Goal: Task Accomplishment & Management: Manage account settings

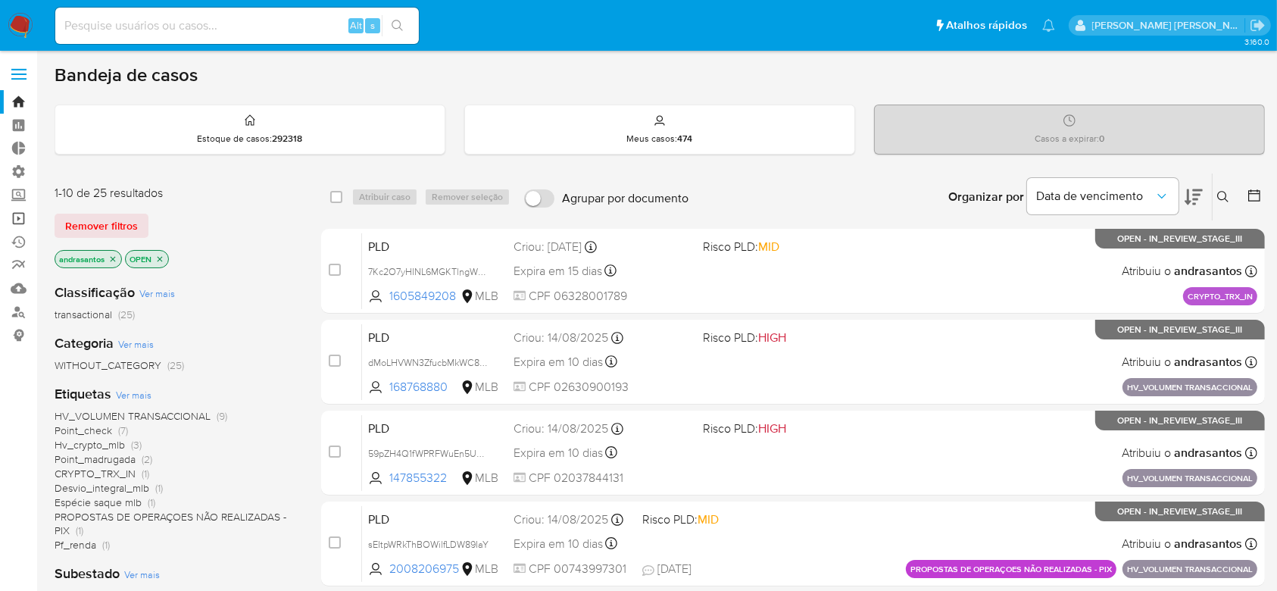
click at [23, 221] on link "Operações em massa" at bounding box center [90, 218] width 180 height 23
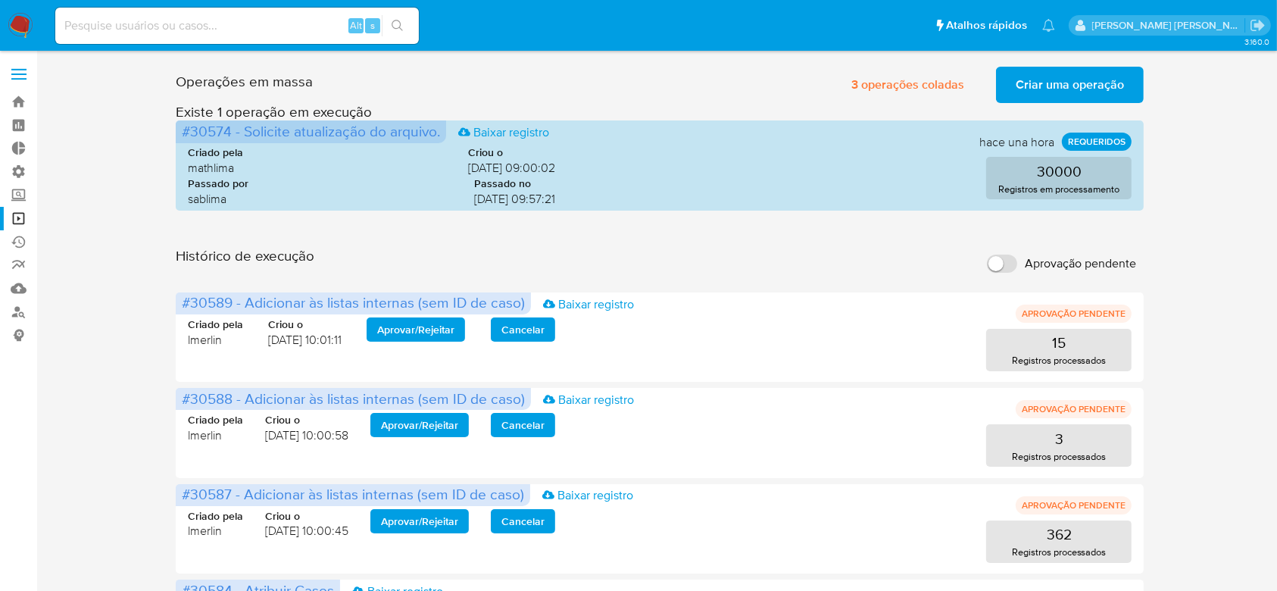
click at [1065, 97] on span "Criar uma operação" at bounding box center [1069, 84] width 108 height 33
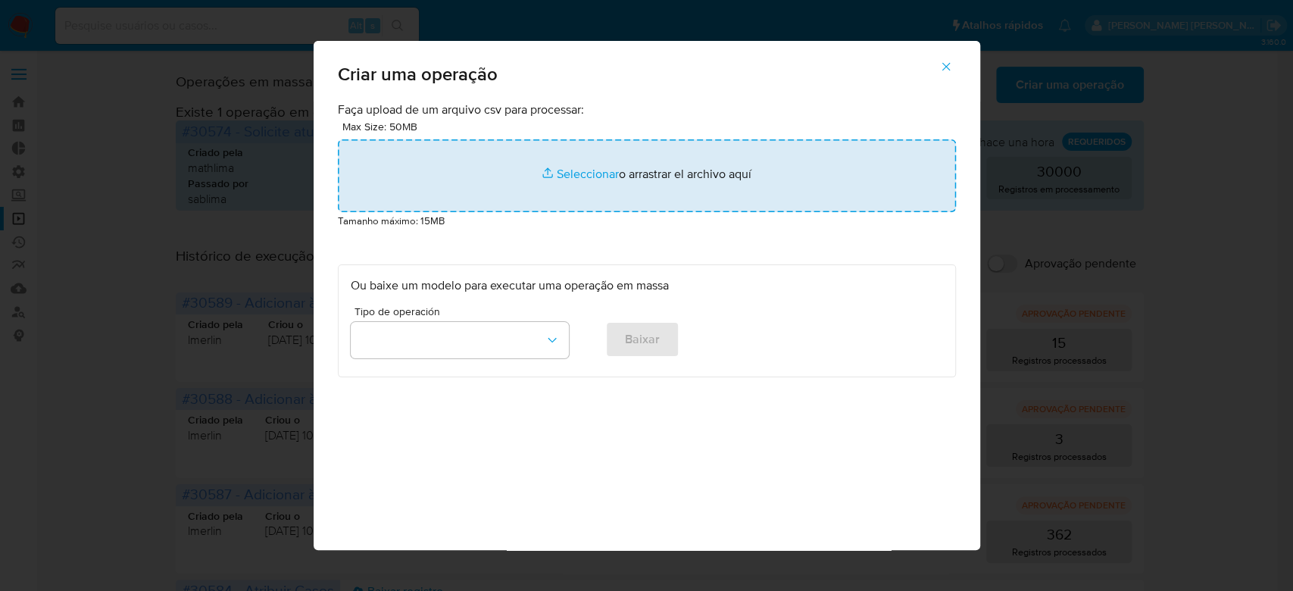
click at [576, 167] on input "file" at bounding box center [647, 175] width 618 height 73
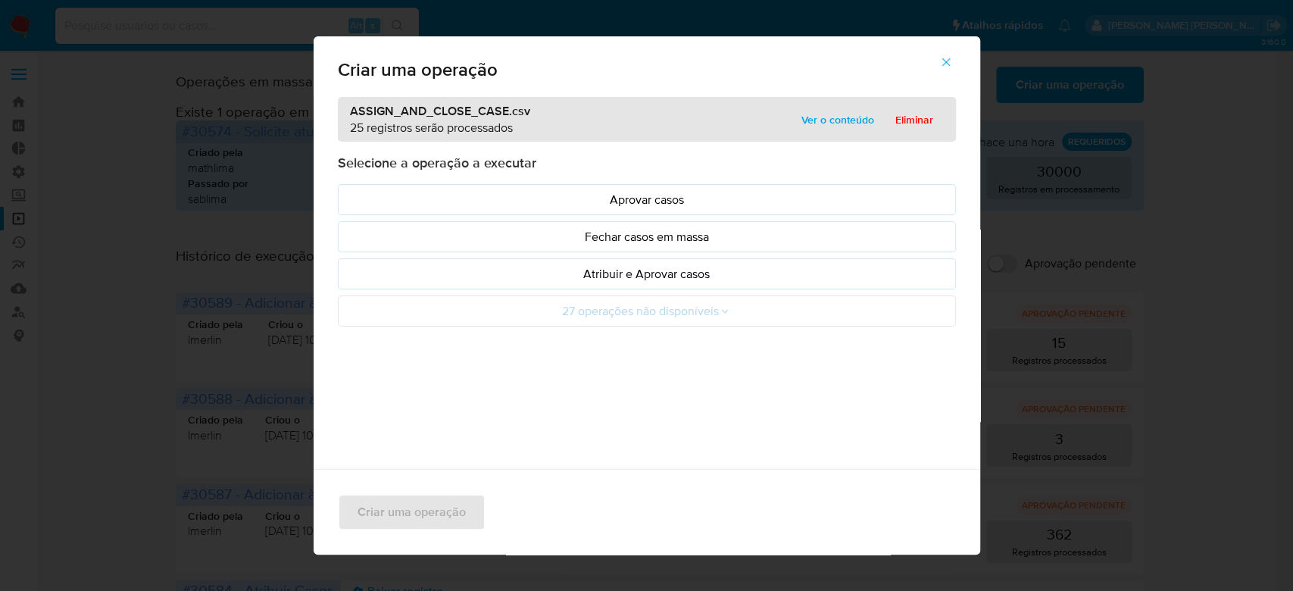
click at [819, 118] on span "Ver o conteúdo" at bounding box center [837, 119] width 73 height 21
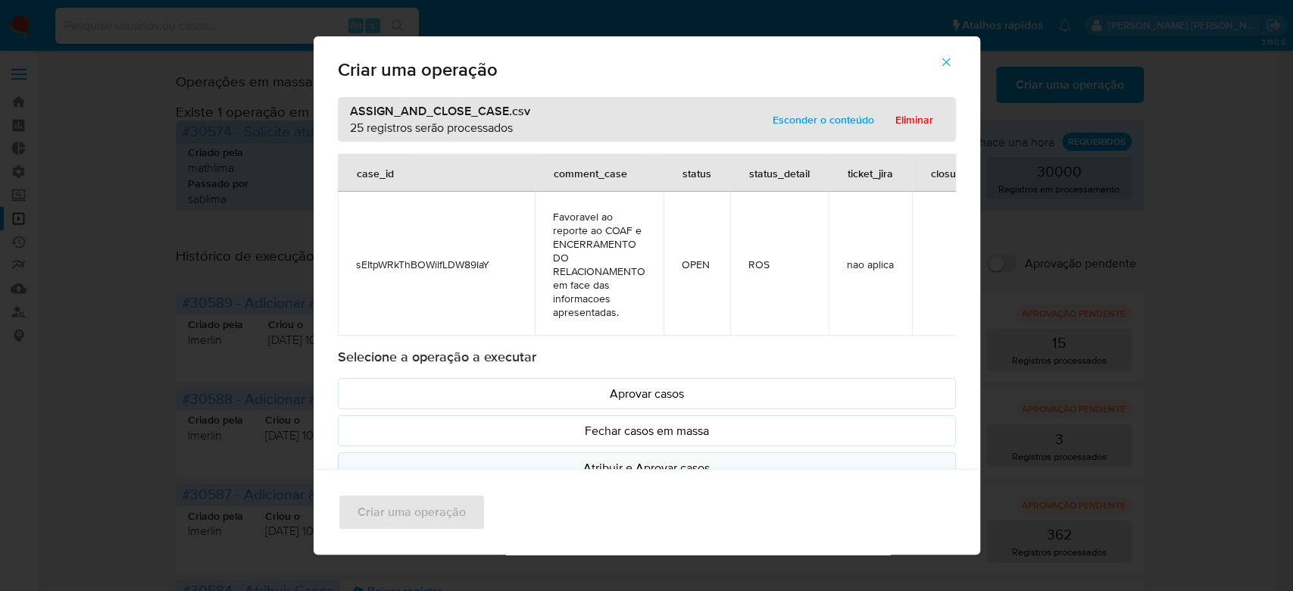
click at [648, 463] on p "Atribuir e Aprovar casos" at bounding box center [647, 467] width 592 height 17
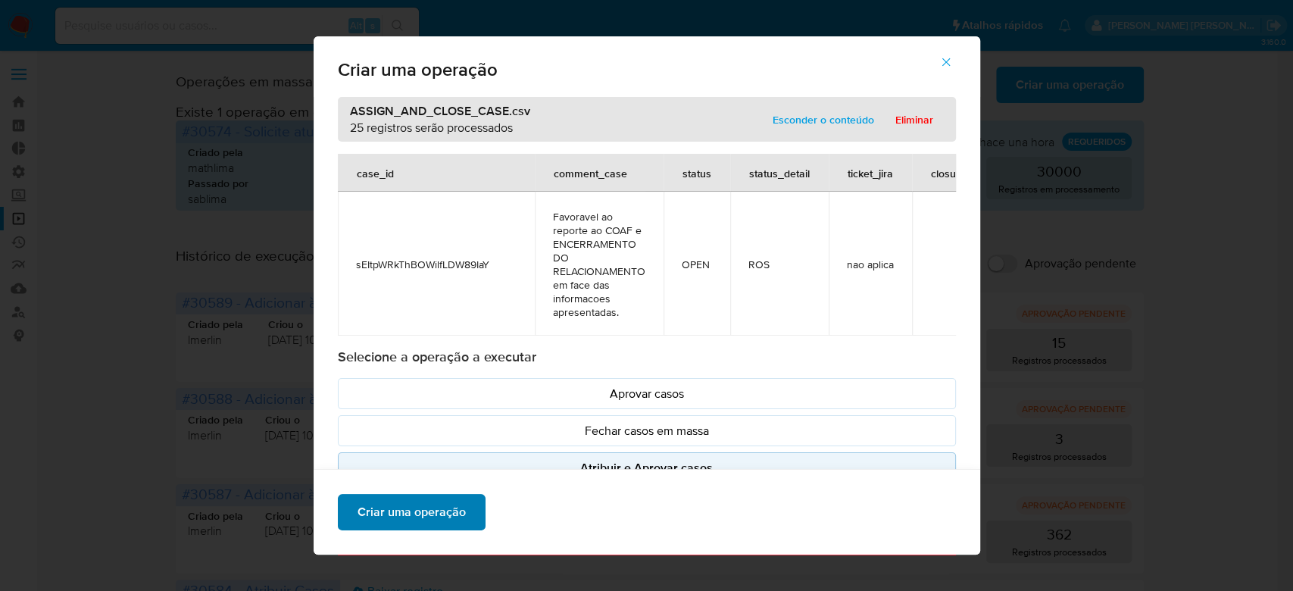
click at [358, 512] on span "Criar uma operação" at bounding box center [411, 511] width 108 height 33
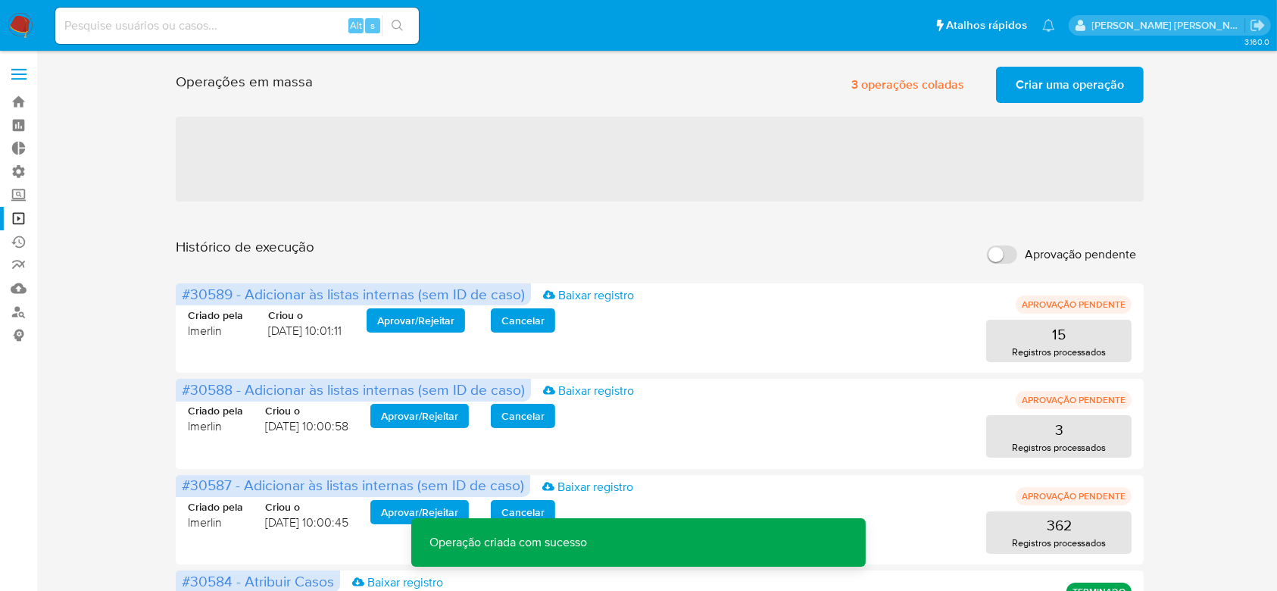
click at [1087, 92] on span "Criar uma operação" at bounding box center [1069, 84] width 108 height 33
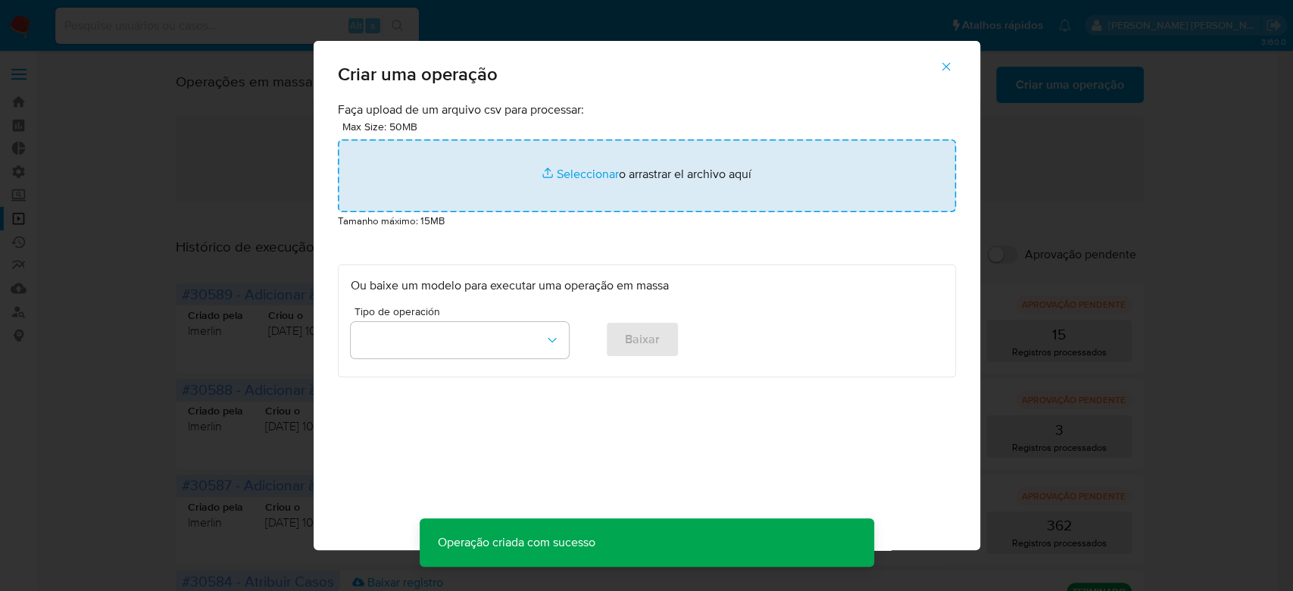
click at [596, 173] on input "file" at bounding box center [647, 175] width 618 height 73
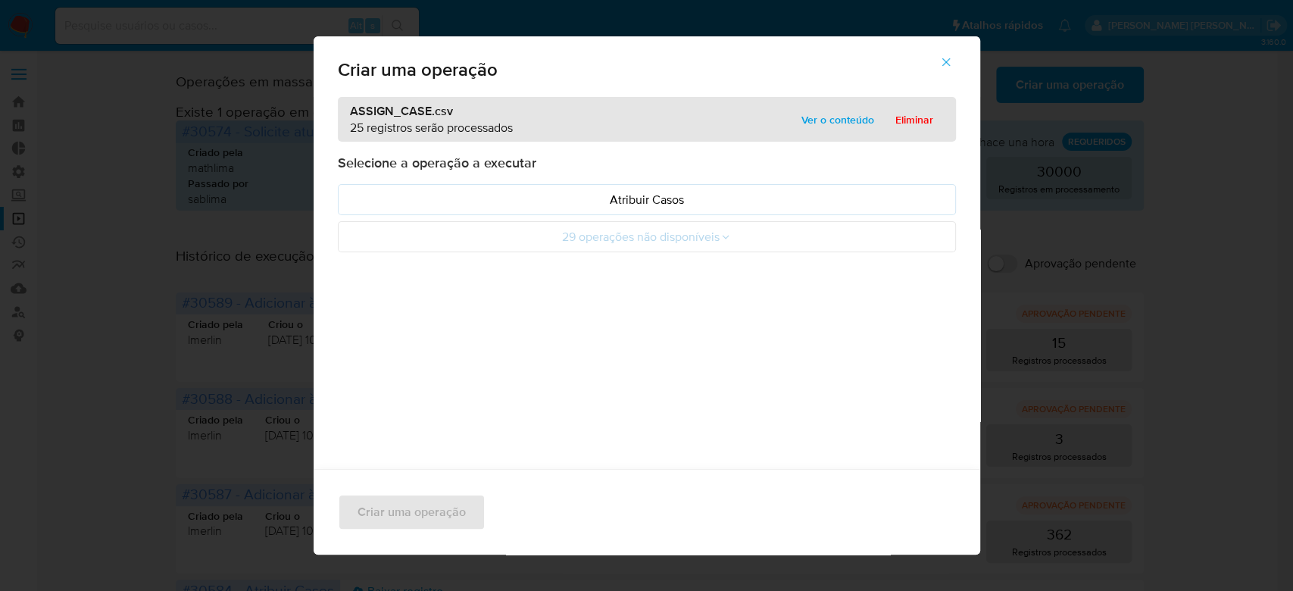
click at [822, 112] on span "Ver o conteúdo" at bounding box center [837, 119] width 73 height 21
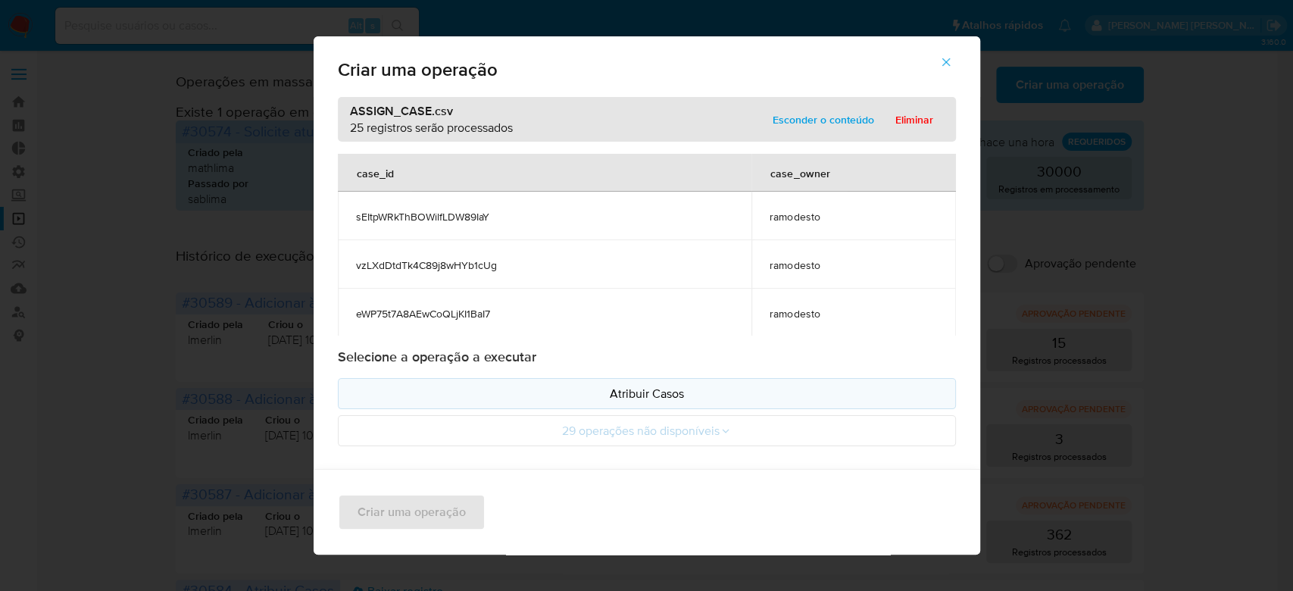
click at [612, 398] on p "Atribuir Casos" at bounding box center [647, 393] width 592 height 17
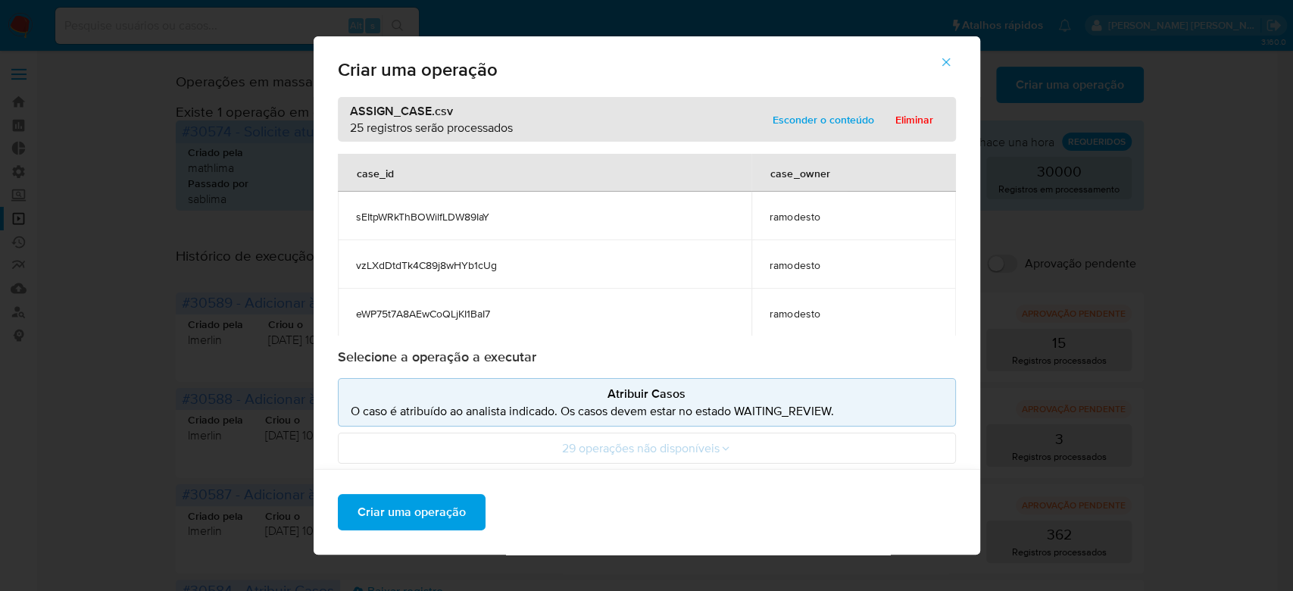
click at [395, 531] on div "Criar uma operação" at bounding box center [647, 512] width 666 height 86
click at [404, 512] on span "Criar uma operação" at bounding box center [411, 511] width 108 height 33
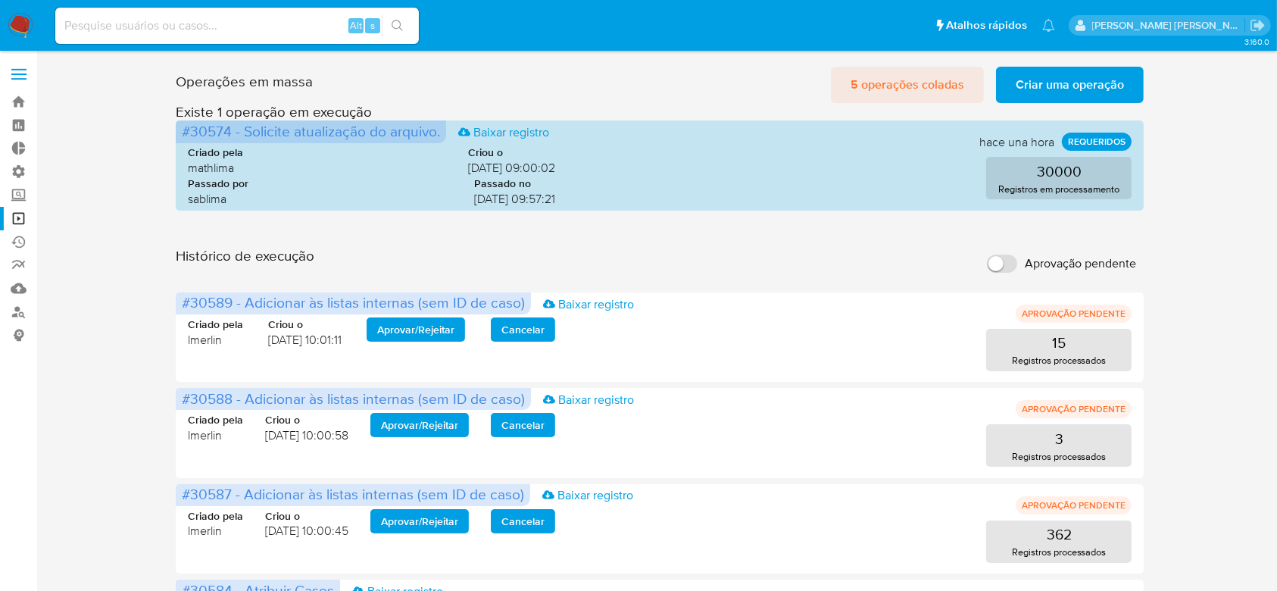
click at [922, 80] on span "5 operações coladas" at bounding box center [907, 84] width 114 height 33
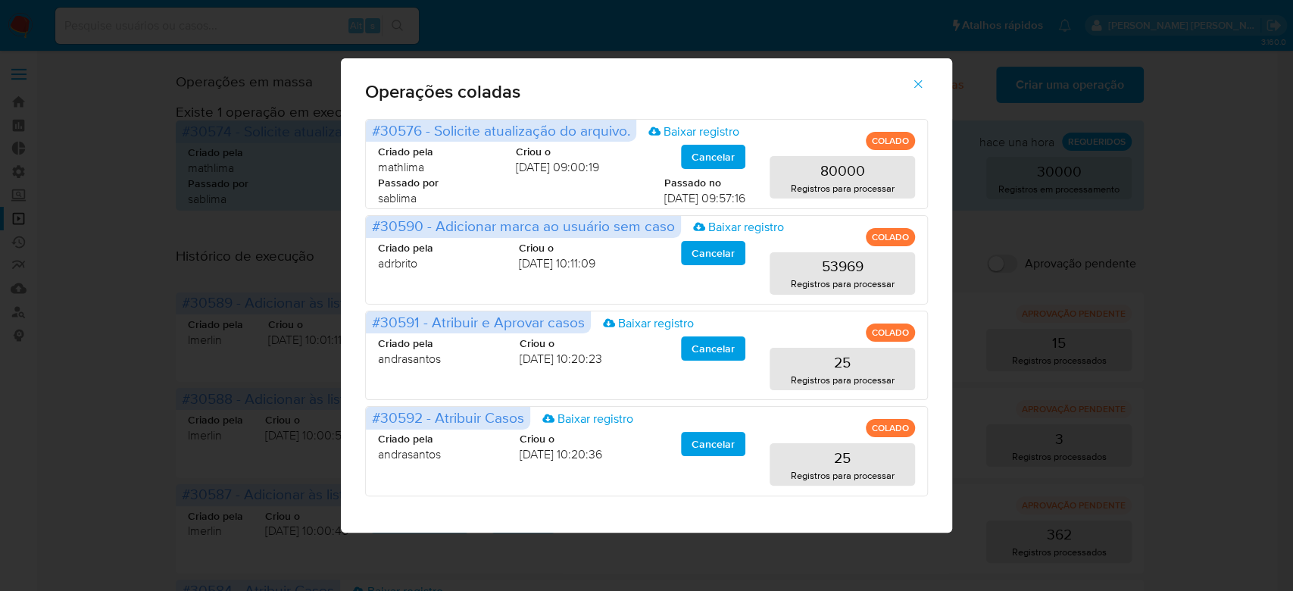
click at [915, 88] on icon "button" at bounding box center [918, 84] width 14 height 14
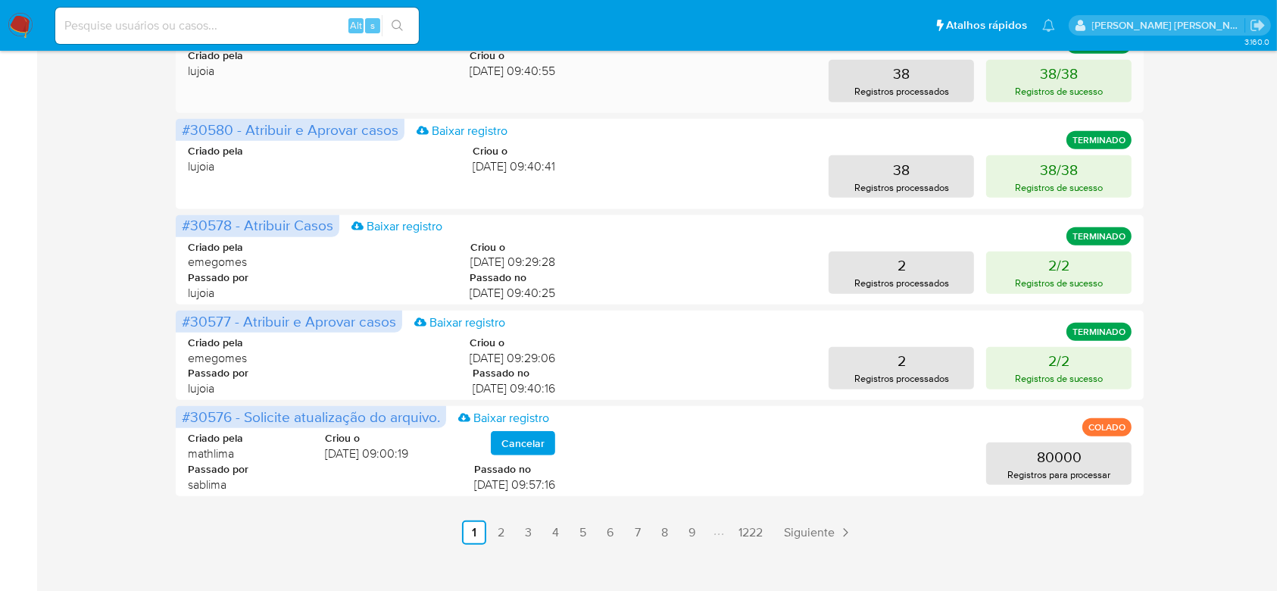
scroll to position [764, 0]
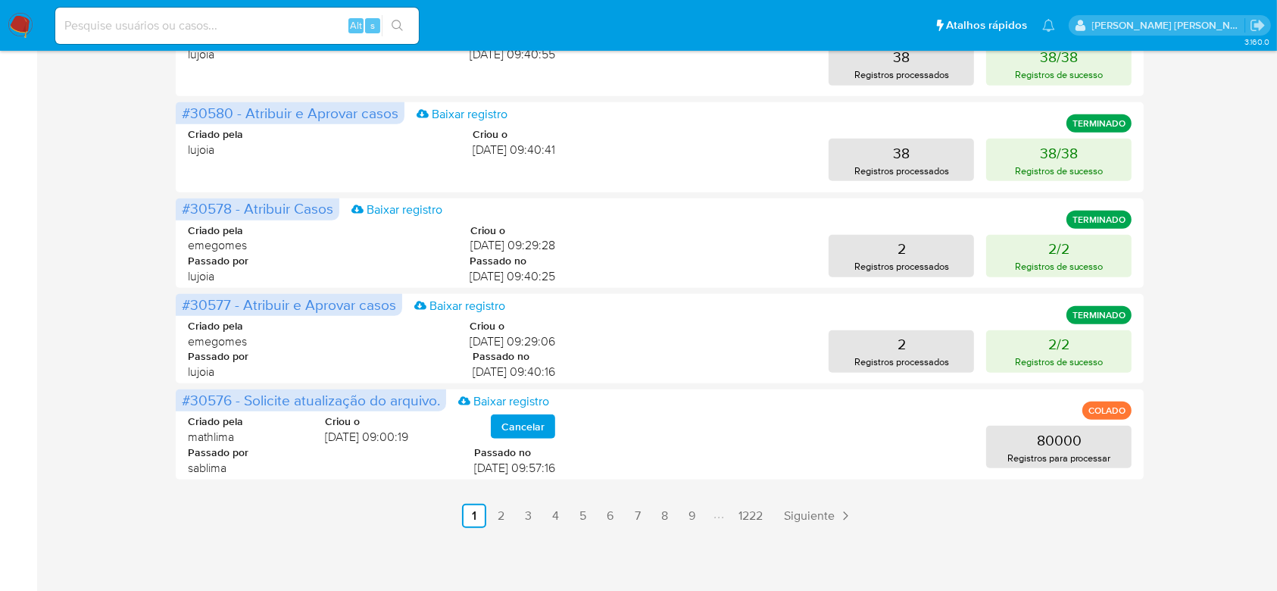
click at [501, 521] on link "2" at bounding box center [501, 516] width 24 height 24
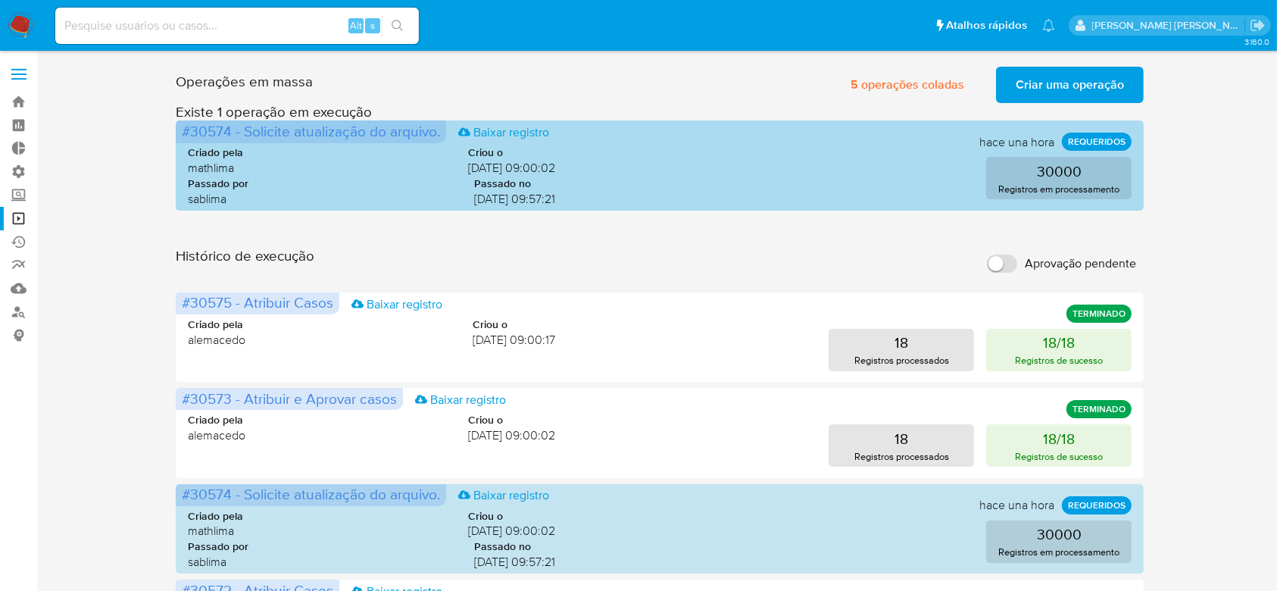
scroll to position [0, 0]
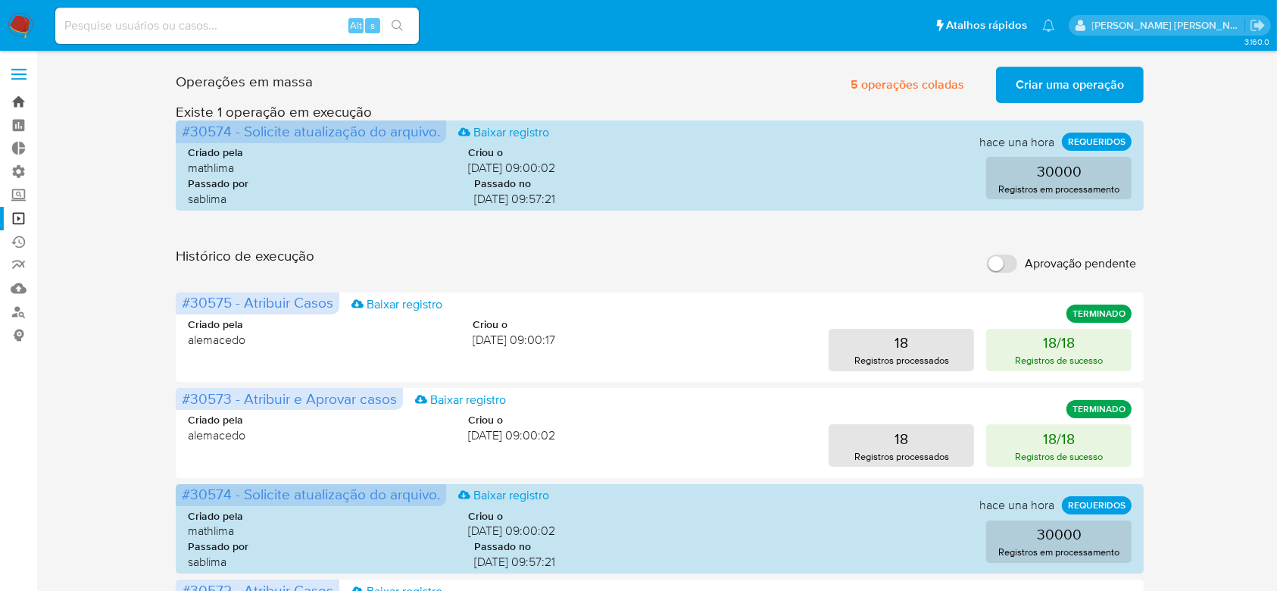
click at [18, 105] on link "Bandeja" at bounding box center [90, 101] width 180 height 23
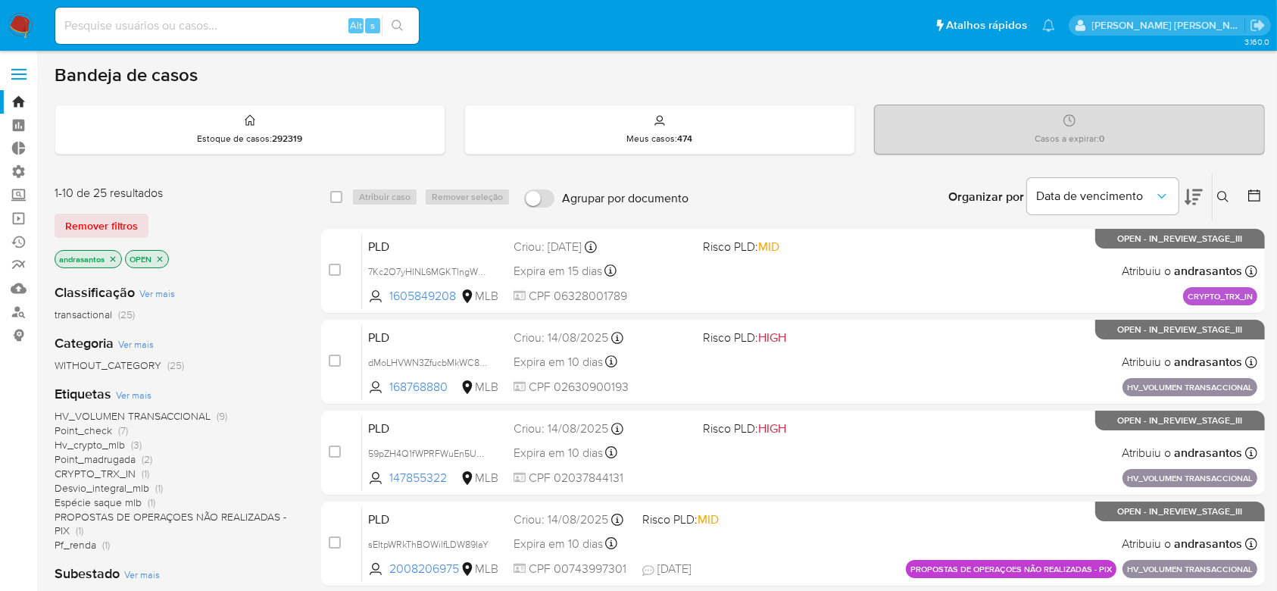
click at [114, 264] on p "andrasantos" at bounding box center [88, 259] width 66 height 17
click at [113, 258] on icon "close-filter" at bounding box center [112, 258] width 9 height 9
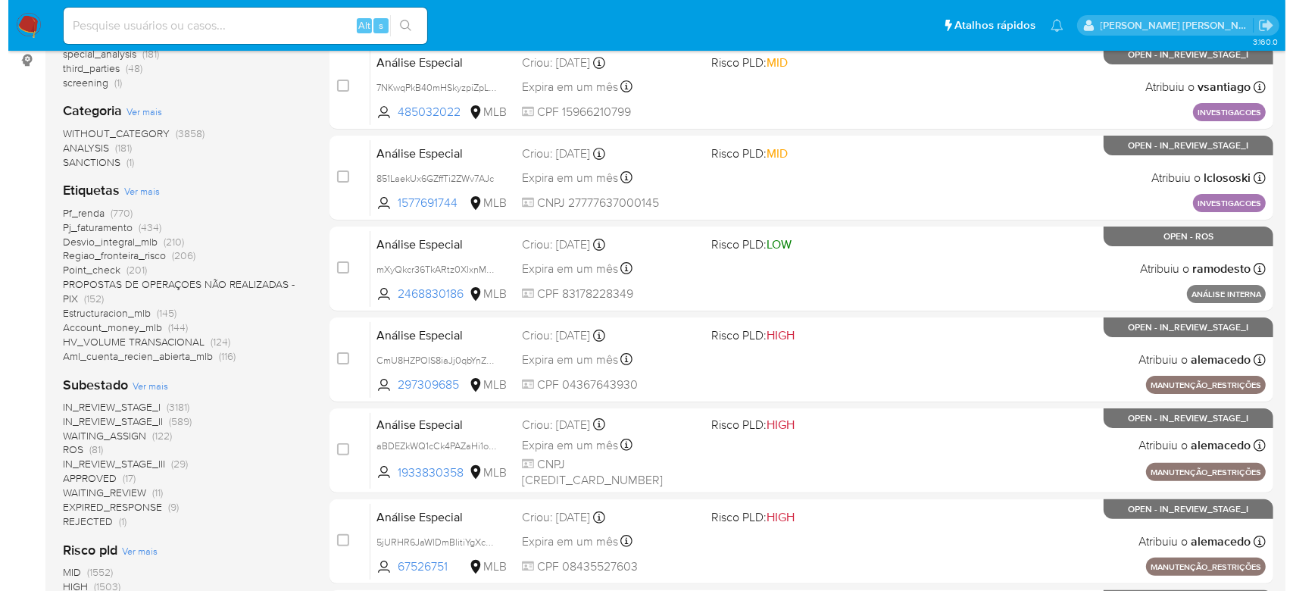
scroll to position [303, 0]
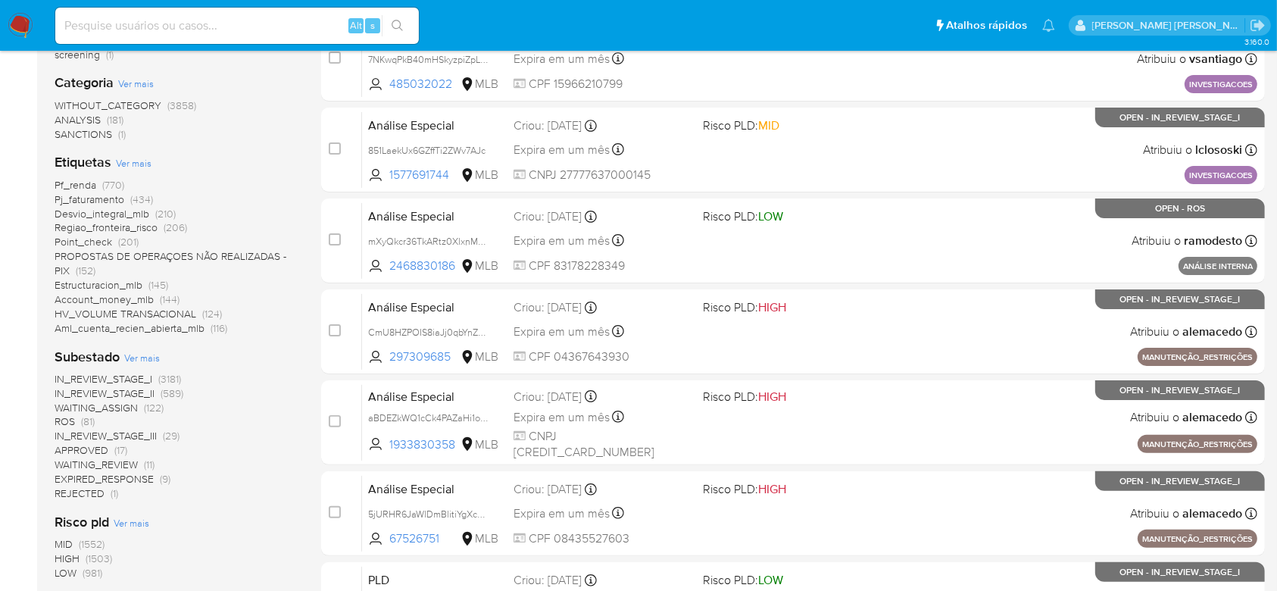
click at [145, 354] on span "Ver mais" at bounding box center [142, 358] width 36 height 14
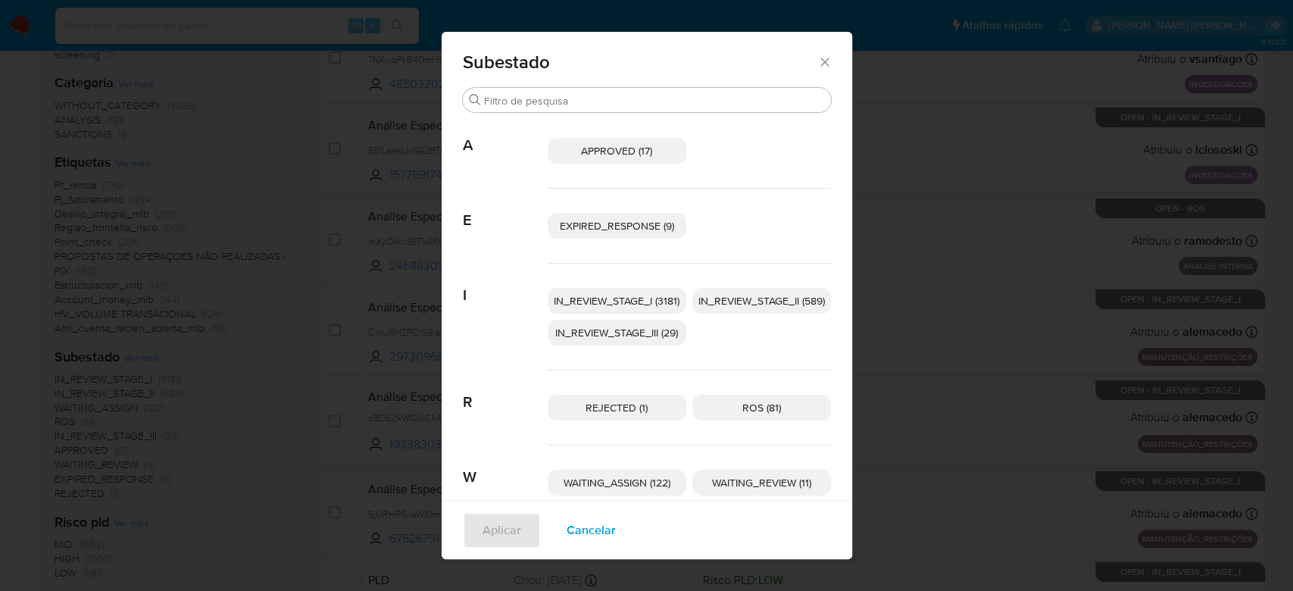
click at [601, 300] on span "IN_REVIEW_STAGE_I (3181)" at bounding box center [617, 300] width 126 height 15
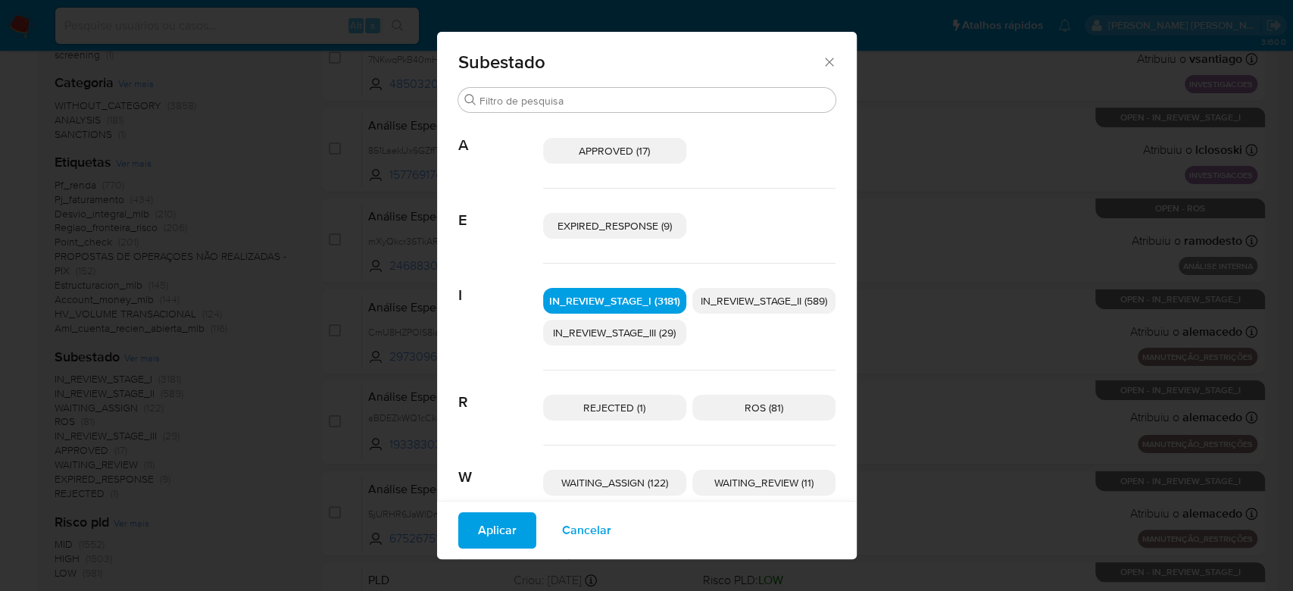
click at [779, 305] on span "IN_REVIEW_STAGE_II (589)" at bounding box center [763, 300] width 126 height 15
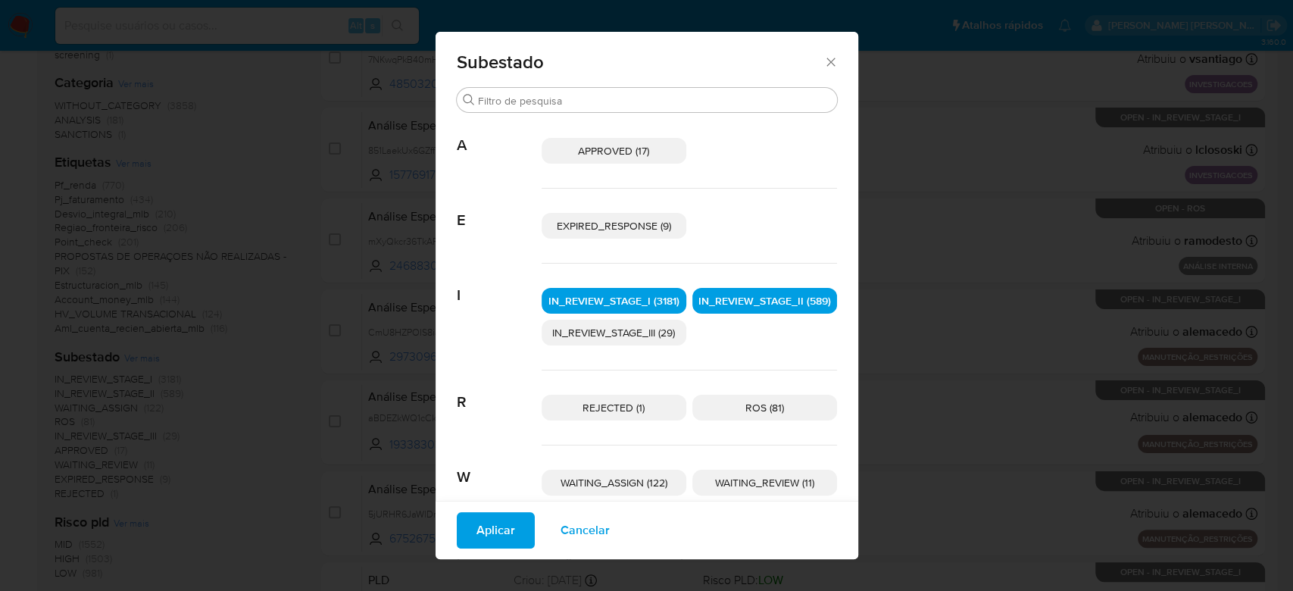
click at [501, 528] on span "Aplicar" at bounding box center [495, 529] width 39 height 33
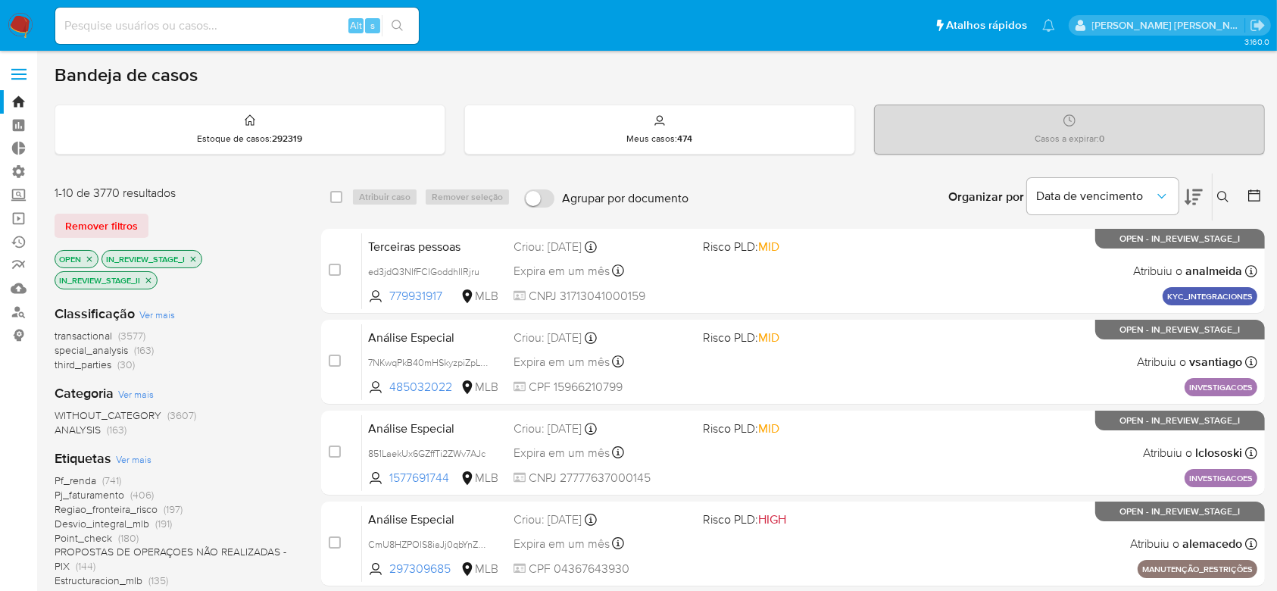
click at [1255, 191] on icon at bounding box center [1253, 195] width 15 height 15
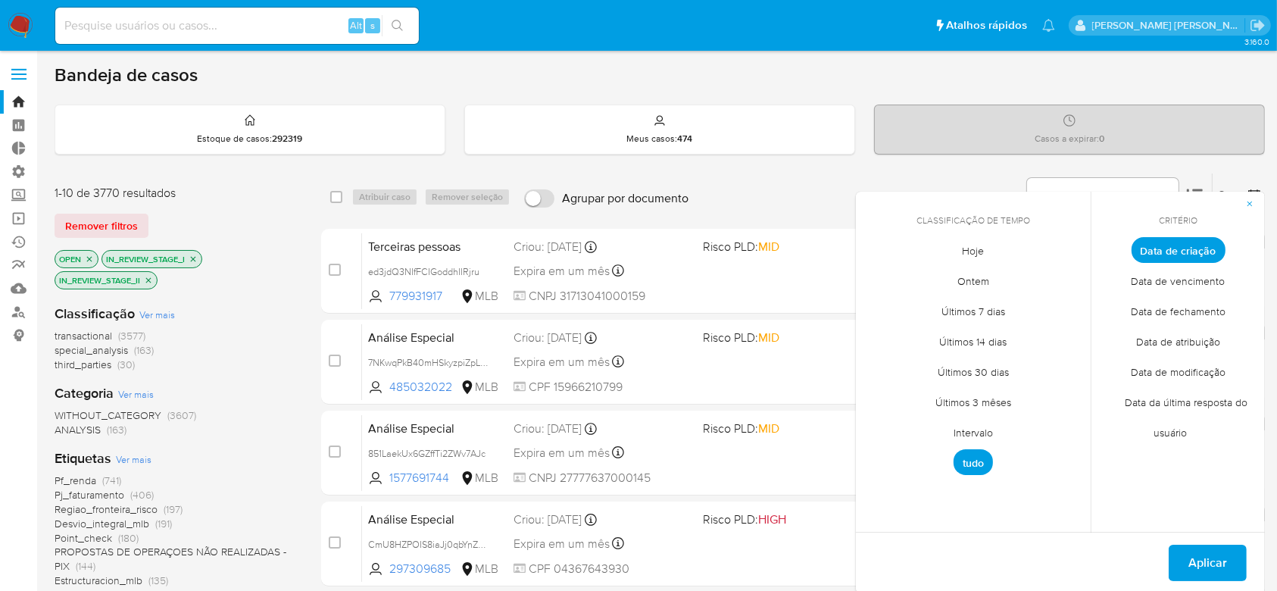
click at [956, 436] on span "Intervalo" at bounding box center [972, 432] width 71 height 31
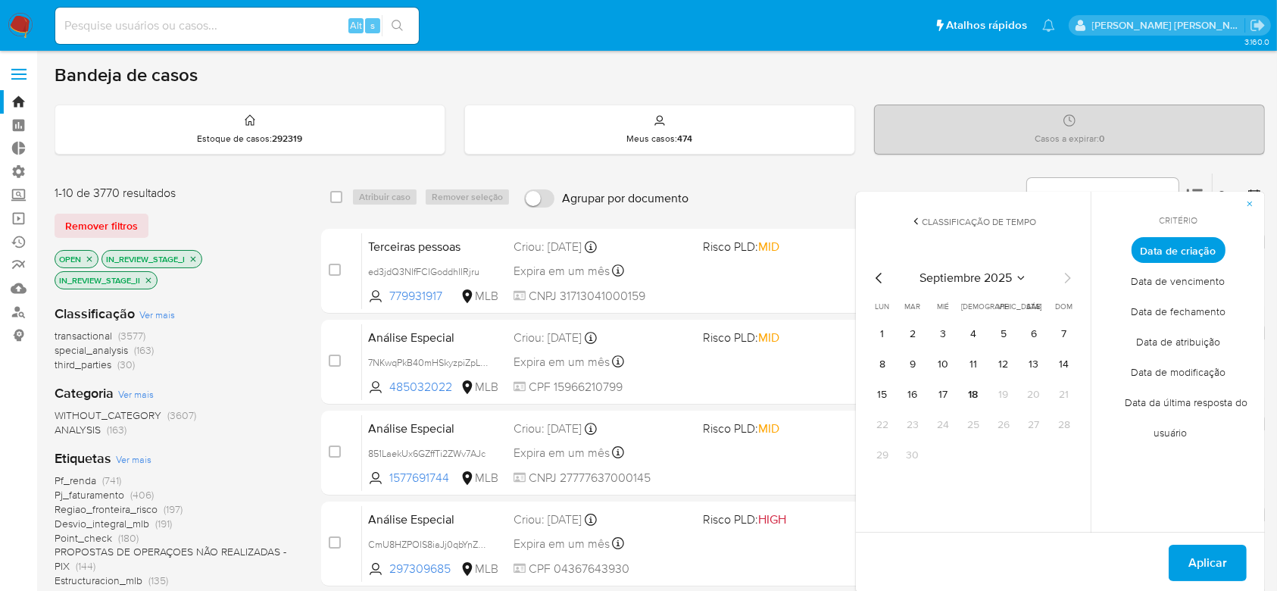
click at [875, 283] on icon "Mes anterior" at bounding box center [879, 278] width 18 height 18
click at [996, 335] on button "1" at bounding box center [1003, 334] width 24 height 24
click at [1075, 276] on icon "Mes siguiente" at bounding box center [1067, 278] width 18 height 18
click at [914, 357] on button "9" at bounding box center [912, 364] width 24 height 24
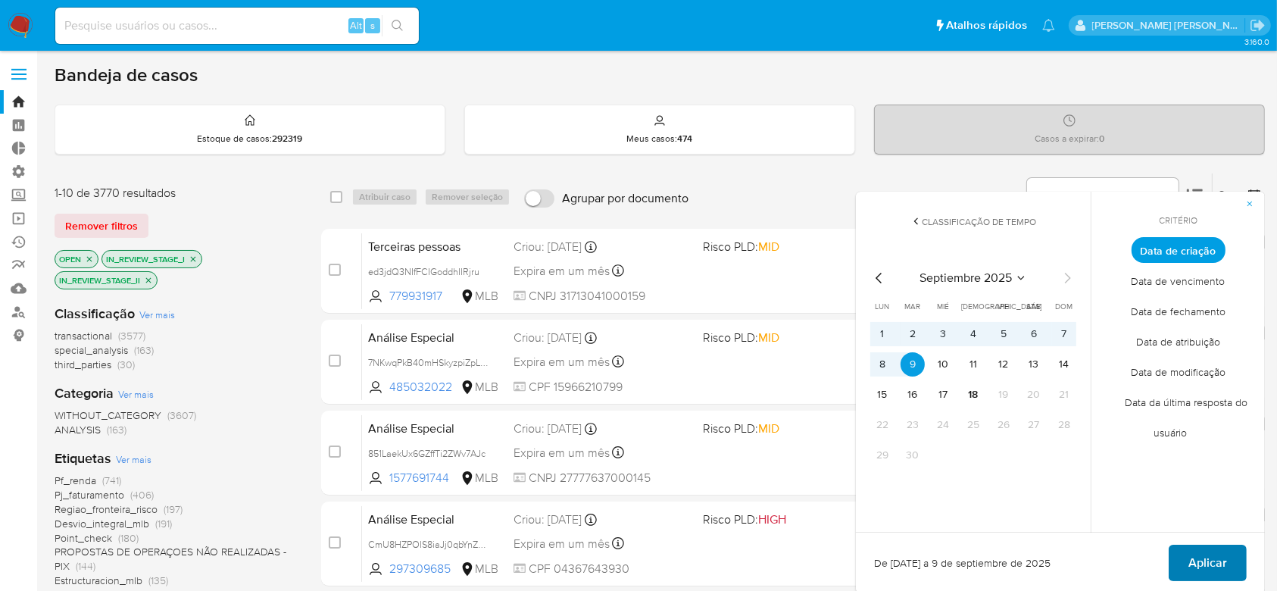
click at [1207, 566] on span "Aplicar" at bounding box center [1207, 562] width 39 height 33
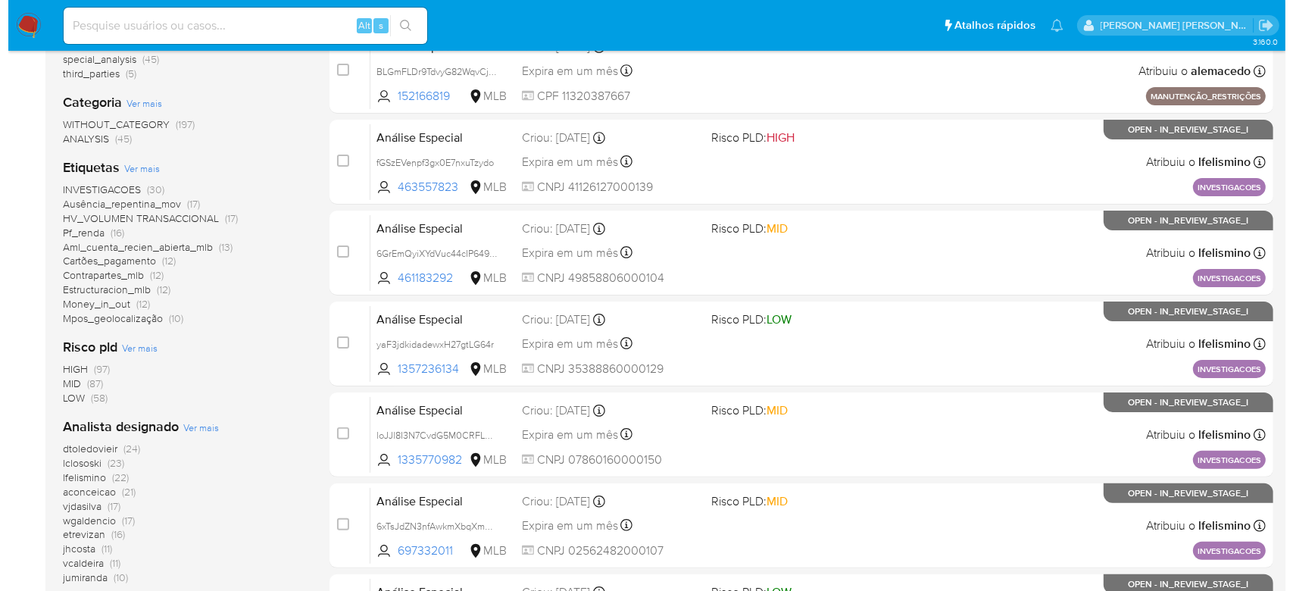
scroll to position [303, 0]
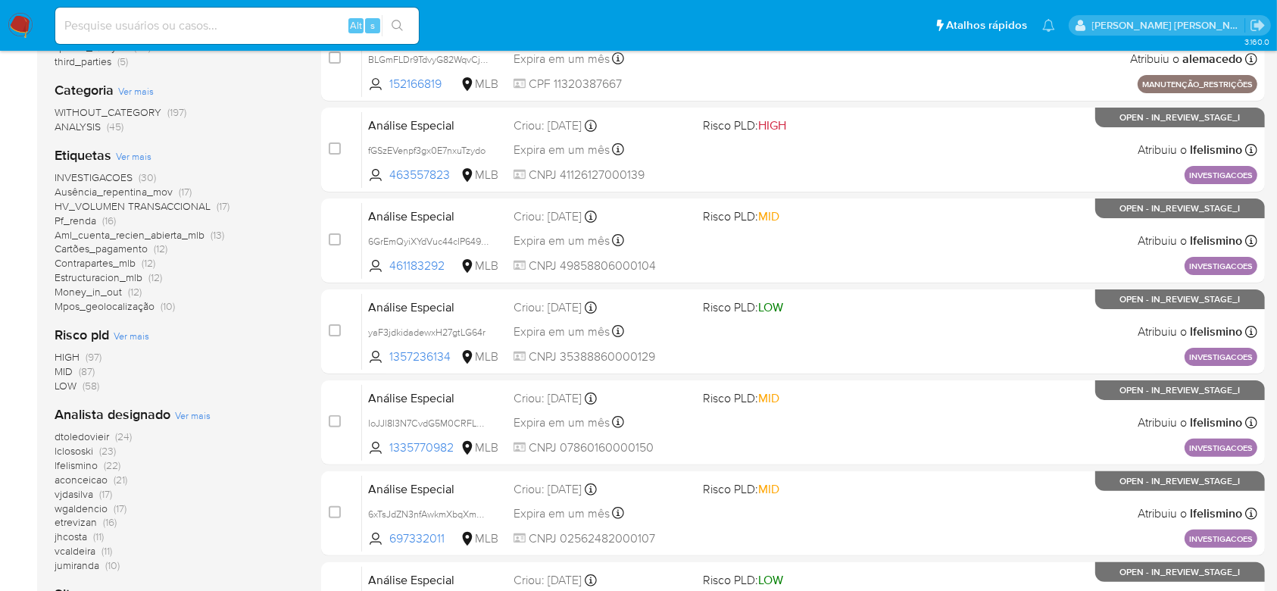
click at [202, 416] on span "Ver mais" at bounding box center [193, 415] width 36 height 14
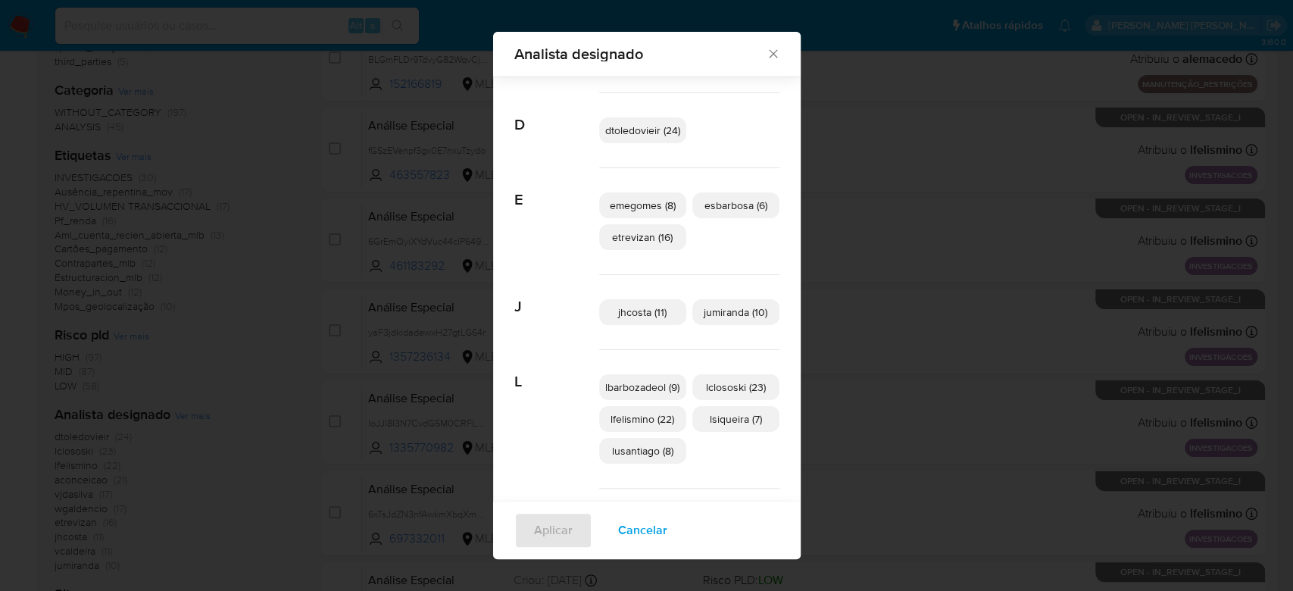
scroll to position [164, 0]
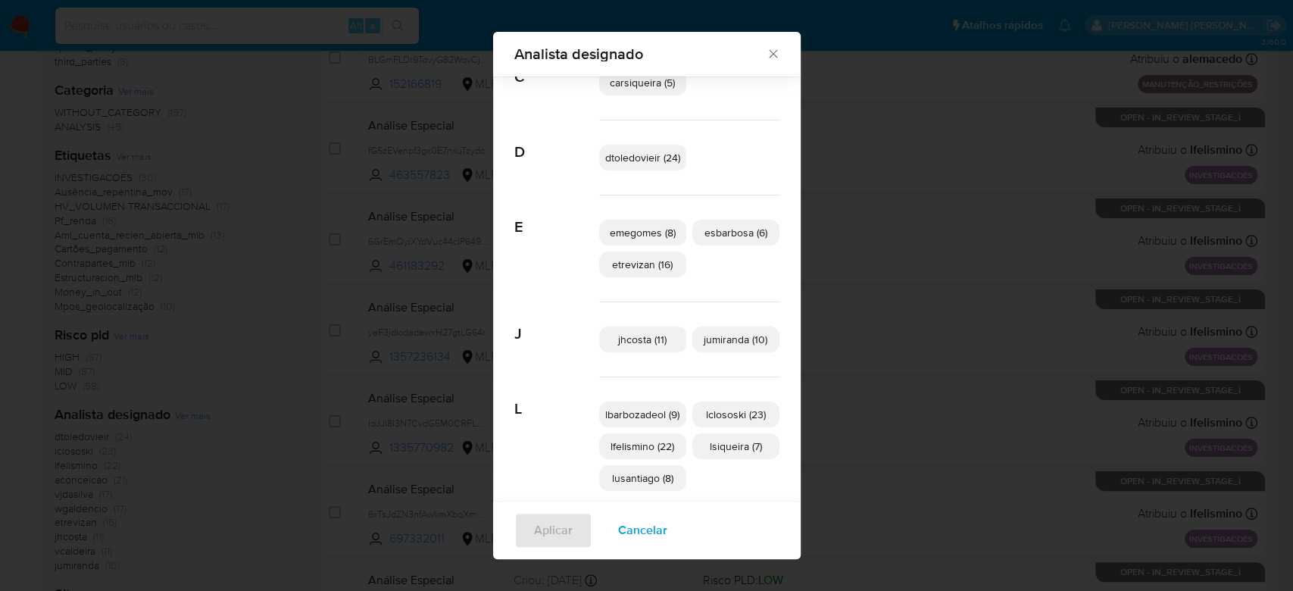
click at [643, 152] on span "dtoledovieir (24)" at bounding box center [642, 157] width 75 height 15
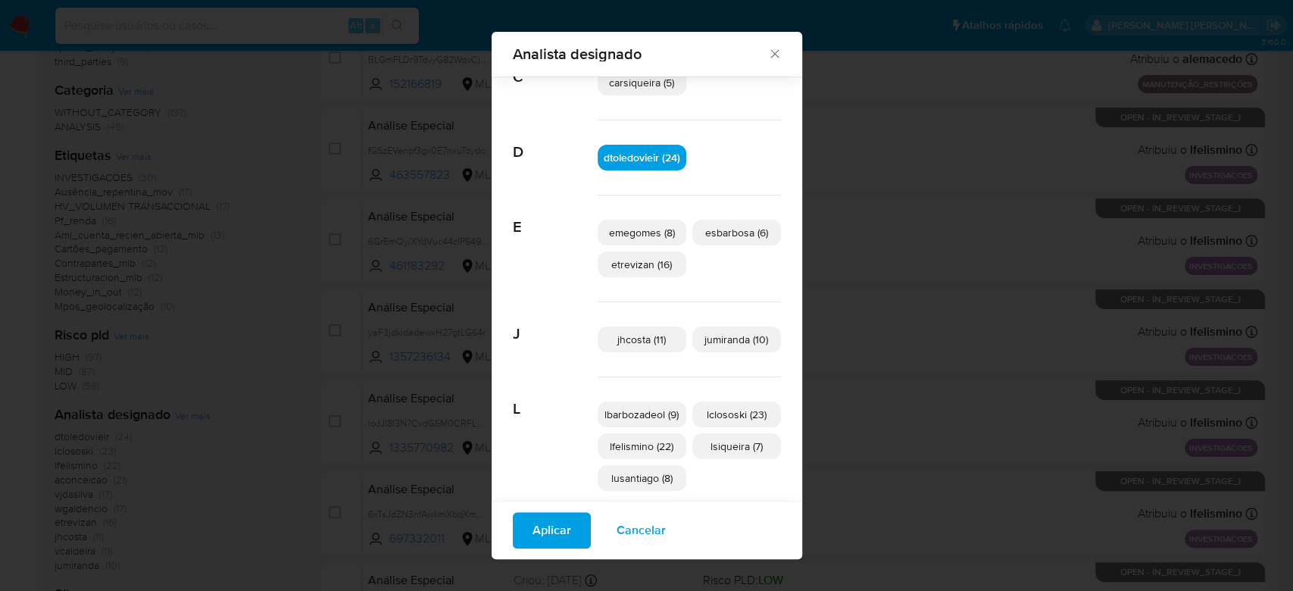
click at [535, 523] on span "Aplicar" at bounding box center [551, 529] width 39 height 33
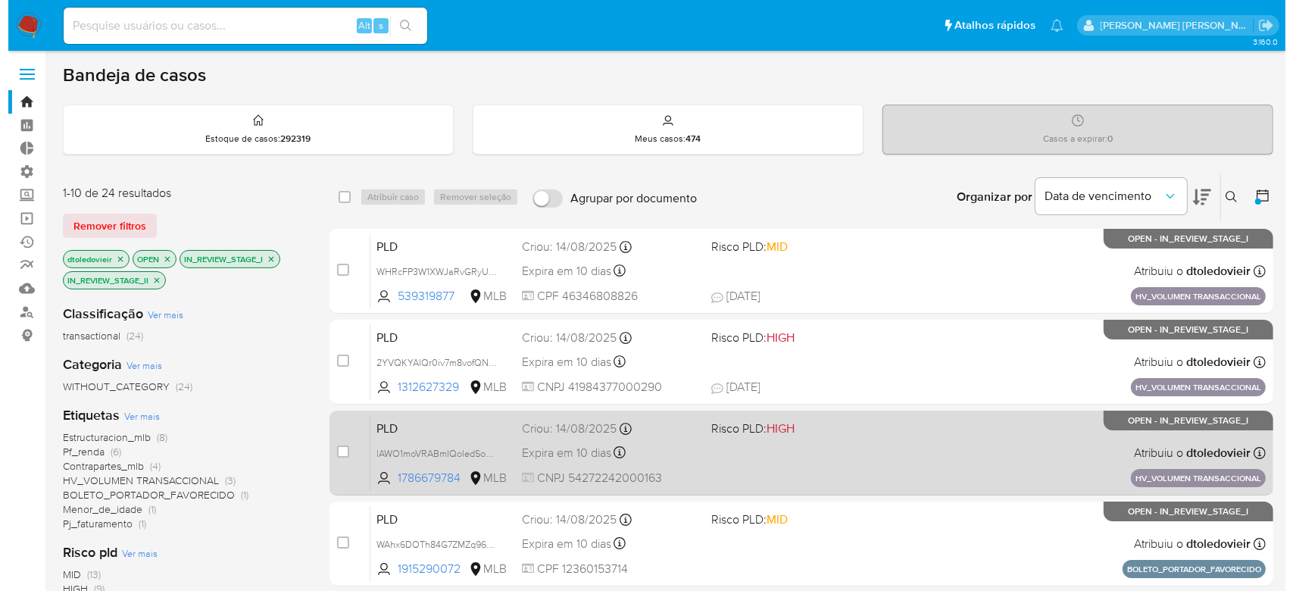
scroll to position [303, 0]
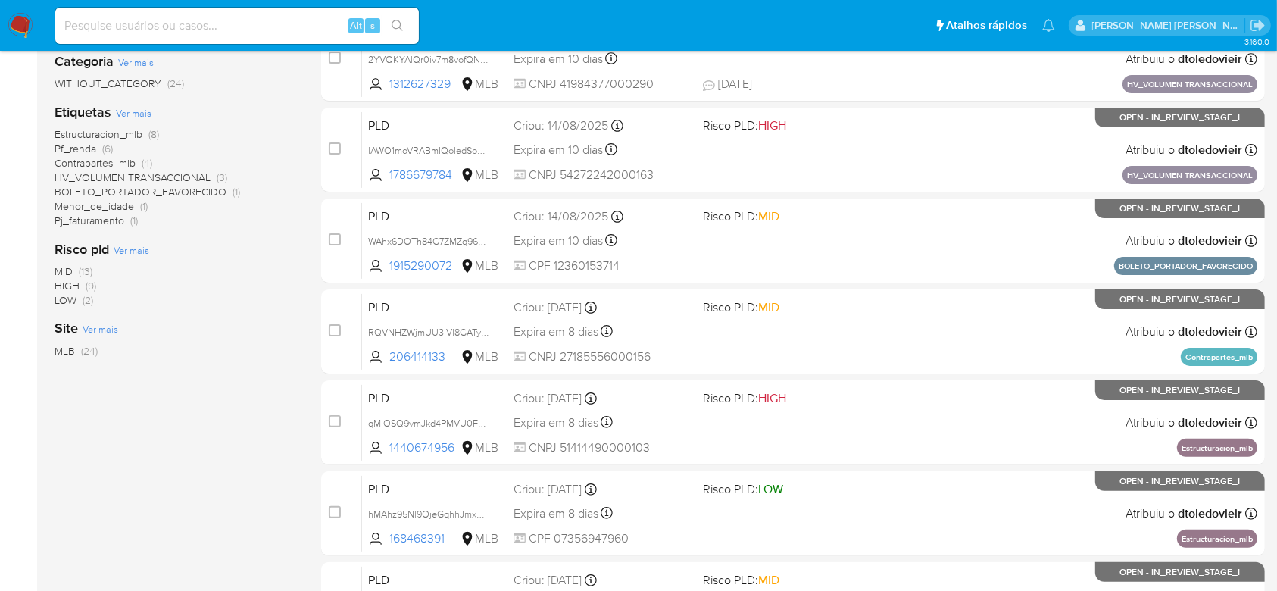
click at [143, 113] on span "Ver mais" at bounding box center [134, 113] width 36 height 14
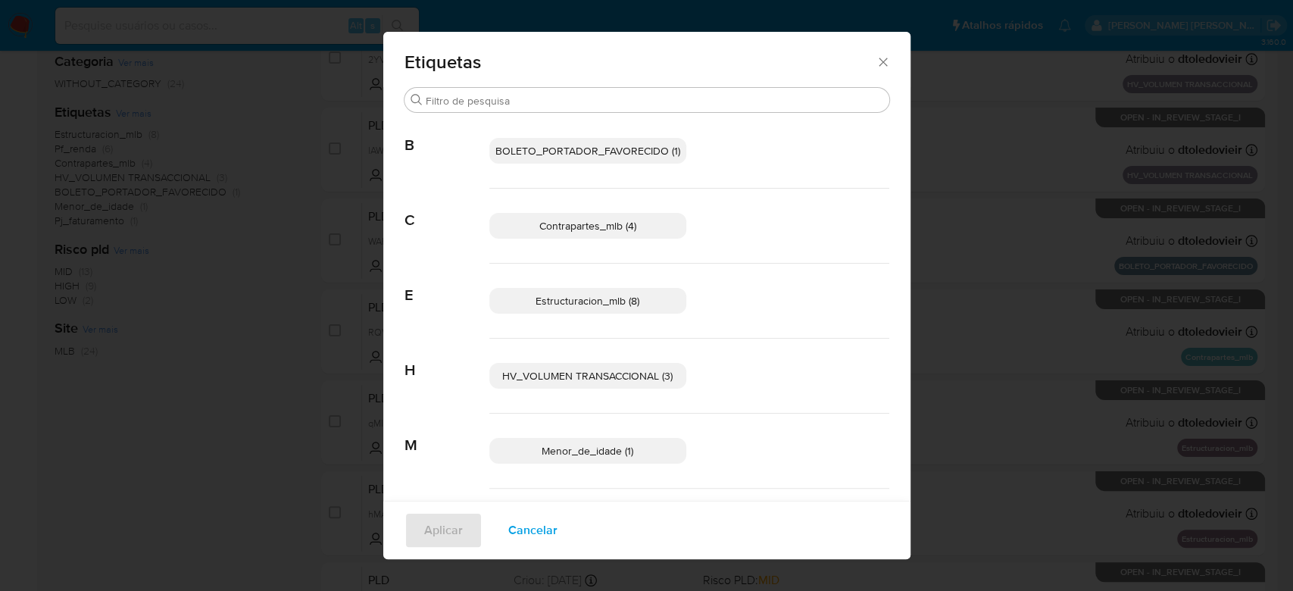
click at [595, 228] on span "Contrapartes_mlb (4)" at bounding box center [587, 225] width 97 height 15
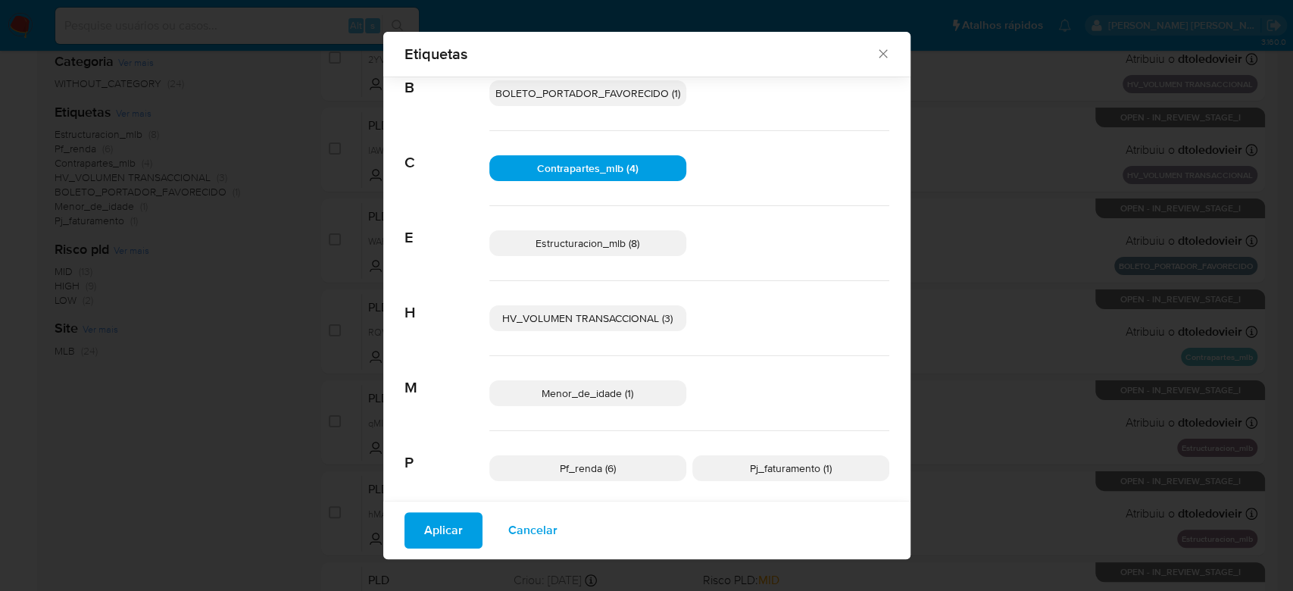
scroll to position [89, 0]
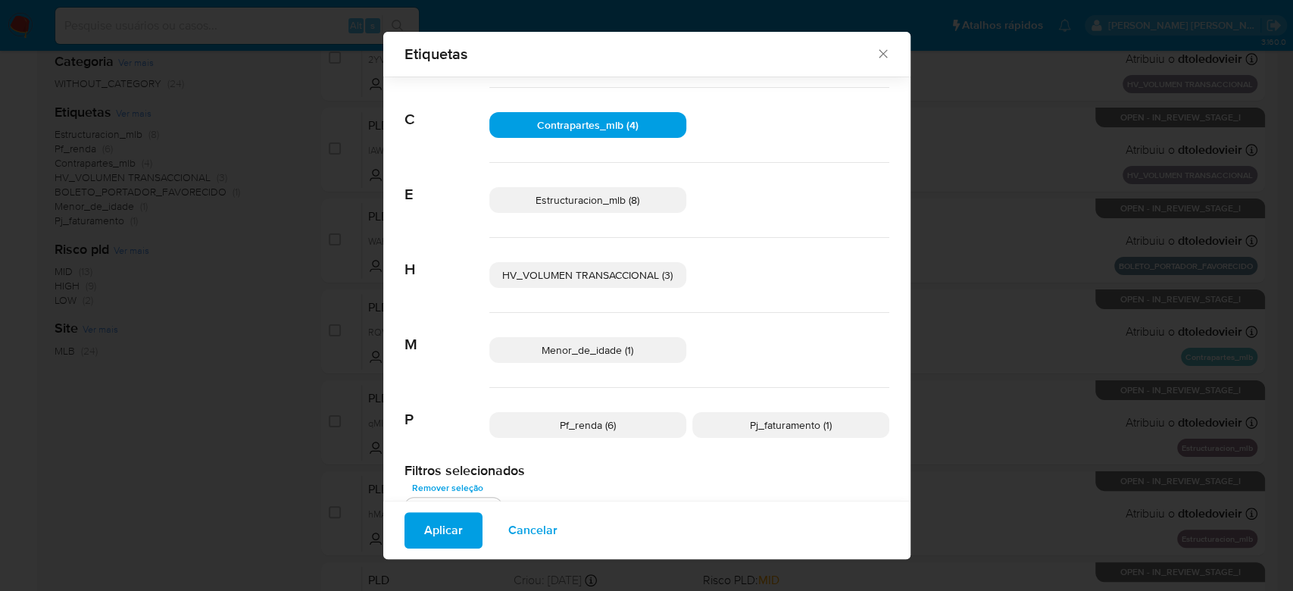
click at [609, 351] on span "Menor_de_idade (1)" at bounding box center [587, 349] width 92 height 15
click at [613, 427] on p "Pf_renda (6)" at bounding box center [587, 425] width 197 height 26
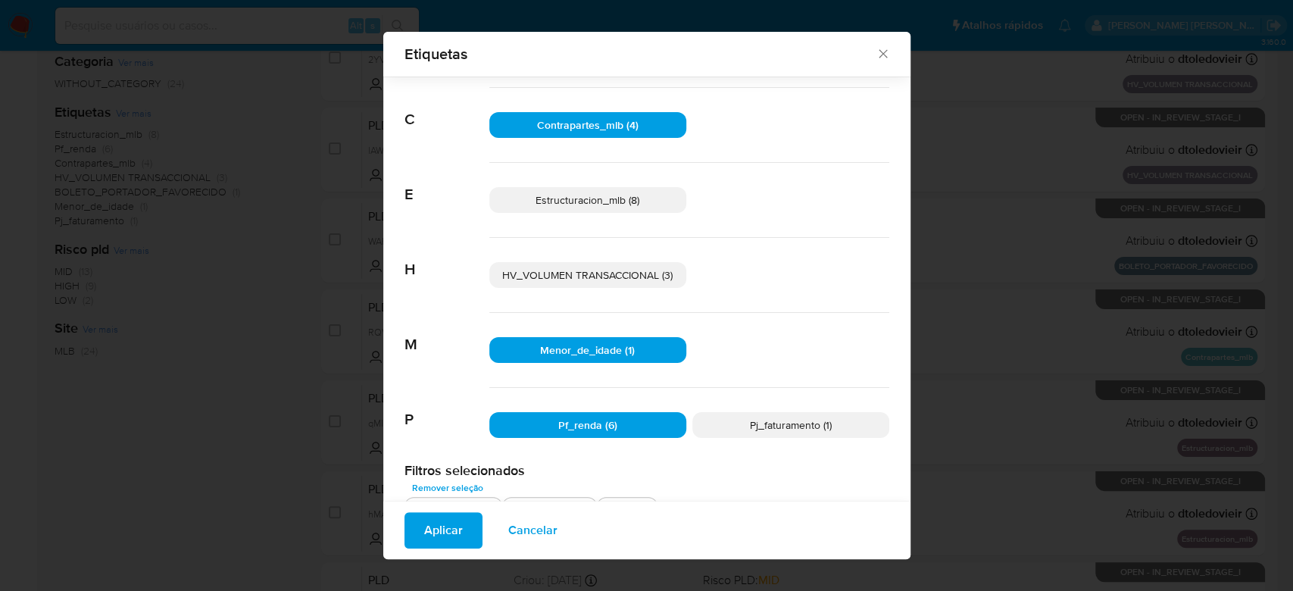
click at [755, 417] on span "Pj_faturamento (1)" at bounding box center [791, 424] width 82 height 15
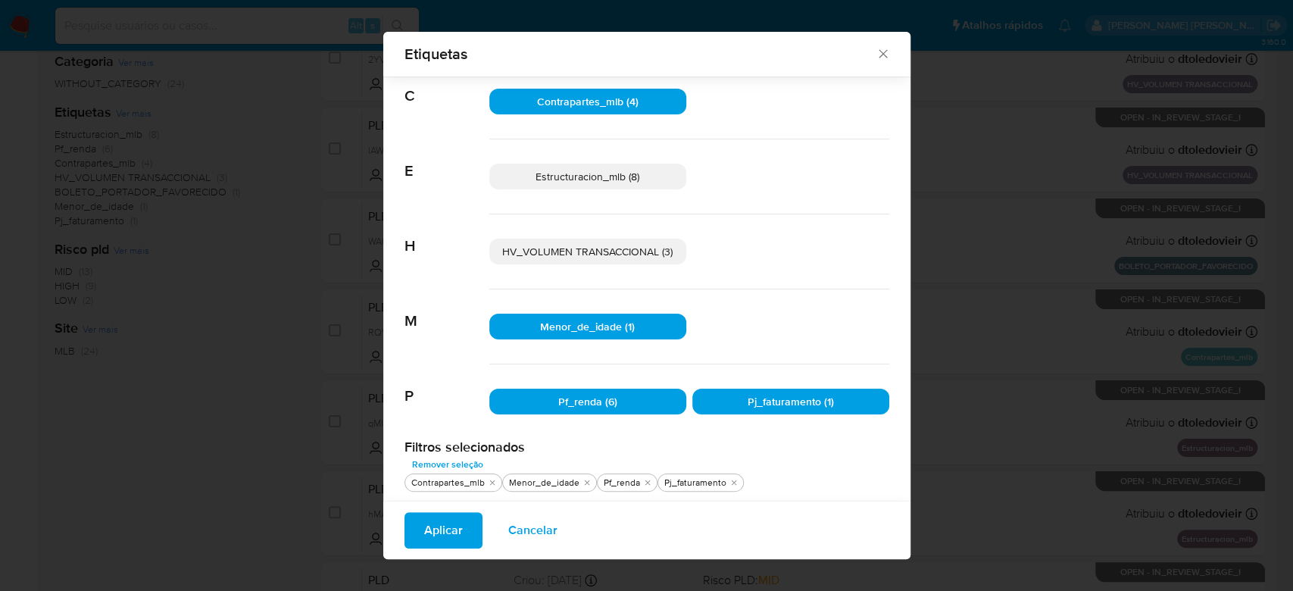
click at [443, 530] on span "Aplicar" at bounding box center [443, 529] width 39 height 33
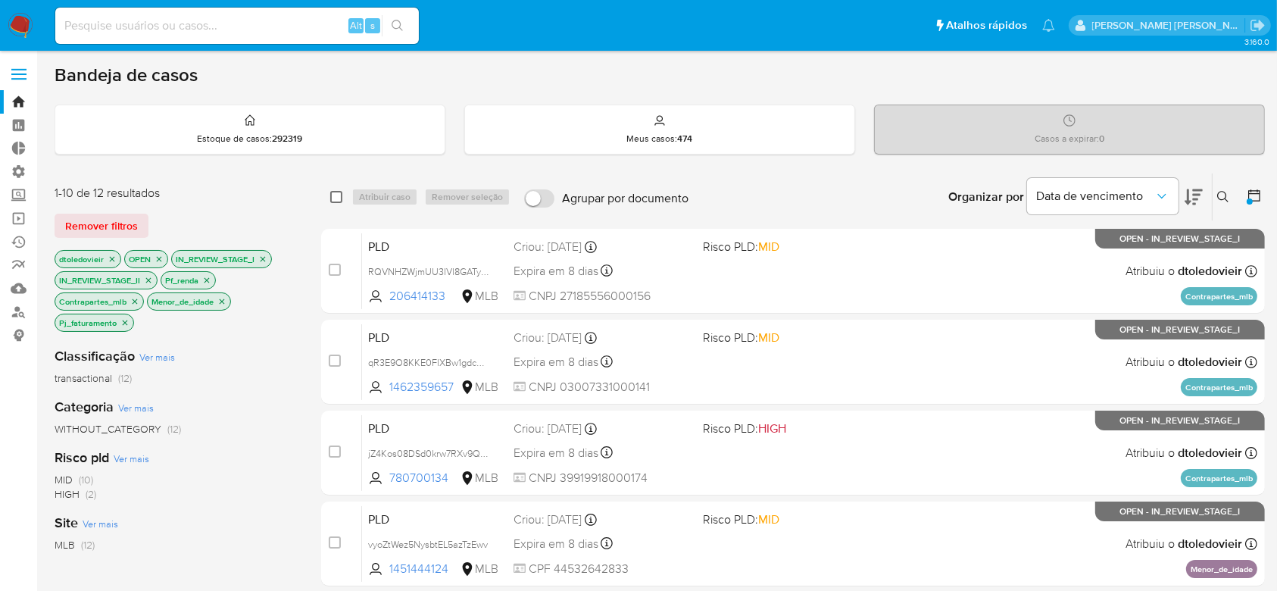
click at [335, 200] on input "checkbox" at bounding box center [336, 197] width 12 height 12
checkbox input "true"
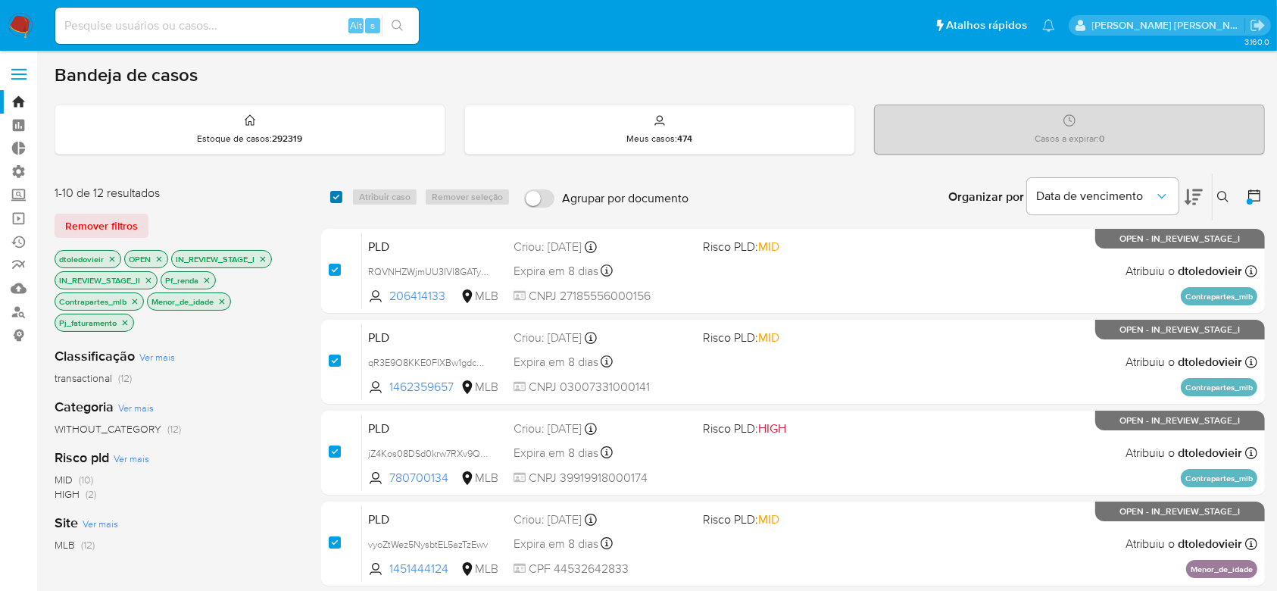
checkbox input "true"
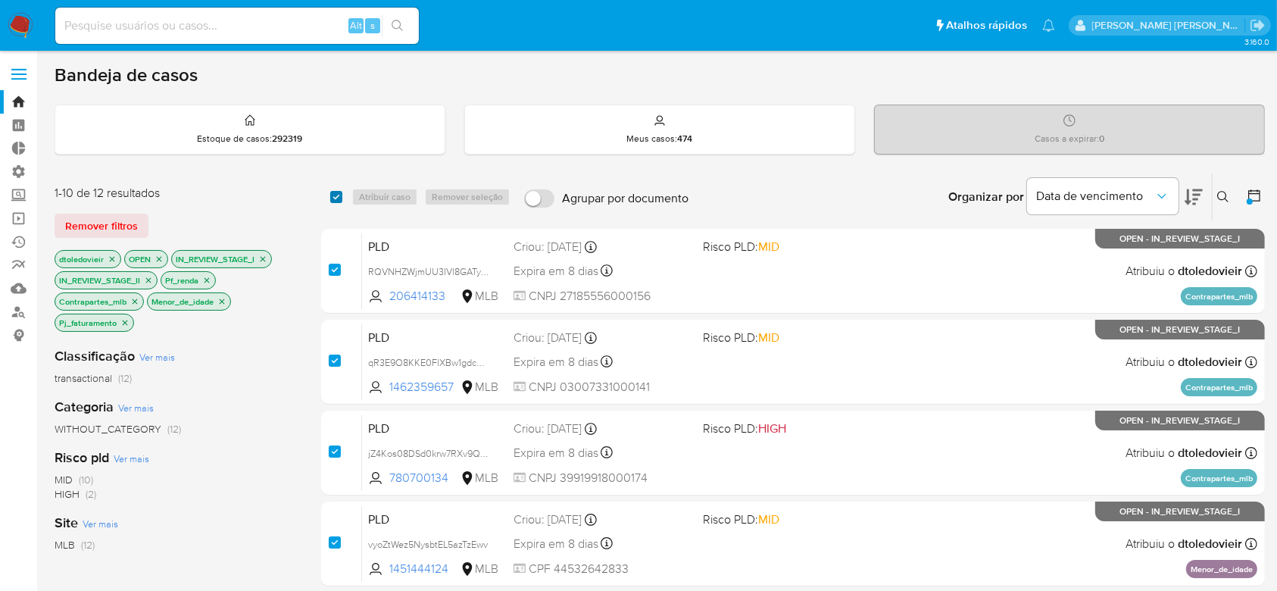
checkbox input "true"
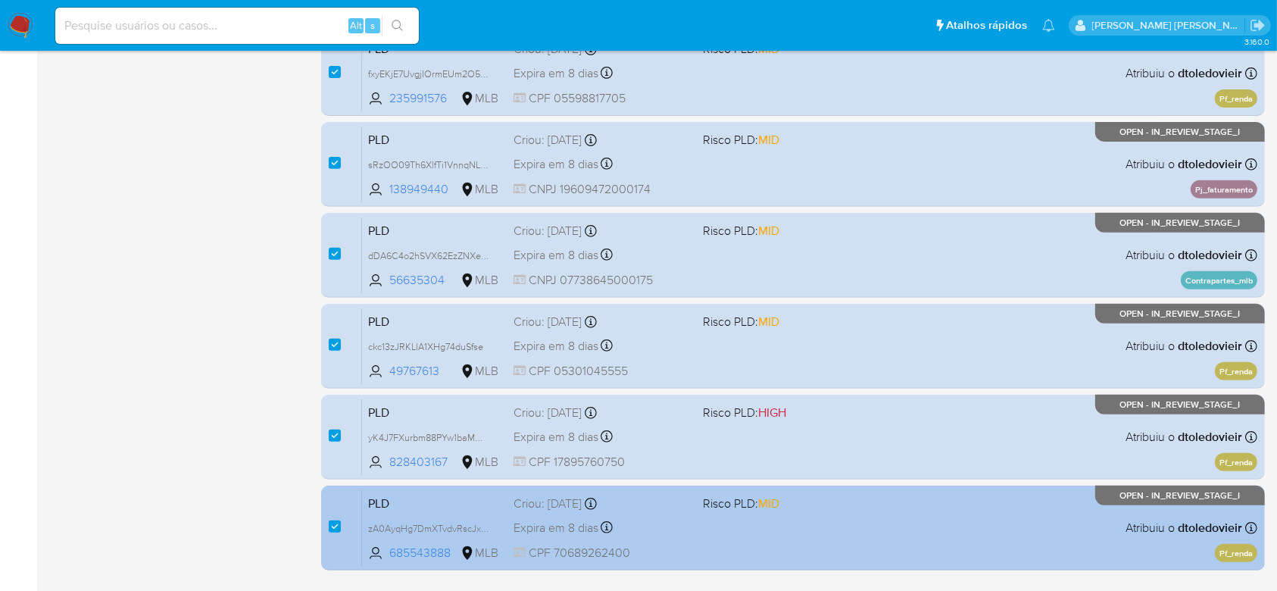
scroll to position [658, 0]
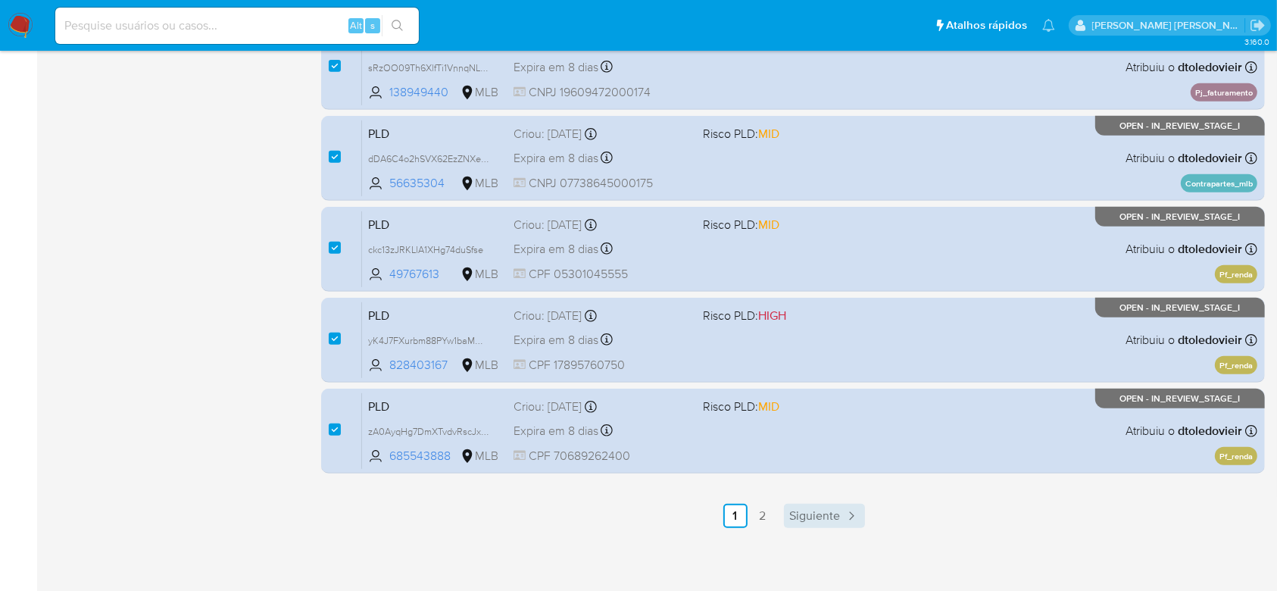
click at [818, 515] on span "Siguiente" at bounding box center [815, 516] width 51 height 12
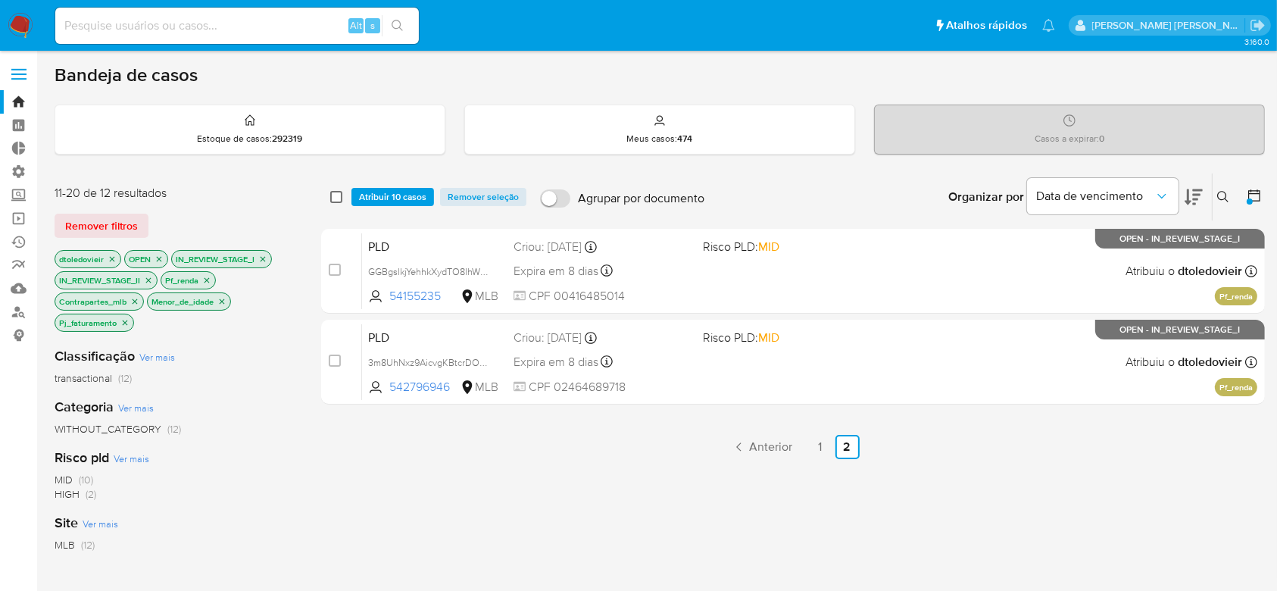
click at [335, 199] on input "checkbox" at bounding box center [336, 197] width 12 height 12
checkbox input "true"
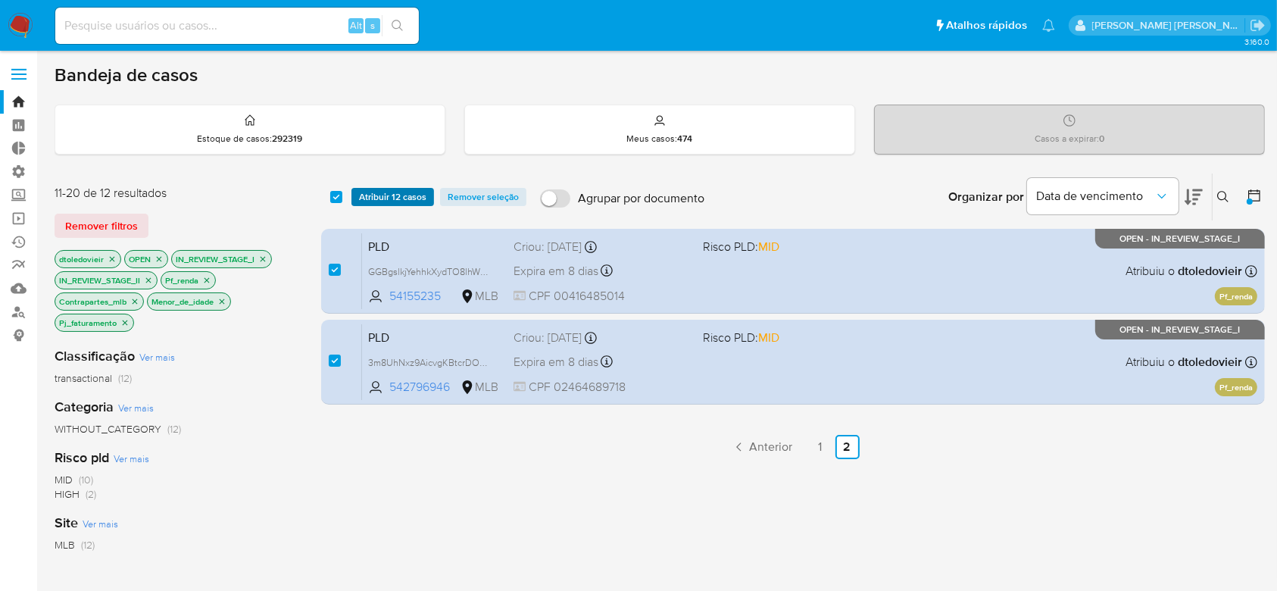
click at [413, 198] on span "Atribuir 12 casos" at bounding box center [392, 196] width 67 height 15
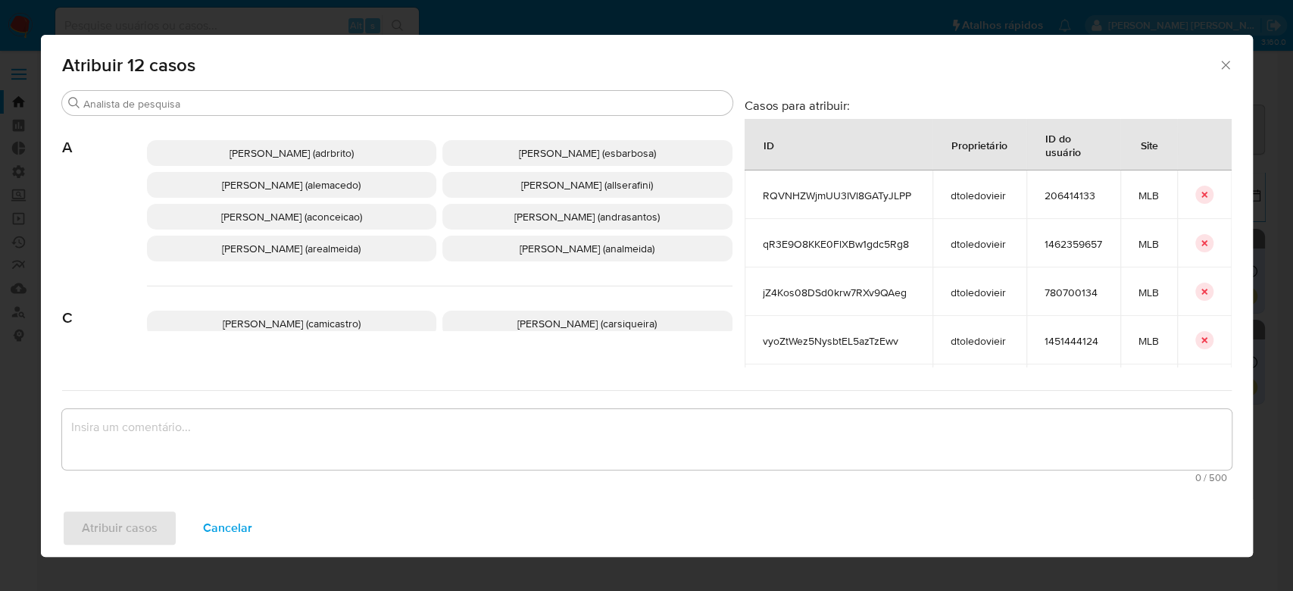
click at [781, 195] on span "RQVNHZWjmUU3IVl8GATyJLPP" at bounding box center [838, 196] width 151 height 14
copy span "RQVNHZWjmUU3IVl8GATyJLPP"
click at [795, 240] on span "qR3E9O8KKE0FlXBw1gdc5Rg8" at bounding box center [838, 244] width 151 height 14
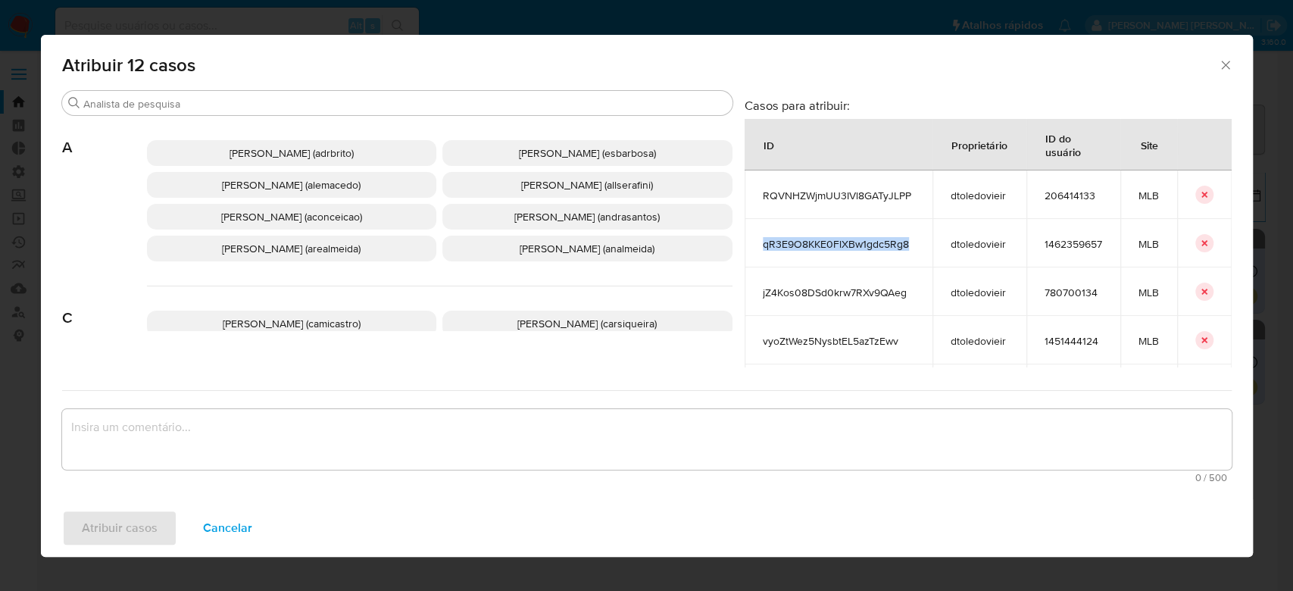
copy span "qR3E9O8KKE0FlXBw1gdc5Rg8"
click at [809, 293] on span "jZ4Kos08DSd0krw7RXv9QAeg" at bounding box center [838, 292] width 151 height 14
copy span "jZ4Kos08DSd0krw7RXv9QAeg"
click at [813, 327] on td "vyoZtWez5NysbtEL5azTzEwv" at bounding box center [838, 340] width 188 height 48
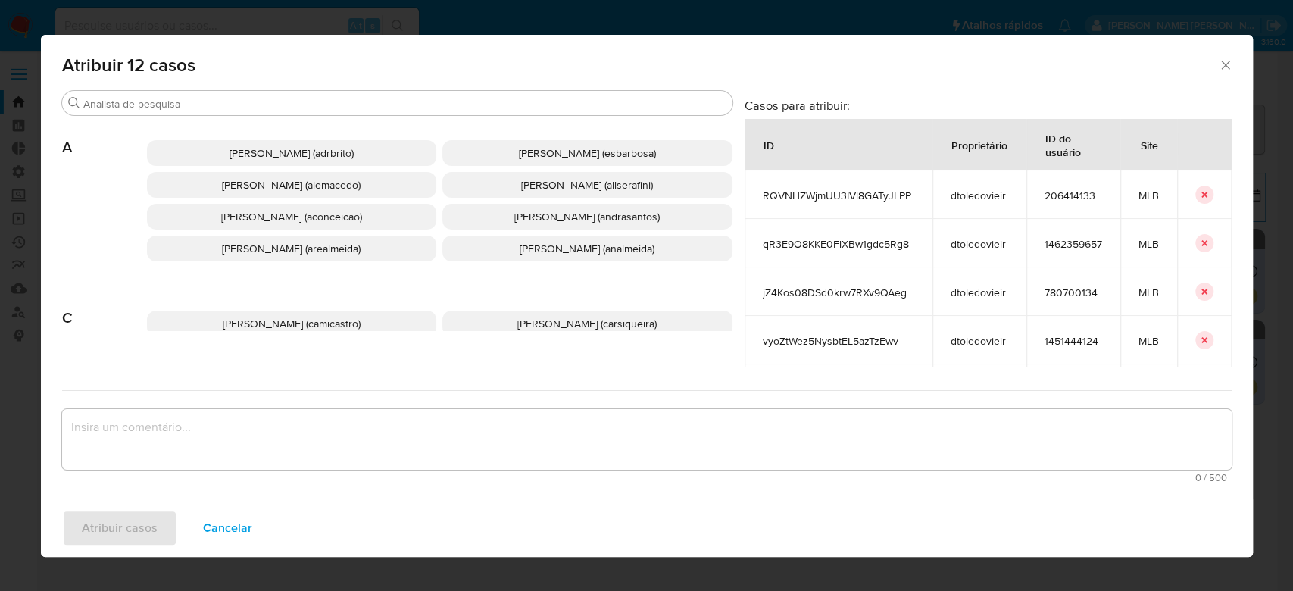
click at [814, 345] on span "vyoZtWez5NysbtEL5azTzEwv" at bounding box center [838, 341] width 151 height 14
copy span "vyoZtWez5NysbtEL5azTzEwv"
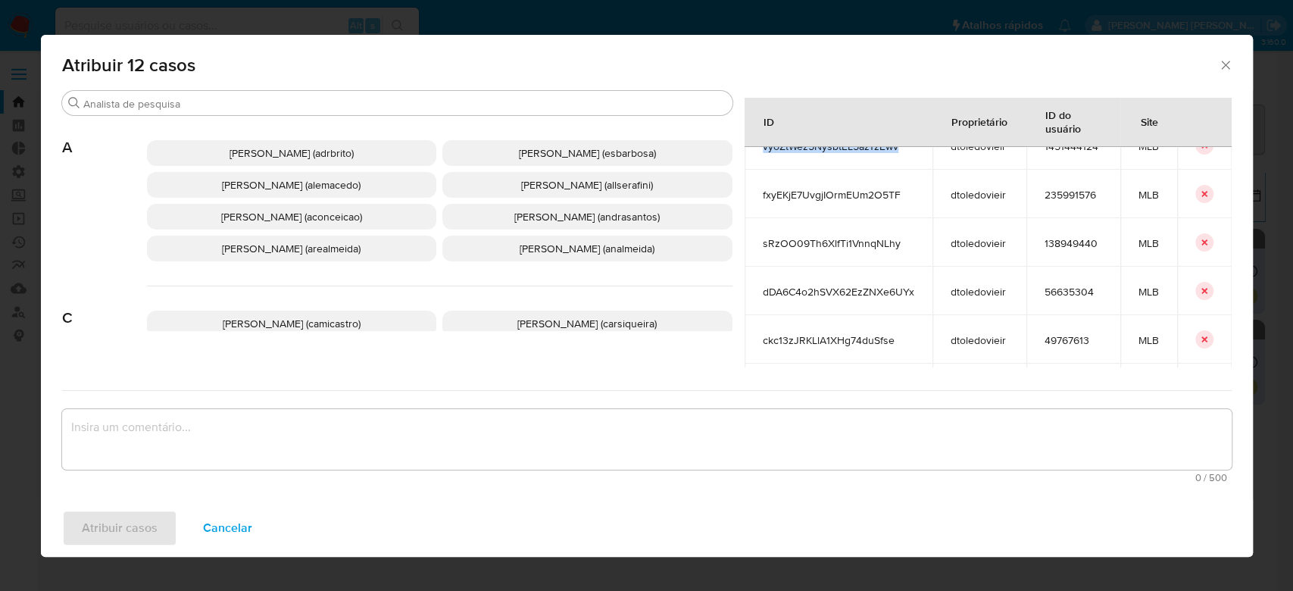
scroll to position [211, 0]
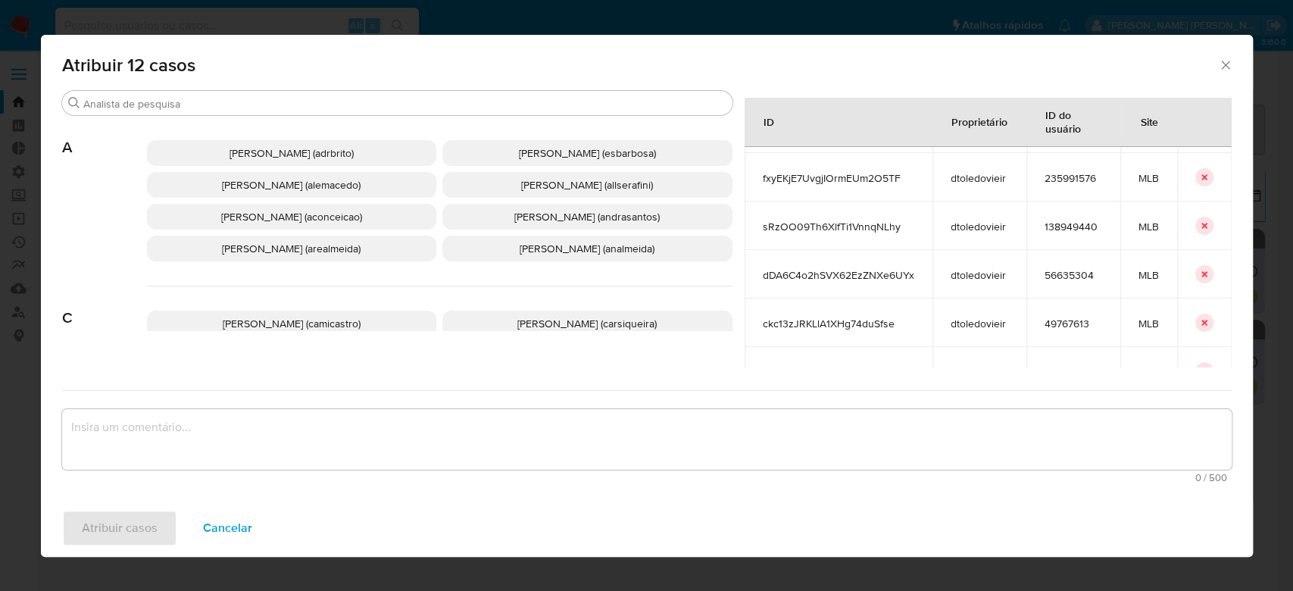
click at [763, 175] on span "fxyEKjE7UvgjIOrmEUm2O5TF" at bounding box center [838, 178] width 151 height 14
copy span "fxyEKjE7UvgjIOrmEUm2O5TF"
click at [763, 221] on span "sRzOO09Th6XlfTi1VnnqNLhy" at bounding box center [838, 227] width 151 height 14
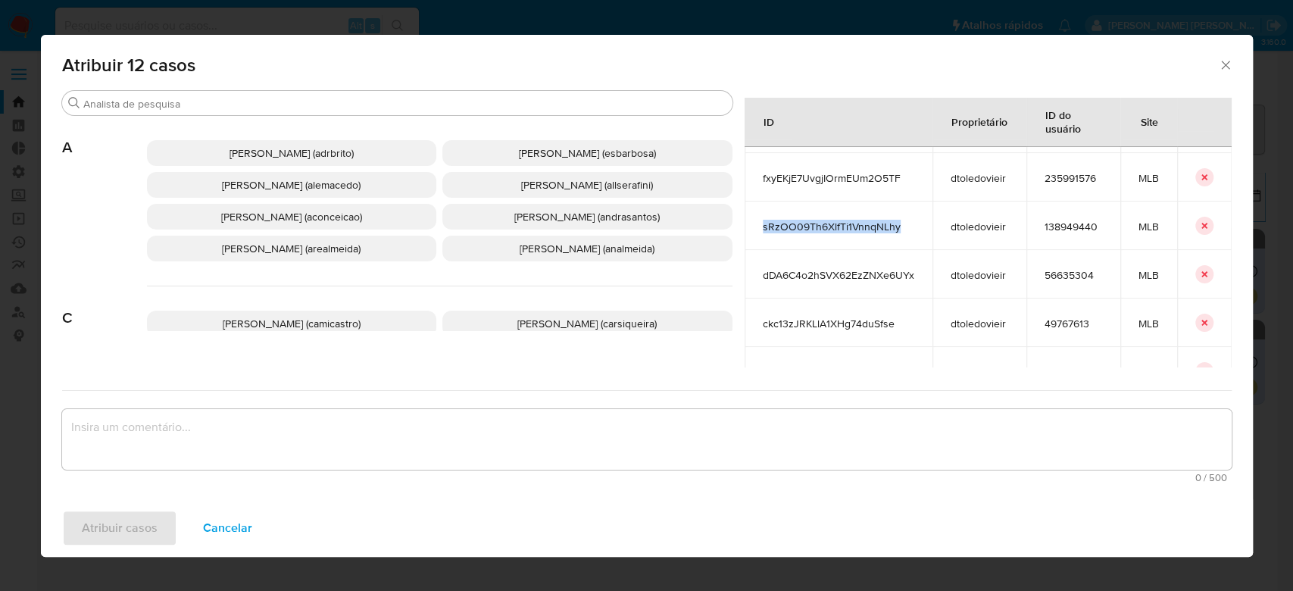
copy span "sRzOO09Th6XlfTi1VnnqNLhy"
click at [764, 270] on span "dDA6C4o2hSVX62EzZNXe6UYx" at bounding box center [838, 275] width 151 height 14
copy span "dDA6C4o2hSVX62EzZNXe6UYx"
click at [786, 317] on span "ckc13zJRKLlA1XHg74duSfse" at bounding box center [838, 324] width 151 height 14
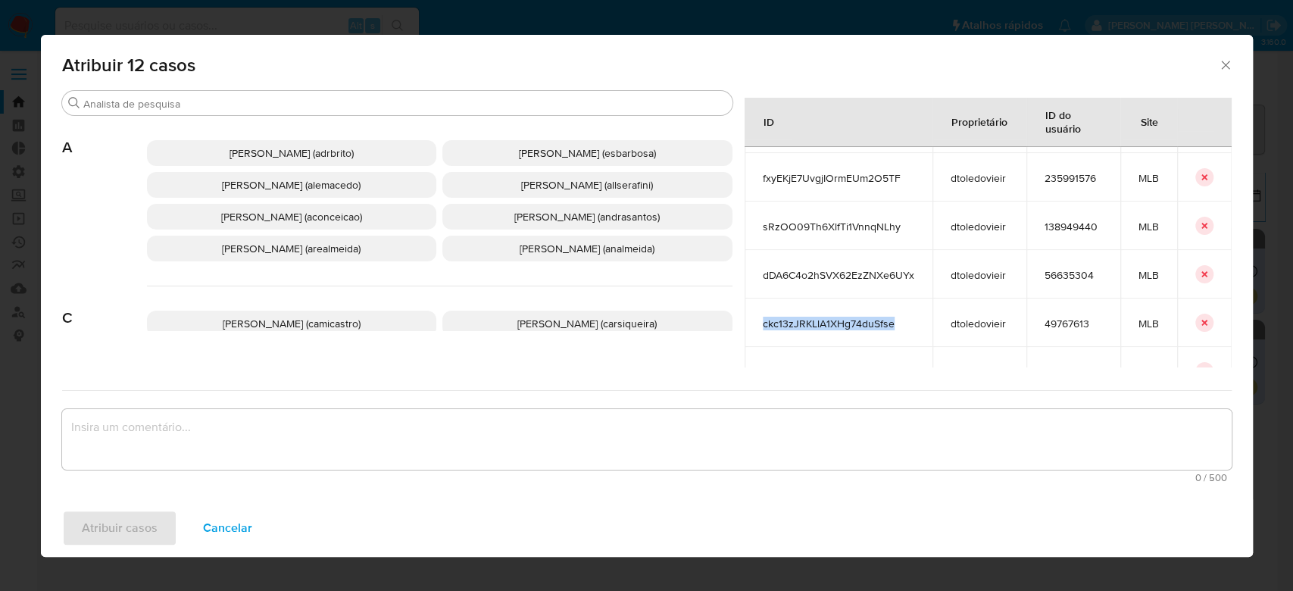
click at [786, 317] on span "ckc13zJRKLlA1XHg74duSfse" at bounding box center [838, 324] width 151 height 14
copy span "ckc13zJRKLlA1XHg74duSfse"
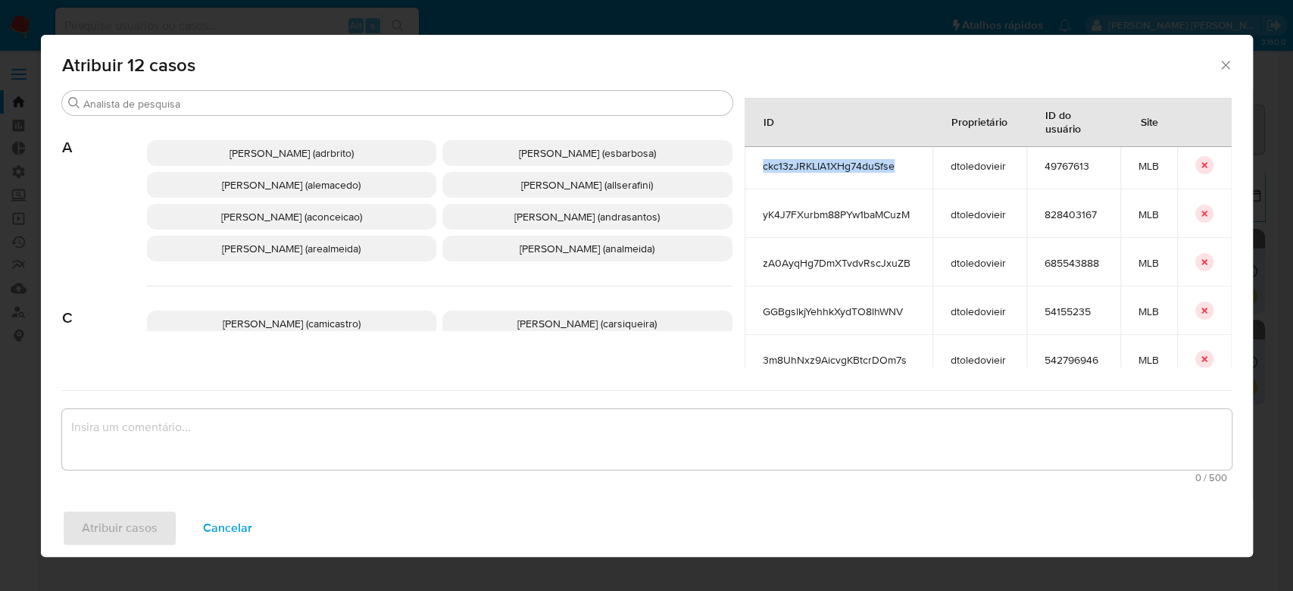
scroll to position [400, 0]
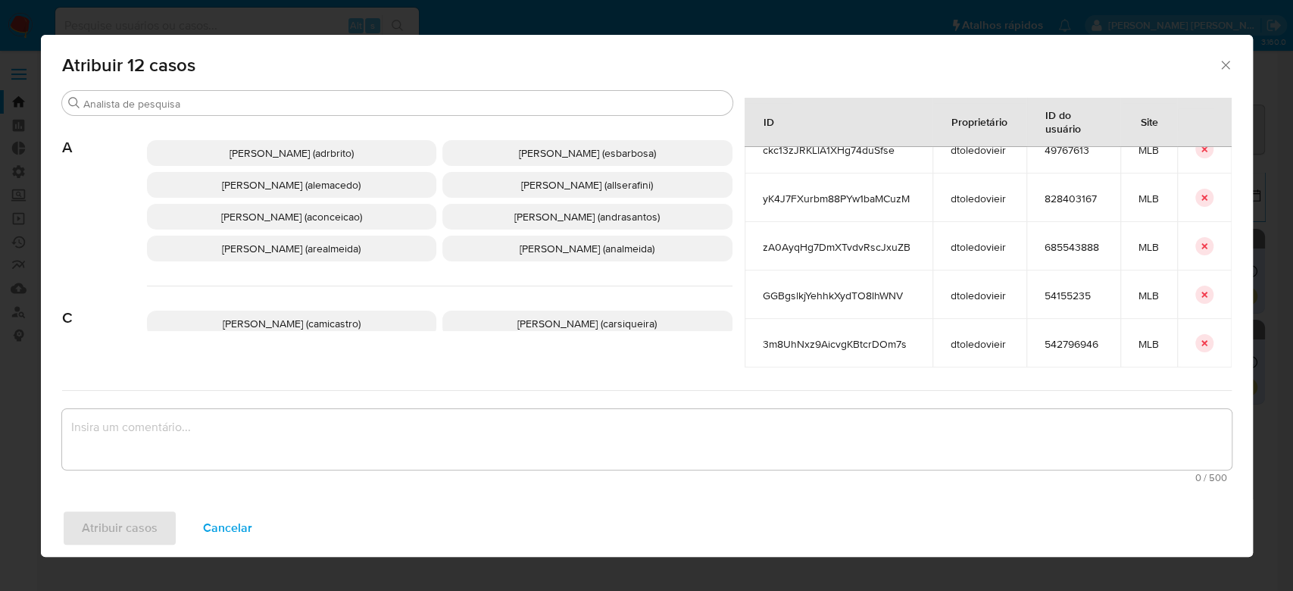
click at [800, 192] on td "yK4J7FXurbm88PYw1baMCuzM" at bounding box center [838, 197] width 188 height 48
click at [806, 192] on span "yK4J7FXurbm88PYw1baMCuzM" at bounding box center [838, 199] width 151 height 14
copy span "yK4J7FXurbm88PYw1baMCuzM"
click at [799, 240] on span "zA0AyqHg7DmXTvdvRscJxuZB" at bounding box center [838, 247] width 151 height 14
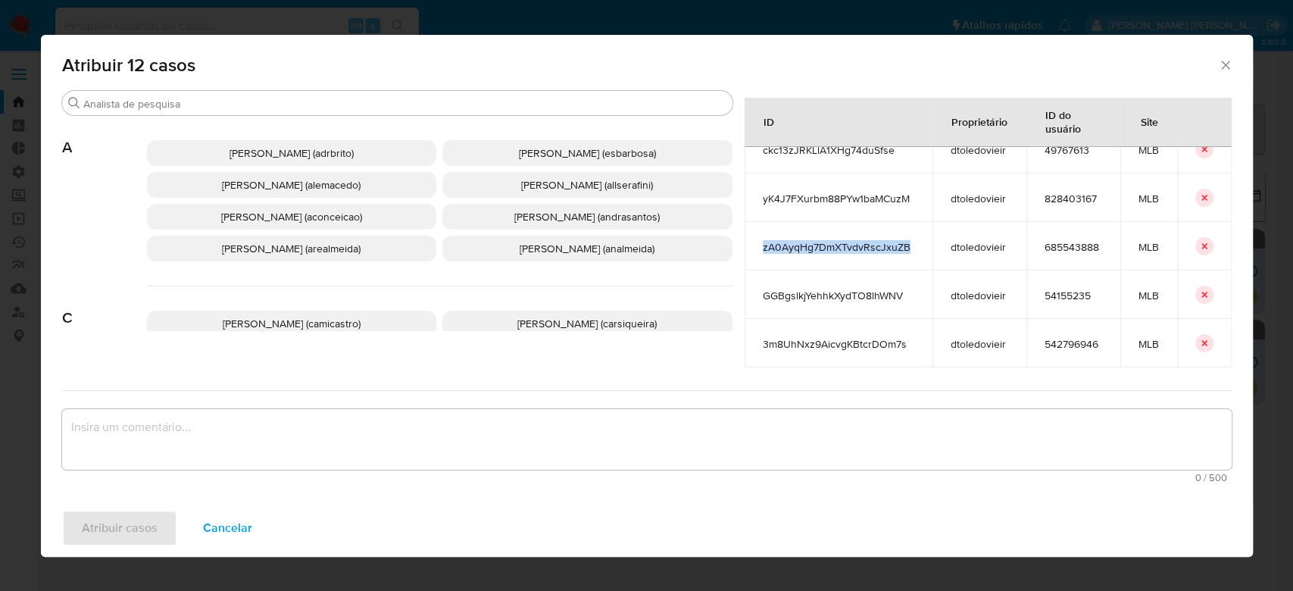
click at [799, 240] on span "zA0AyqHg7DmXTvdvRscJxuZB" at bounding box center [838, 247] width 151 height 14
copy span "zA0AyqHg7DmXTvdvRscJxuZB"
click at [803, 271] on td "GGBgslkjYehhkXydTO8lhWNV" at bounding box center [838, 294] width 188 height 48
click at [806, 337] on span "3m8UhNxz9AicvgKBtcrDOm7s" at bounding box center [838, 344] width 151 height 14
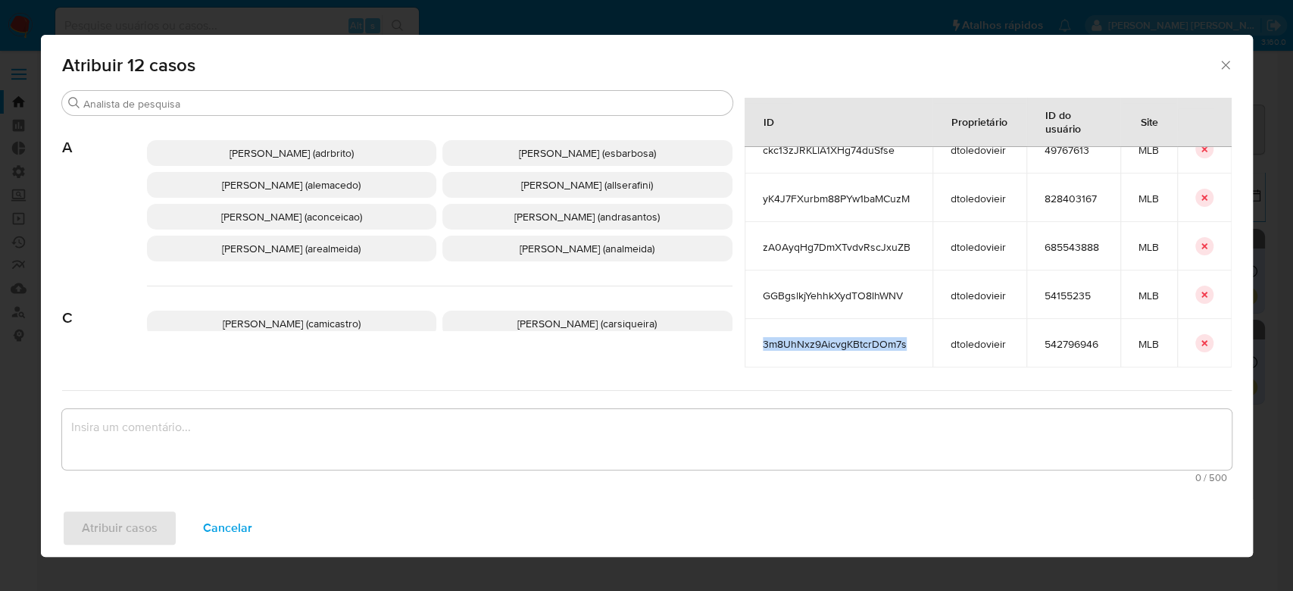
click at [806, 337] on span "3m8UhNxz9AicvgKBtcrDOm7s" at bounding box center [838, 344] width 151 height 14
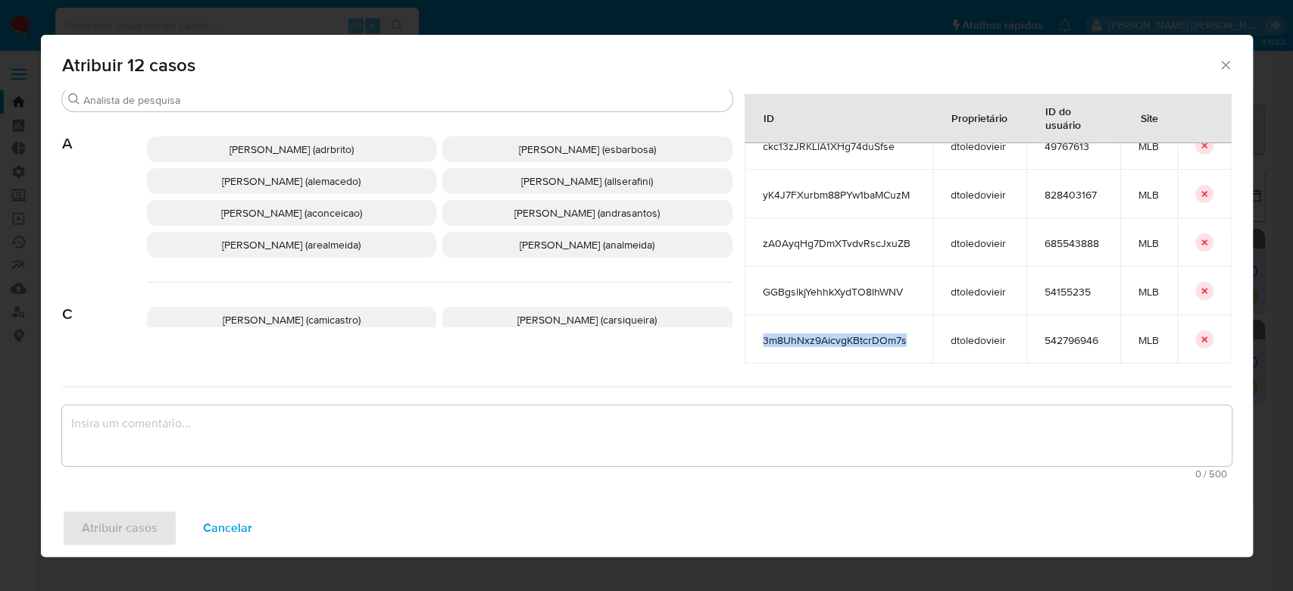
scroll to position [0, 0]
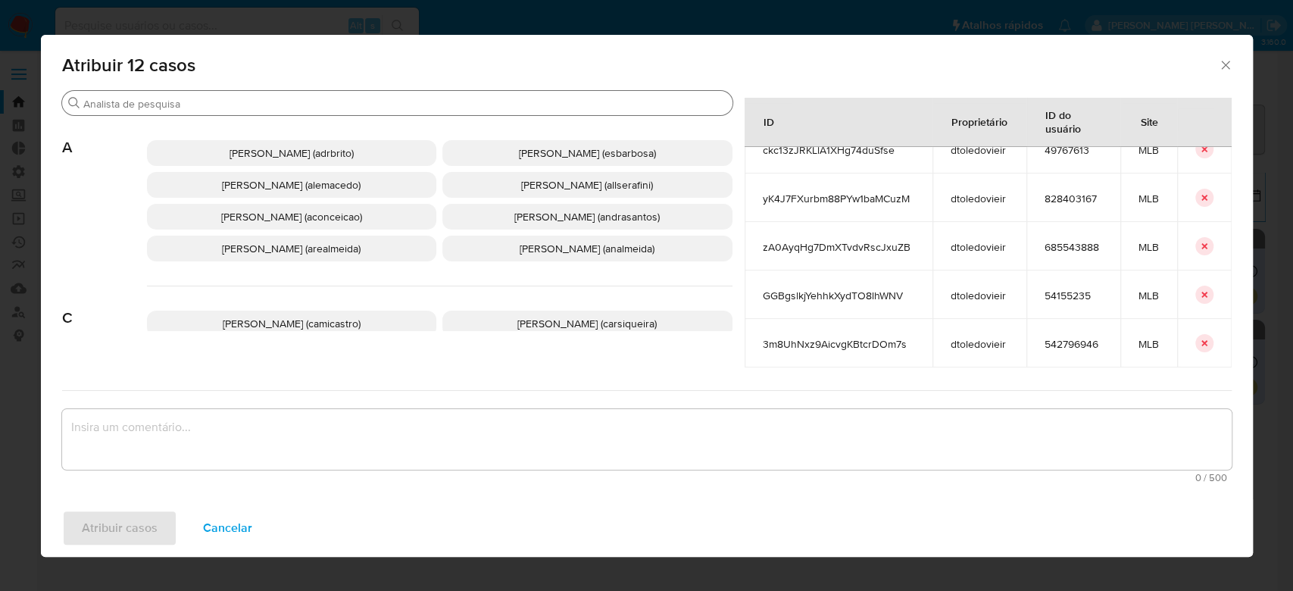
click at [326, 94] on div "Buscar" at bounding box center [397, 103] width 670 height 24
click at [325, 100] on input "Buscar" at bounding box center [404, 104] width 643 height 14
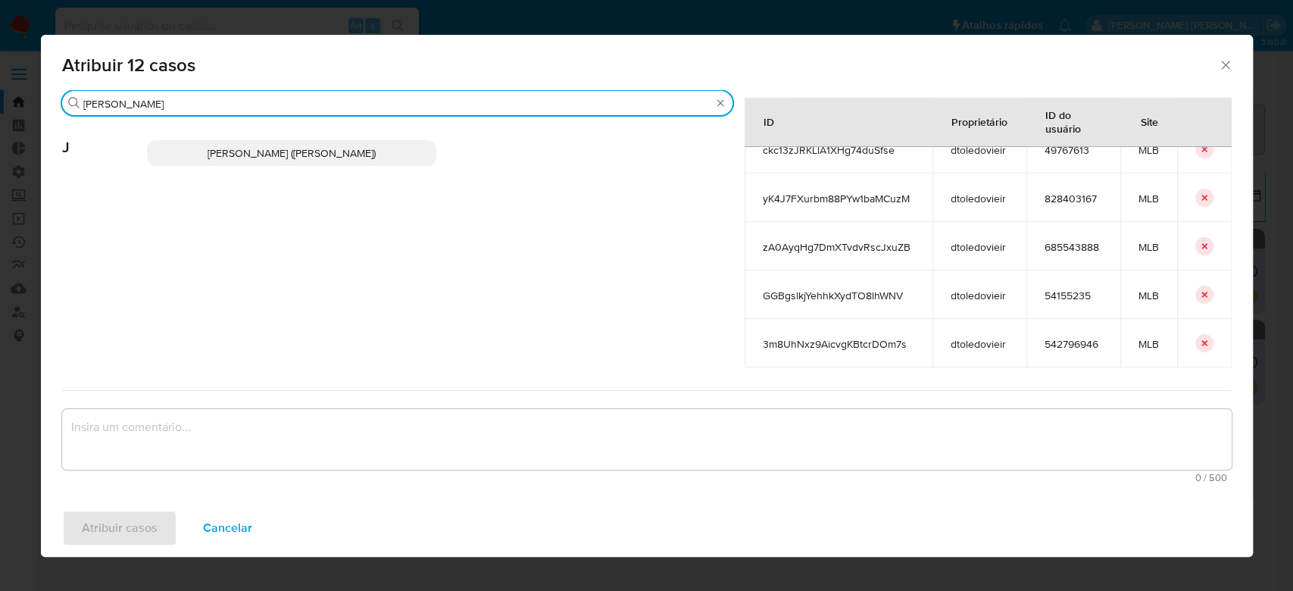
type input "jon"
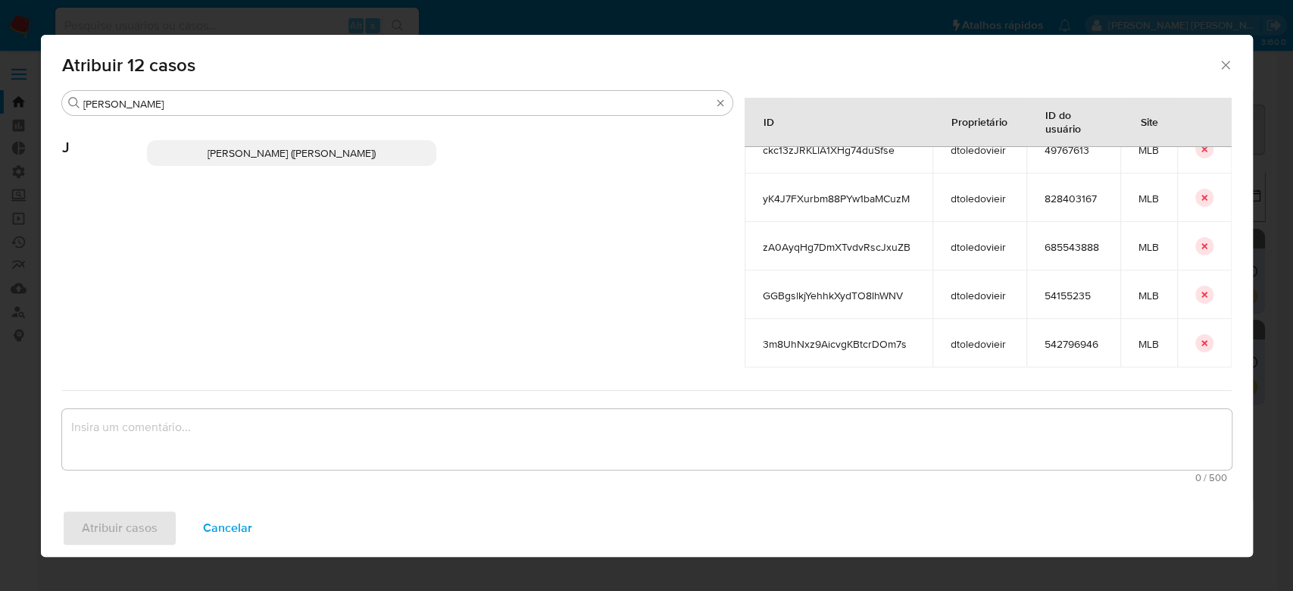
click at [309, 148] on span "Jonathan Hideki Shikay (jshikay)" at bounding box center [291, 152] width 168 height 15
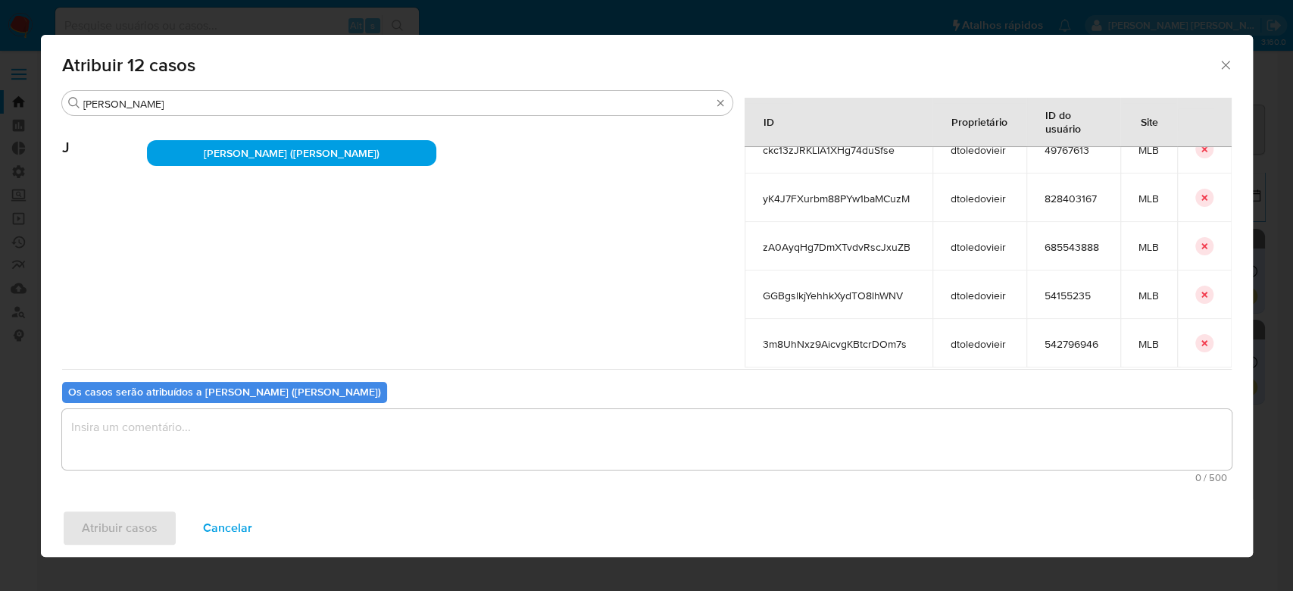
click at [252, 458] on textarea "assign-modal" at bounding box center [646, 439] width 1169 height 61
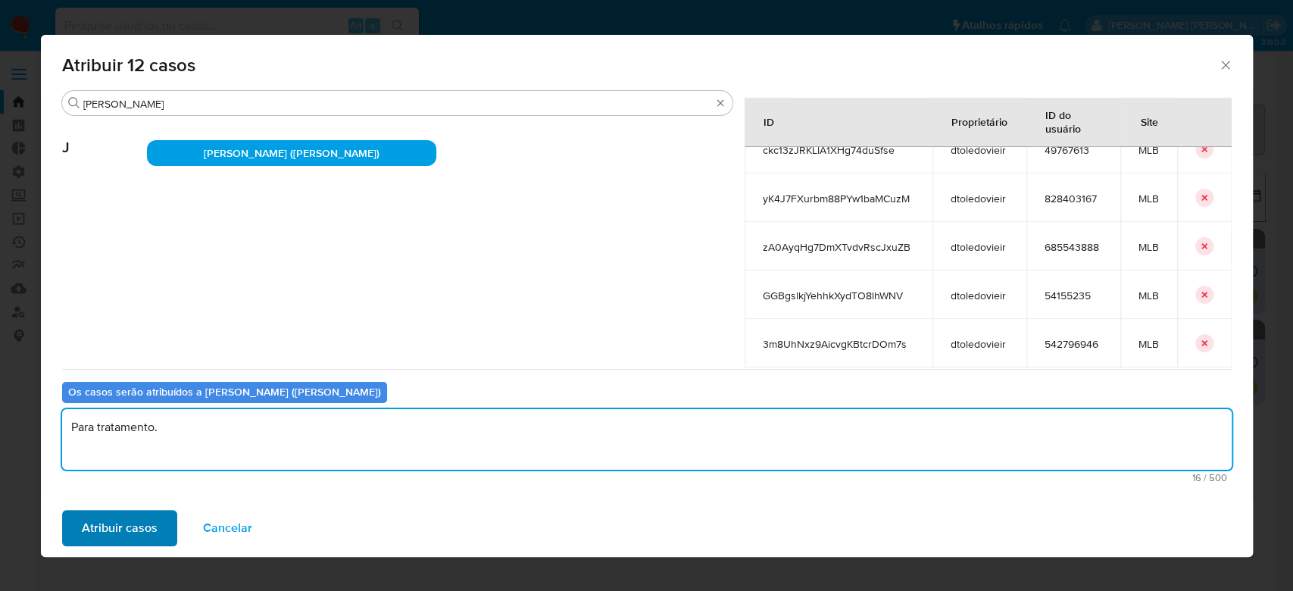
type textarea "Para tratamento."
click at [127, 522] on span "Atribuir casos" at bounding box center [120, 527] width 76 height 33
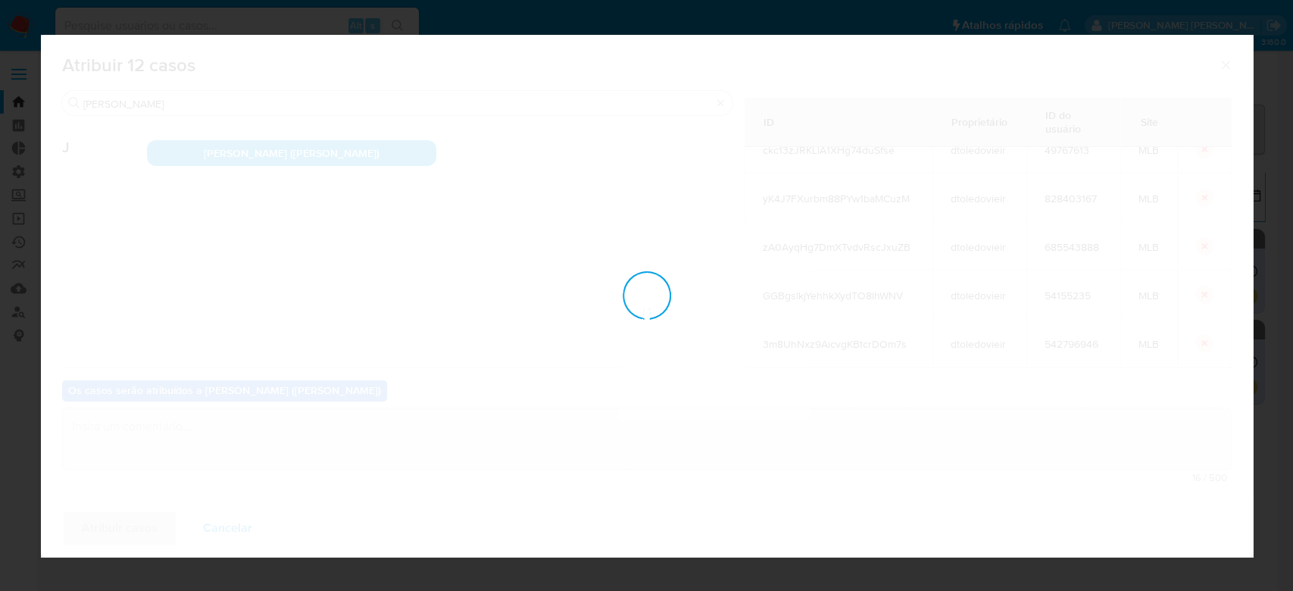
checkbox input "false"
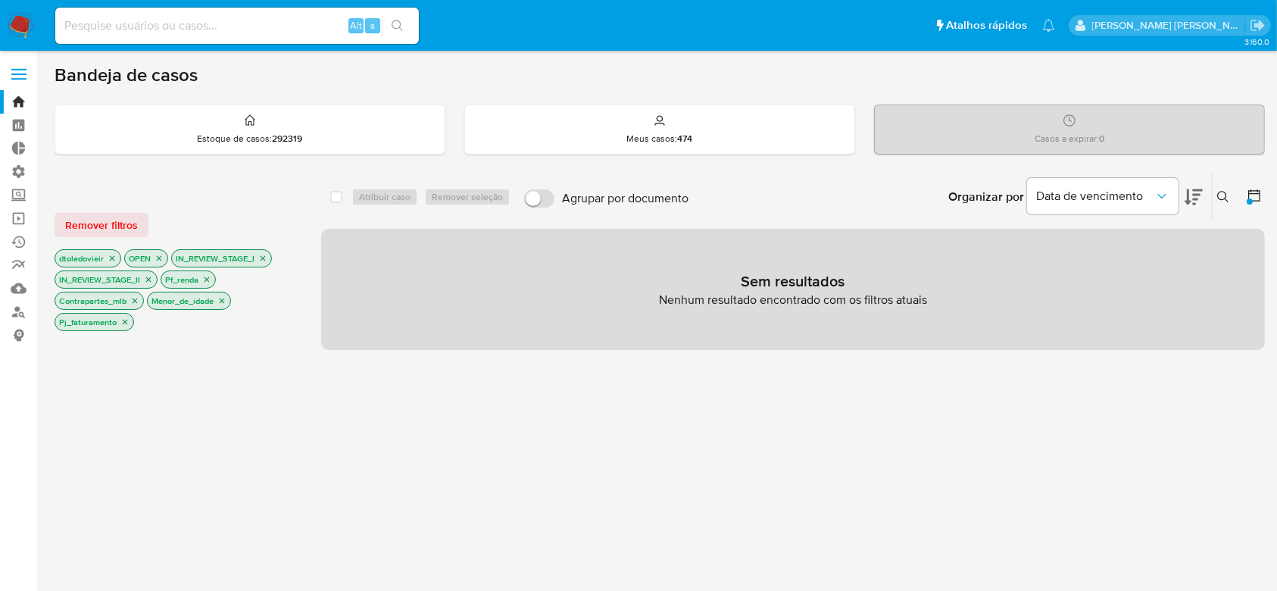
click at [111, 257] on icon "close-filter" at bounding box center [112, 258] width 5 height 5
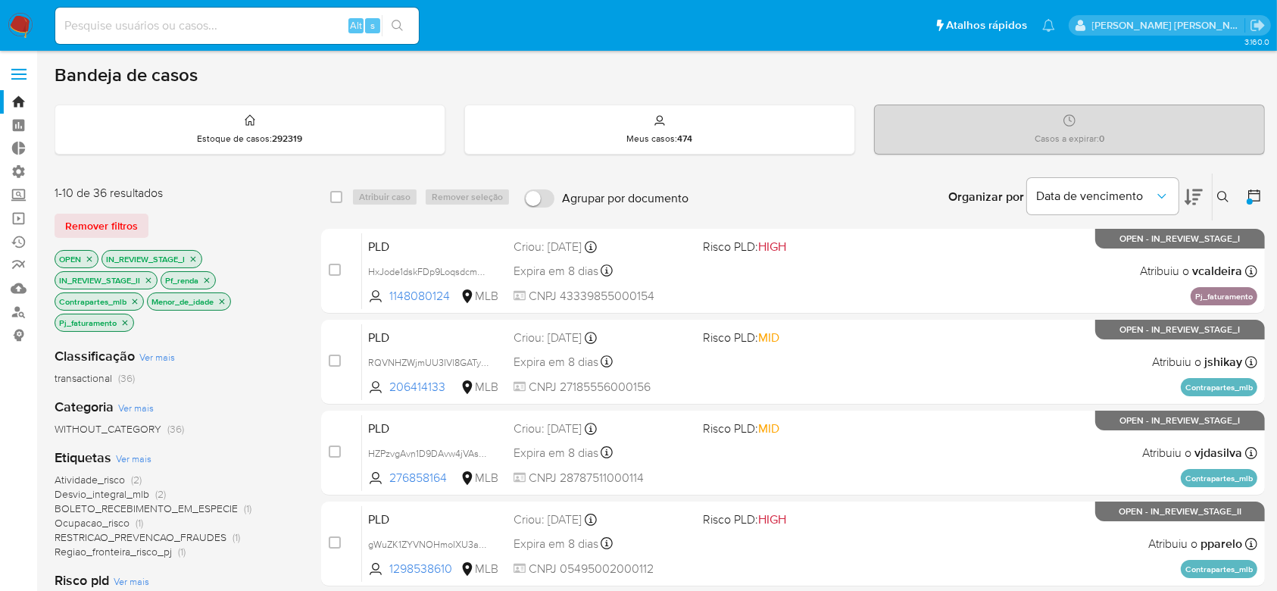
click at [205, 279] on icon "close-filter" at bounding box center [206, 280] width 9 height 9
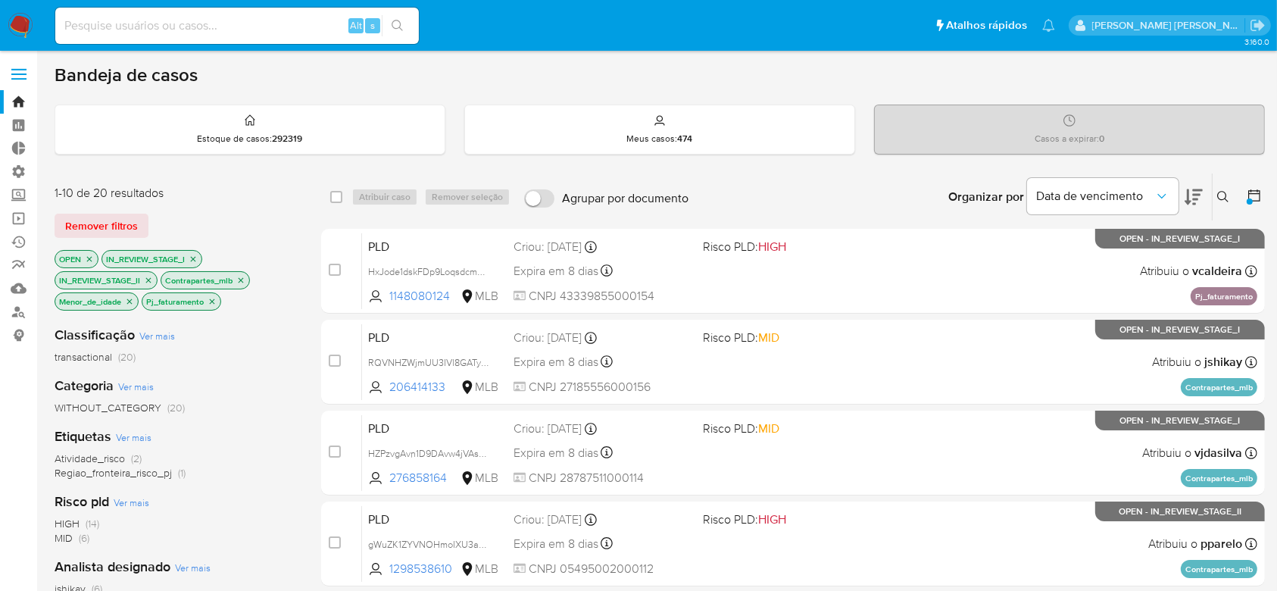
click at [243, 282] on icon "close-filter" at bounding box center [240, 280] width 9 height 9
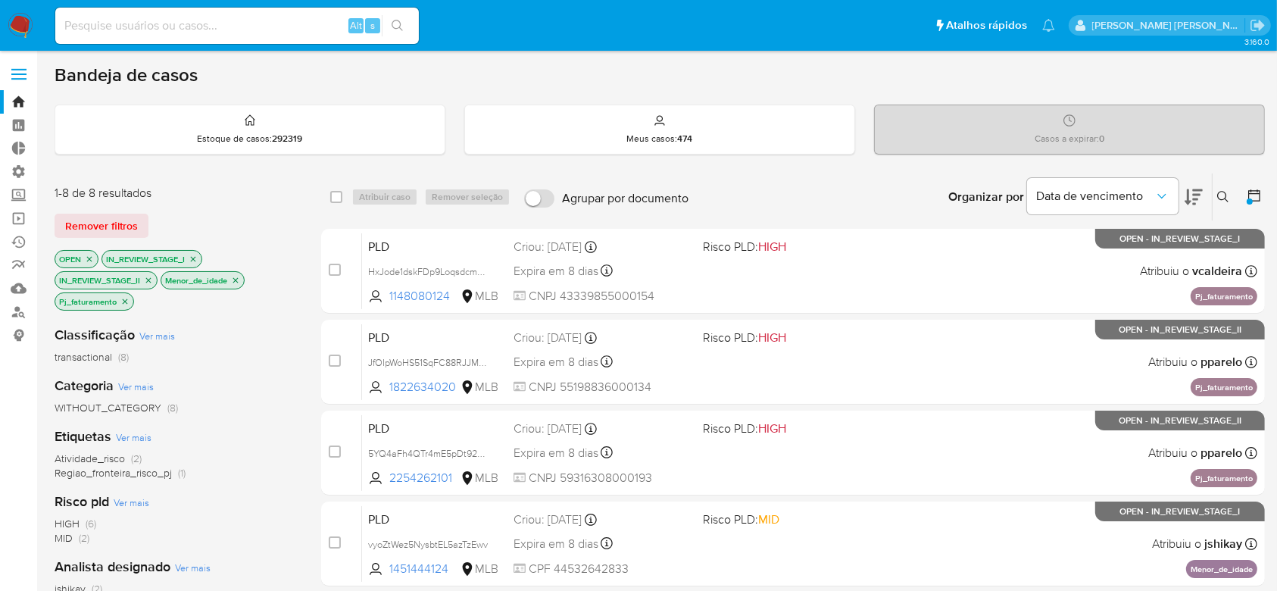
click at [240, 282] on icon "close-filter" at bounding box center [235, 280] width 9 height 9
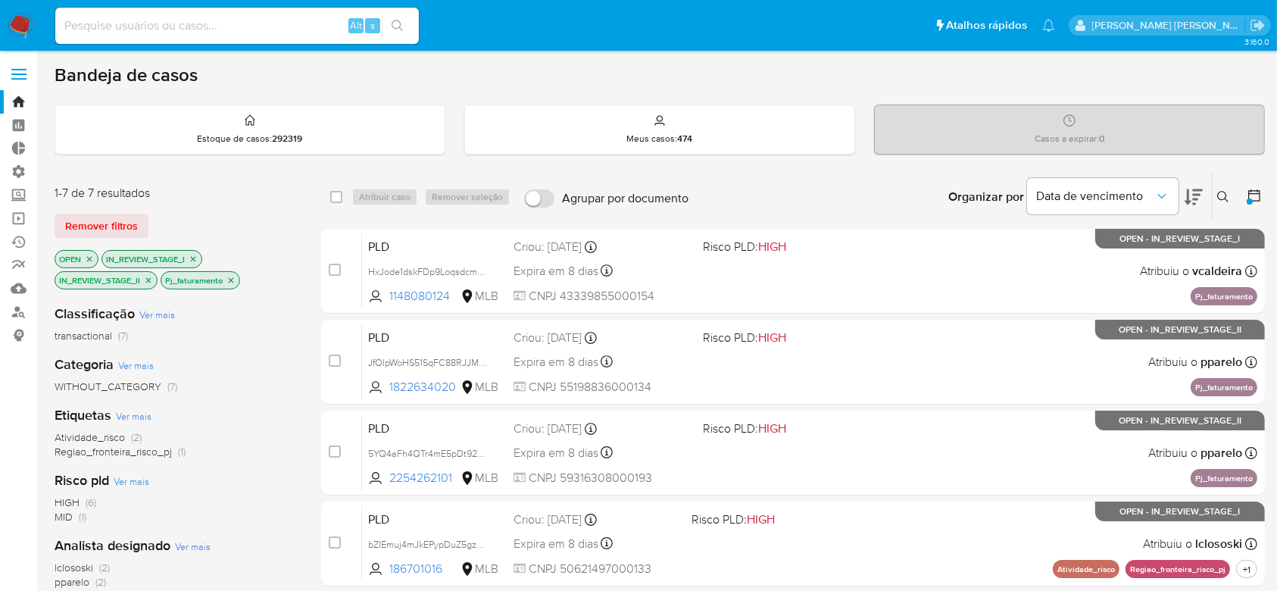
click at [229, 280] on icon "close-filter" at bounding box center [231, 279] width 5 height 5
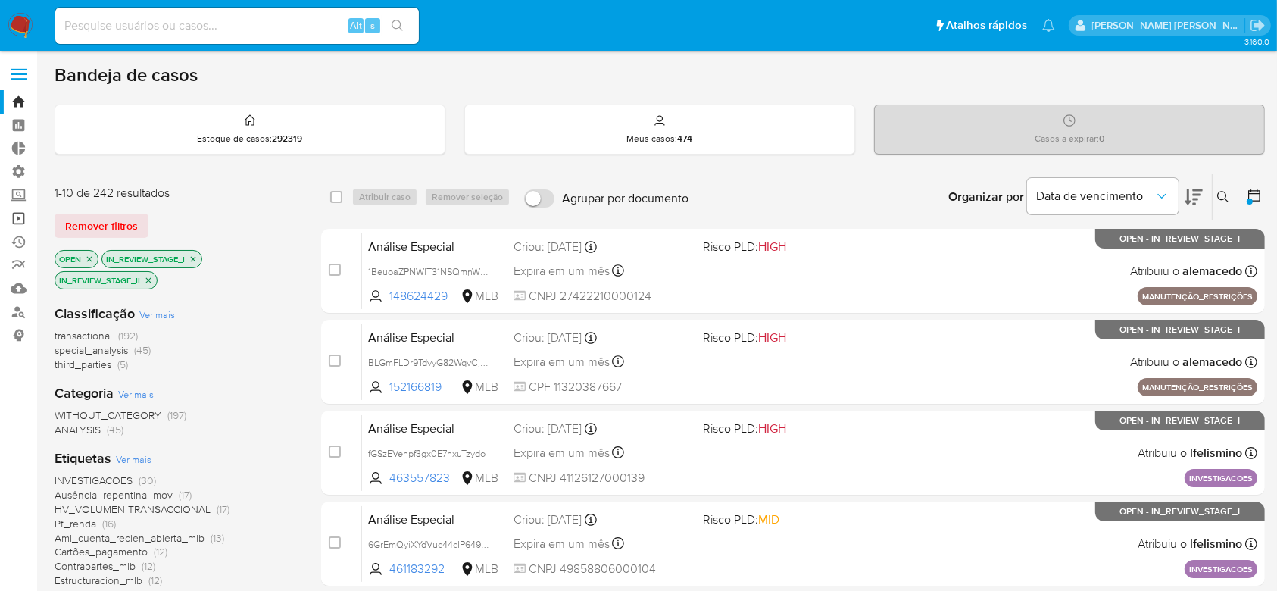
click at [13, 222] on link "Operações em massa" at bounding box center [90, 218] width 180 height 23
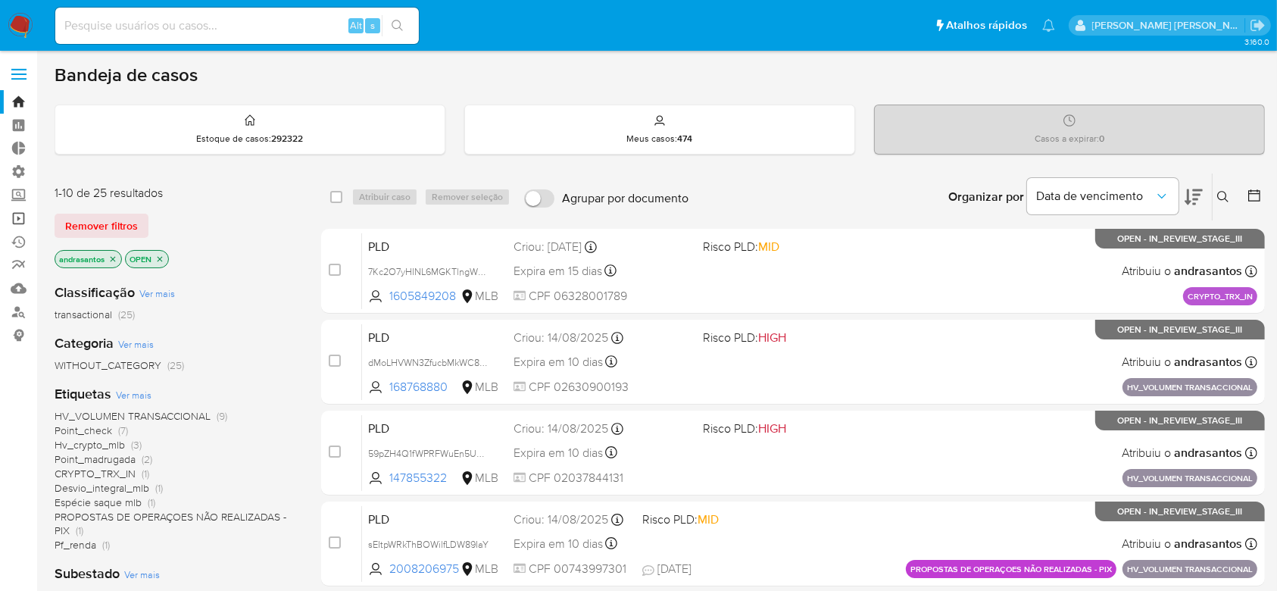
click at [14, 222] on link "Operações em massa" at bounding box center [90, 218] width 180 height 23
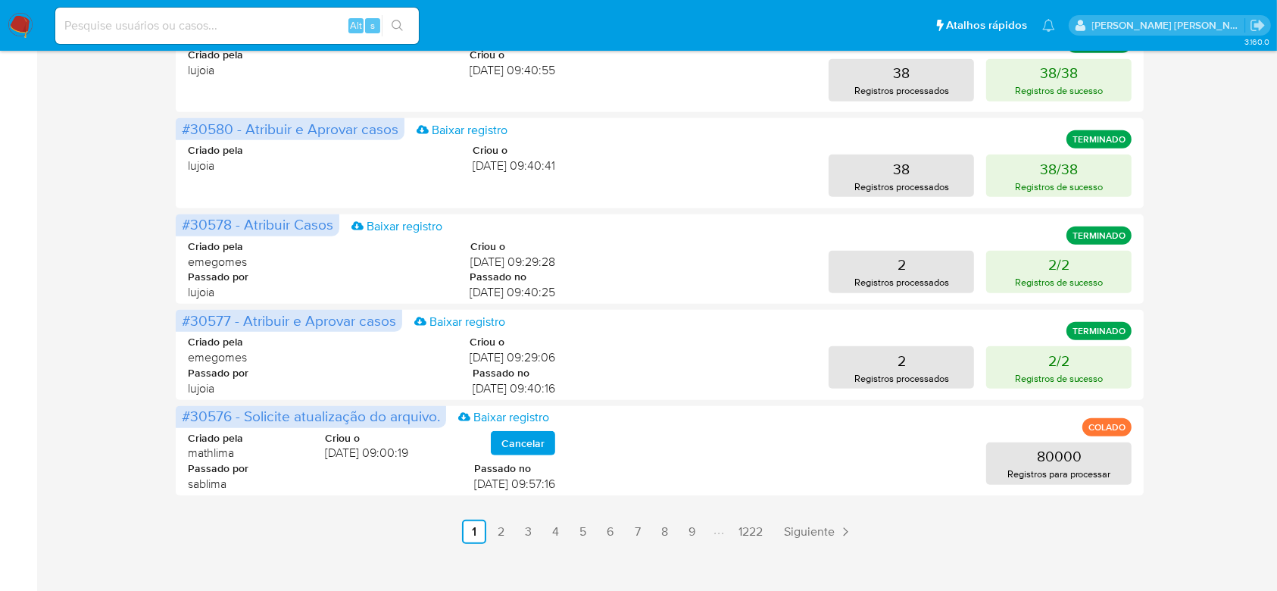
scroll to position [757, 0]
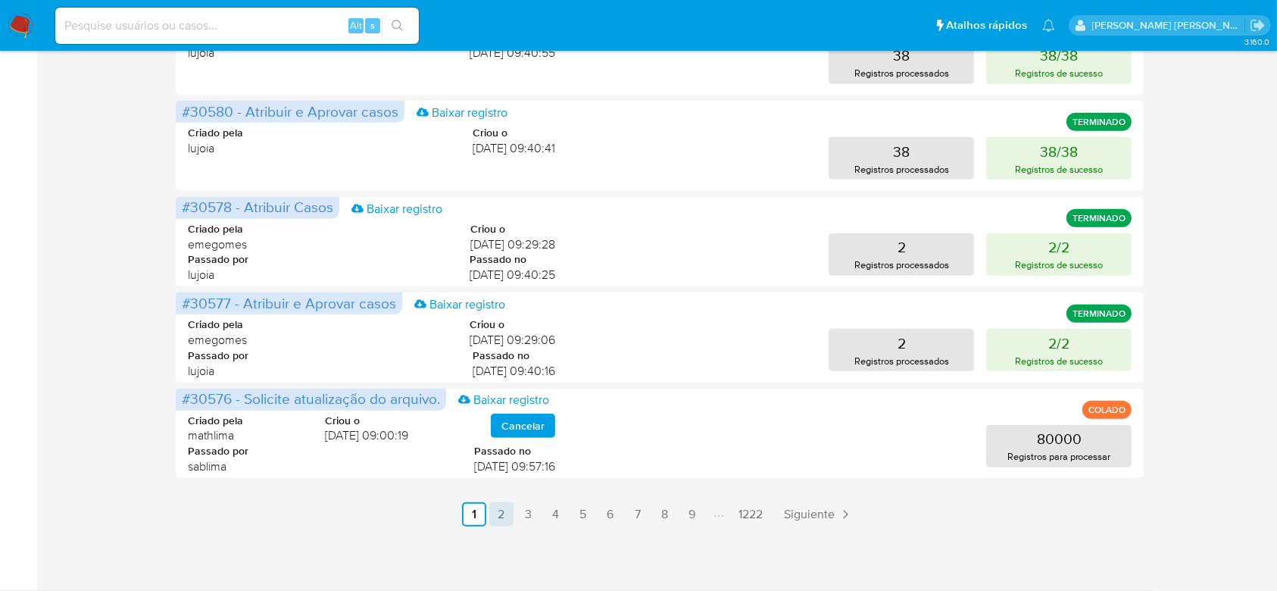
click at [505, 516] on link "2" at bounding box center [501, 514] width 24 height 24
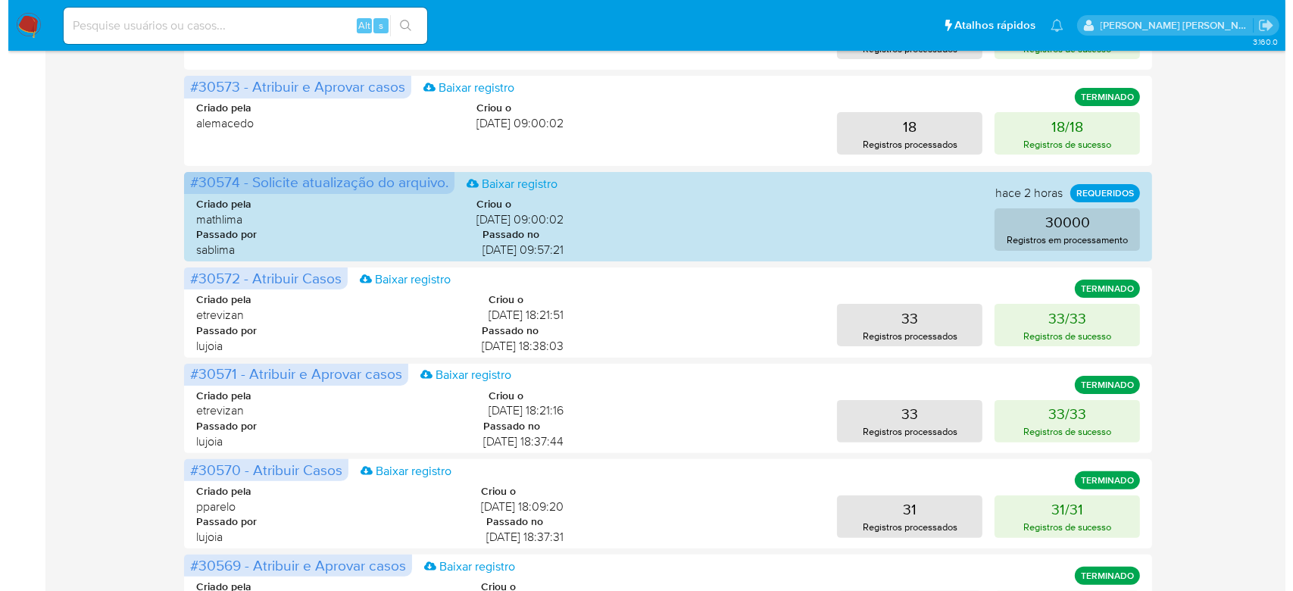
scroll to position [0, 0]
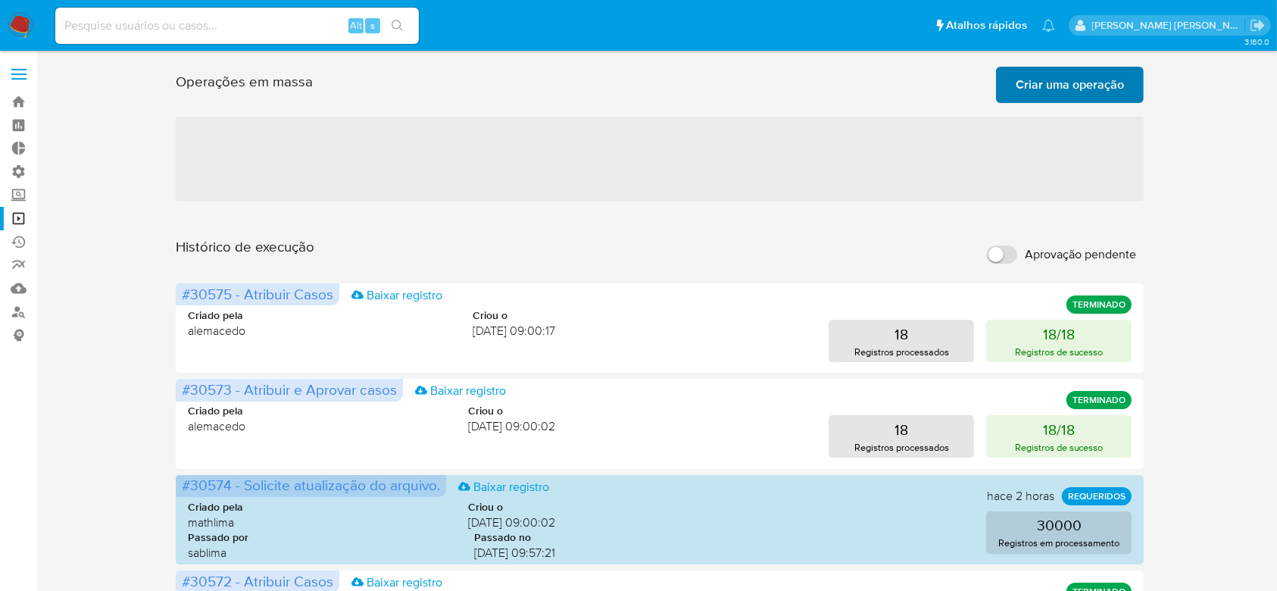
click at [1060, 84] on span "Criar uma operação" at bounding box center [1069, 84] width 108 height 33
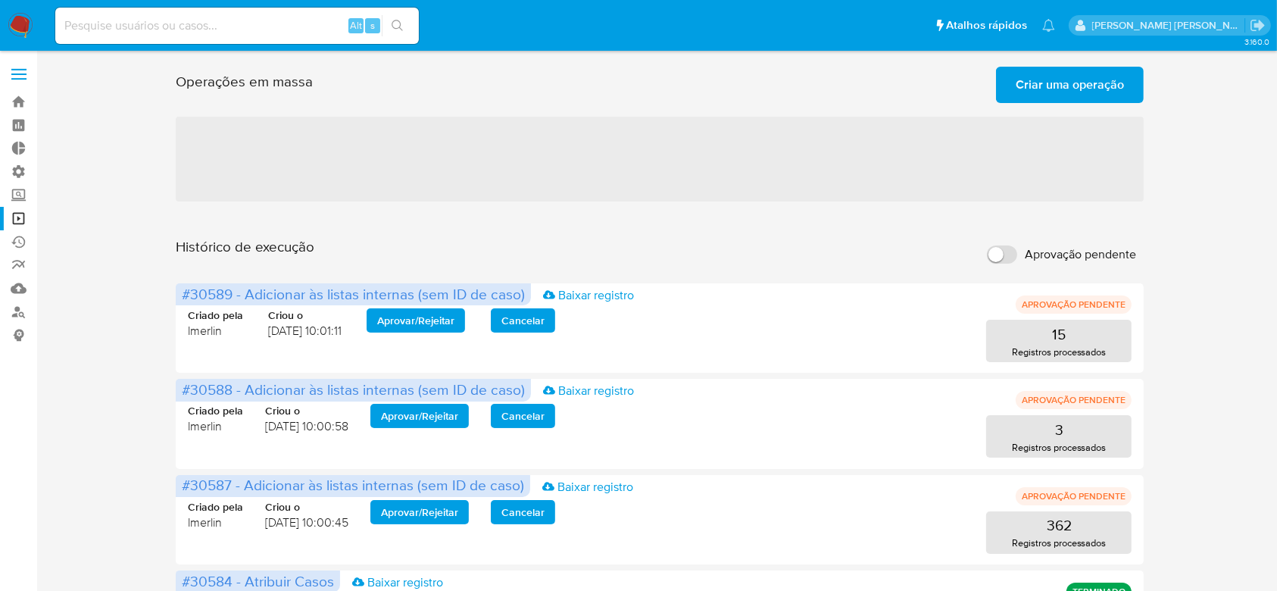
click at [1070, 92] on span "Criar uma operação" at bounding box center [1069, 84] width 108 height 33
click at [1057, 87] on span "Criar uma operação" at bounding box center [1069, 84] width 108 height 33
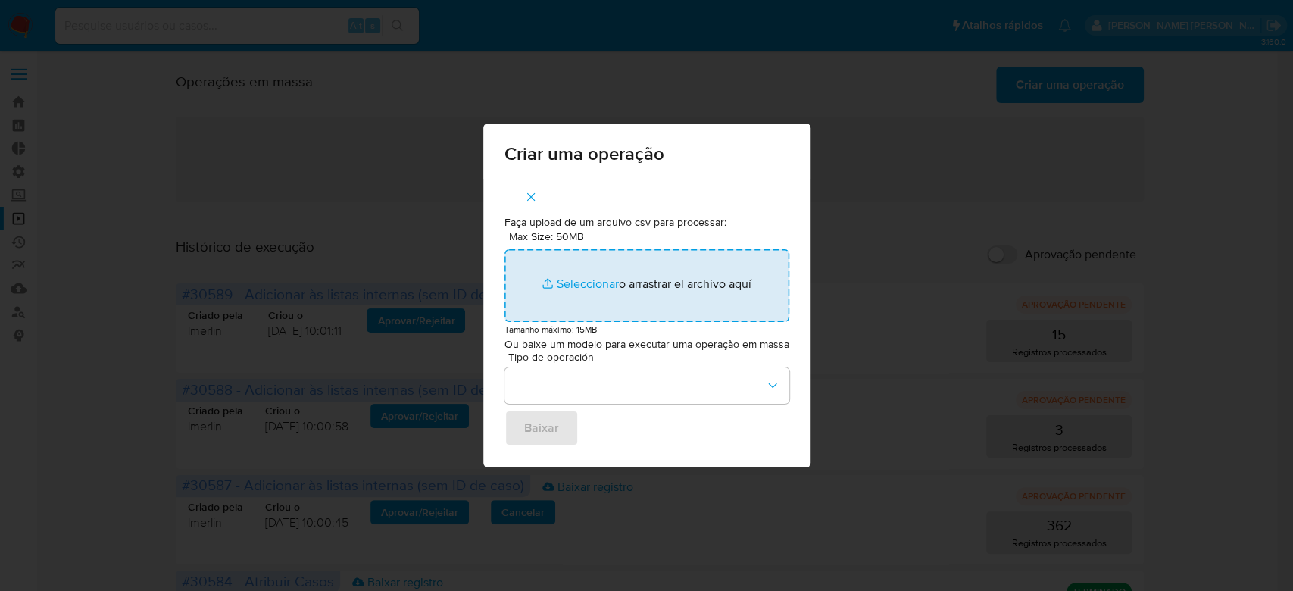
click at [584, 282] on input "Max Size: 50MB Seleccionar archivos" at bounding box center [646, 285] width 285 height 73
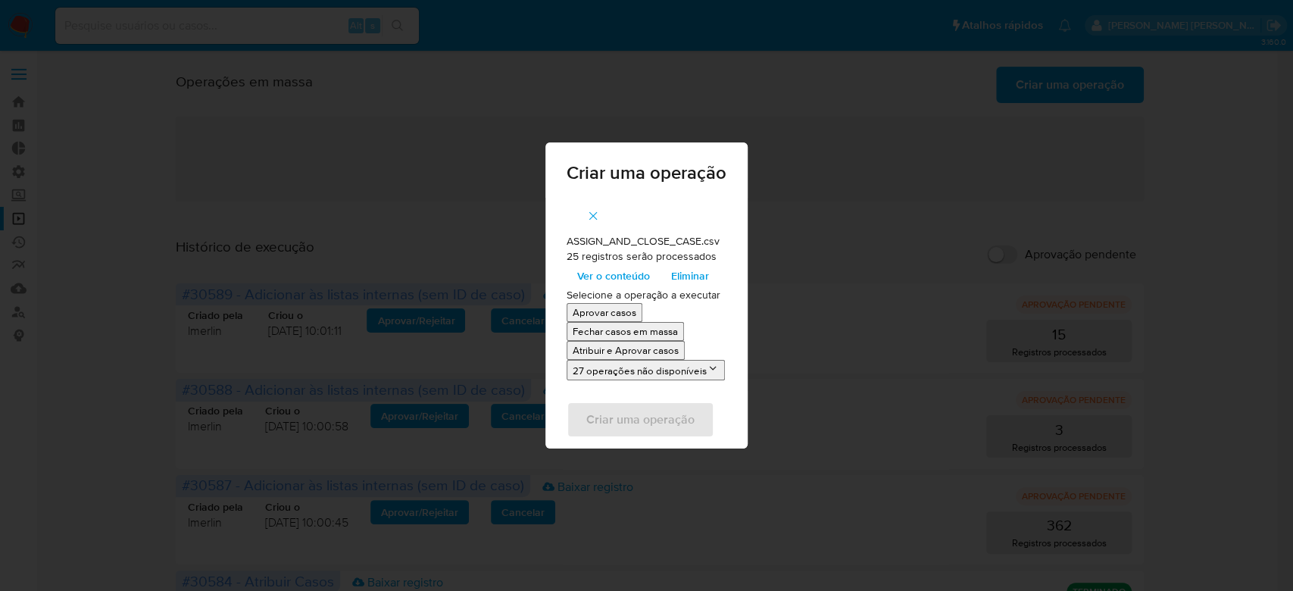
click at [635, 275] on span "Ver o conteúdo" at bounding box center [613, 275] width 73 height 21
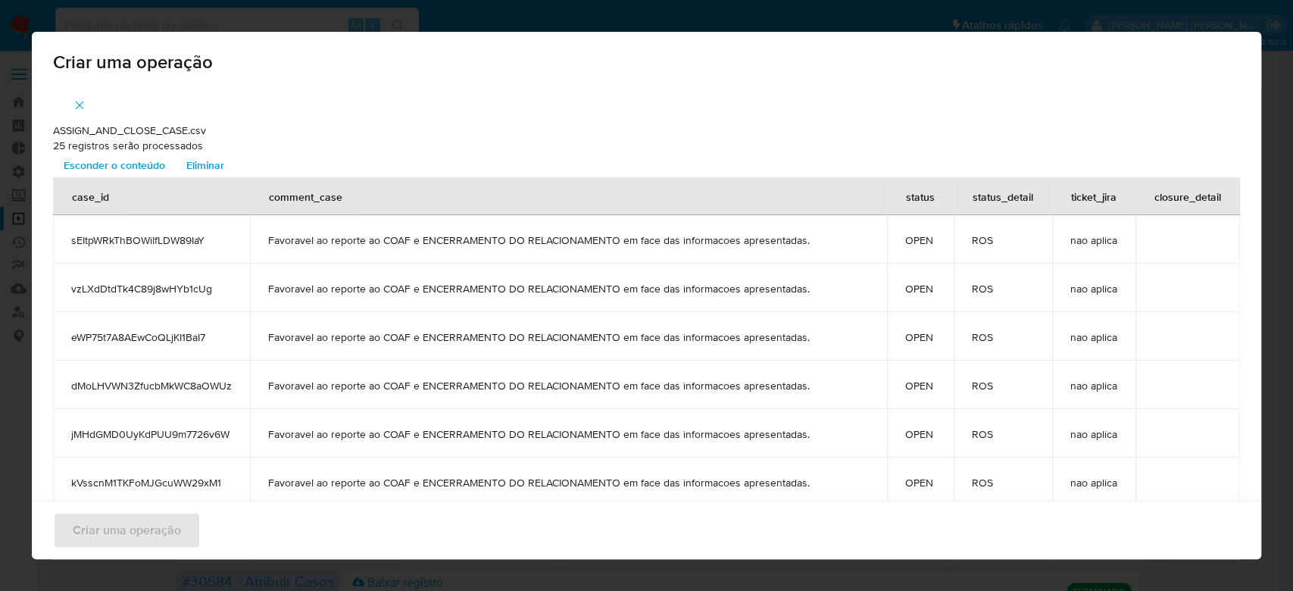
click at [142, 162] on span "Esconder o conteúdo" at bounding box center [114, 164] width 101 height 21
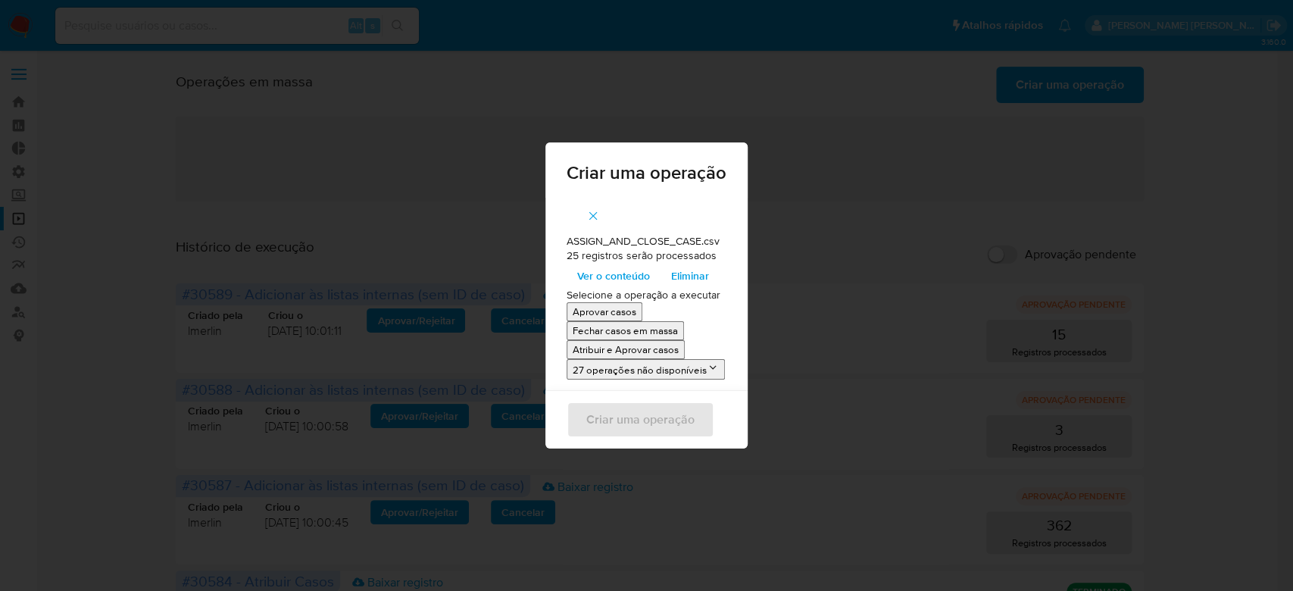
click at [618, 348] on p "Atribuir e Aprovar casos" at bounding box center [625, 349] width 106 height 14
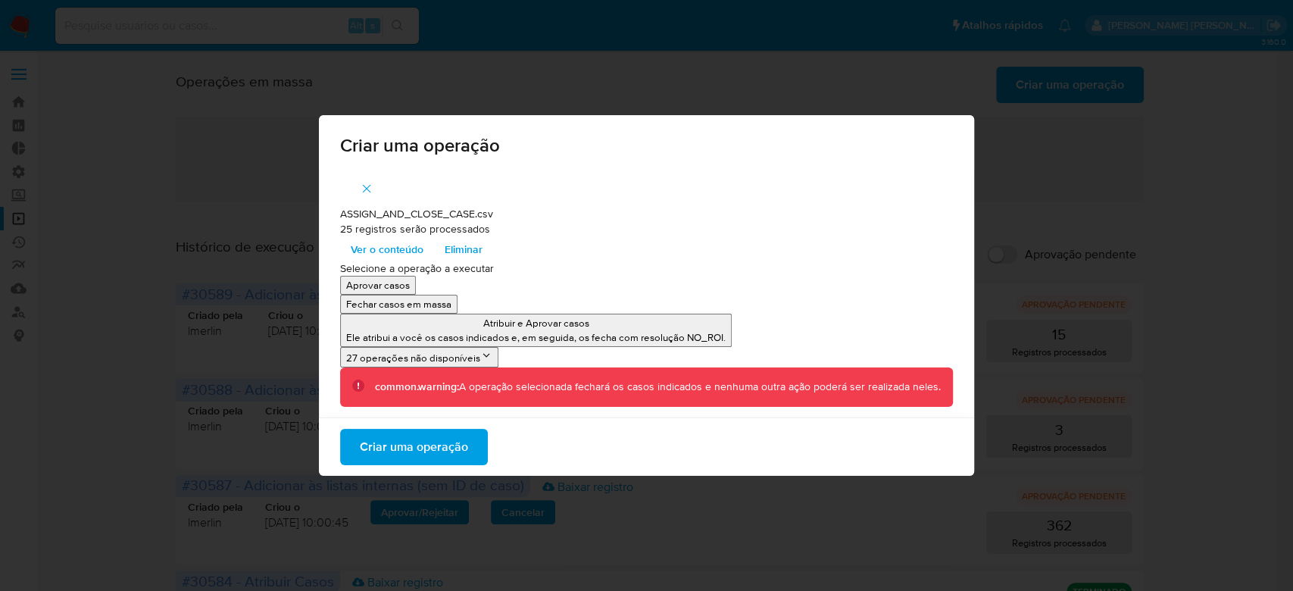
click at [465, 445] on span "Criar uma operação" at bounding box center [414, 446] width 108 height 33
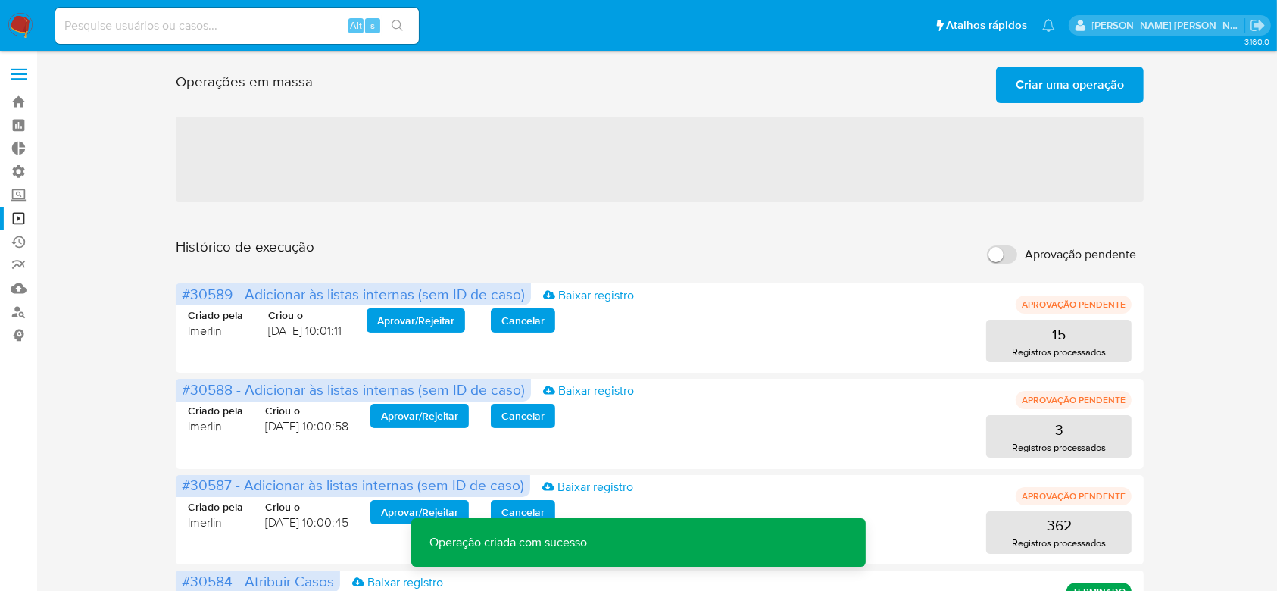
click at [1056, 86] on span "Criar uma operação" at bounding box center [1069, 84] width 108 height 33
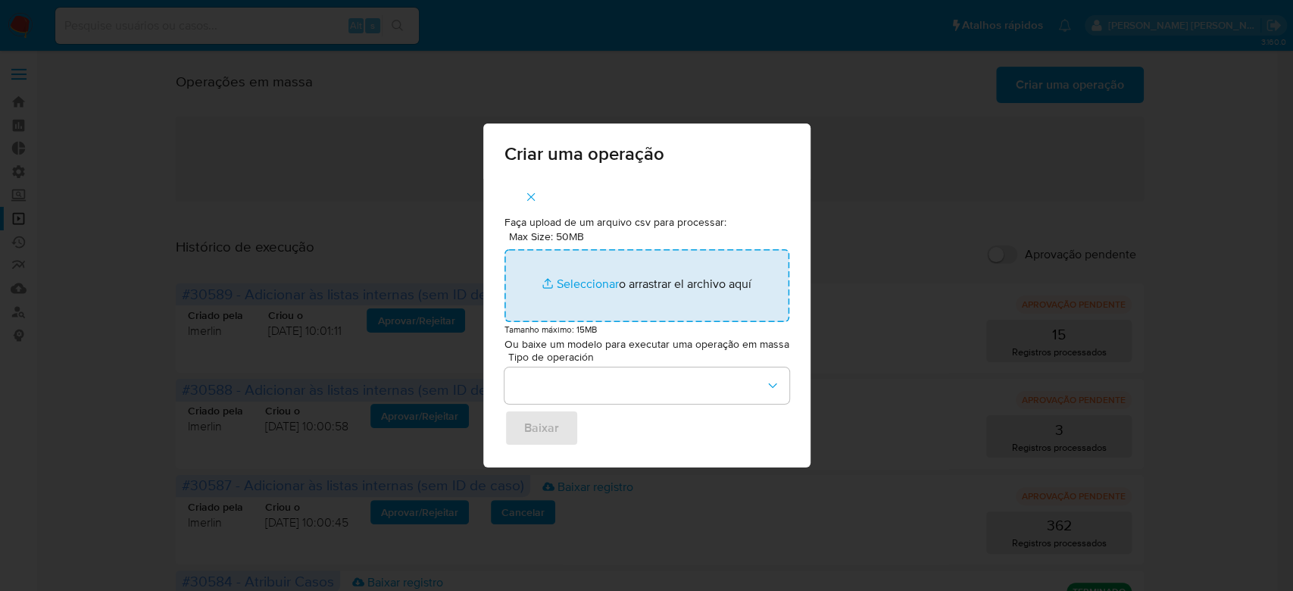
click at [573, 282] on input "Max Size: 50MB Seleccionar archivos" at bounding box center [646, 285] width 285 height 73
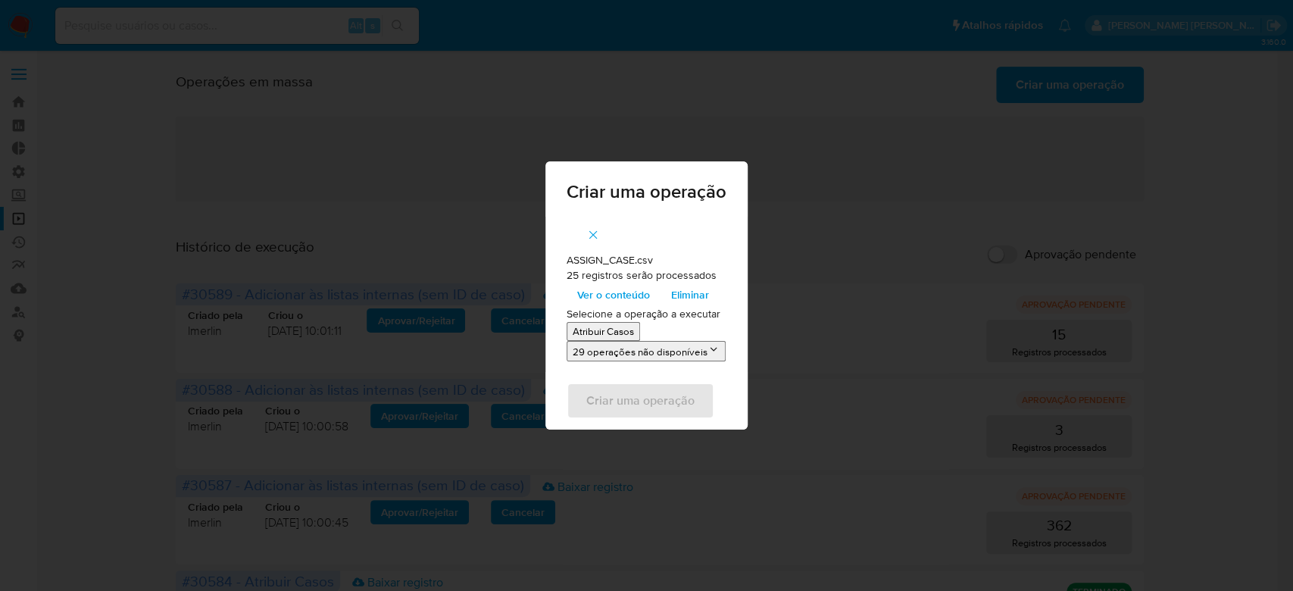
click at [639, 300] on span "Ver o conteúdo" at bounding box center [613, 294] width 73 height 21
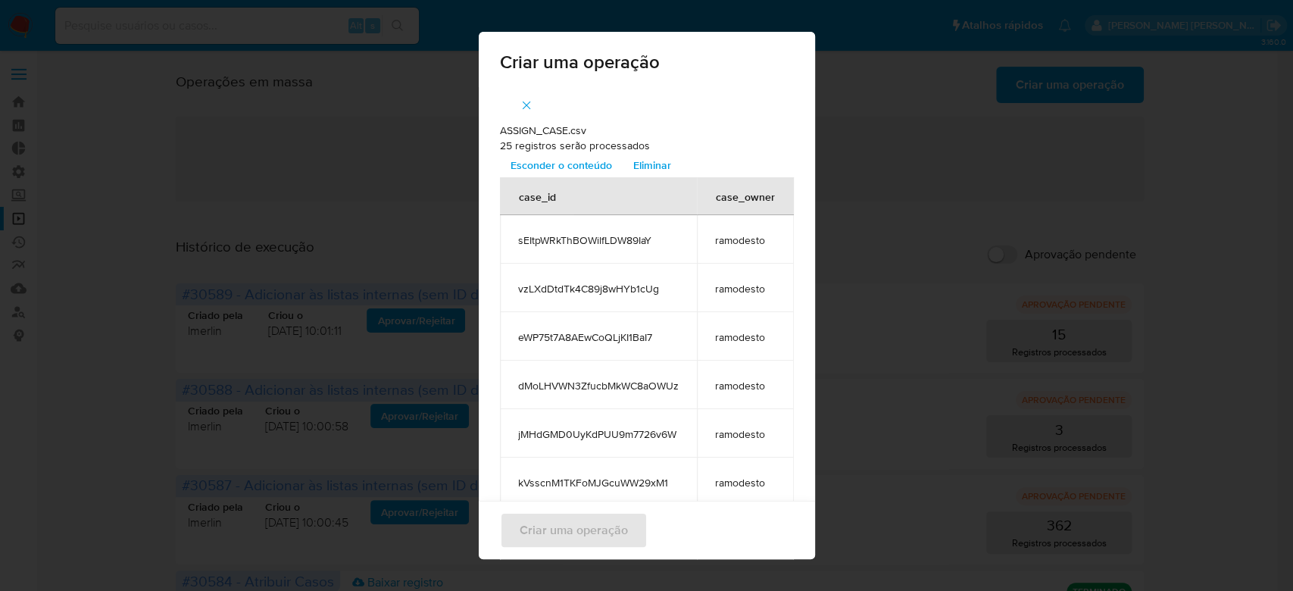
click at [576, 164] on span "Esconder o conteúdo" at bounding box center [560, 164] width 101 height 21
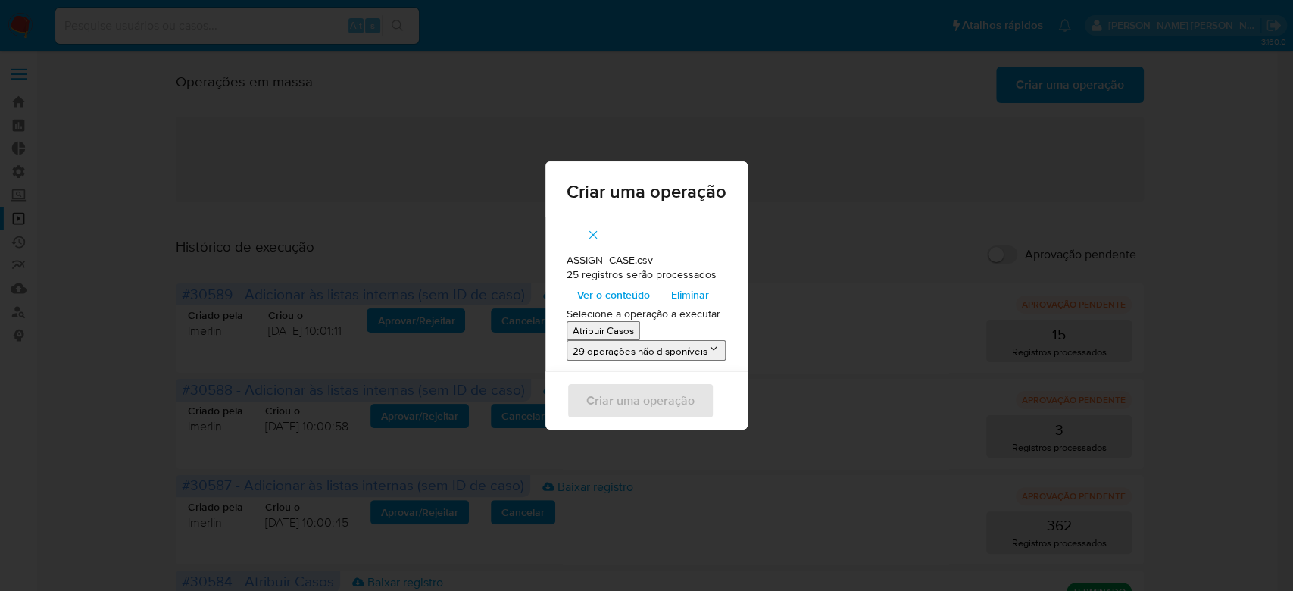
click at [614, 333] on p "Atribuir Casos" at bounding box center [602, 330] width 61 height 14
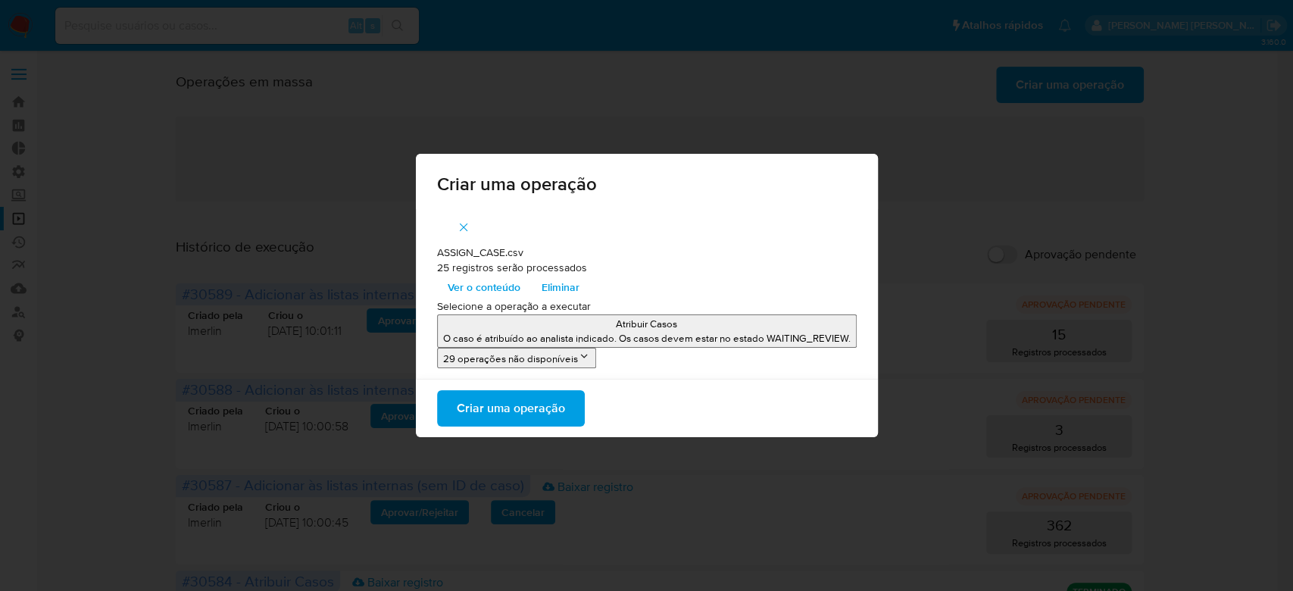
click at [552, 404] on span "Criar uma operação" at bounding box center [511, 408] width 108 height 33
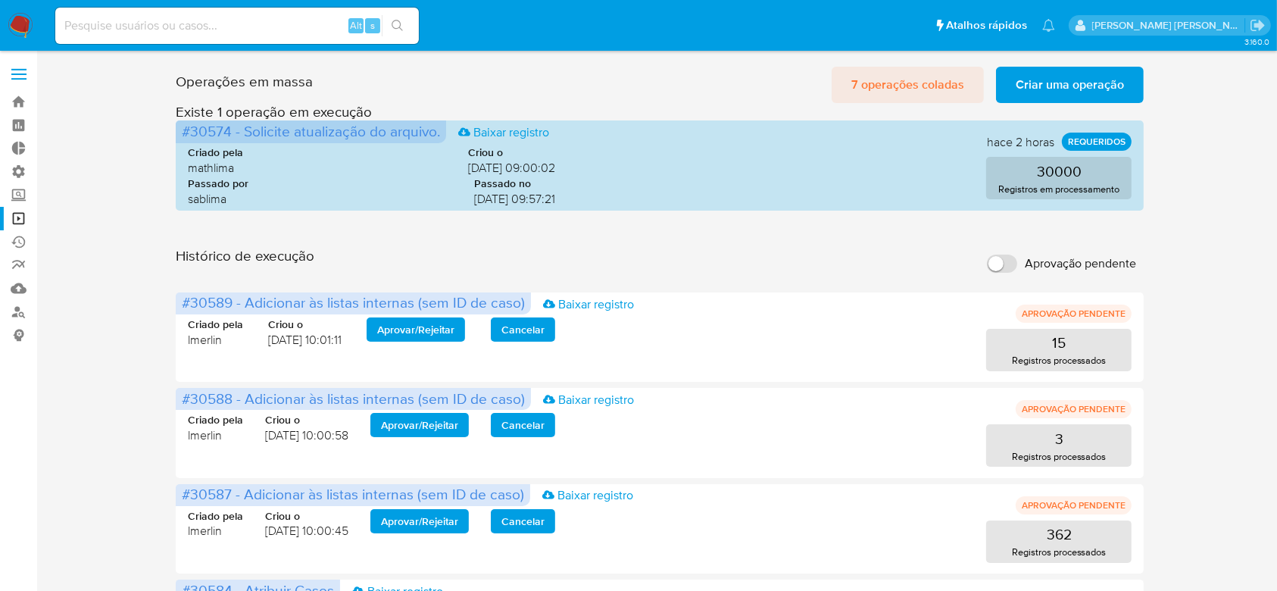
click at [923, 89] on span "7 operações coladas" at bounding box center [907, 84] width 113 height 33
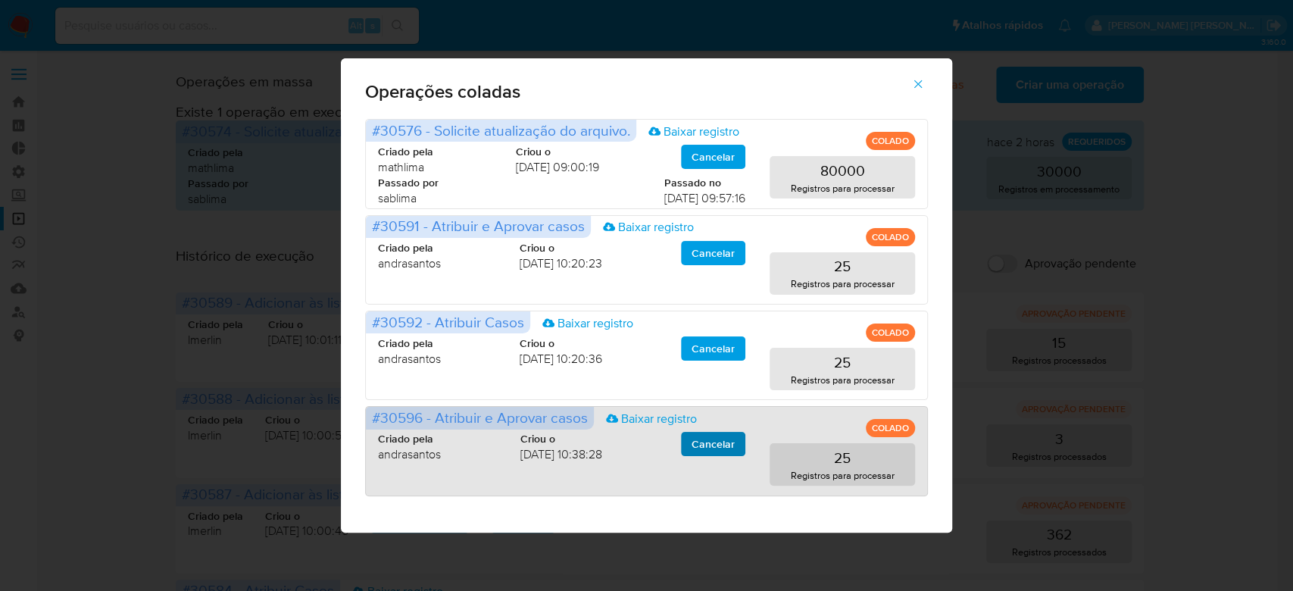
click at [715, 445] on span "Cancelar" at bounding box center [712, 443] width 43 height 21
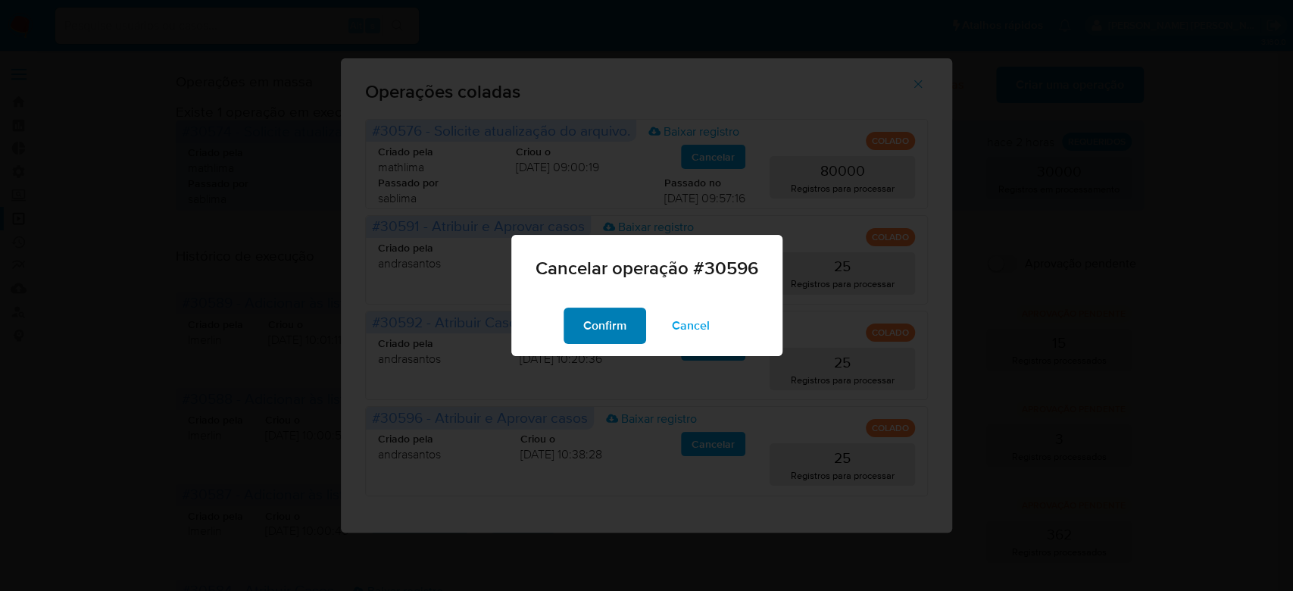
click at [616, 324] on span "Confirm" at bounding box center [604, 325] width 43 height 33
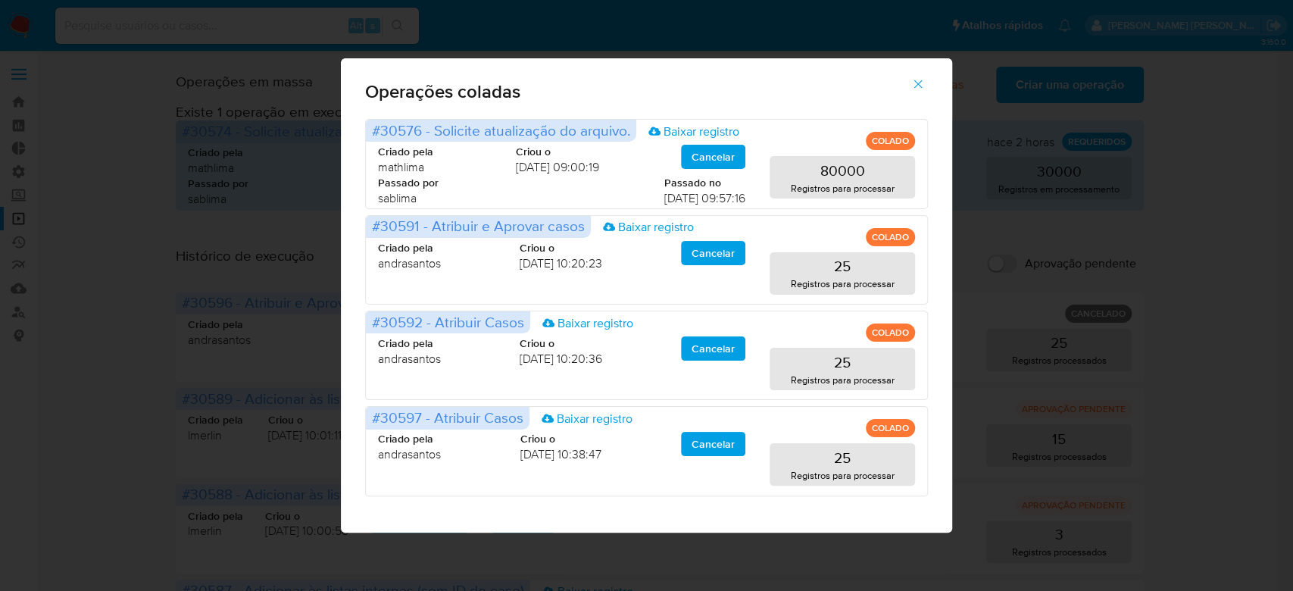
click at [914, 76] on span "button" at bounding box center [918, 83] width 14 height 33
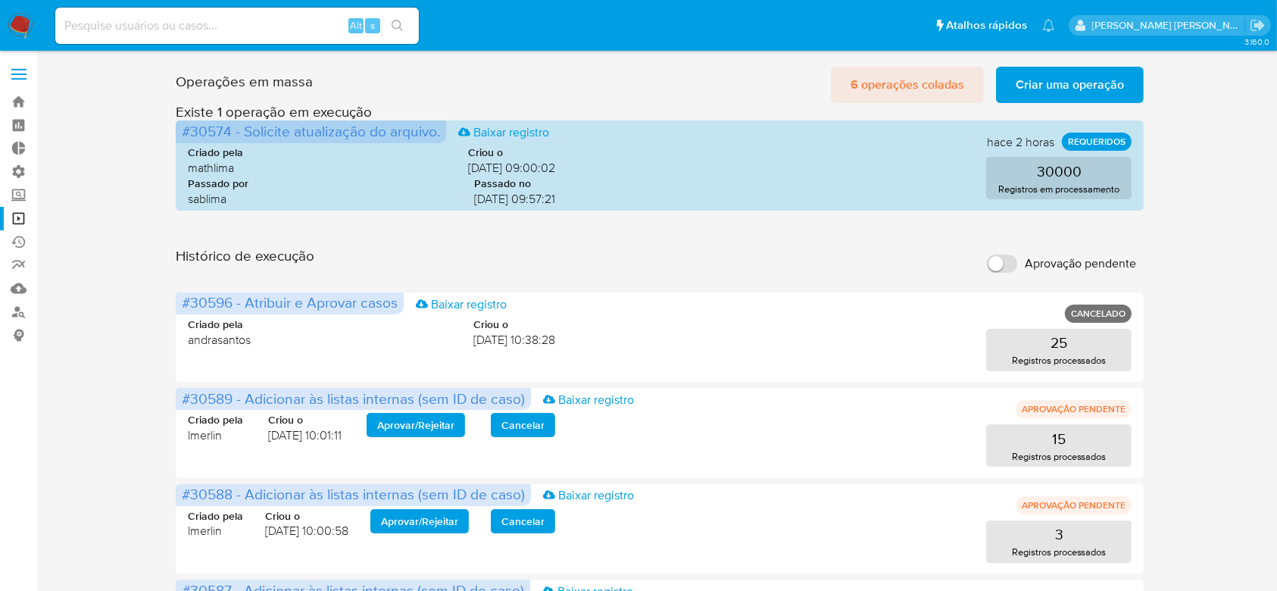
click at [888, 79] on span "6 operações coladas" at bounding box center [907, 84] width 114 height 33
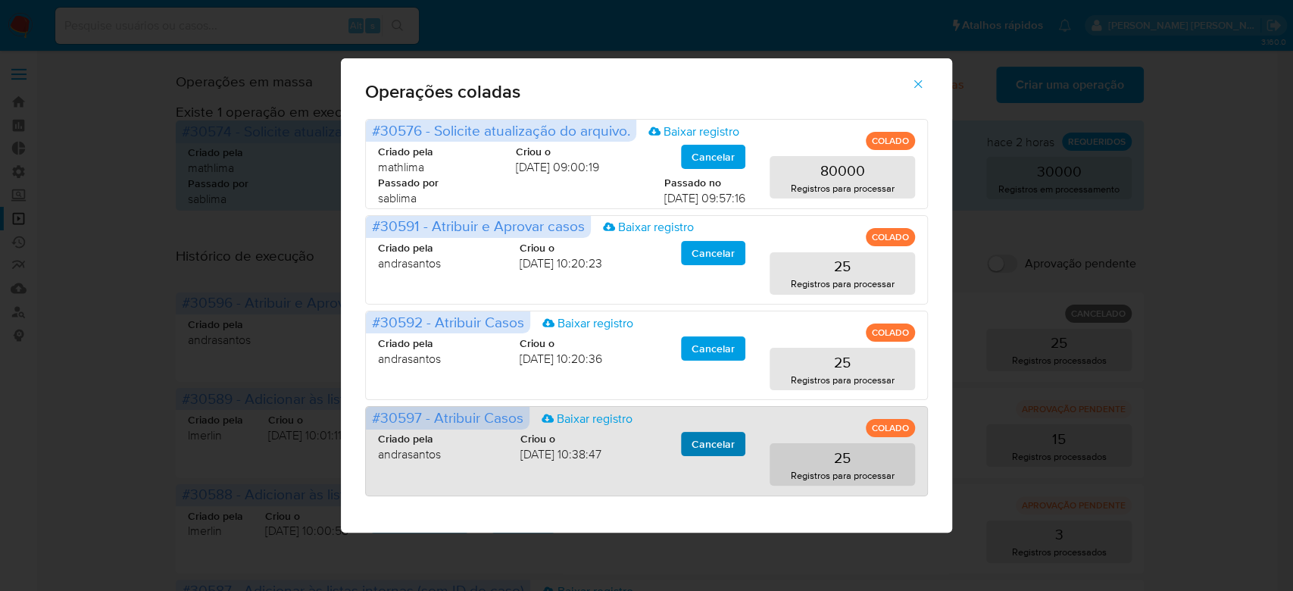
click at [710, 445] on span "Cancelar" at bounding box center [712, 443] width 43 height 21
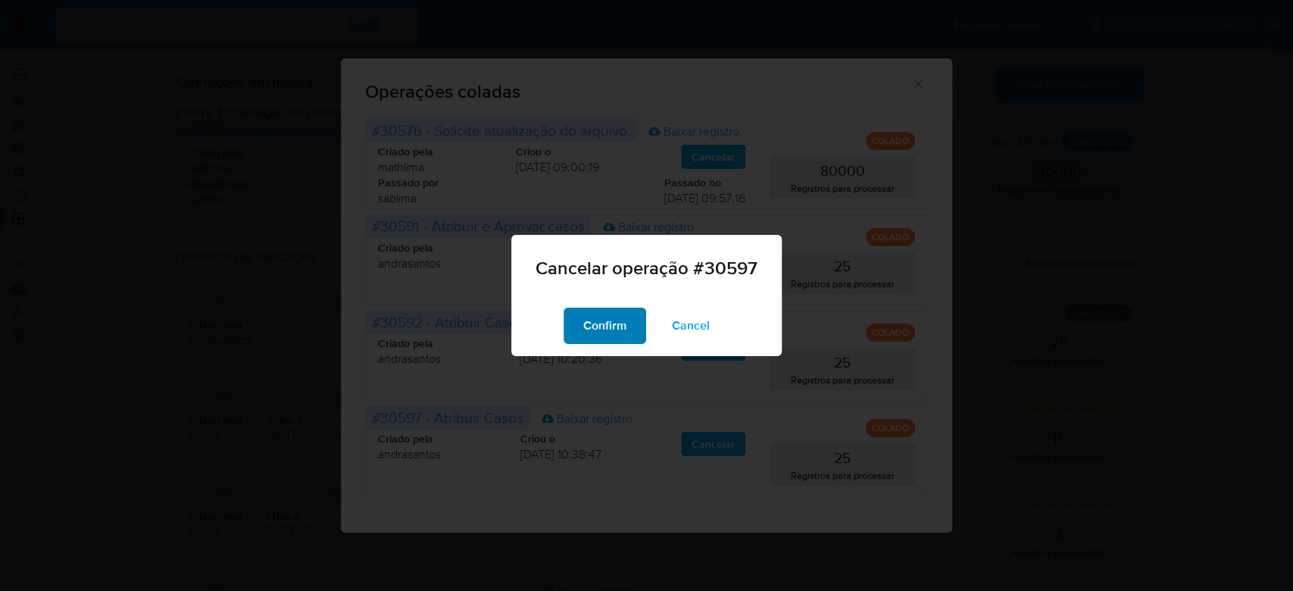
click at [606, 322] on span "Confirm" at bounding box center [604, 325] width 43 height 33
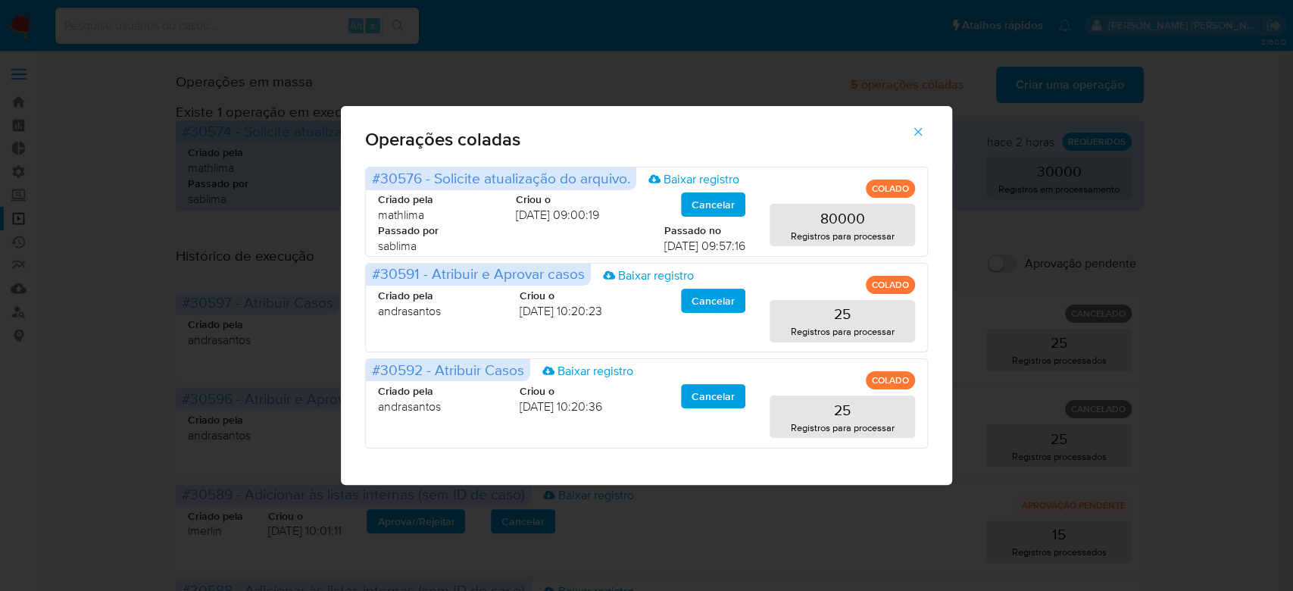
click at [912, 129] on icon "button" at bounding box center [918, 132] width 14 height 14
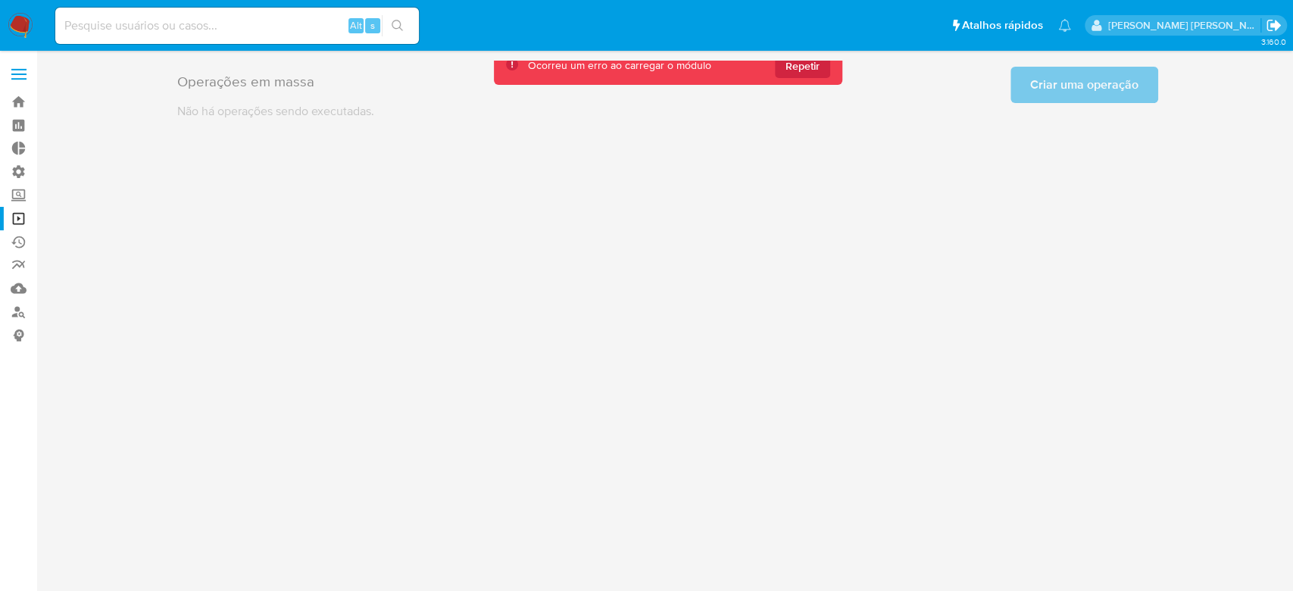
click at [1278, 26] on icon "Sair" at bounding box center [1273, 25] width 14 height 11
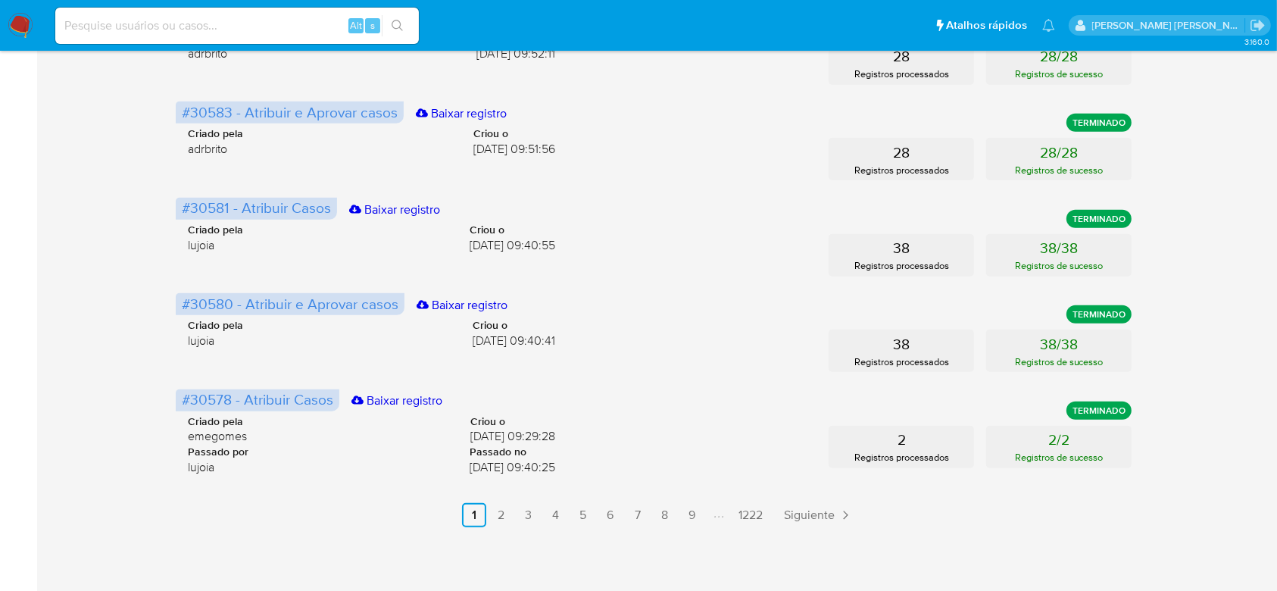
scroll to position [757, 0]
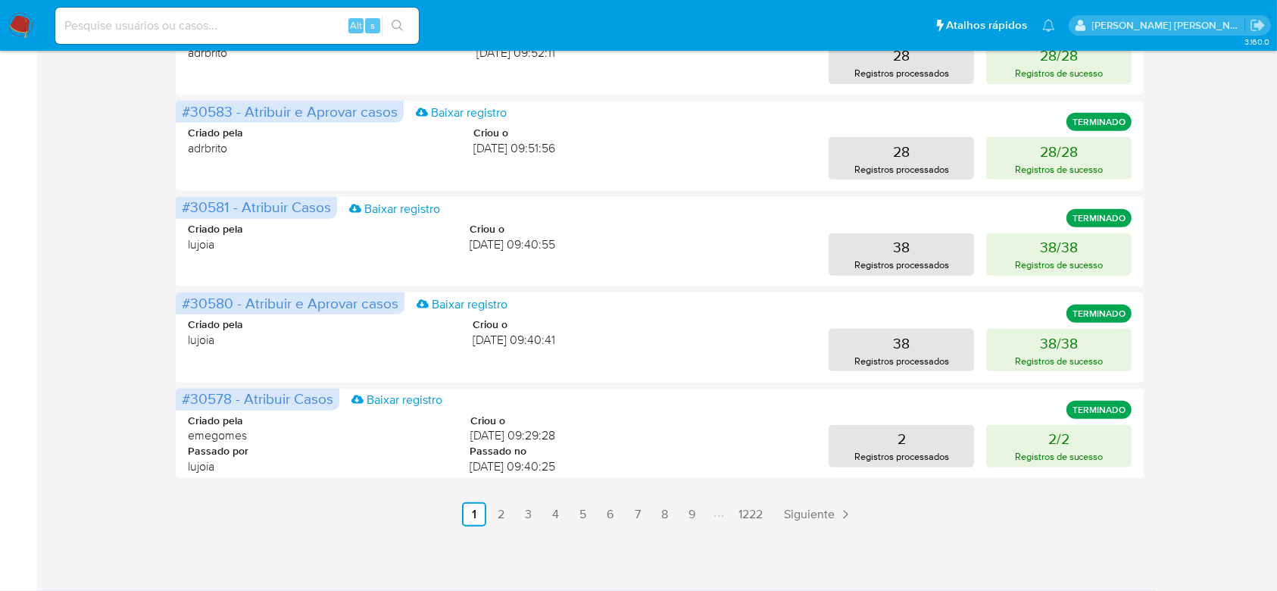
click at [500, 523] on link "2" at bounding box center [501, 514] width 24 height 24
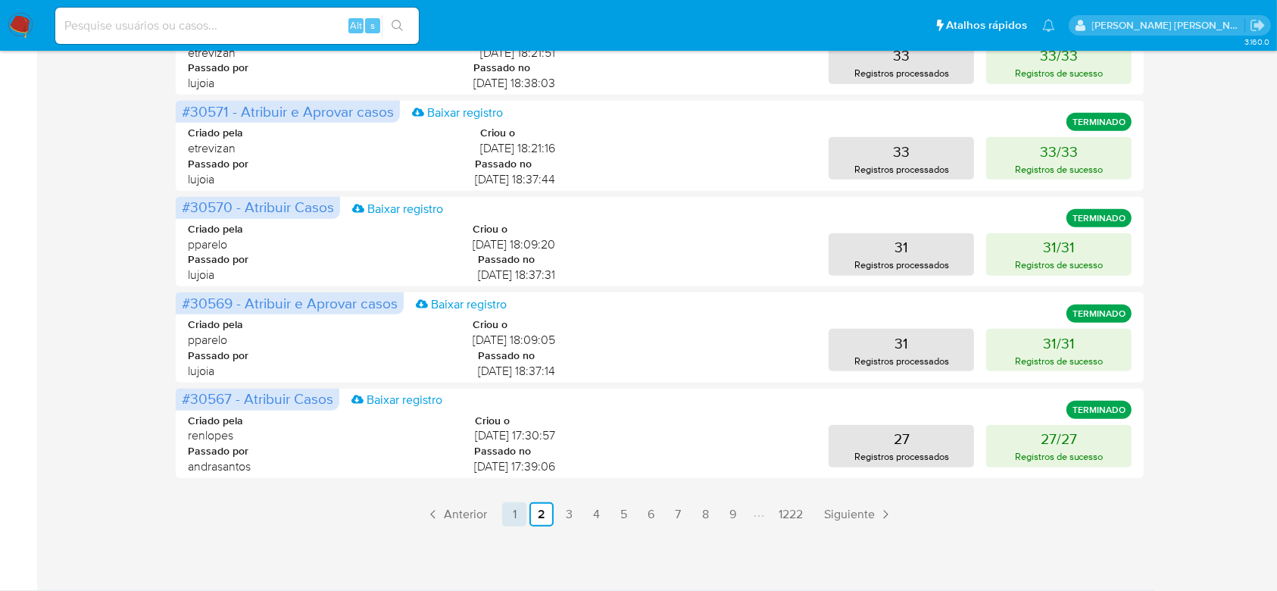
click at [511, 516] on link "1" at bounding box center [514, 514] width 24 height 24
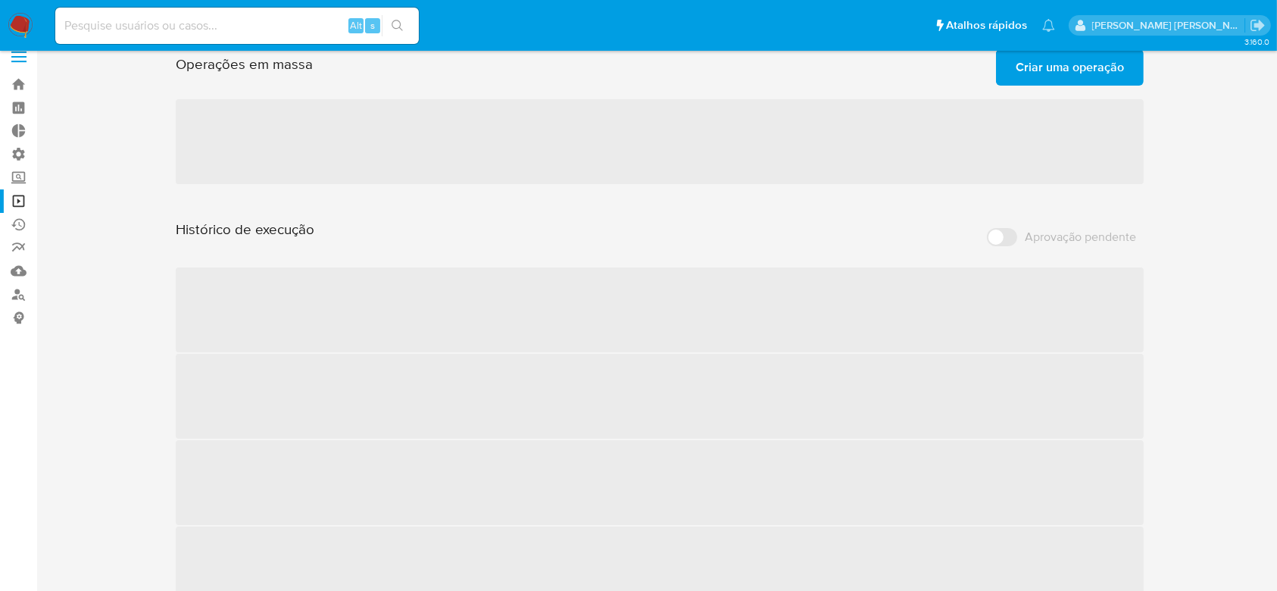
scroll to position [0, 0]
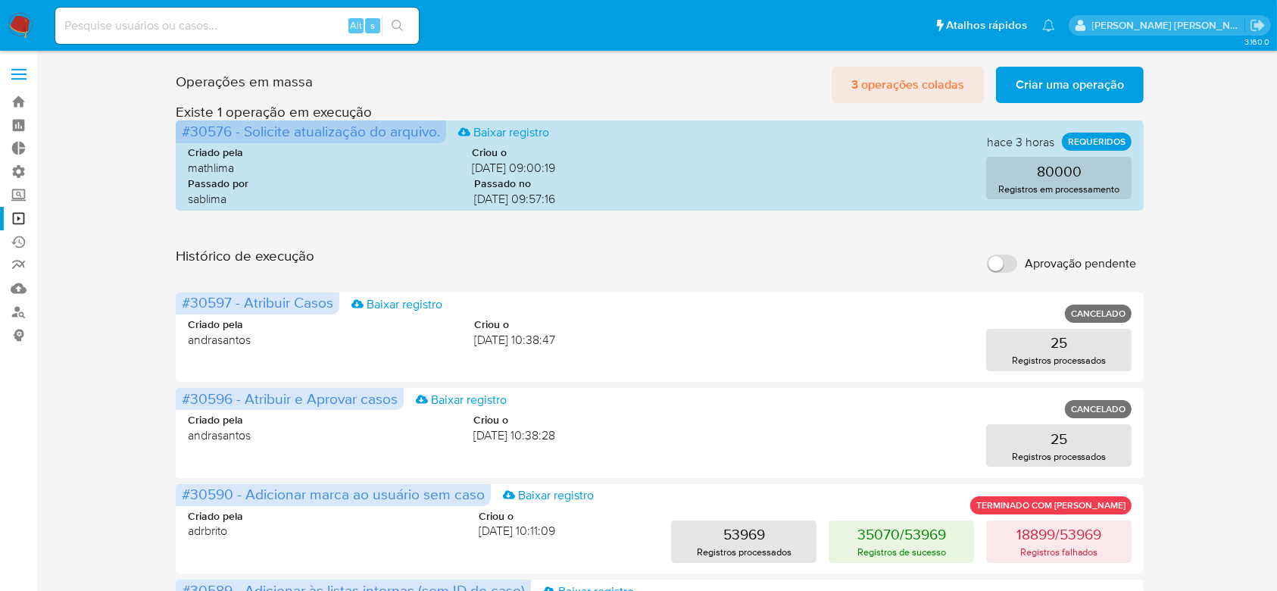
click at [926, 88] on span "3 operações coladas" at bounding box center [907, 84] width 113 height 33
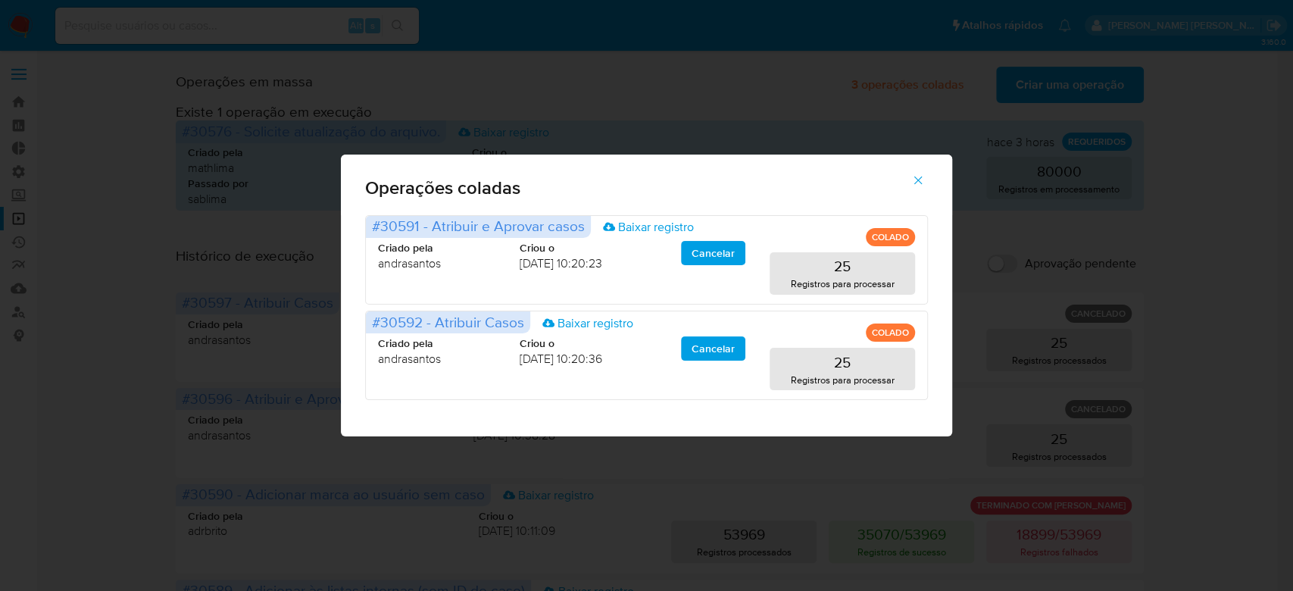
click at [914, 179] on icon "button" at bounding box center [918, 180] width 14 height 14
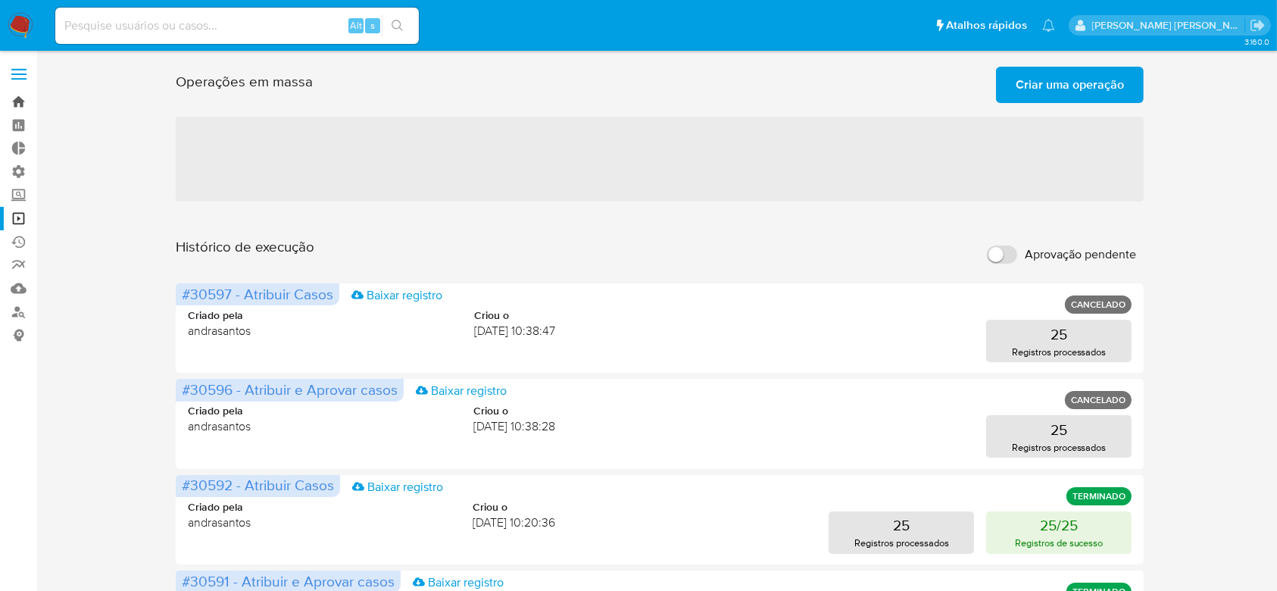
click at [19, 103] on link "Bandeja" at bounding box center [90, 101] width 180 height 23
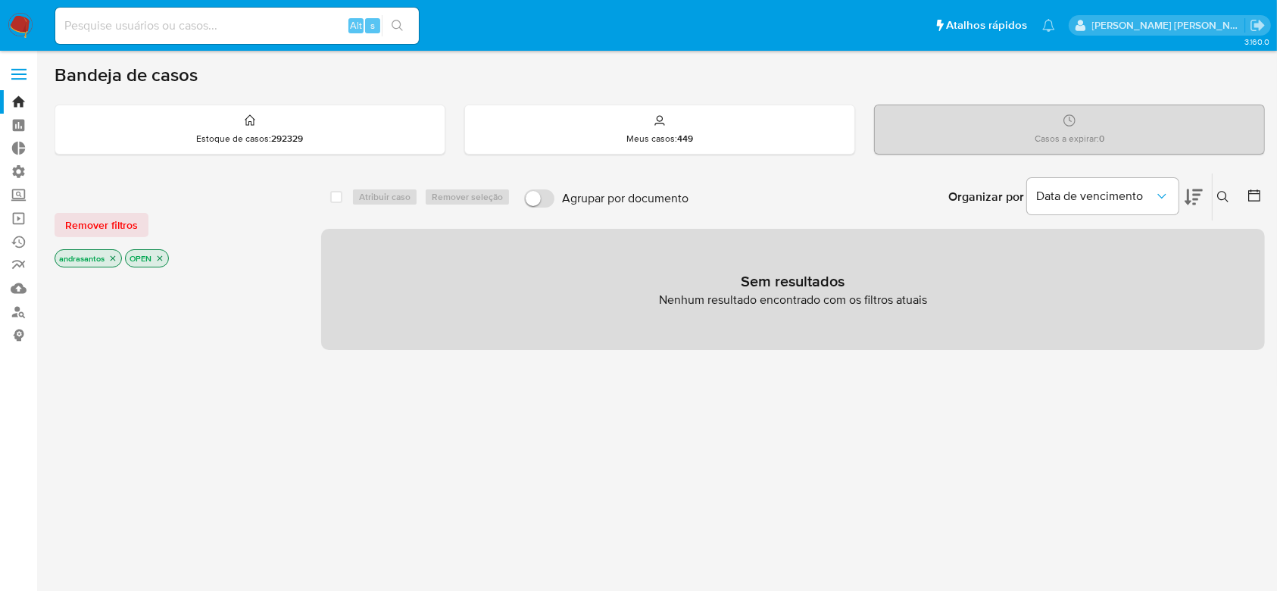
click at [110, 254] on icon "close-filter" at bounding box center [112, 258] width 9 height 9
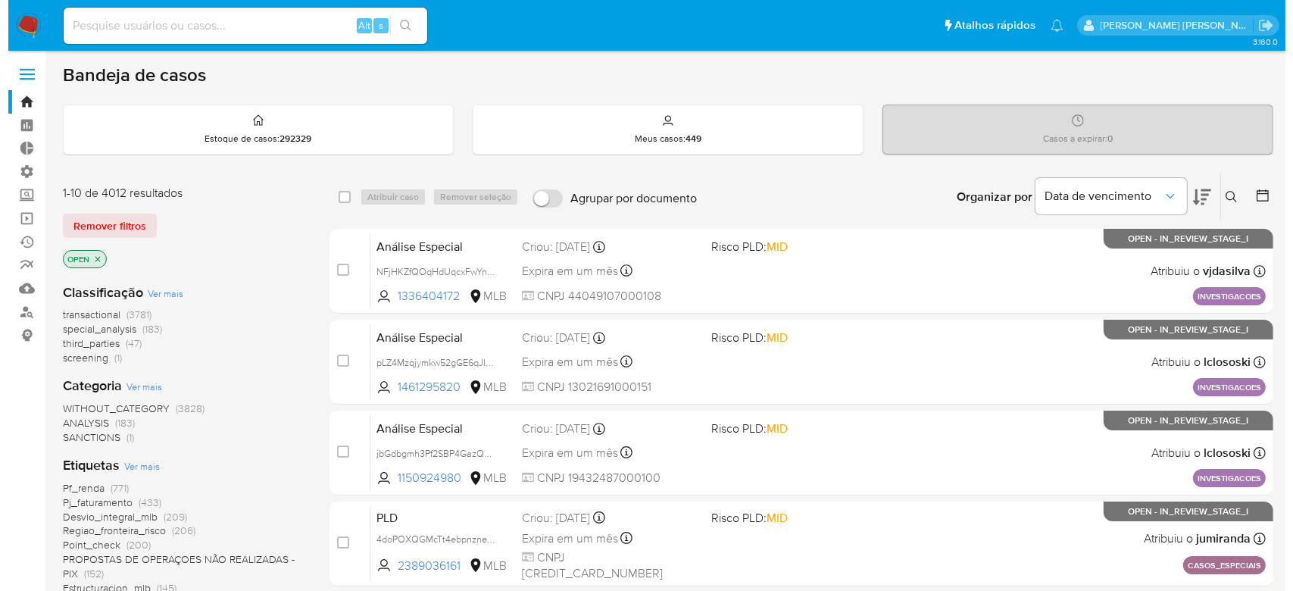
scroll to position [201, 0]
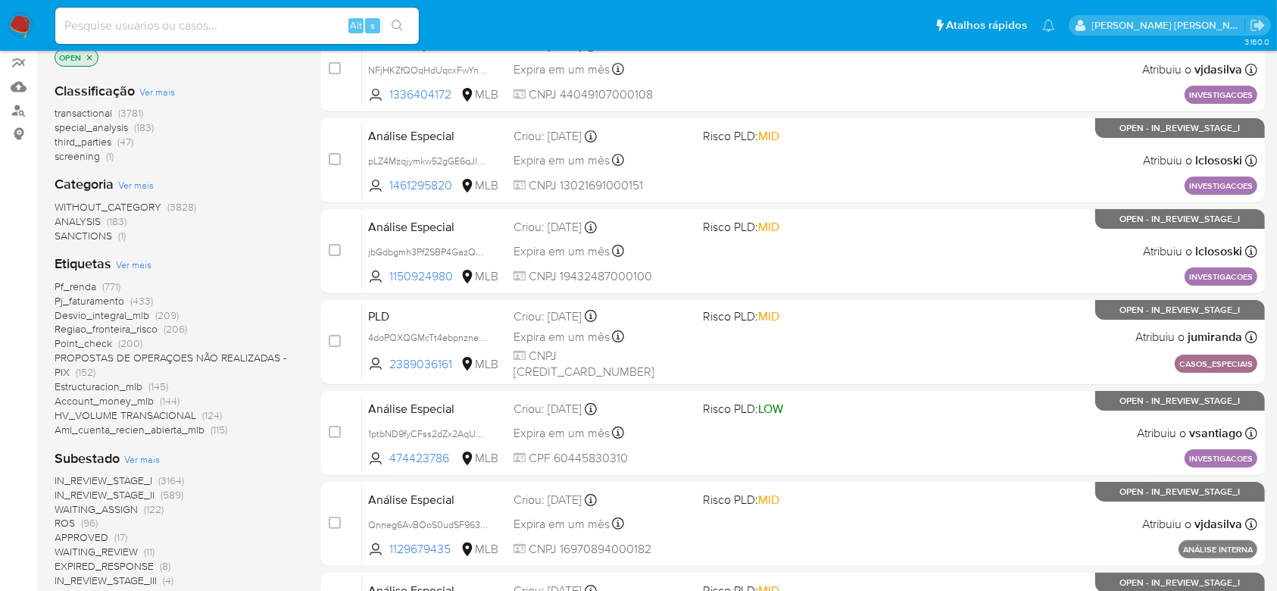
click at [145, 456] on span "Ver mais" at bounding box center [142, 459] width 36 height 14
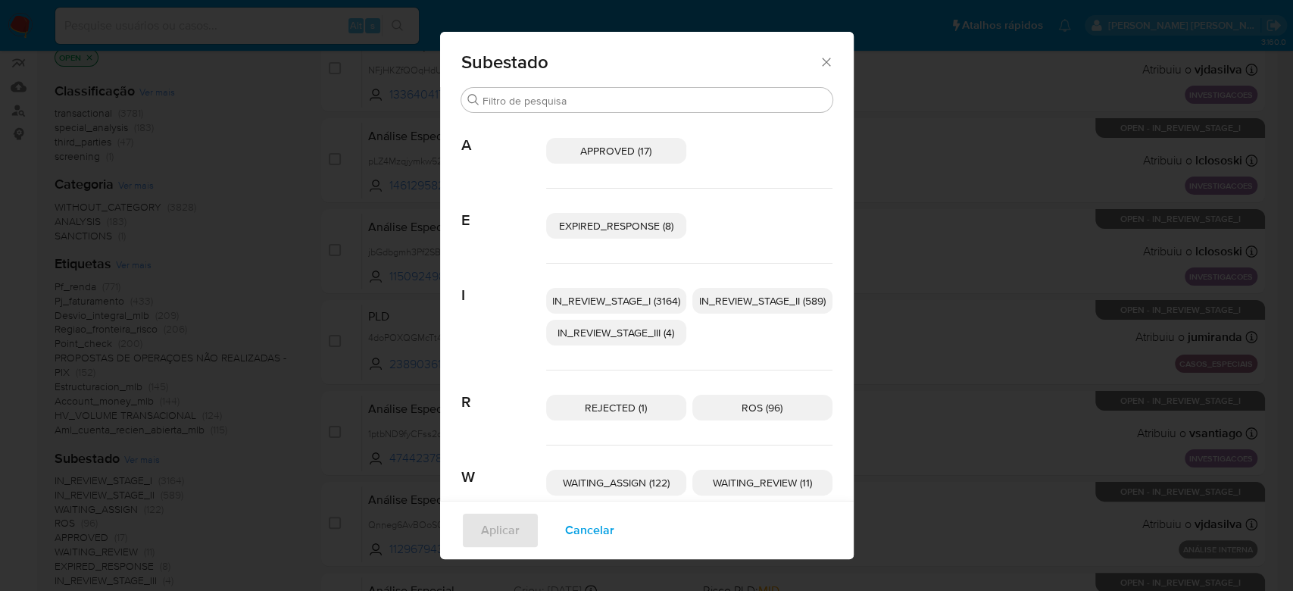
click at [620, 306] on span "IN_REVIEW_STAGE_I (3164)" at bounding box center [616, 300] width 128 height 15
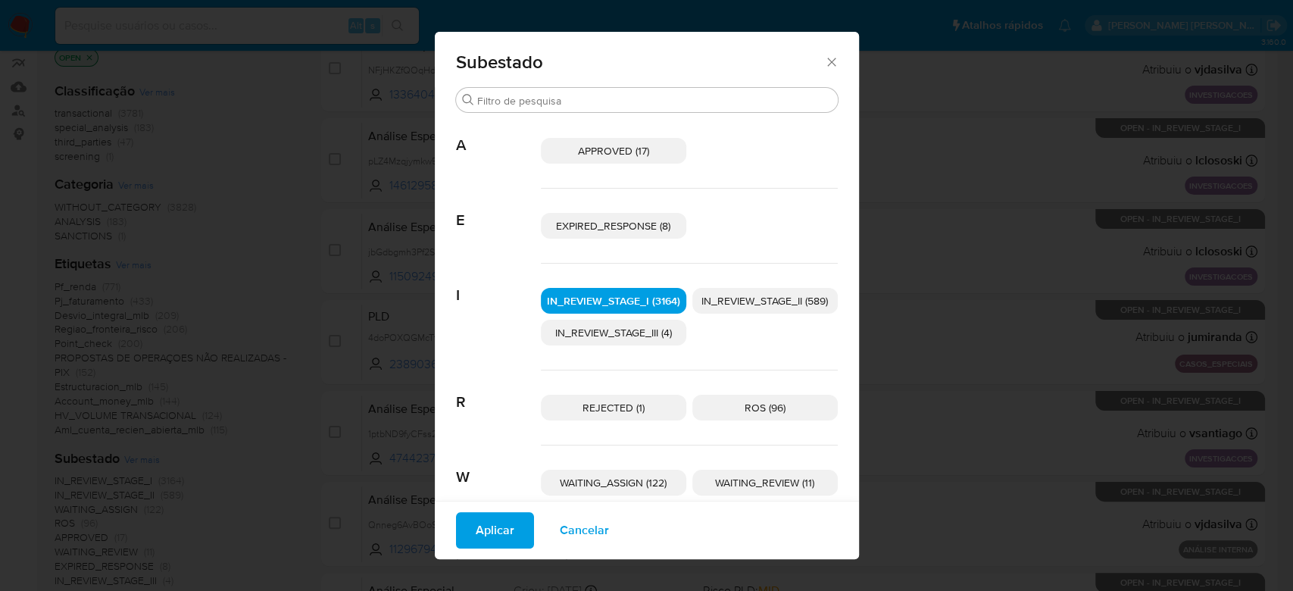
click at [739, 298] on span "IN_REVIEW_STAGE_II (589)" at bounding box center [764, 300] width 126 height 15
click at [488, 537] on span "Aplicar" at bounding box center [495, 529] width 39 height 33
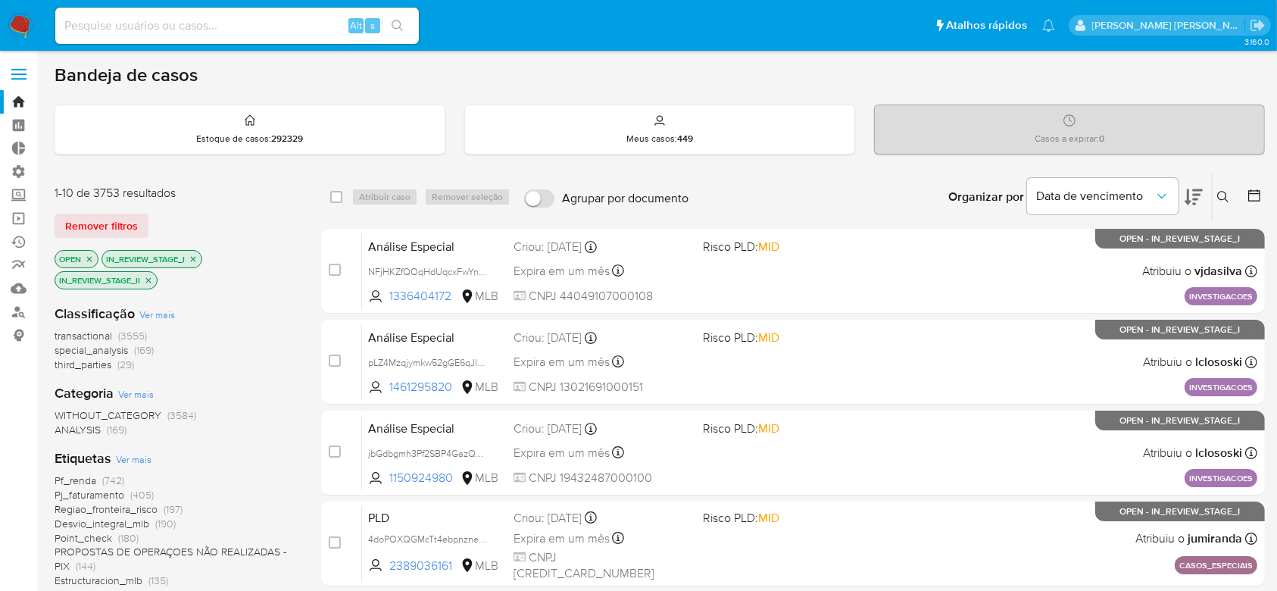
click at [1256, 198] on icon at bounding box center [1253, 195] width 15 height 15
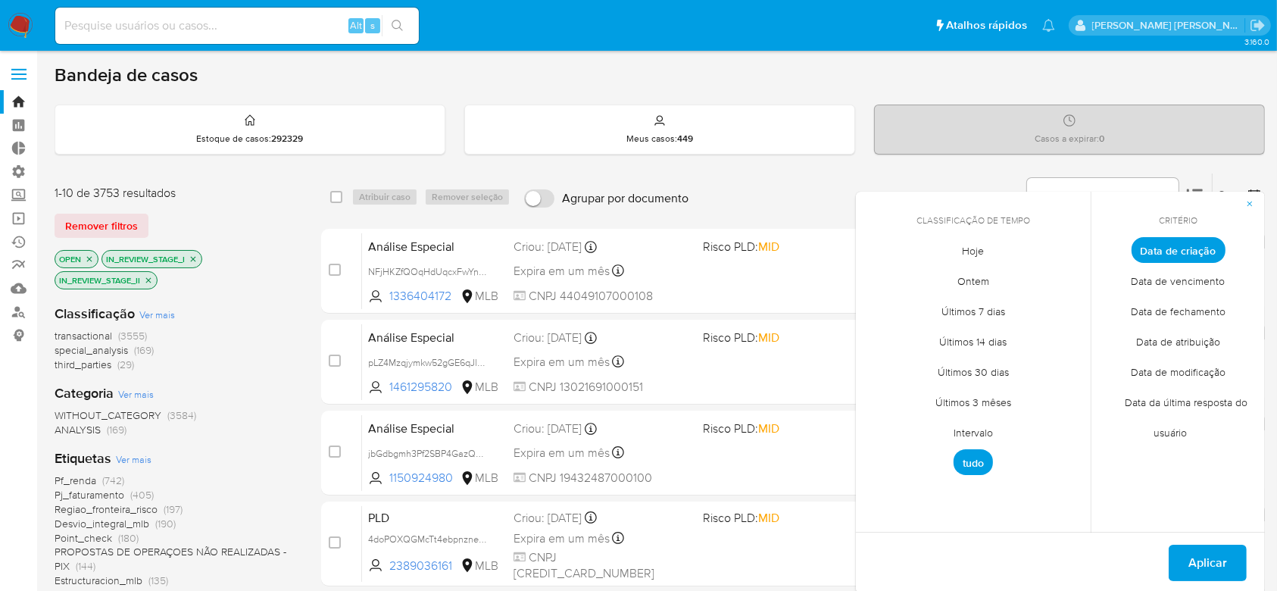
click at [981, 433] on span "Intervalo" at bounding box center [972, 432] width 71 height 31
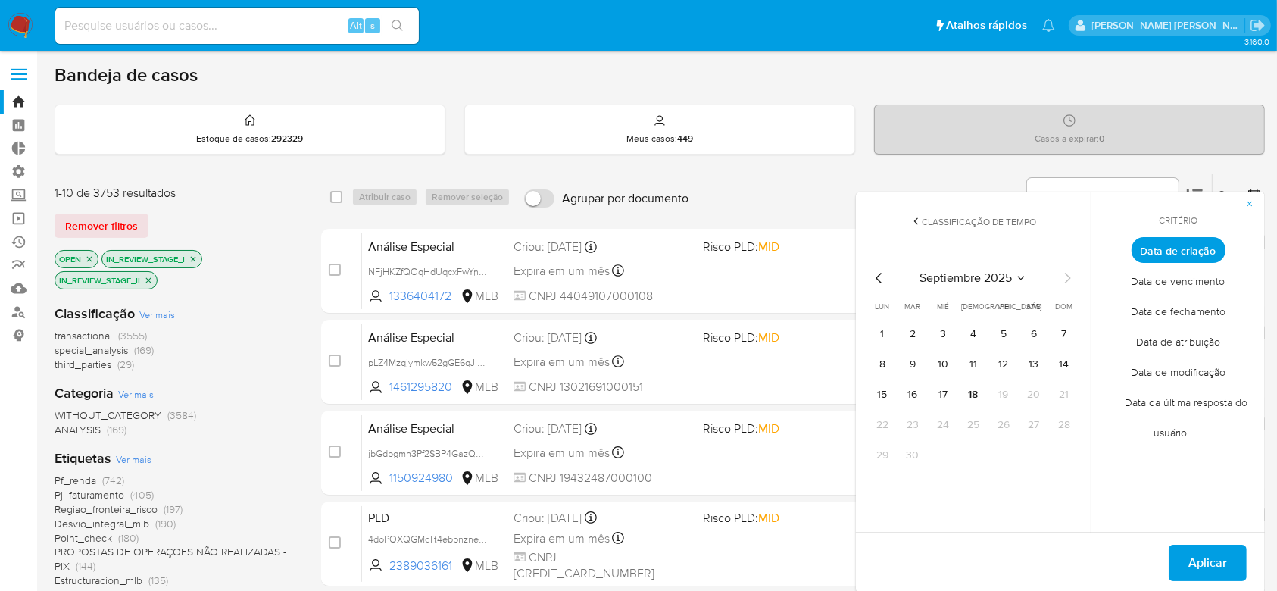
click at [875, 276] on icon "Mes anterior" at bounding box center [879, 278] width 18 height 18
click at [1004, 338] on button "1" at bounding box center [1003, 334] width 24 height 24
click at [1069, 273] on icon "Mes siguiente" at bounding box center [1067, 278] width 18 height 18
click at [922, 375] on td "9" at bounding box center [912, 364] width 24 height 24
click at [910, 364] on button "9" at bounding box center [912, 364] width 24 height 24
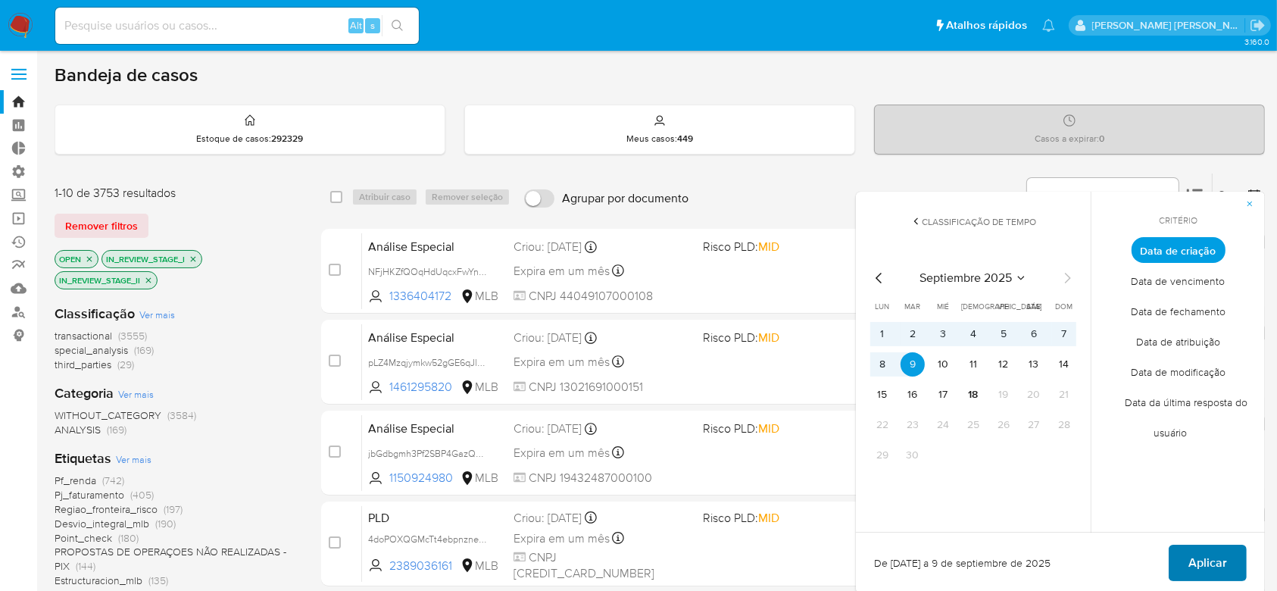
click at [1222, 571] on span "Aplicar" at bounding box center [1207, 562] width 39 height 33
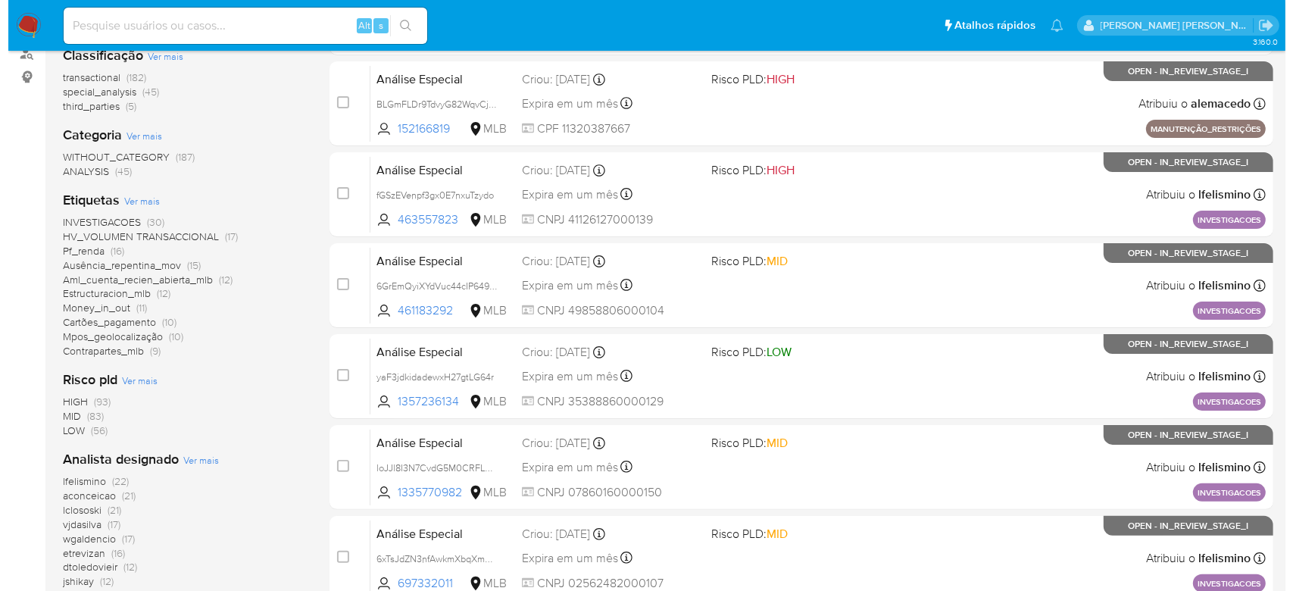
scroll to position [303, 0]
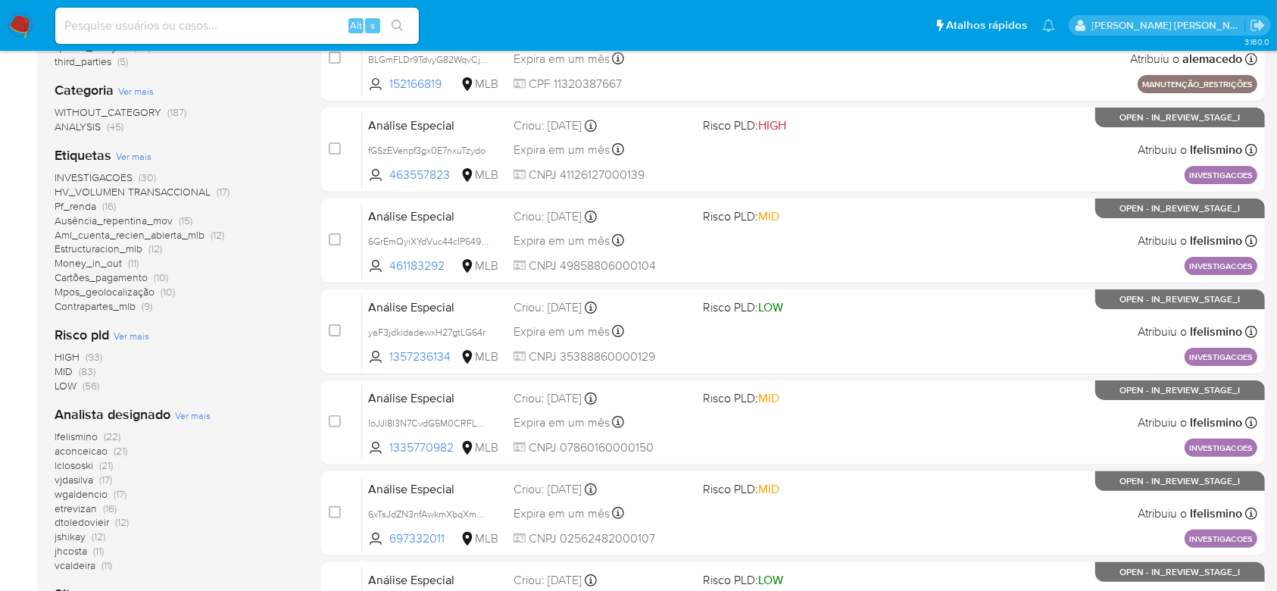
click at [179, 408] on span "Ver mais" at bounding box center [193, 415] width 36 height 14
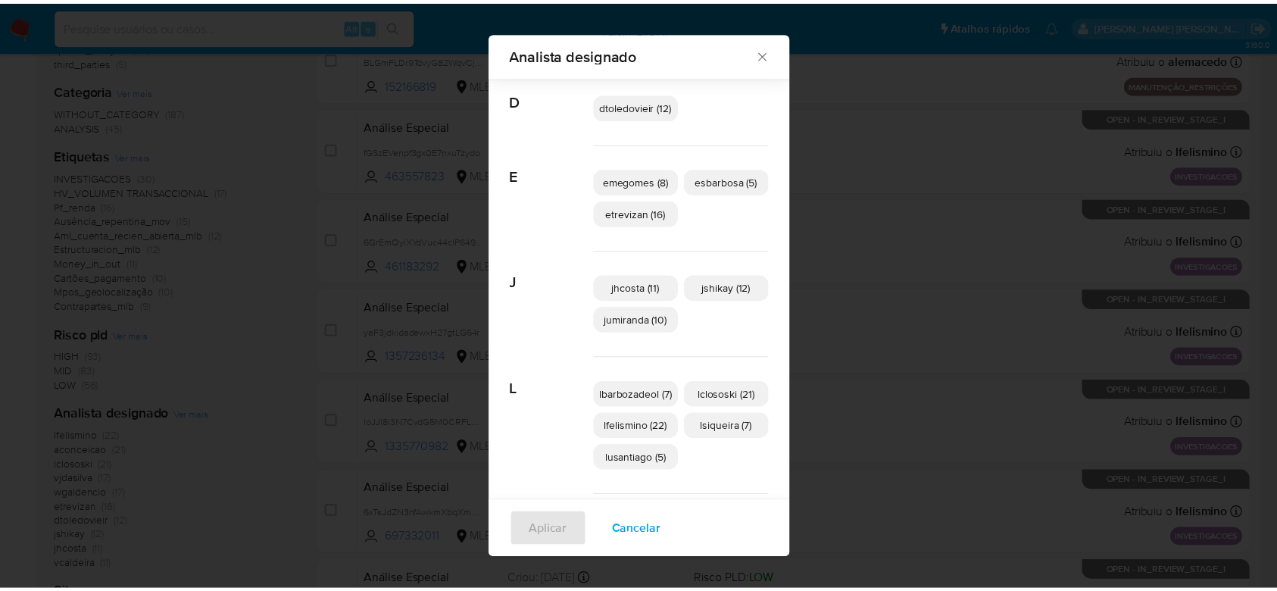
scroll to position [121, 0]
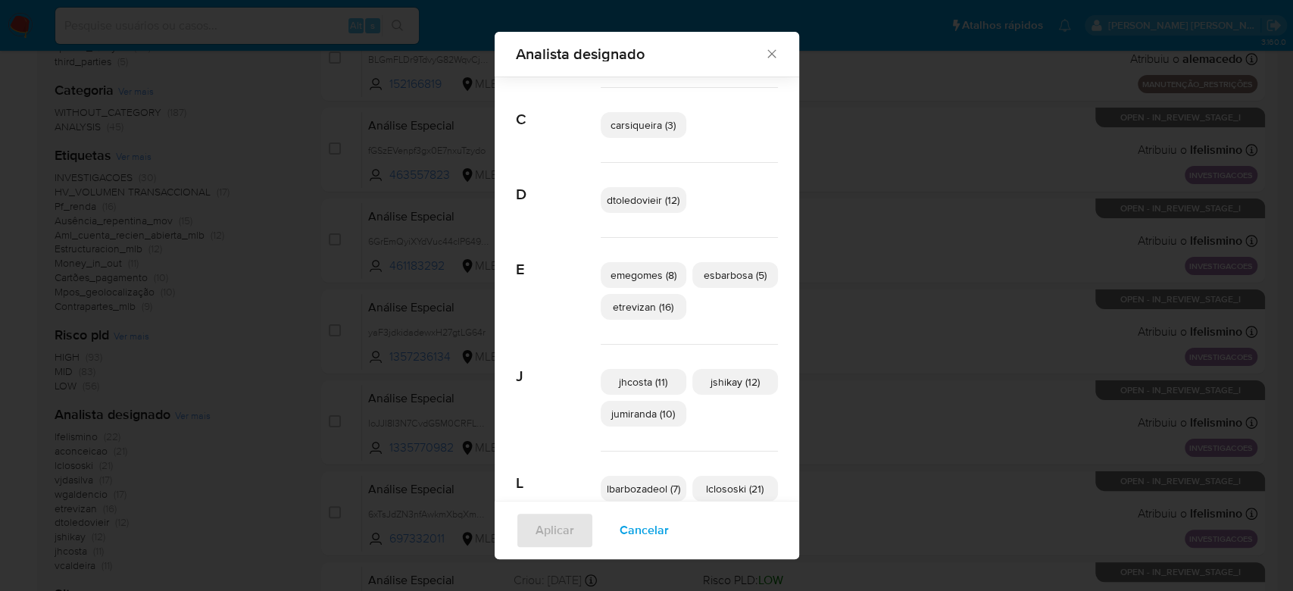
click at [764, 53] on icon "Fechar" at bounding box center [771, 53] width 15 height 15
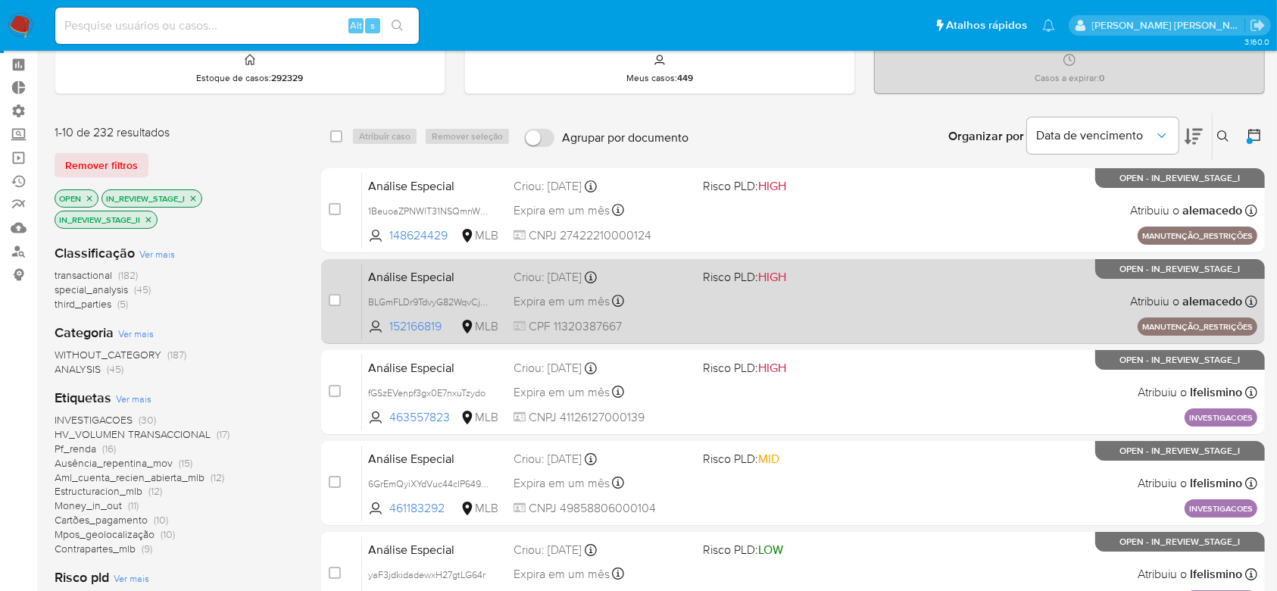
scroll to position [0, 0]
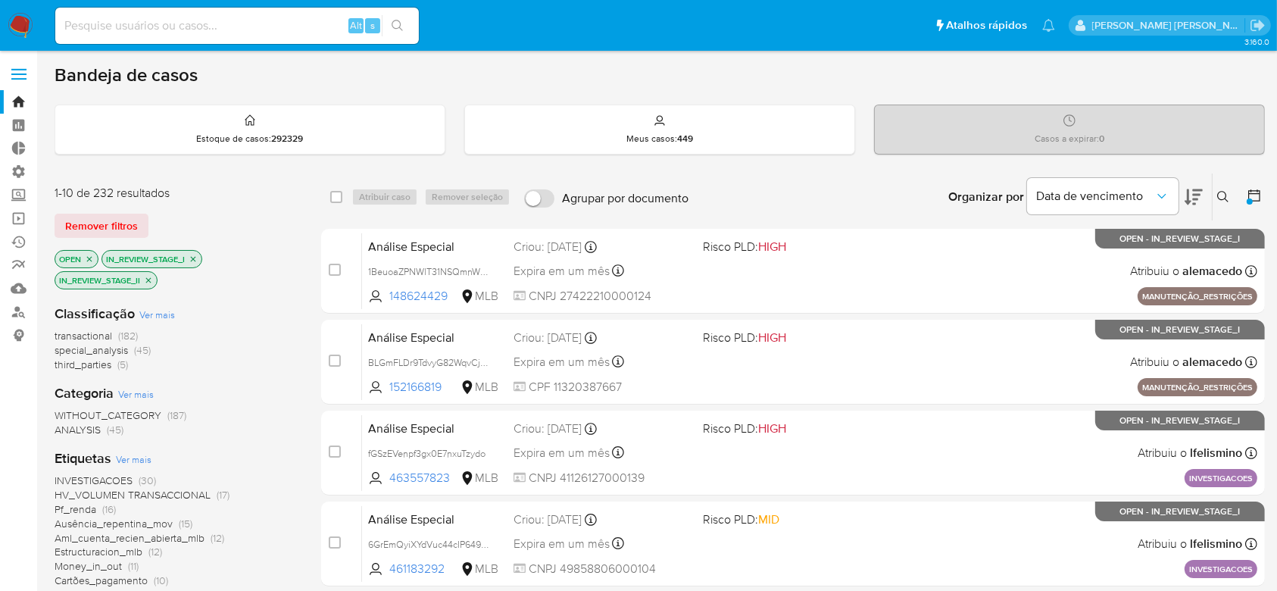
click at [1256, 204] on button at bounding box center [1255, 197] width 18 height 18
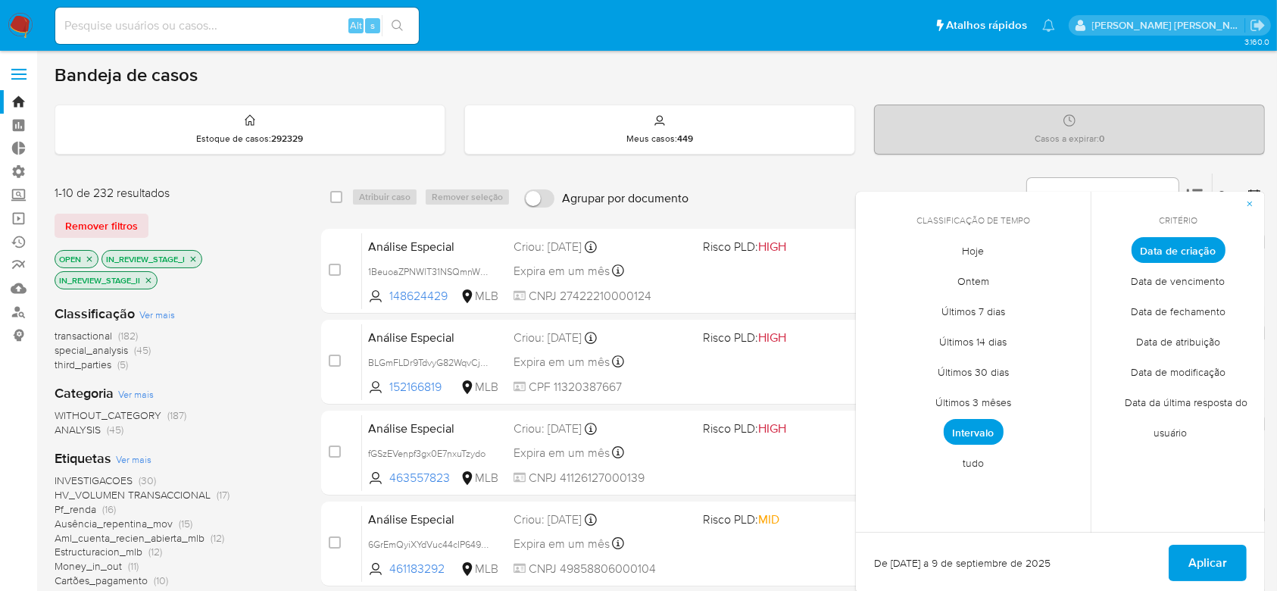
click at [983, 429] on span "Intervalo" at bounding box center [974, 432] width 60 height 26
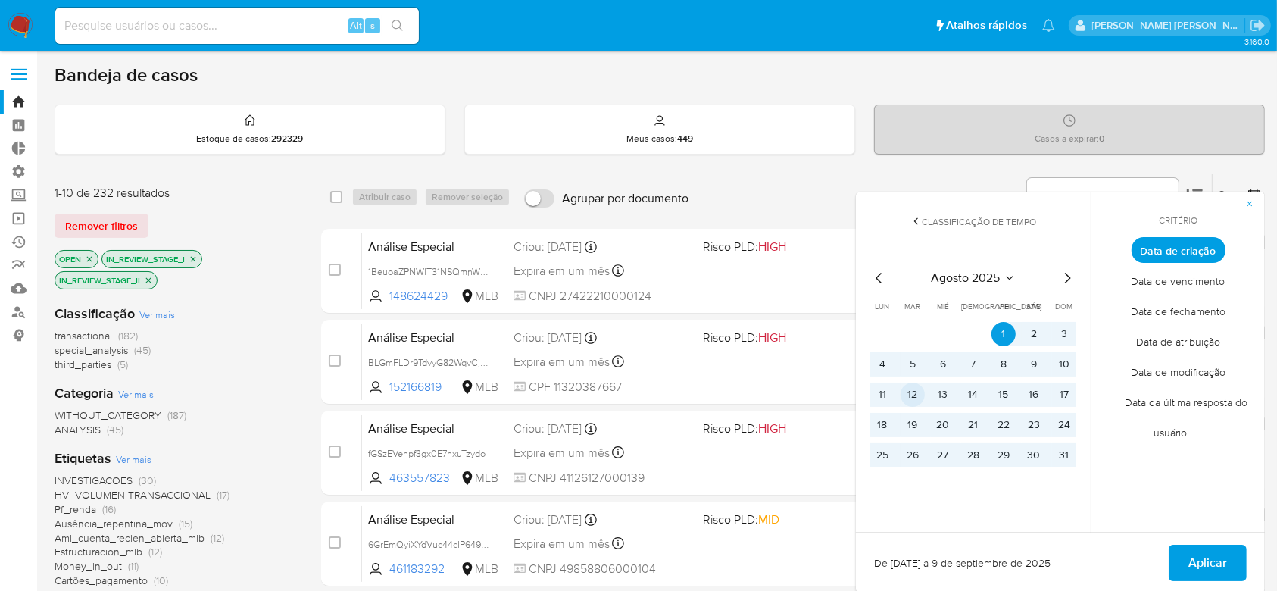
click at [916, 398] on button "12" at bounding box center [912, 394] width 24 height 24
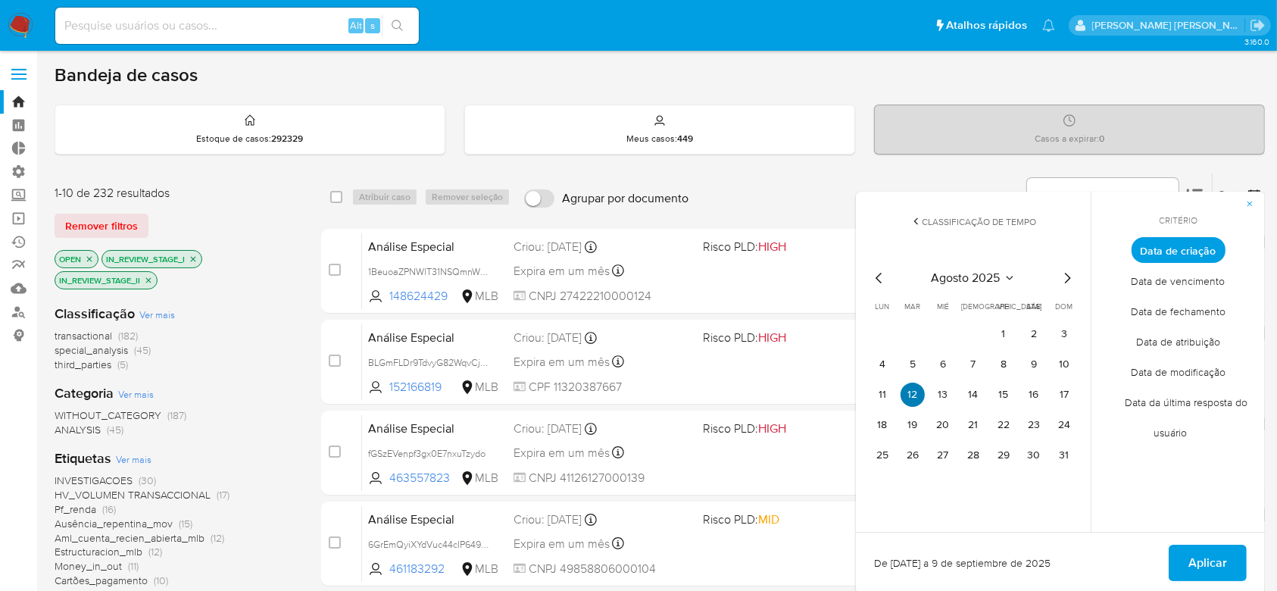
click at [916, 398] on button "12" at bounding box center [912, 394] width 24 height 24
click at [1212, 566] on span "Aplicar" at bounding box center [1207, 562] width 39 height 33
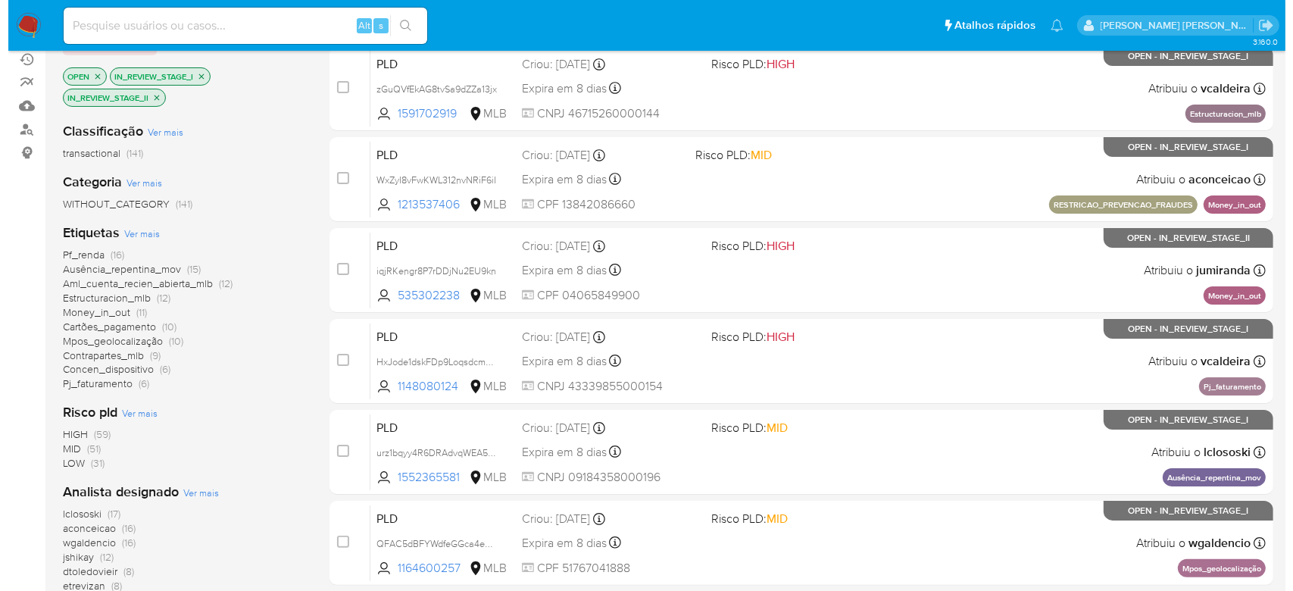
scroll to position [201, 0]
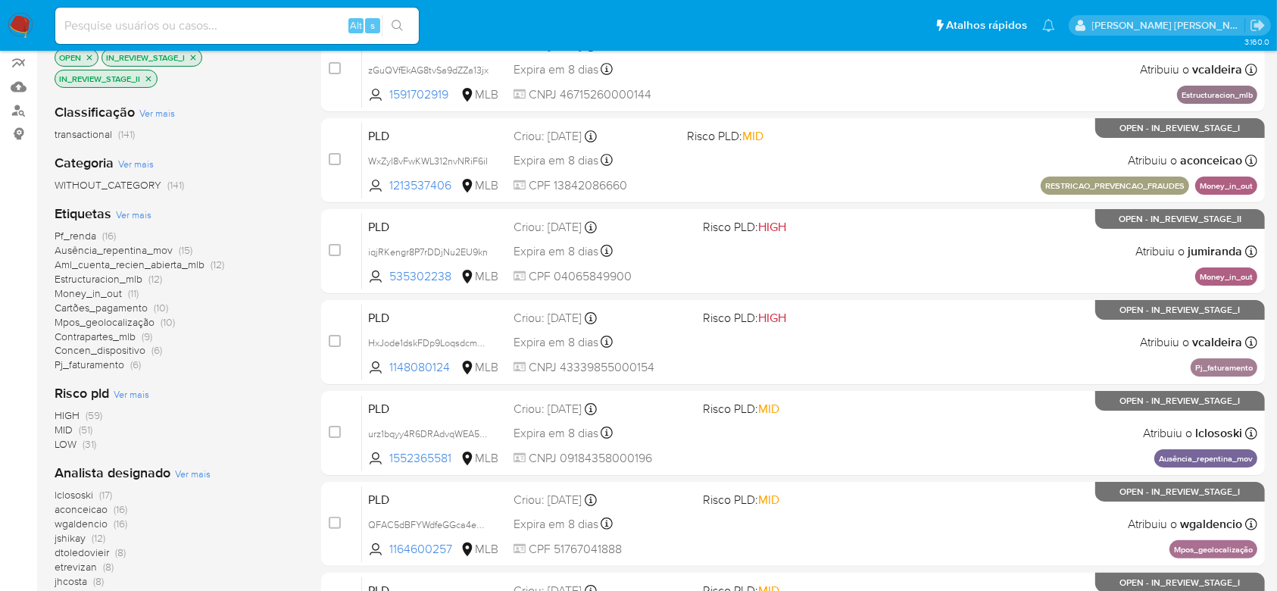
click at [205, 473] on span "Ver mais" at bounding box center [193, 473] width 36 height 14
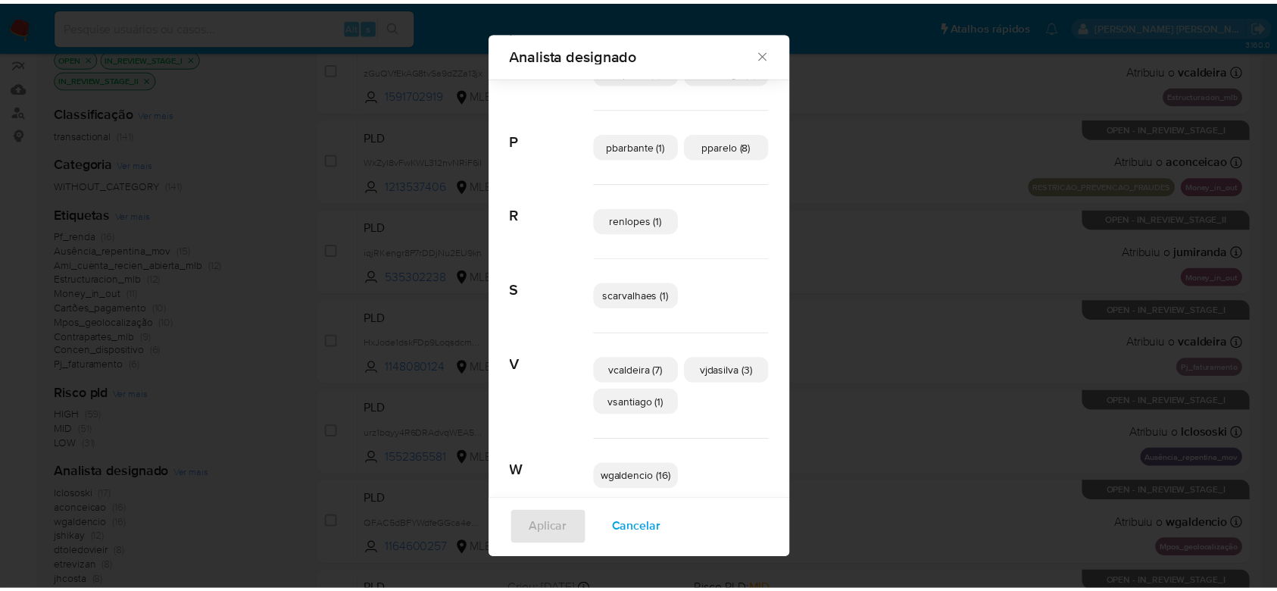
scroll to position [563, 0]
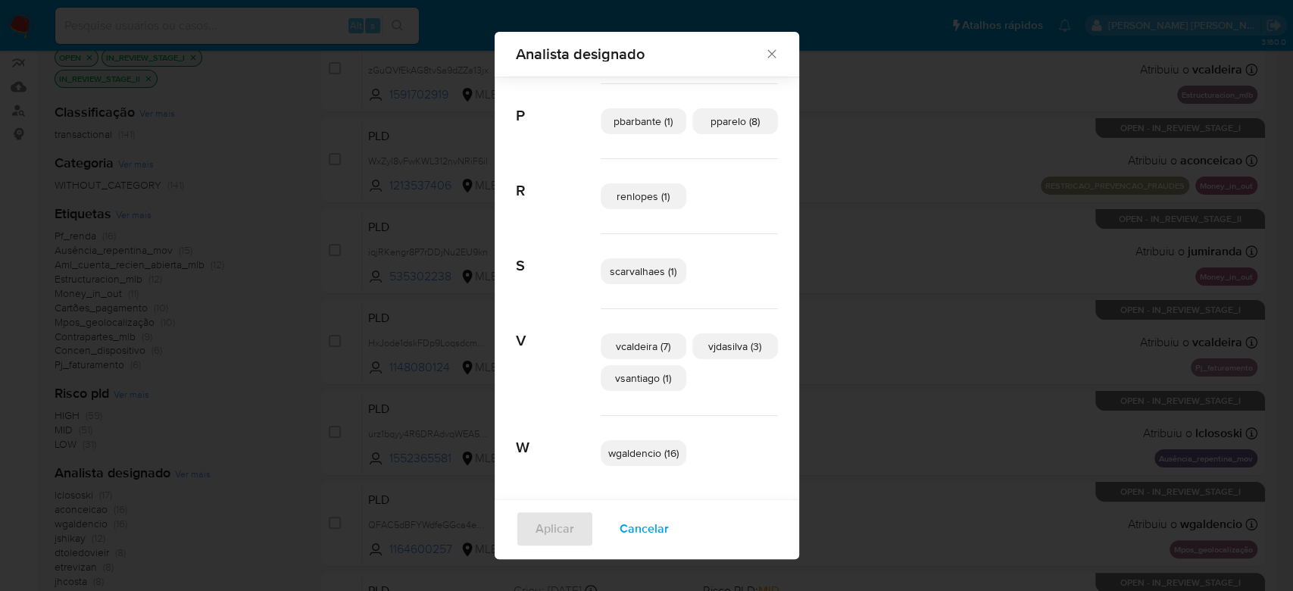
click at [764, 52] on icon "Fechar" at bounding box center [771, 53] width 15 height 15
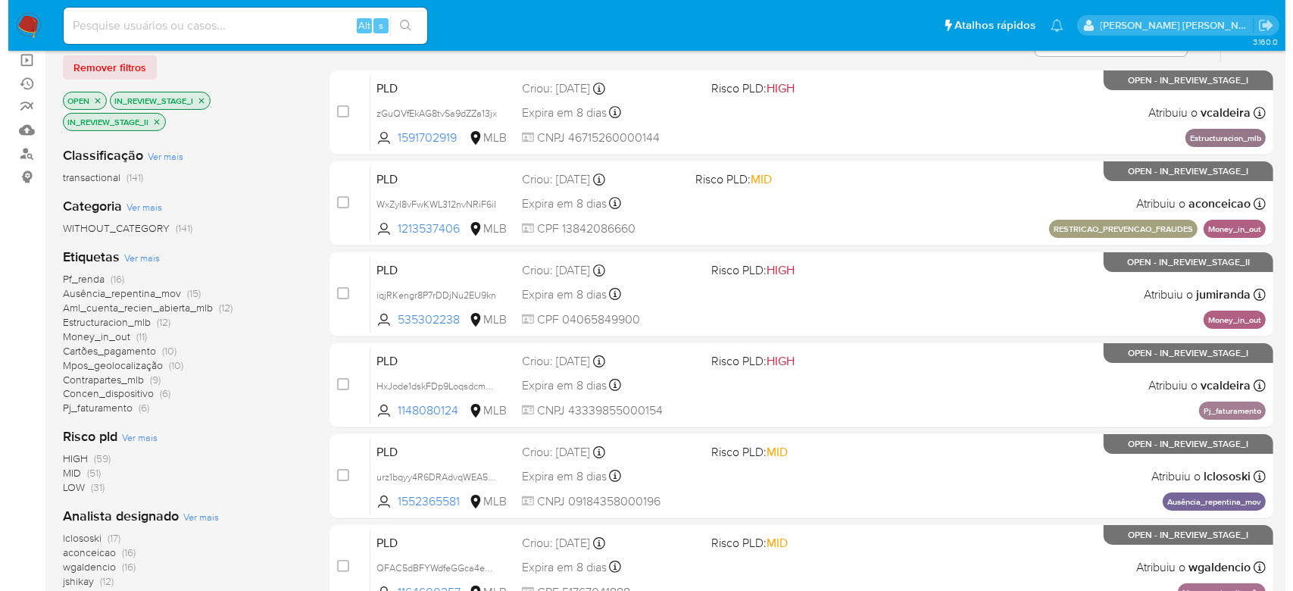
scroll to position [303, 0]
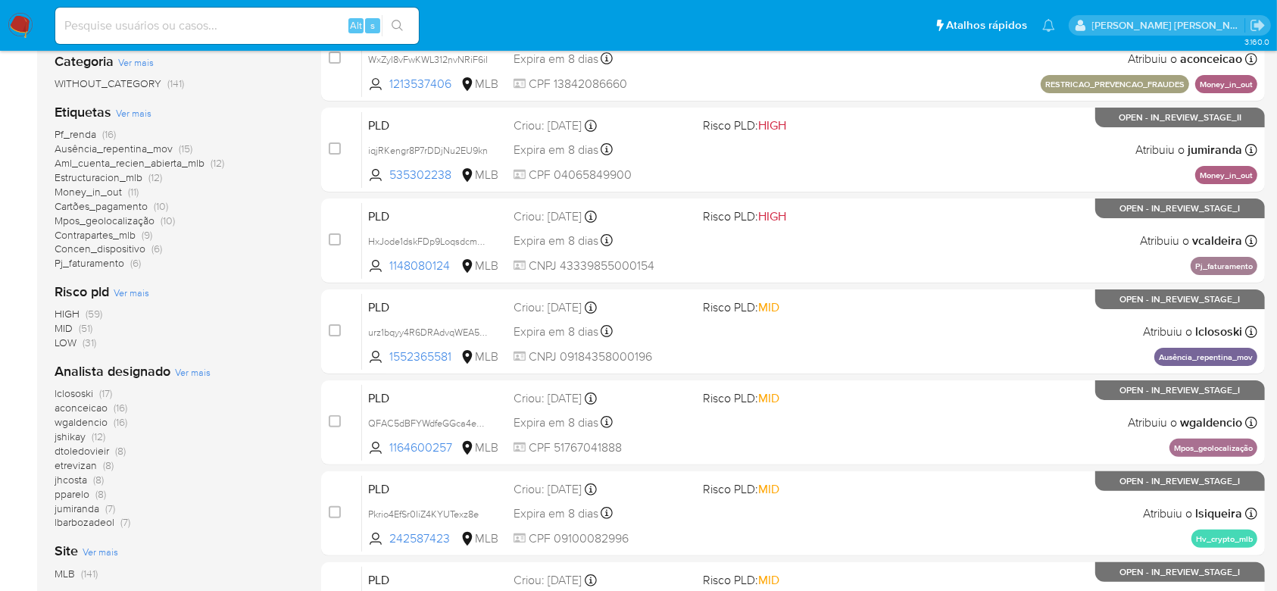
click at [182, 370] on span "Ver mais" at bounding box center [193, 372] width 36 height 14
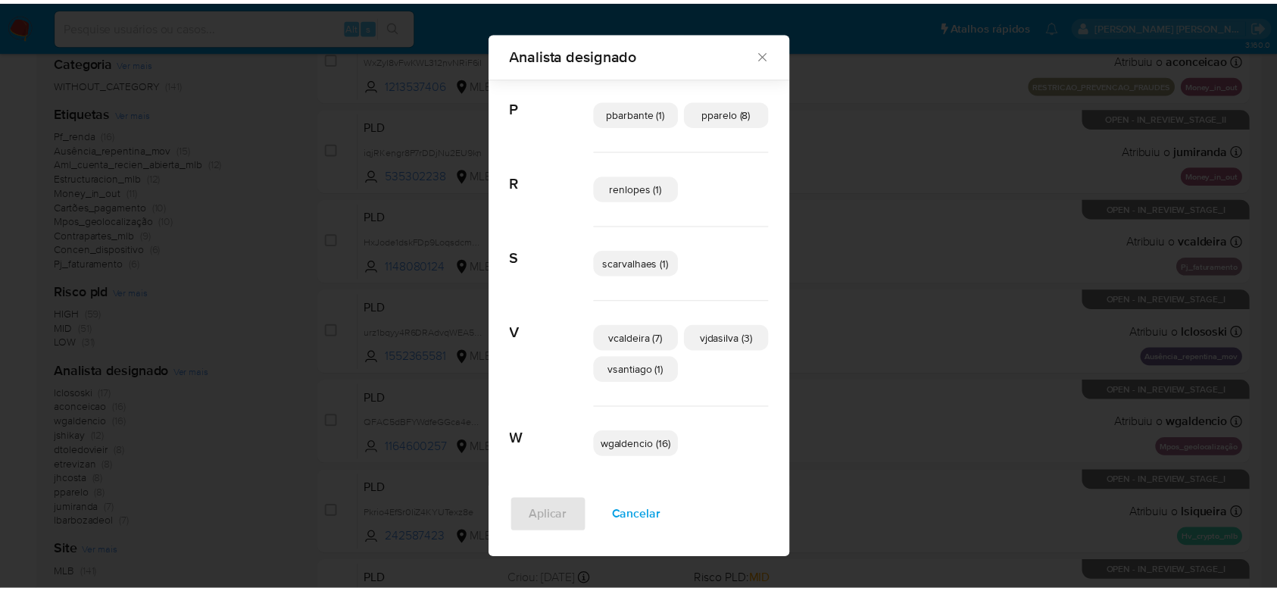
scroll to position [575, 0]
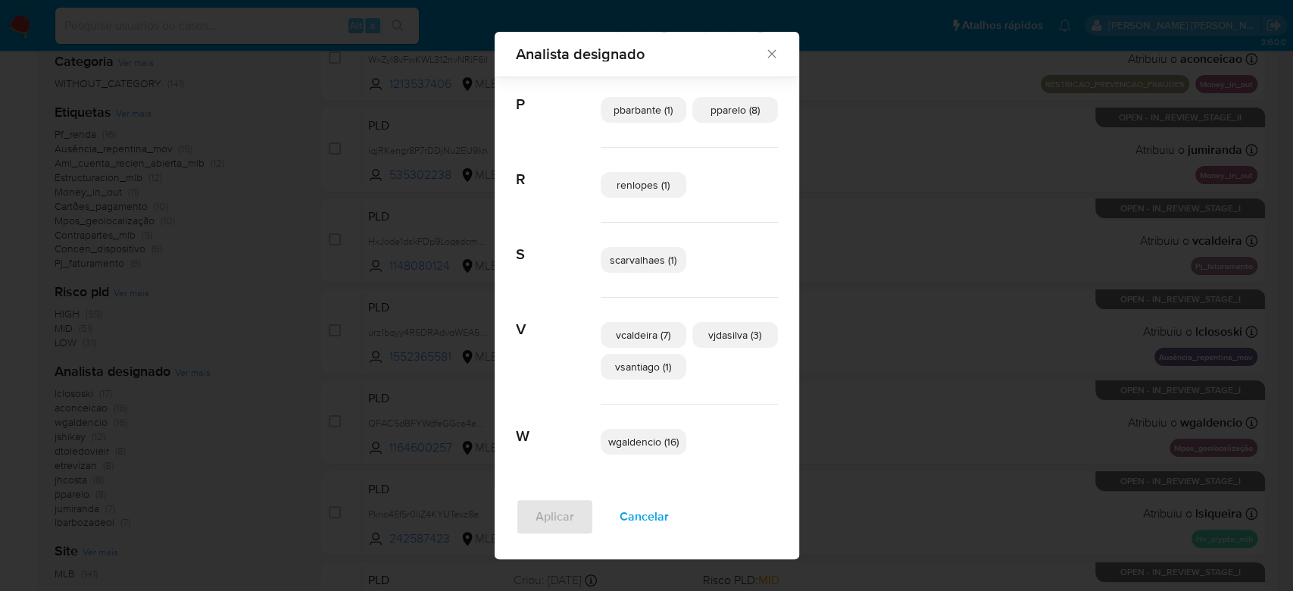
click at [772, 58] on icon "Fechar" at bounding box center [771, 53] width 15 height 15
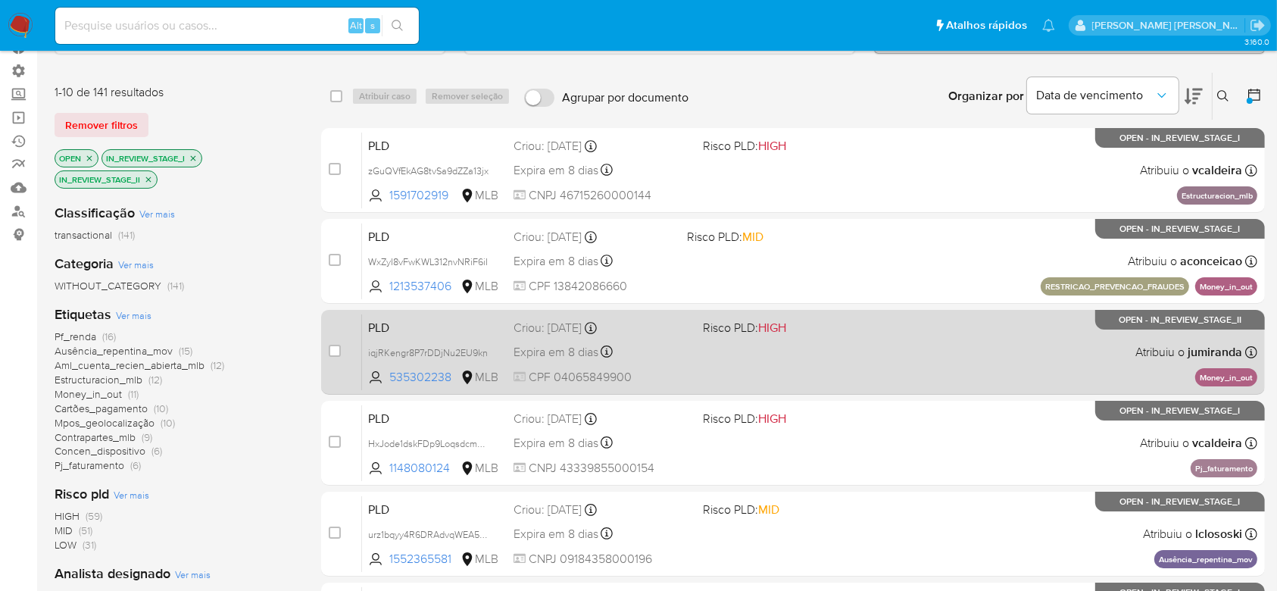
scroll to position [0, 0]
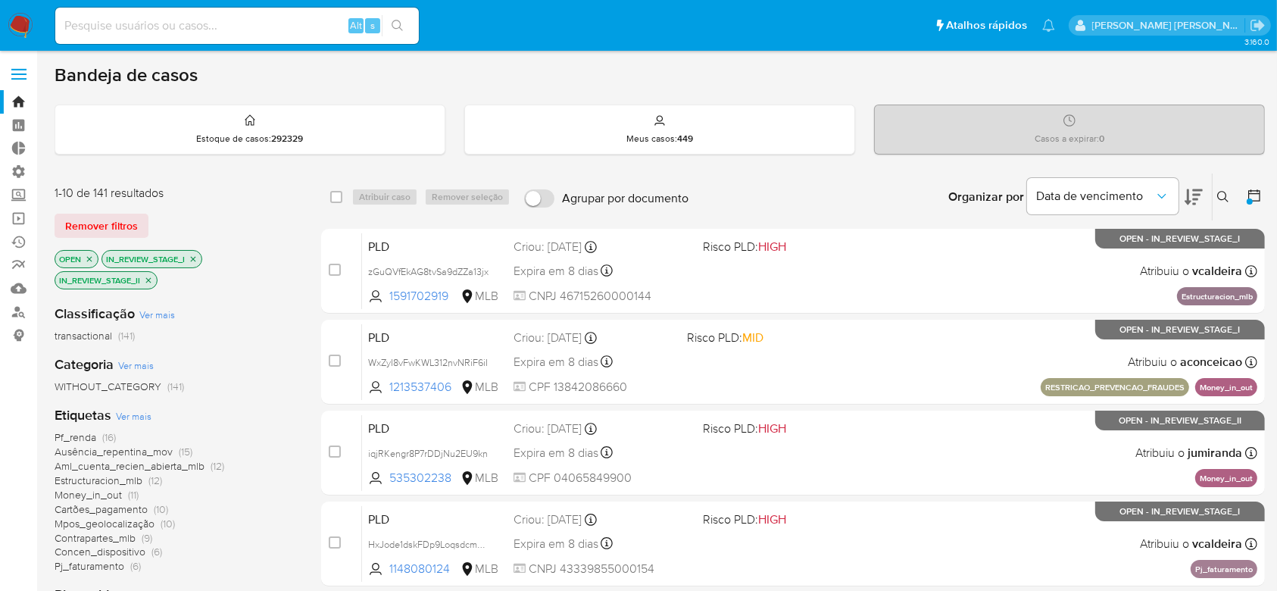
click at [1256, 192] on icon at bounding box center [1254, 195] width 12 height 12
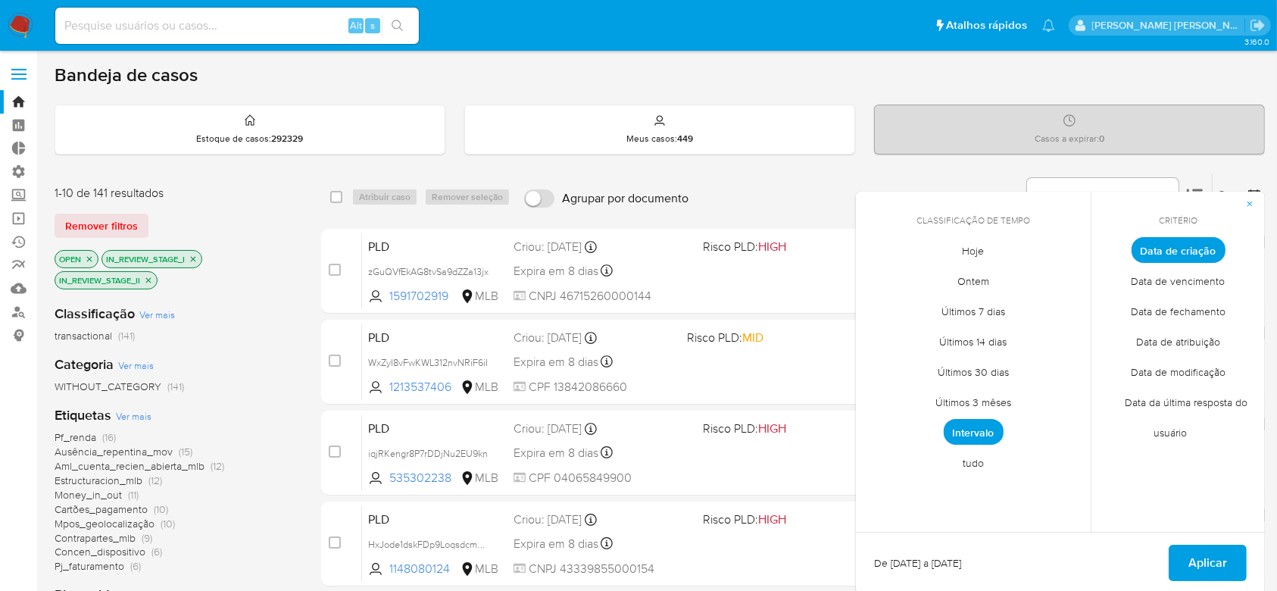
click at [981, 433] on span "Intervalo" at bounding box center [974, 432] width 60 height 26
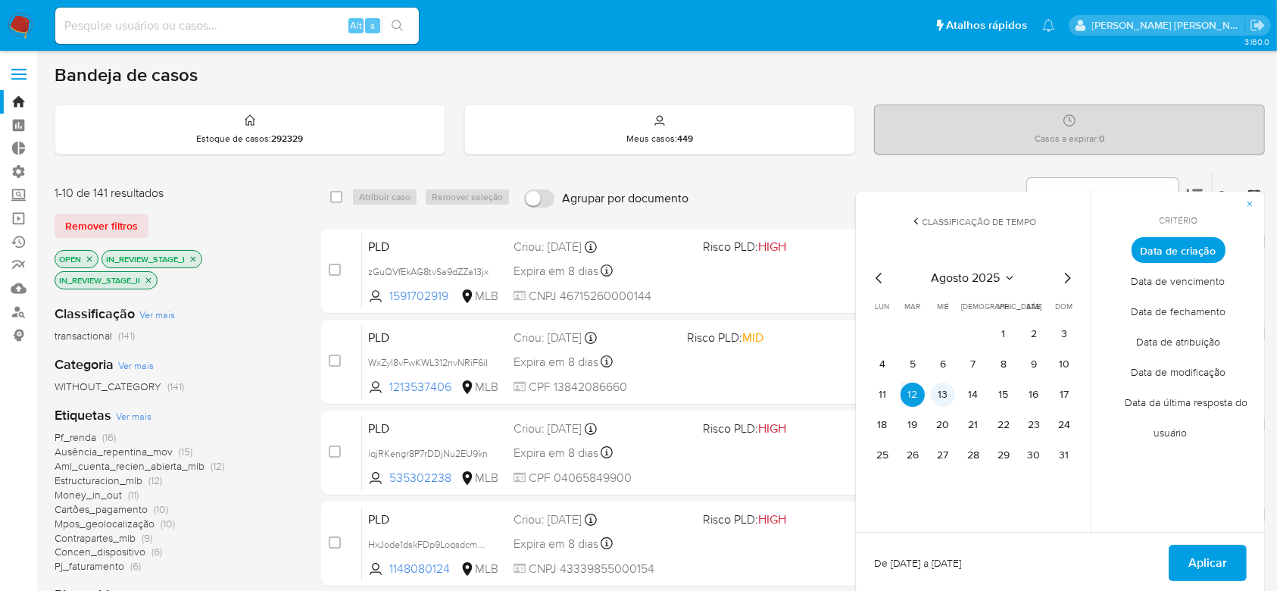
click at [942, 385] on button "13" at bounding box center [943, 394] width 24 height 24
click at [1066, 276] on icon "Mes siguiente" at bounding box center [1067, 278] width 18 height 18
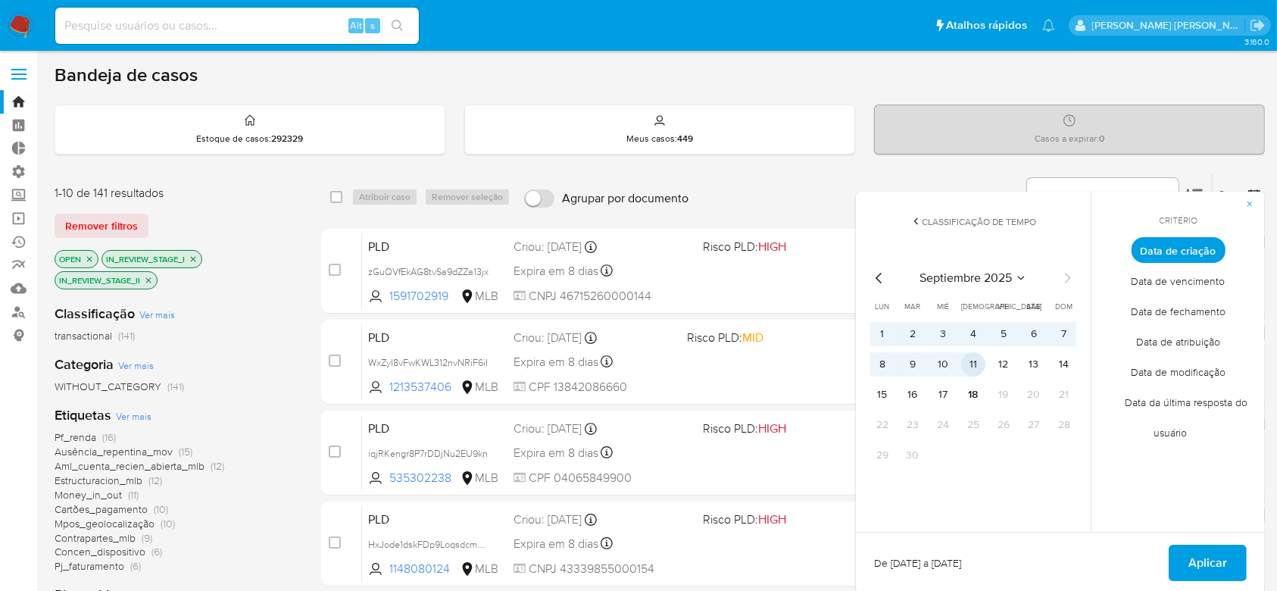
click at [971, 363] on button "11" at bounding box center [973, 364] width 24 height 24
click at [1196, 563] on span "Aplicar" at bounding box center [1207, 562] width 39 height 33
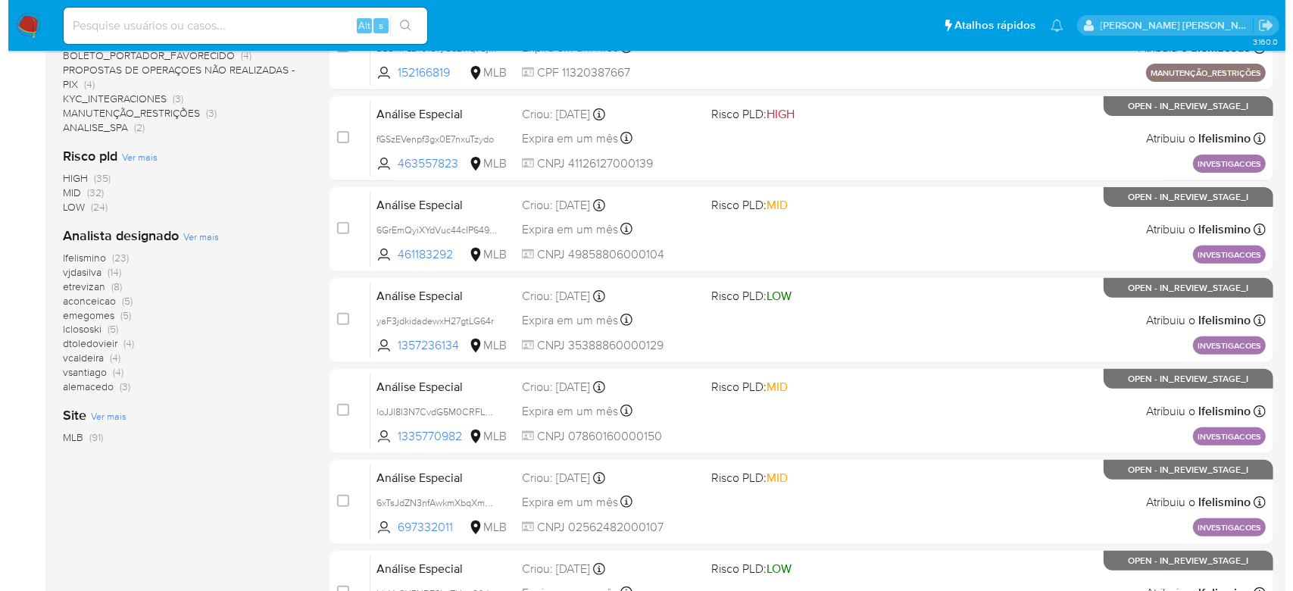
scroll to position [504, 0]
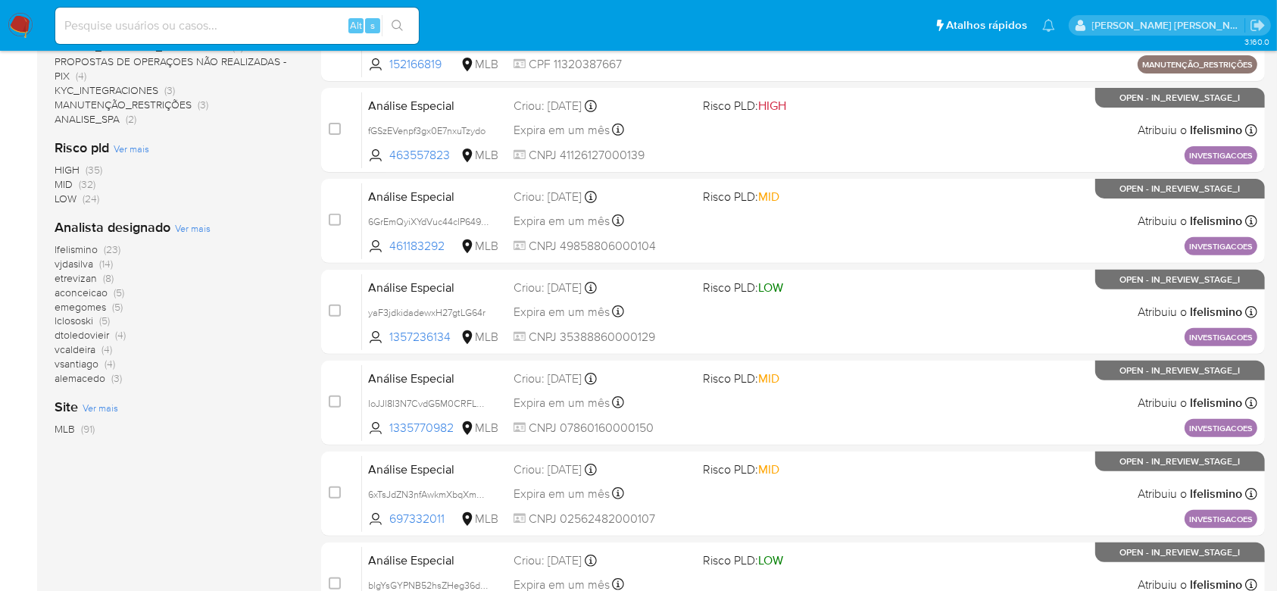
click at [198, 226] on span "Ver mais" at bounding box center [193, 228] width 36 height 14
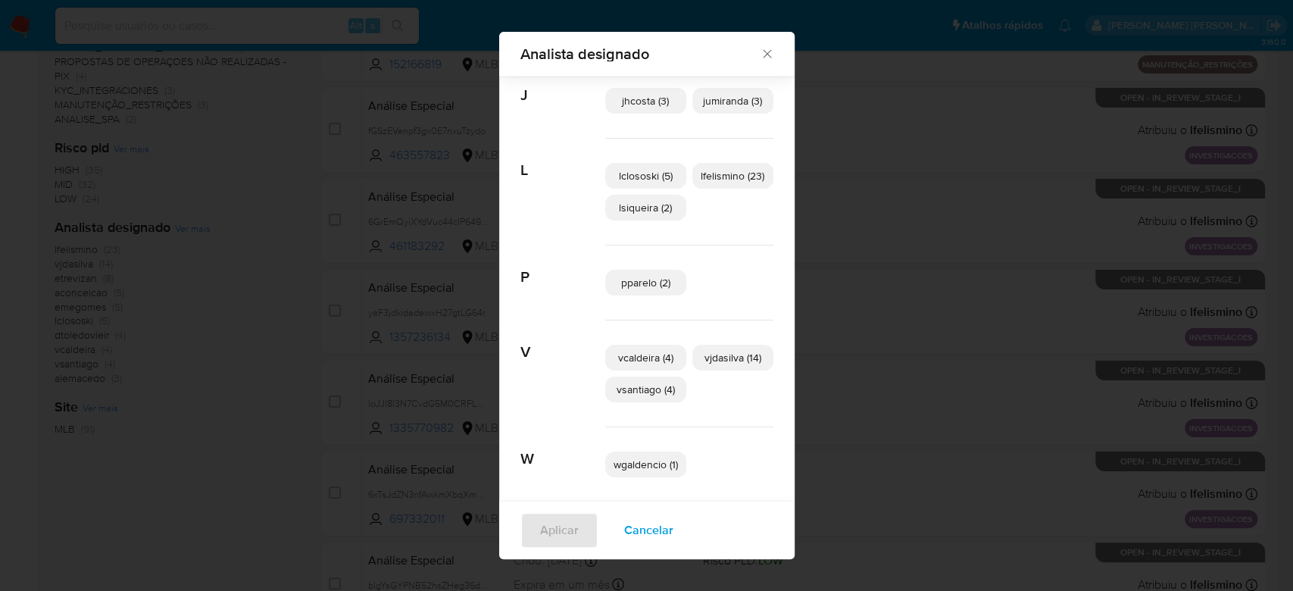
scroll to position [412, 0]
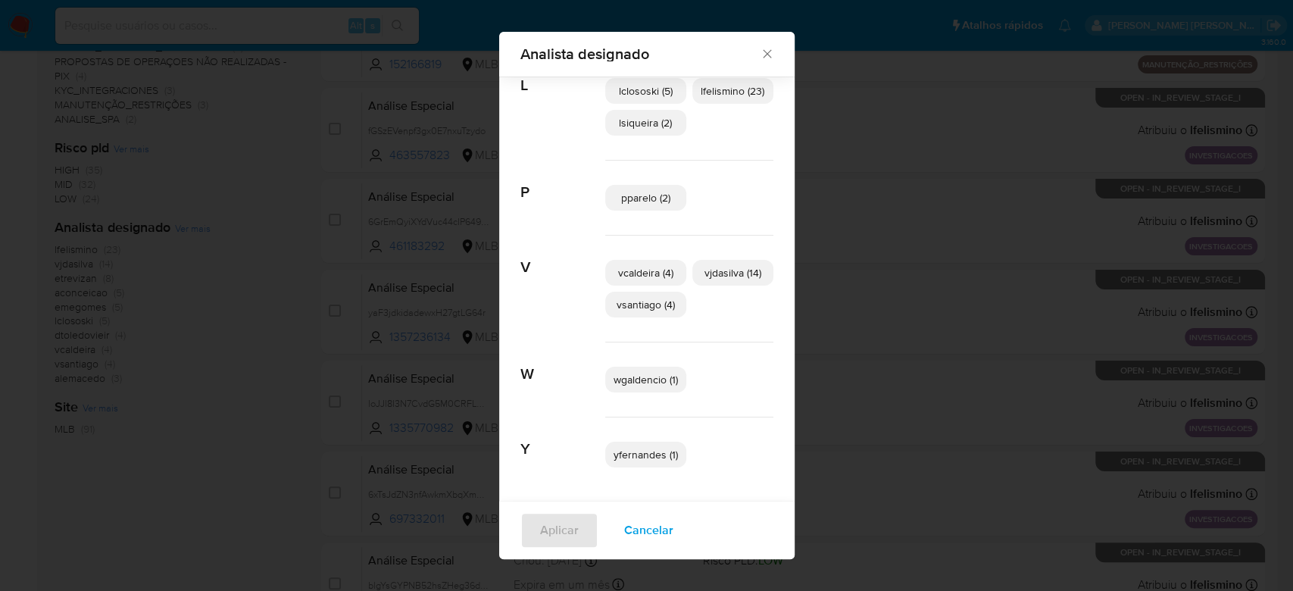
click at [655, 451] on span "yfernandes (1)" at bounding box center [645, 454] width 64 height 15
click at [548, 533] on span "Aplicar" at bounding box center [559, 529] width 39 height 33
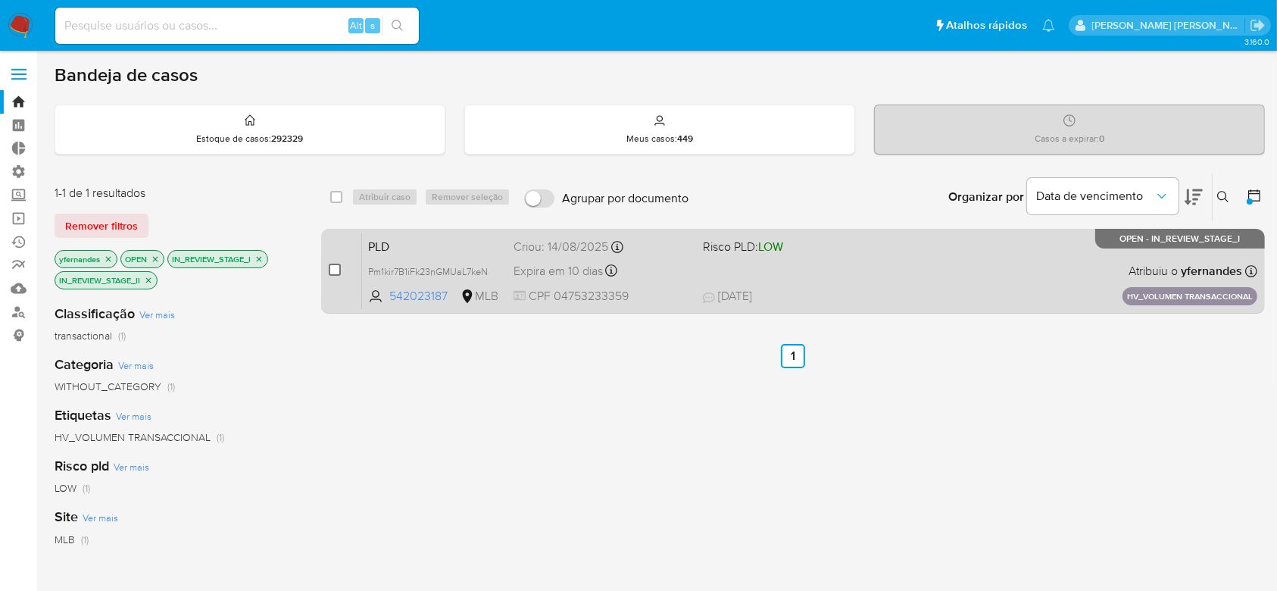
click at [333, 266] on input "checkbox" at bounding box center [335, 270] width 12 height 12
checkbox input "true"
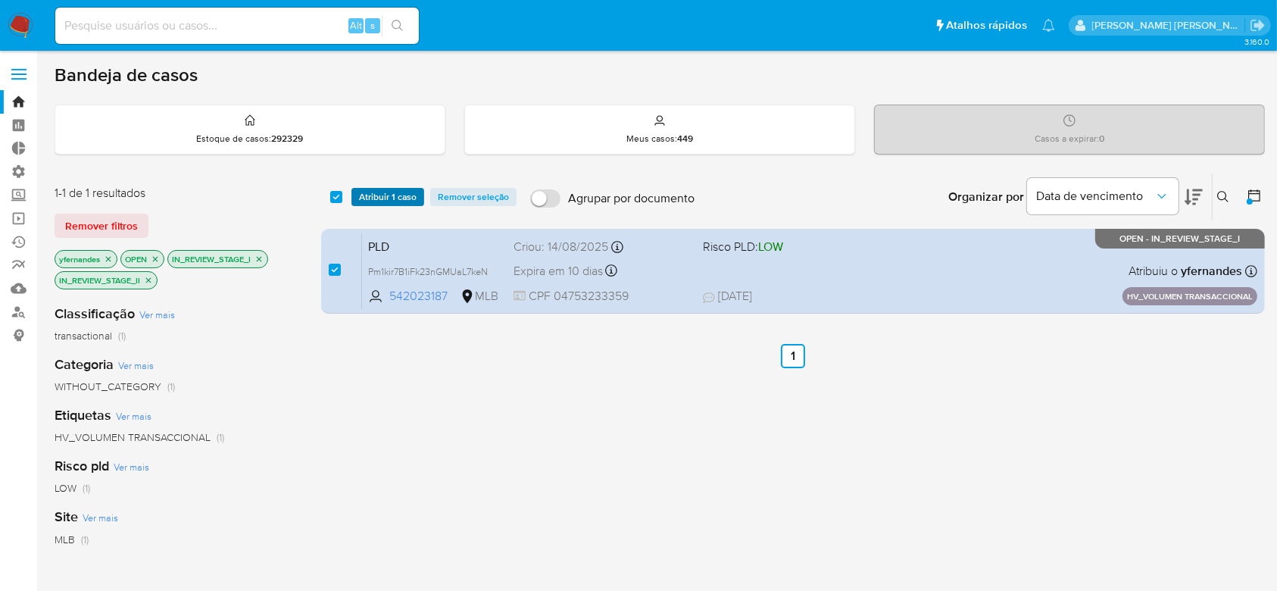
click at [401, 199] on span "Atribuir 1 caso" at bounding box center [388, 196] width 58 height 15
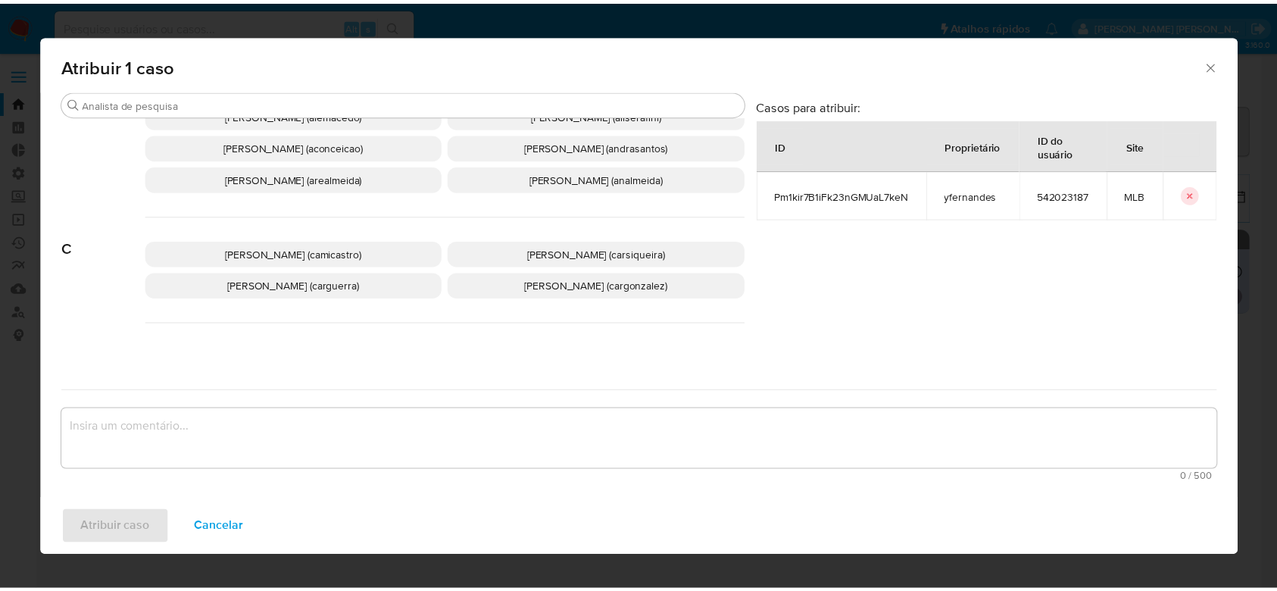
scroll to position [101, 0]
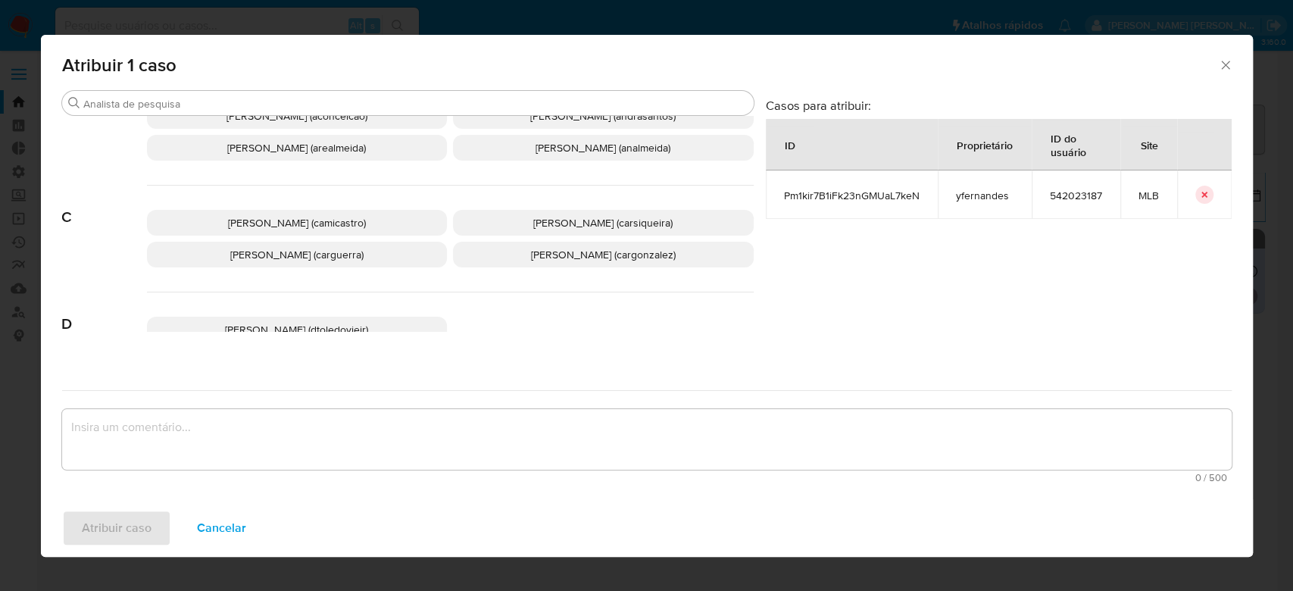
click at [813, 191] on span "Pm1kir7B1iFk23nGMUaL7keN" at bounding box center [852, 196] width 136 height 14
copy span "Pm1kir7B1iFk23nGMUaL7keN"
click at [331, 262] on span "Carlos Augusto Guerra (carguerra)" at bounding box center [296, 254] width 133 height 15
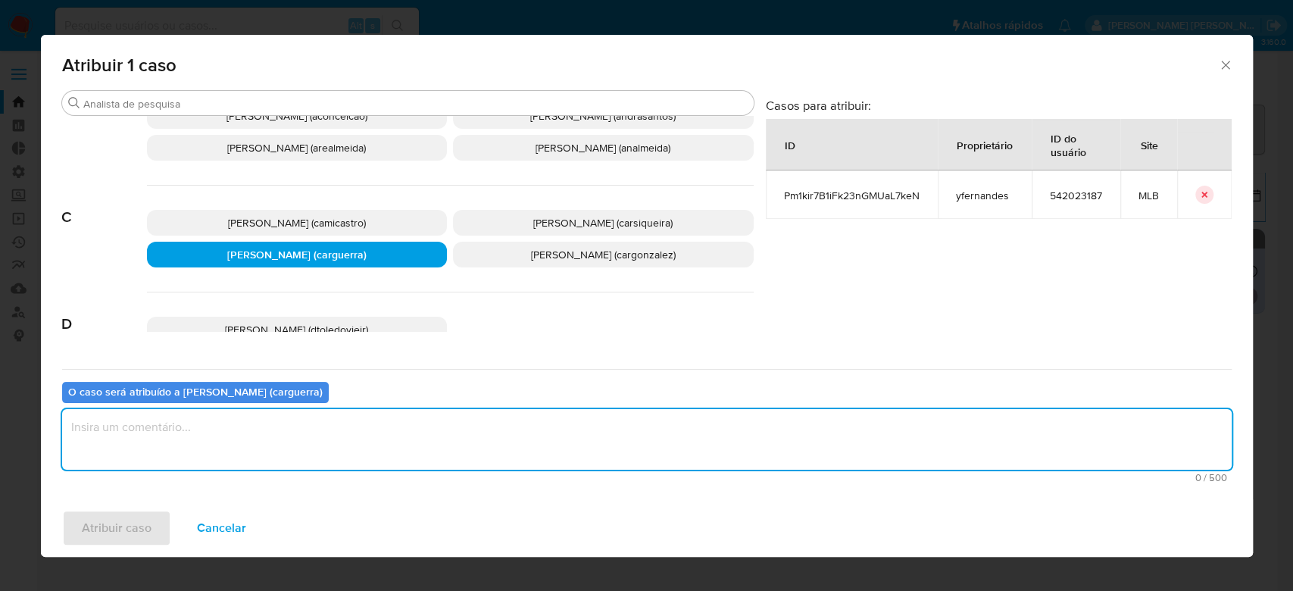
click at [290, 431] on textarea "assign-modal" at bounding box center [646, 439] width 1169 height 61
type textarea "Para tratamento."
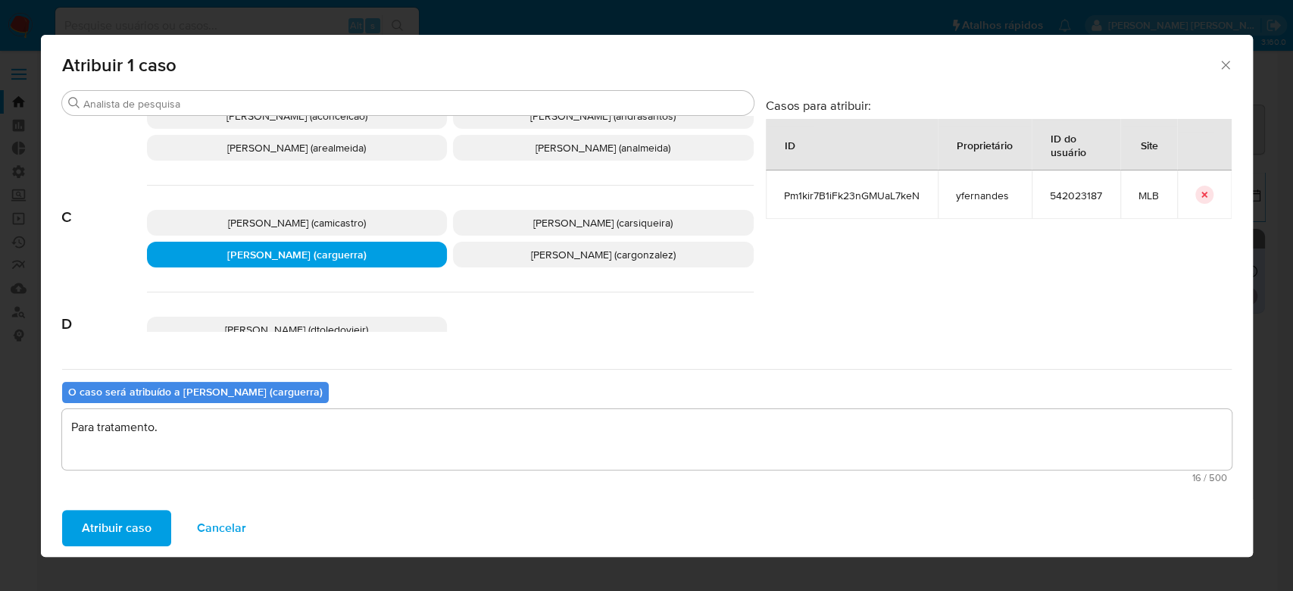
click at [128, 547] on div "Atribuir caso Cancelar" at bounding box center [647, 528] width 1212 height 58
click at [123, 532] on span "Atribuir caso" at bounding box center [117, 527] width 70 height 33
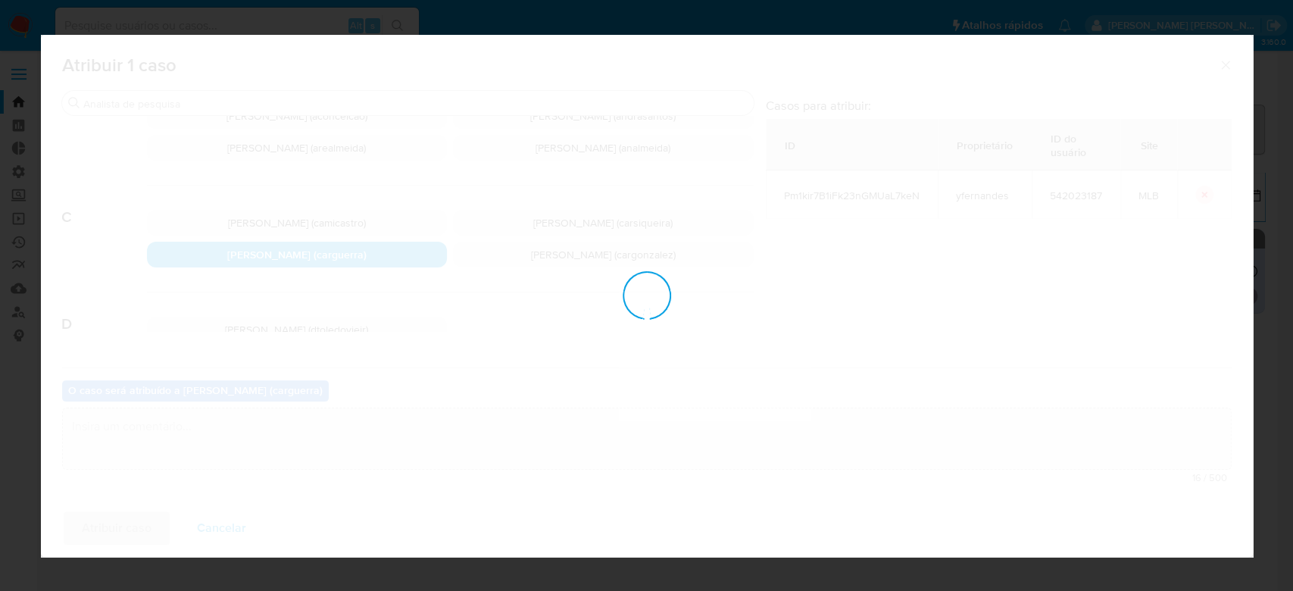
checkbox input "false"
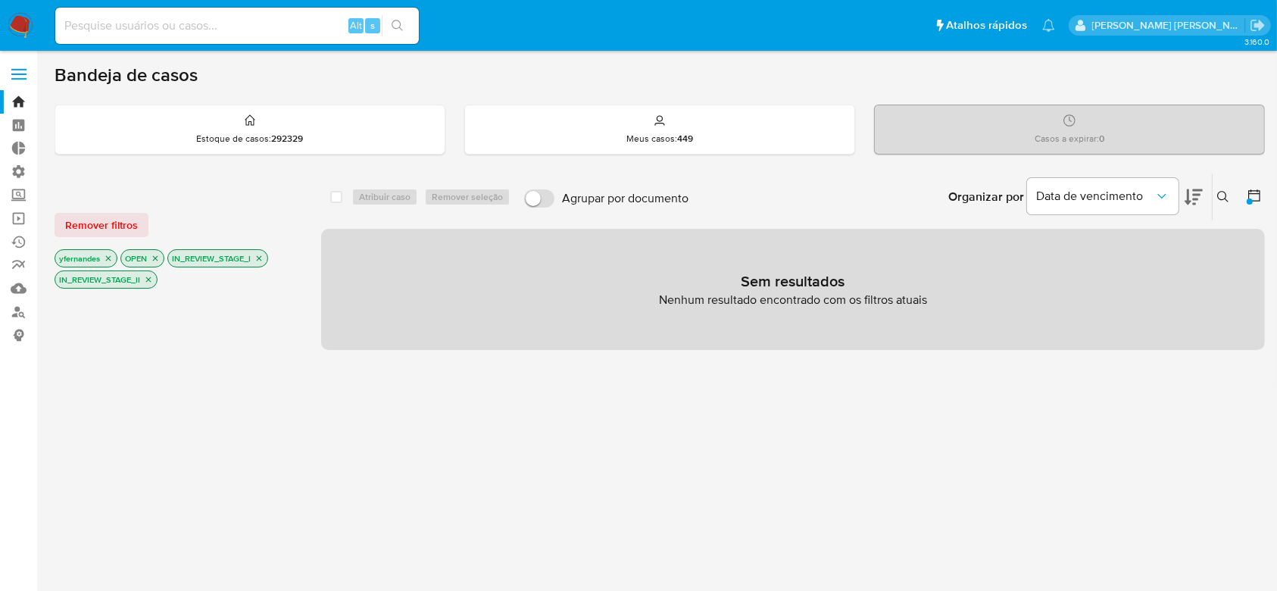
click at [108, 255] on icon "close-filter" at bounding box center [108, 258] width 9 height 9
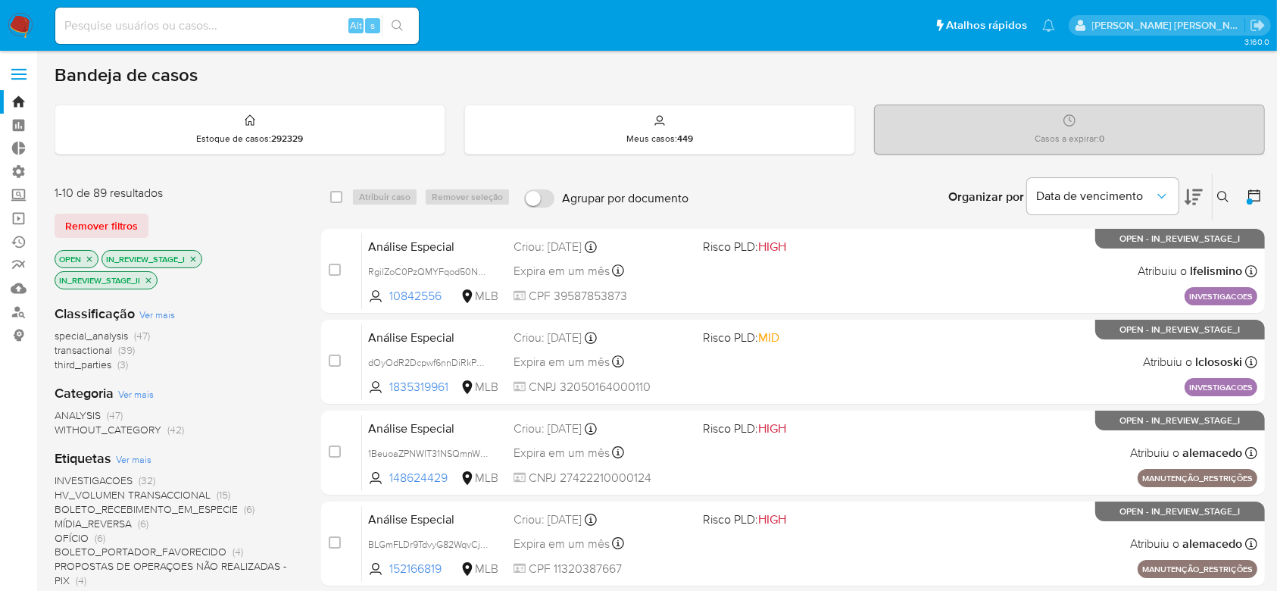
click at [1256, 197] on icon at bounding box center [1253, 195] width 15 height 15
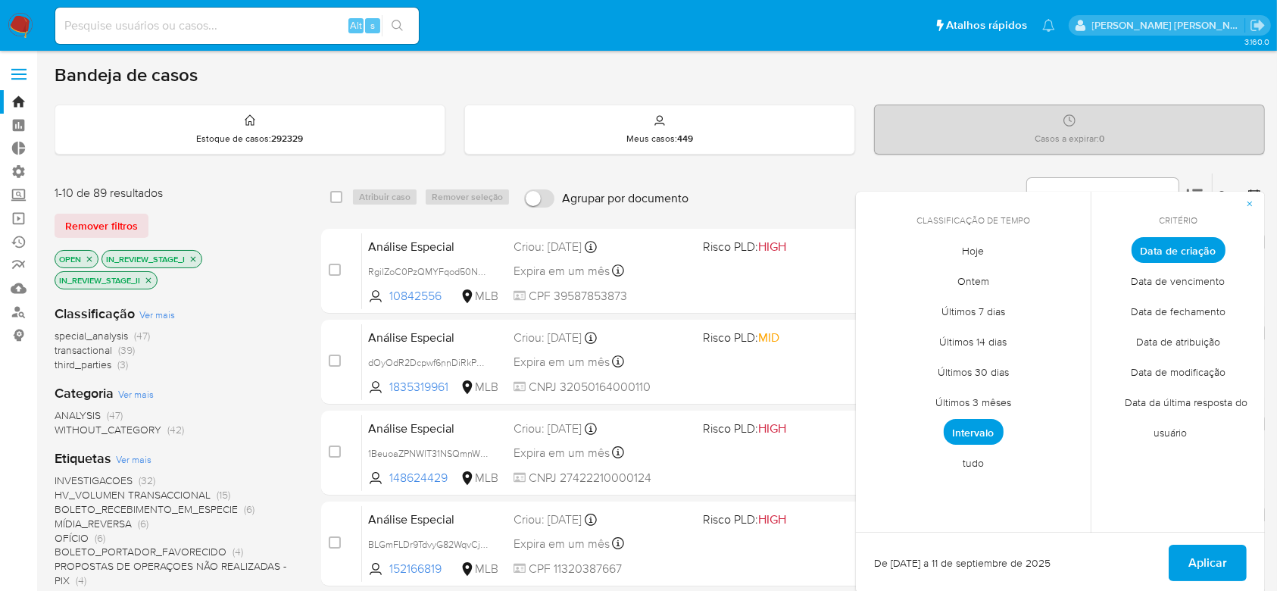
click at [978, 428] on span "Intervalo" at bounding box center [974, 432] width 60 height 26
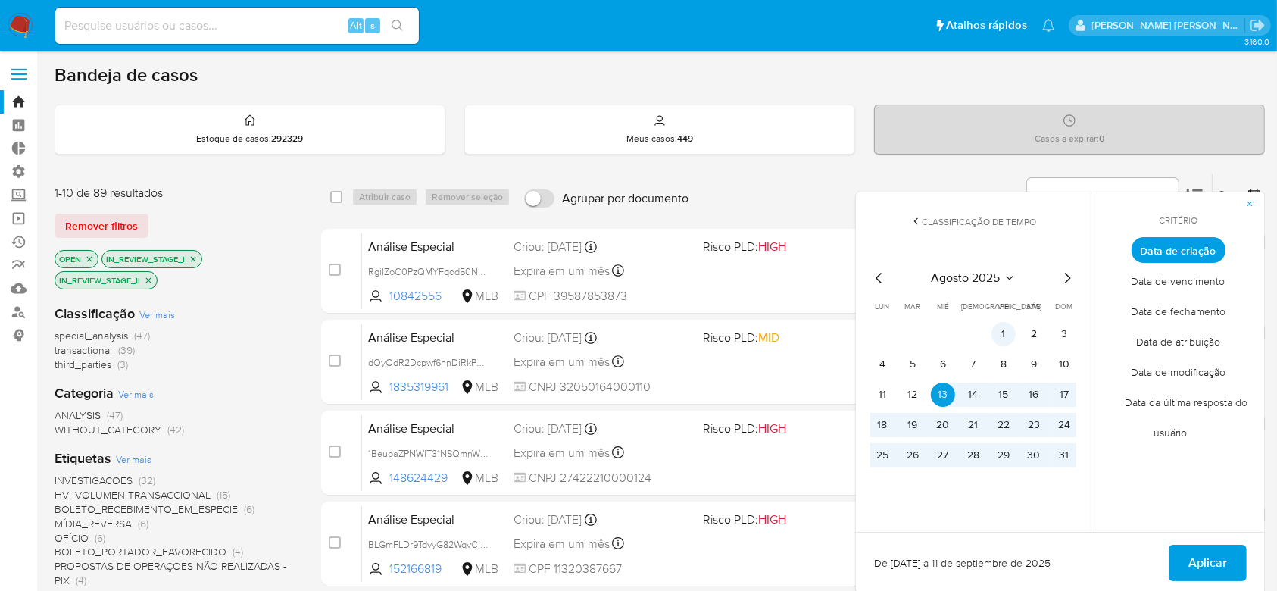
click at [1007, 337] on button "1" at bounding box center [1003, 334] width 24 height 24
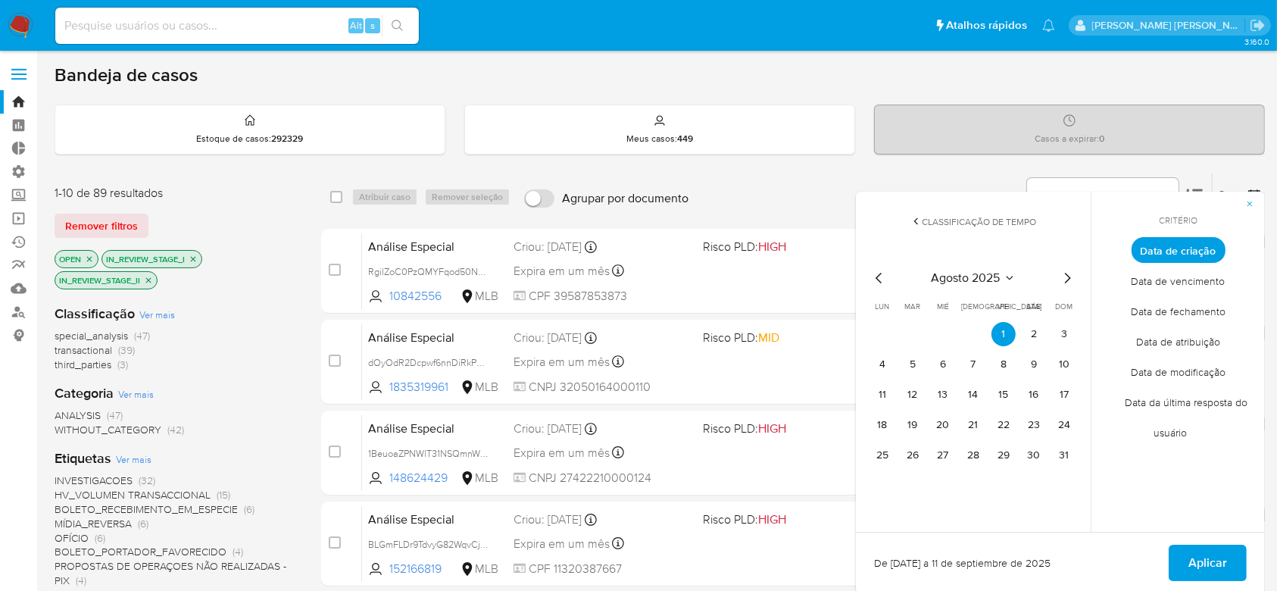
click at [1068, 276] on icon "Mes siguiente" at bounding box center [1067, 278] width 18 height 18
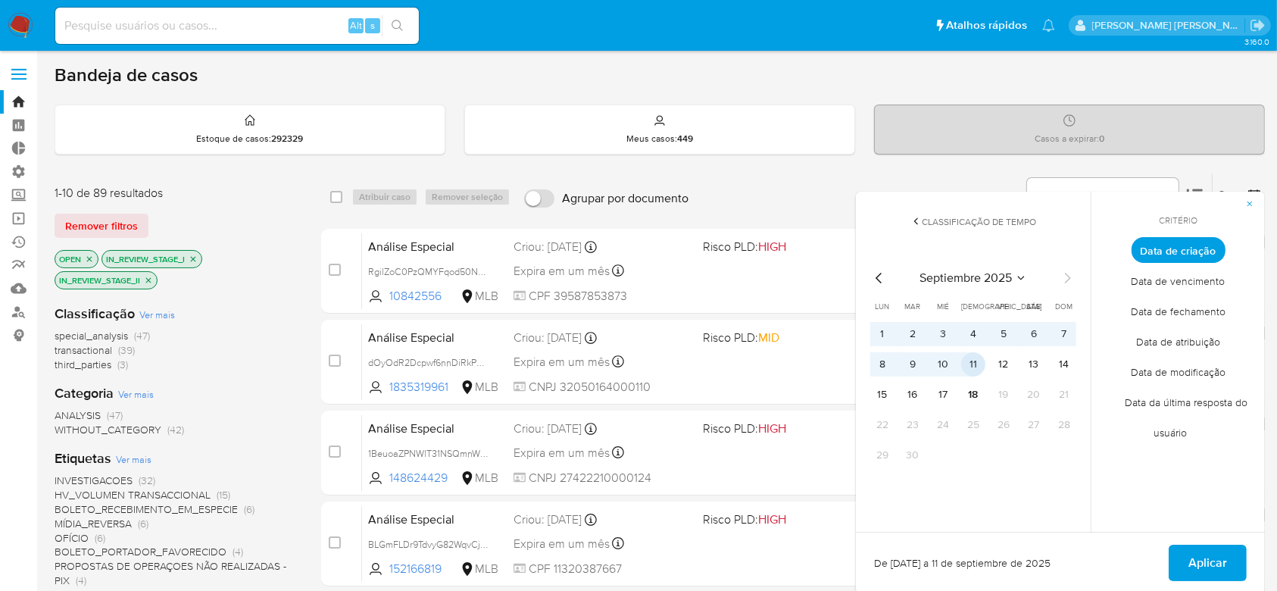
click at [972, 360] on button "11" at bounding box center [973, 364] width 24 height 24
click at [1206, 565] on span "Aplicar" at bounding box center [1207, 562] width 39 height 33
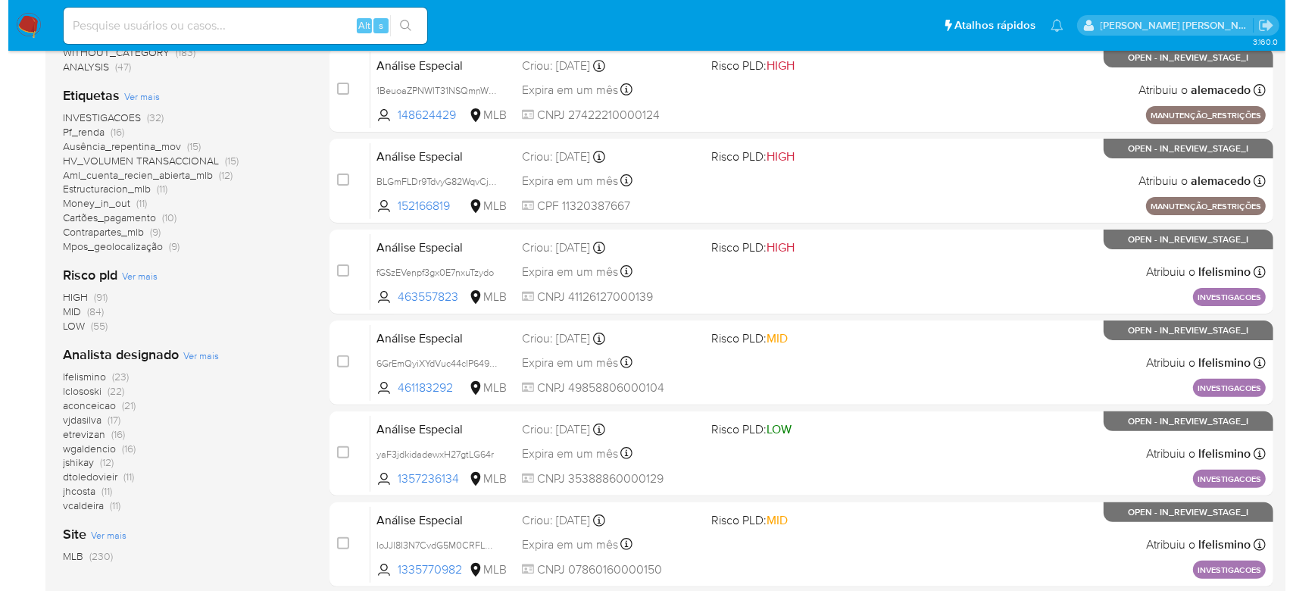
scroll to position [404, 0]
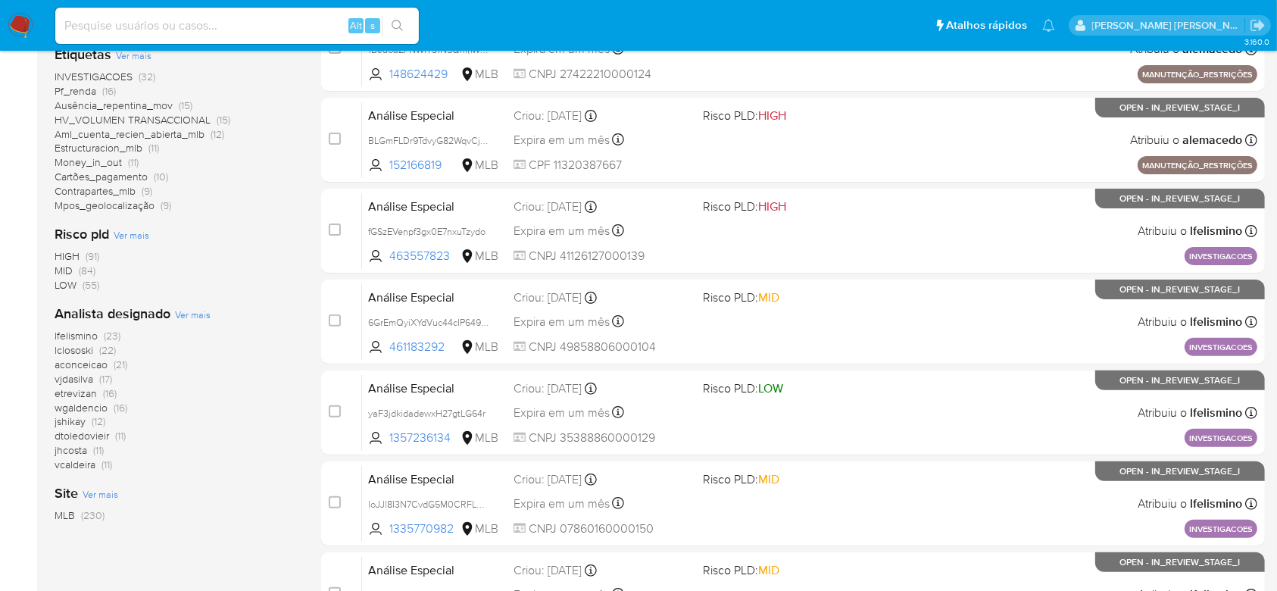
click at [188, 317] on span "Ver mais" at bounding box center [193, 314] width 36 height 14
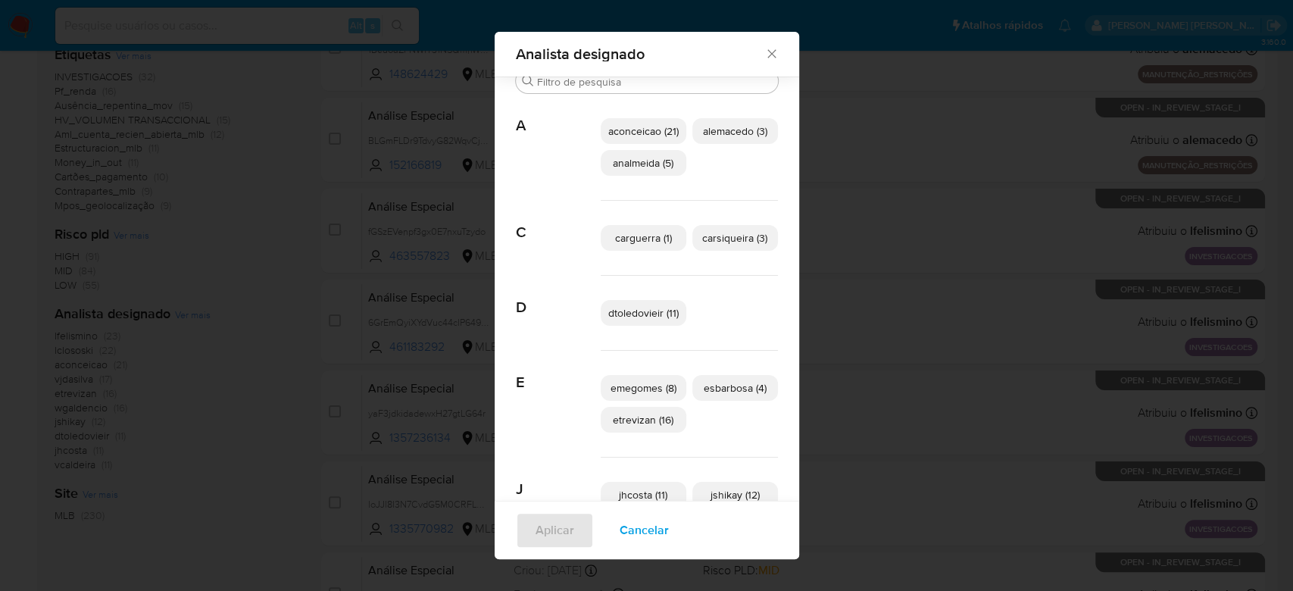
scroll to position [0, 0]
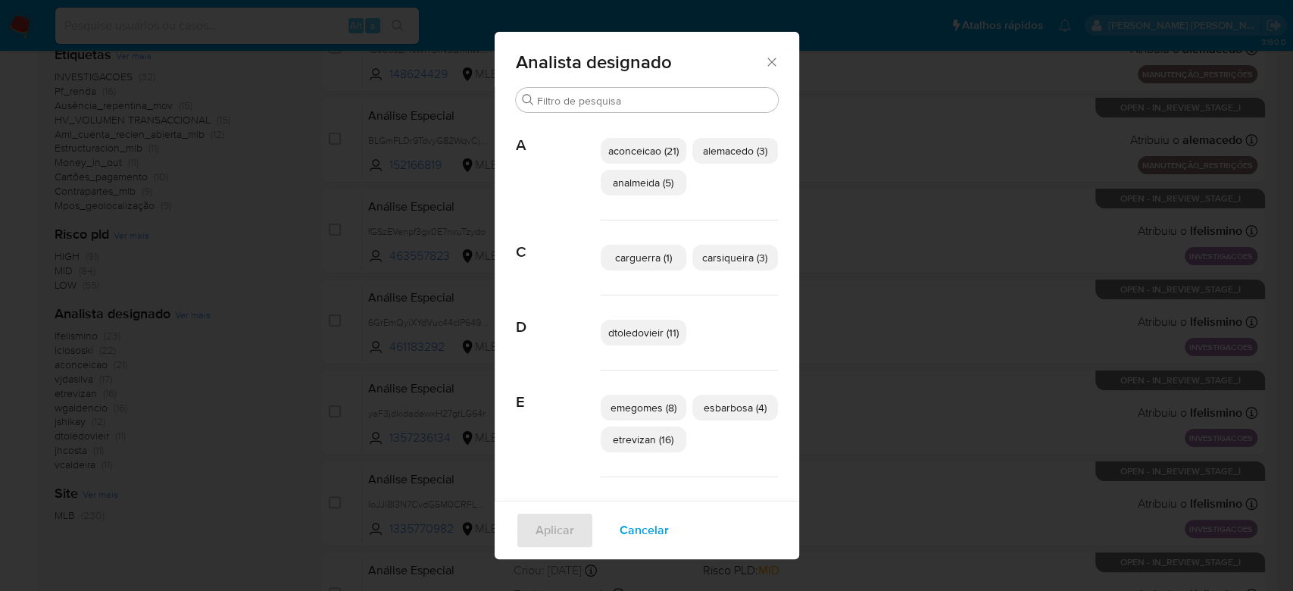
click at [629, 339] on p "dtoledovieir (11)" at bounding box center [644, 333] width 86 height 26
click at [543, 533] on span "Aplicar" at bounding box center [554, 529] width 39 height 33
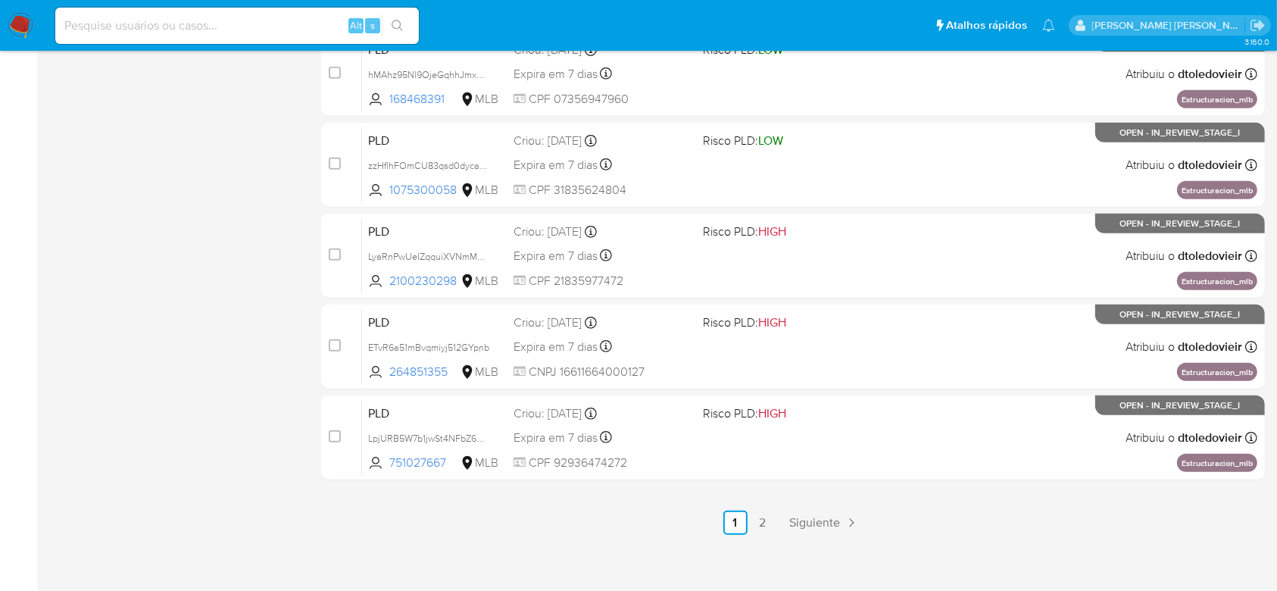
scroll to position [658, 0]
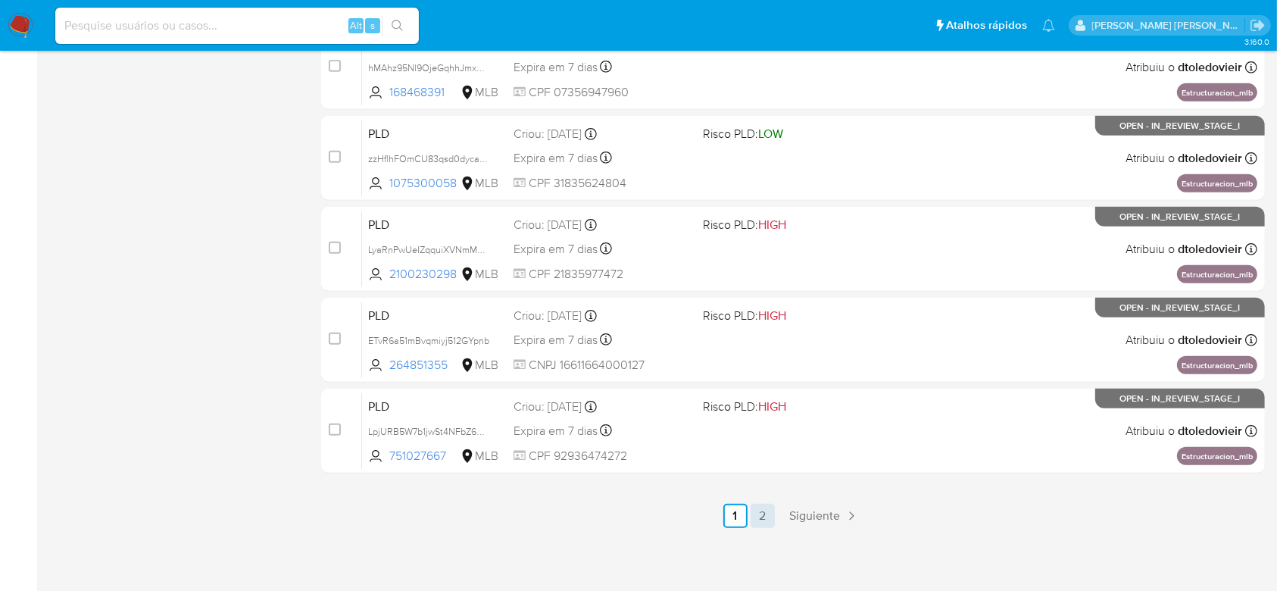
click at [761, 511] on link "2" at bounding box center [762, 516] width 24 height 24
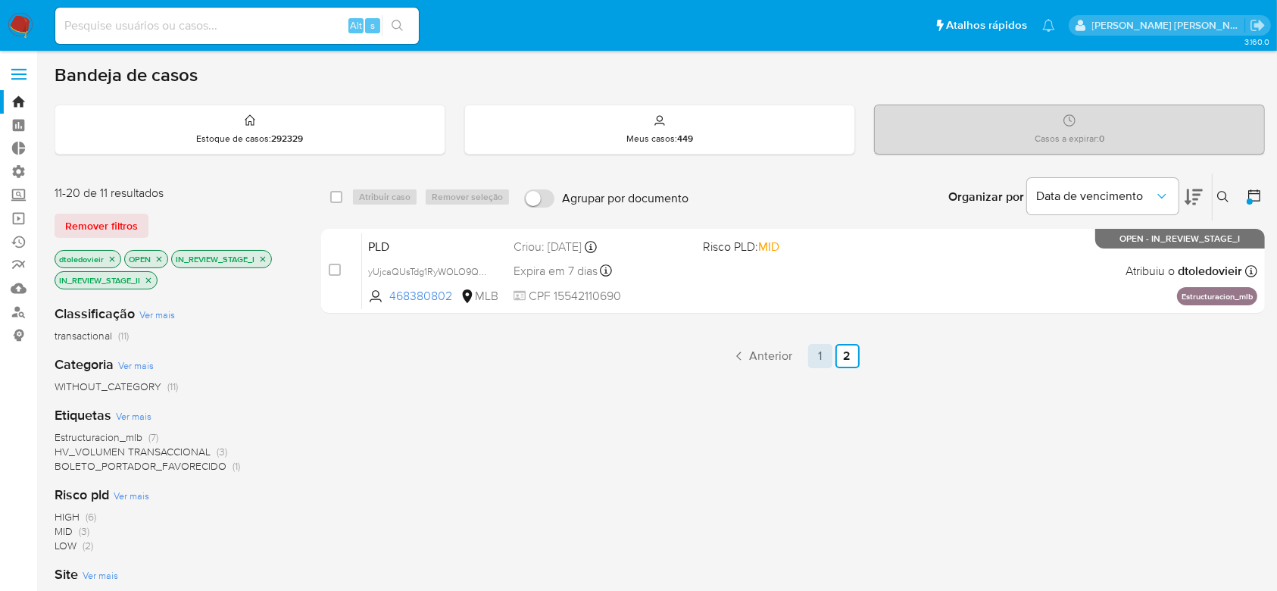
click at [818, 360] on link "1" at bounding box center [820, 356] width 24 height 24
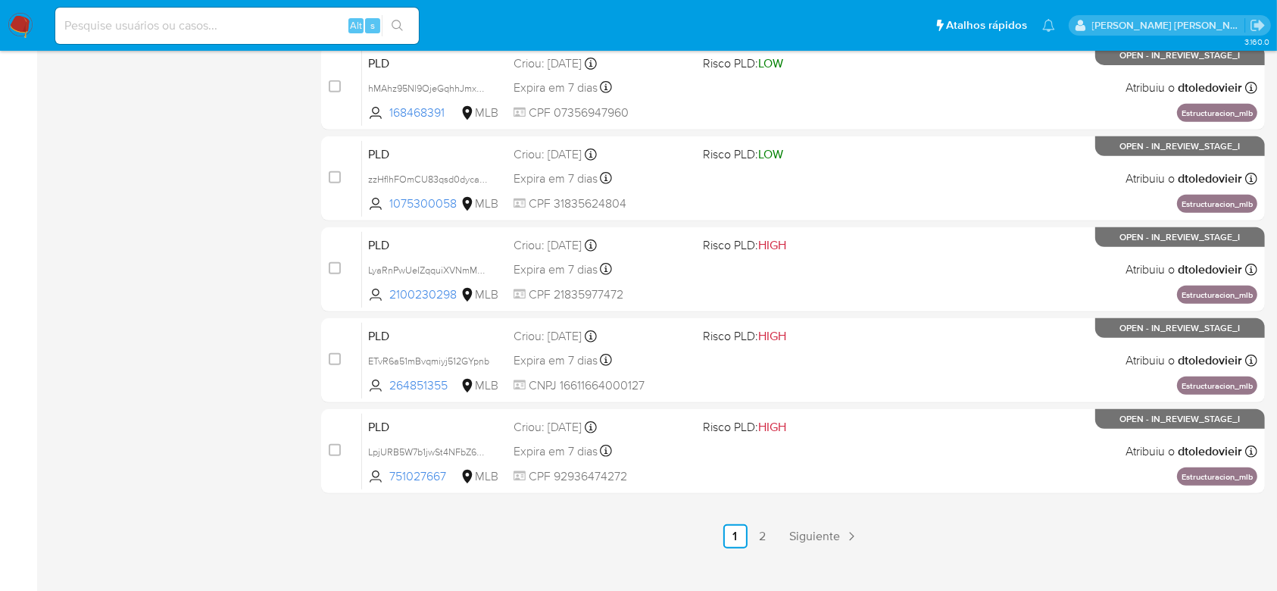
scroll to position [658, 0]
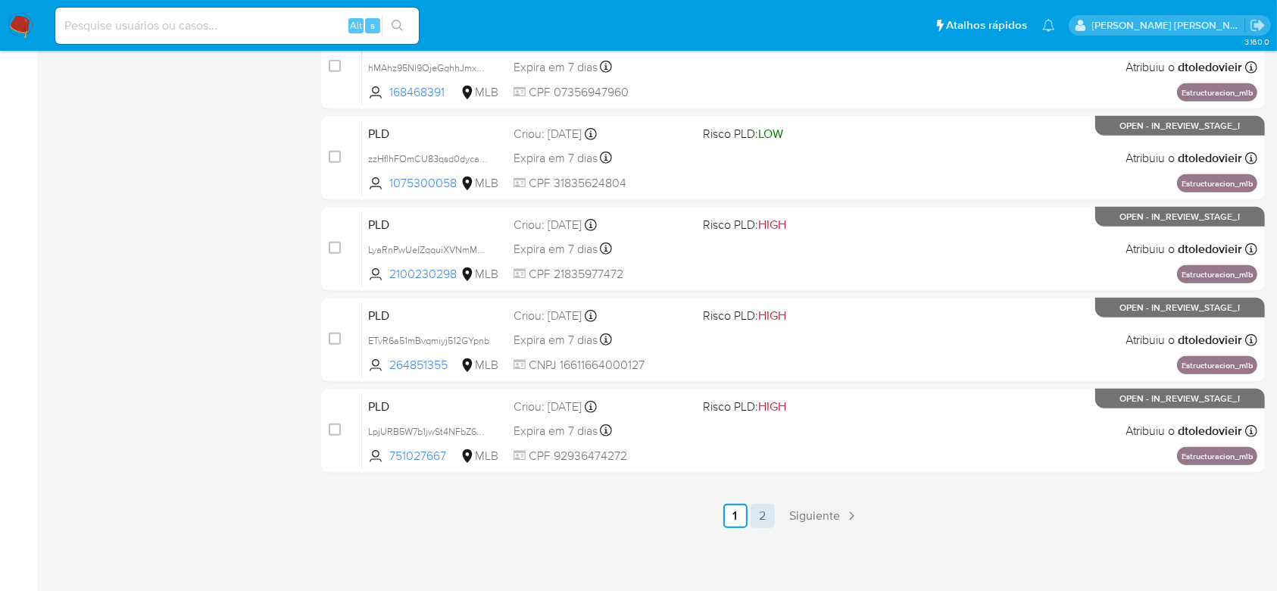
click at [766, 521] on link "2" at bounding box center [762, 516] width 24 height 24
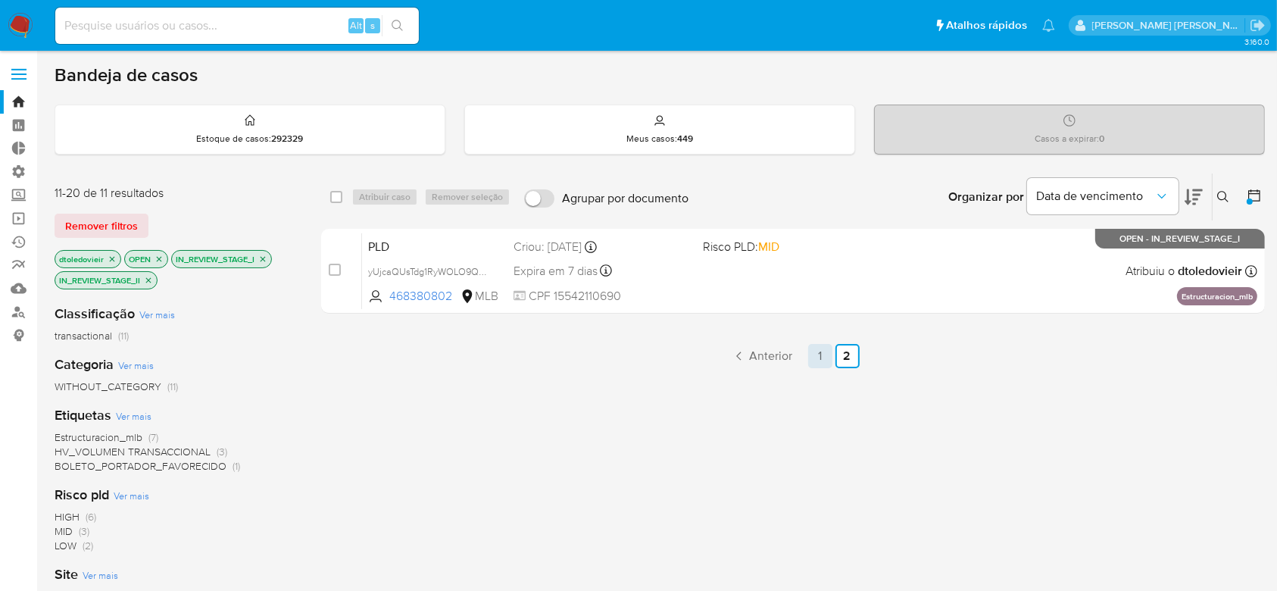
click at [817, 360] on link "1" at bounding box center [820, 356] width 24 height 24
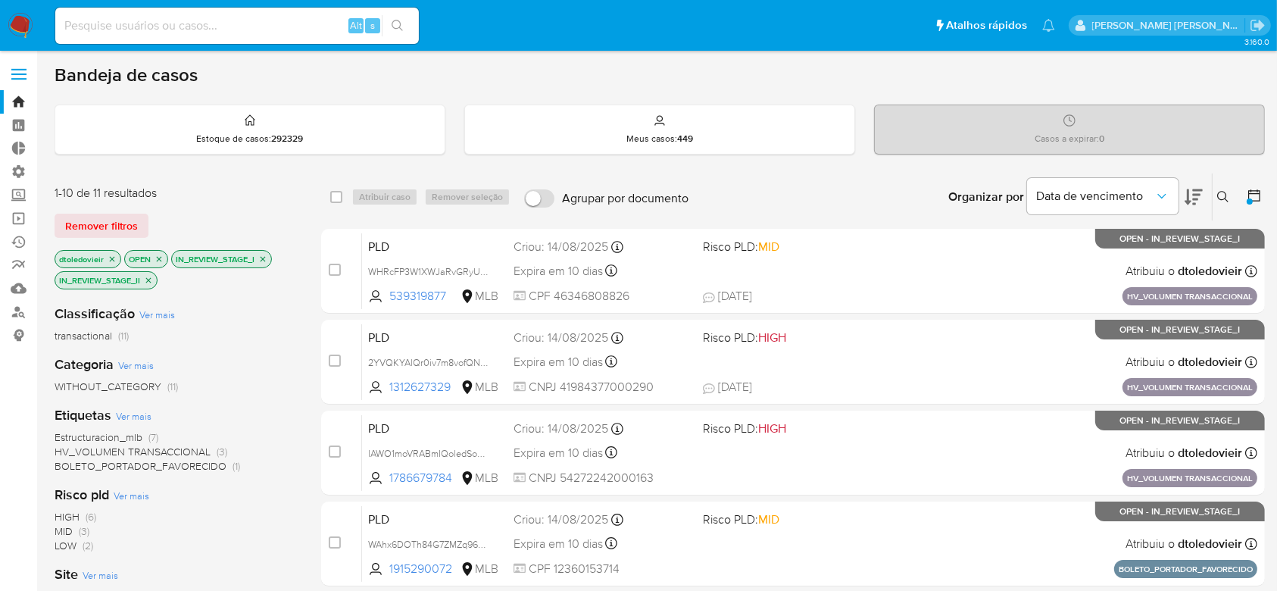
click at [111, 259] on icon "close-filter" at bounding box center [112, 258] width 9 height 9
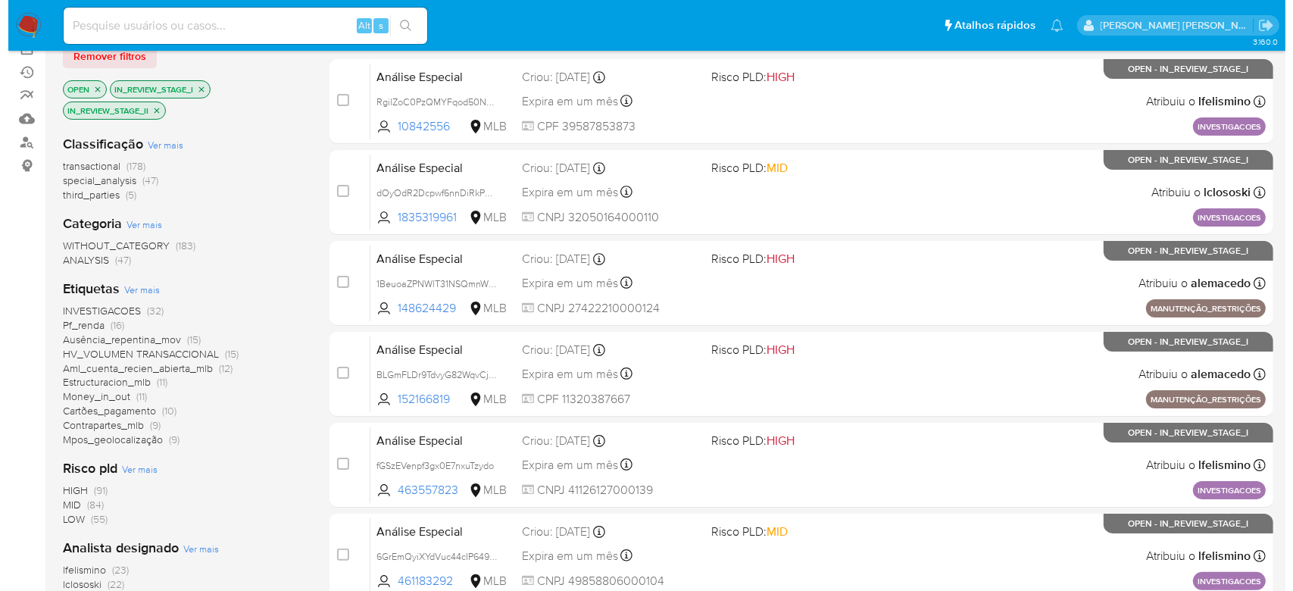
scroll to position [201, 0]
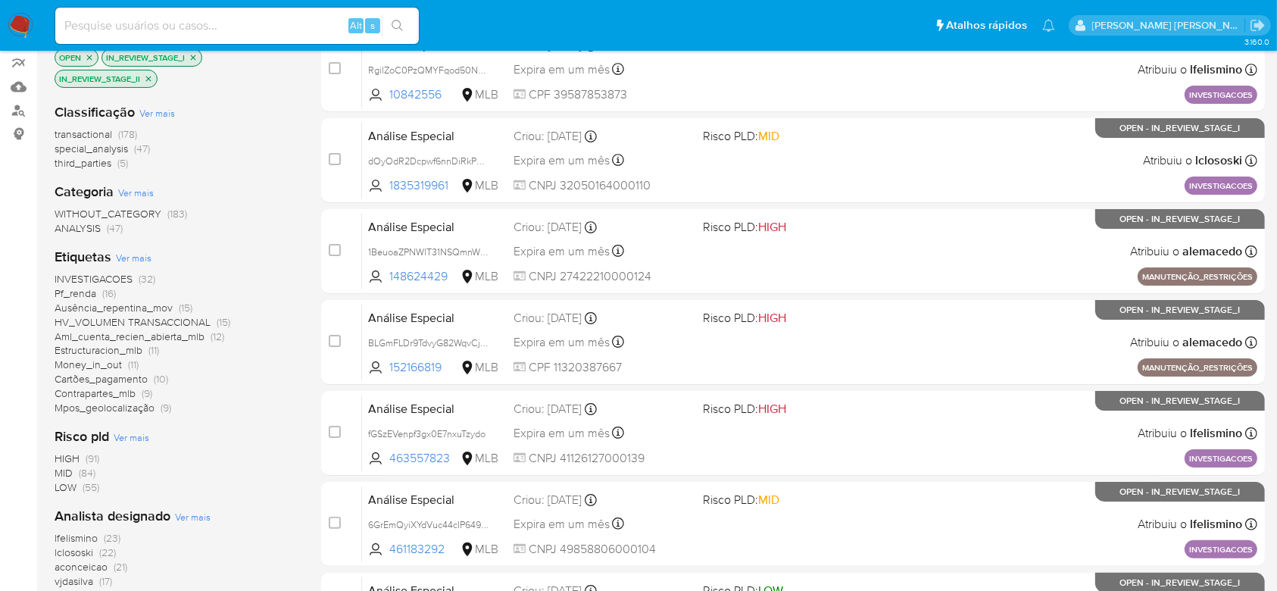
click at [186, 510] on span "Ver mais" at bounding box center [193, 517] width 36 height 14
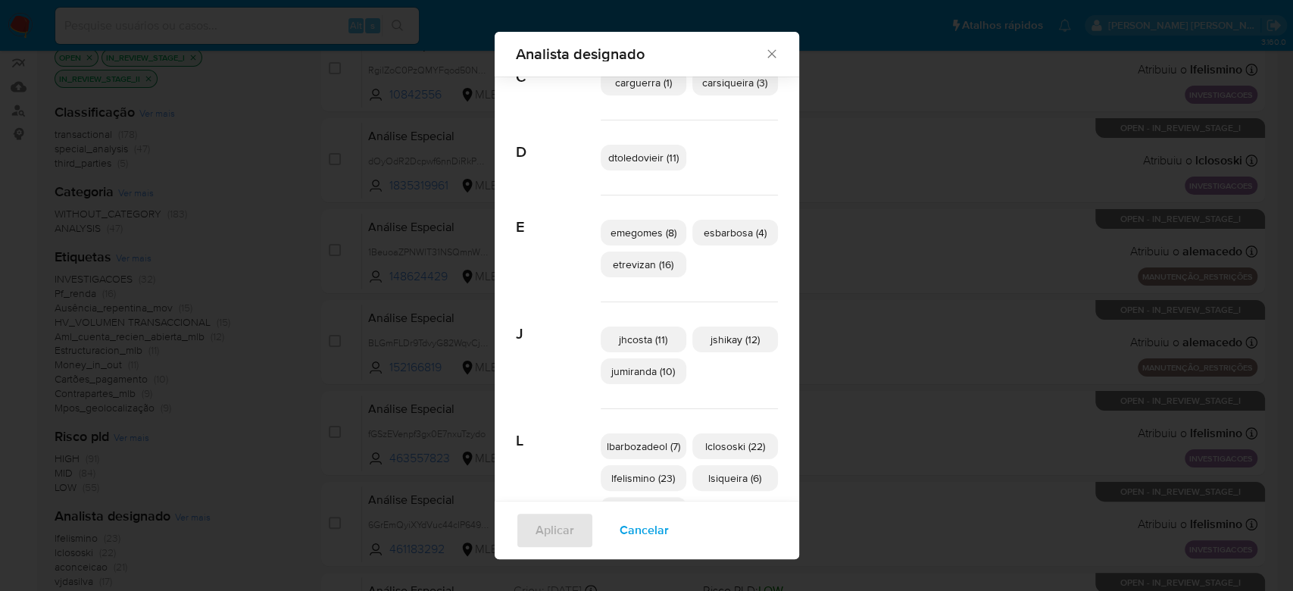
scroll to position [190, 0]
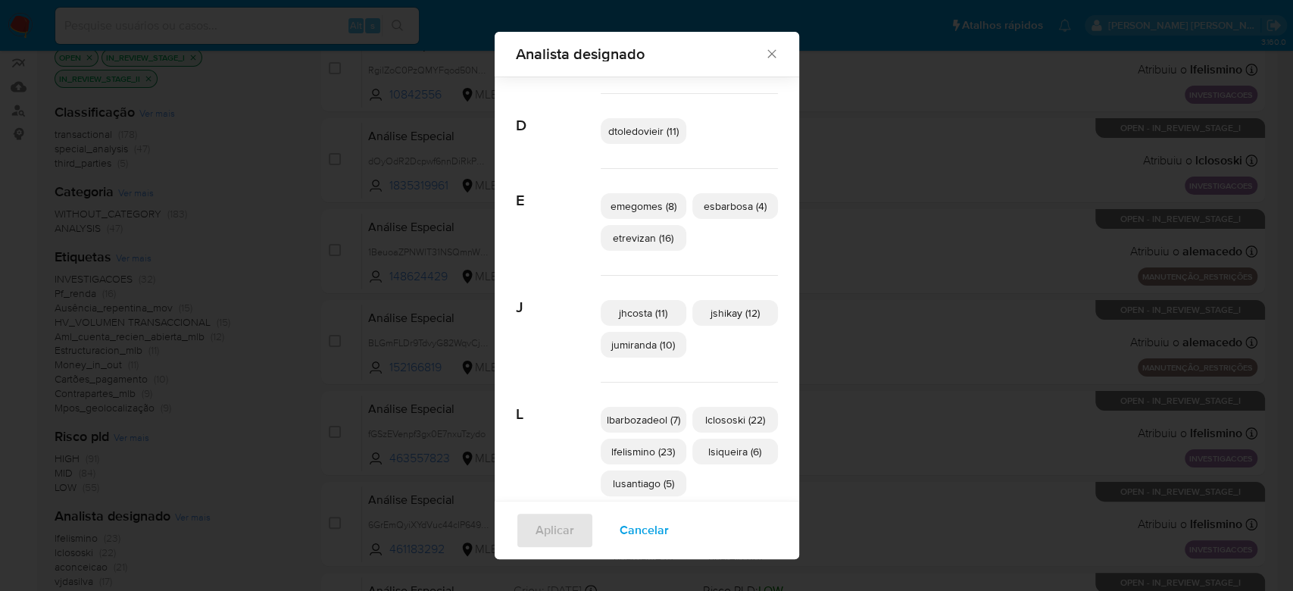
click at [727, 457] on span "lsiqueira (6)" at bounding box center [734, 451] width 53 height 15
click at [563, 528] on span "Aplicar" at bounding box center [554, 529] width 39 height 33
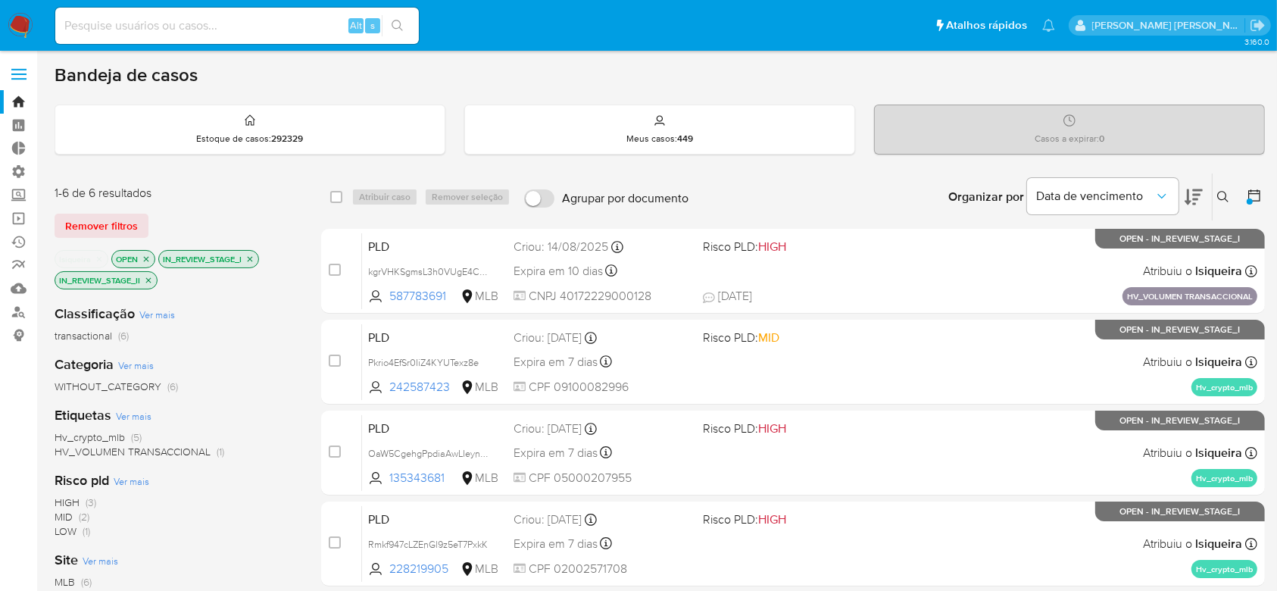
click at [101, 255] on icon "close-filter" at bounding box center [99, 258] width 9 height 9
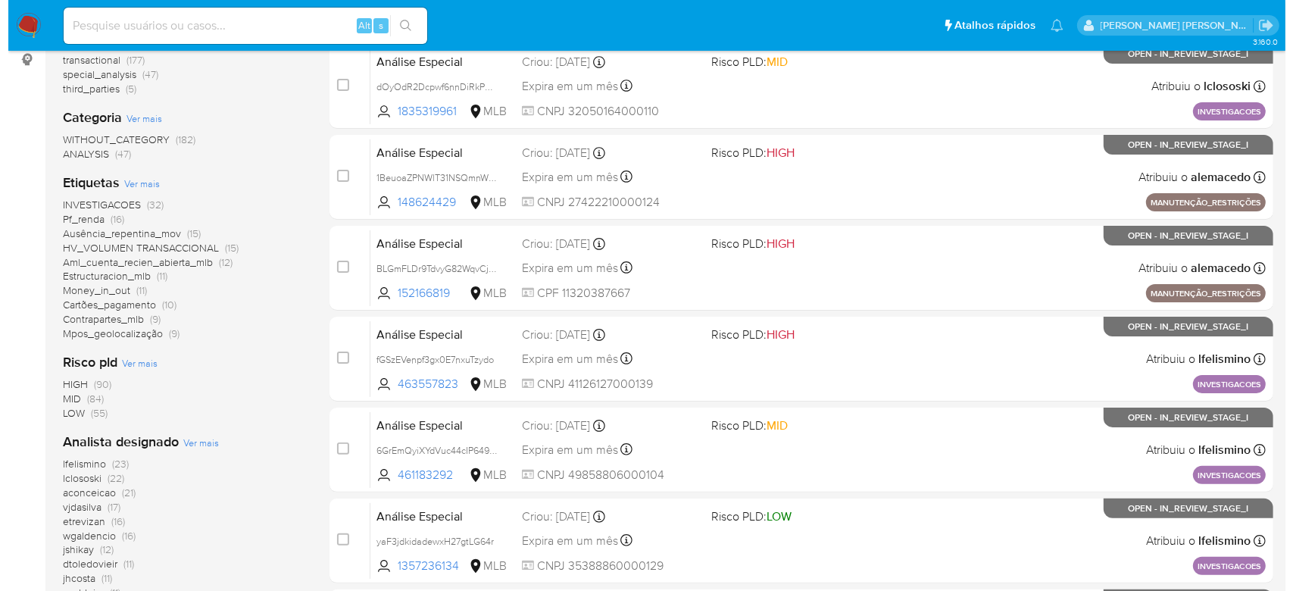
scroll to position [303, 0]
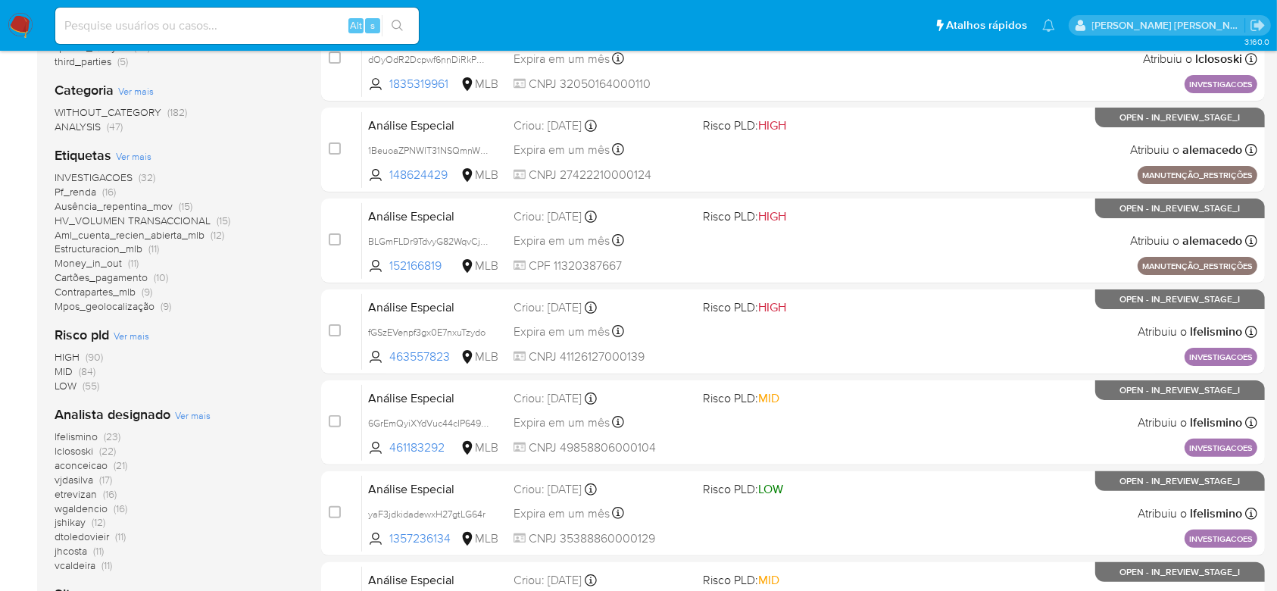
click at [200, 418] on span "Ver mais" at bounding box center [193, 415] width 36 height 14
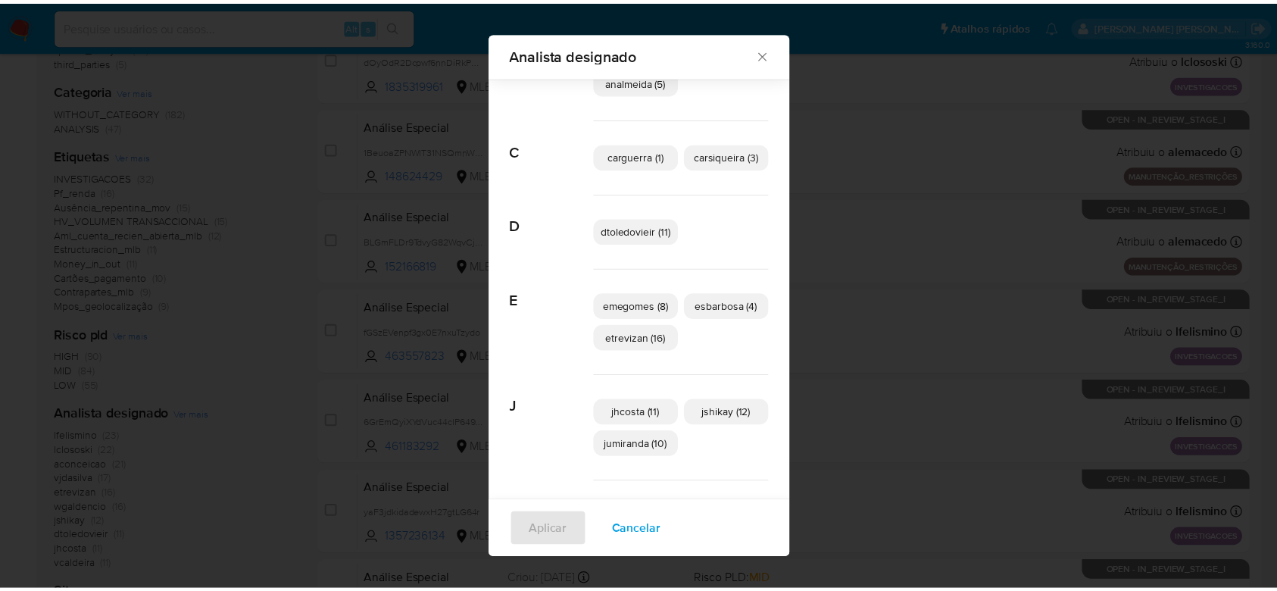
scroll to position [0, 0]
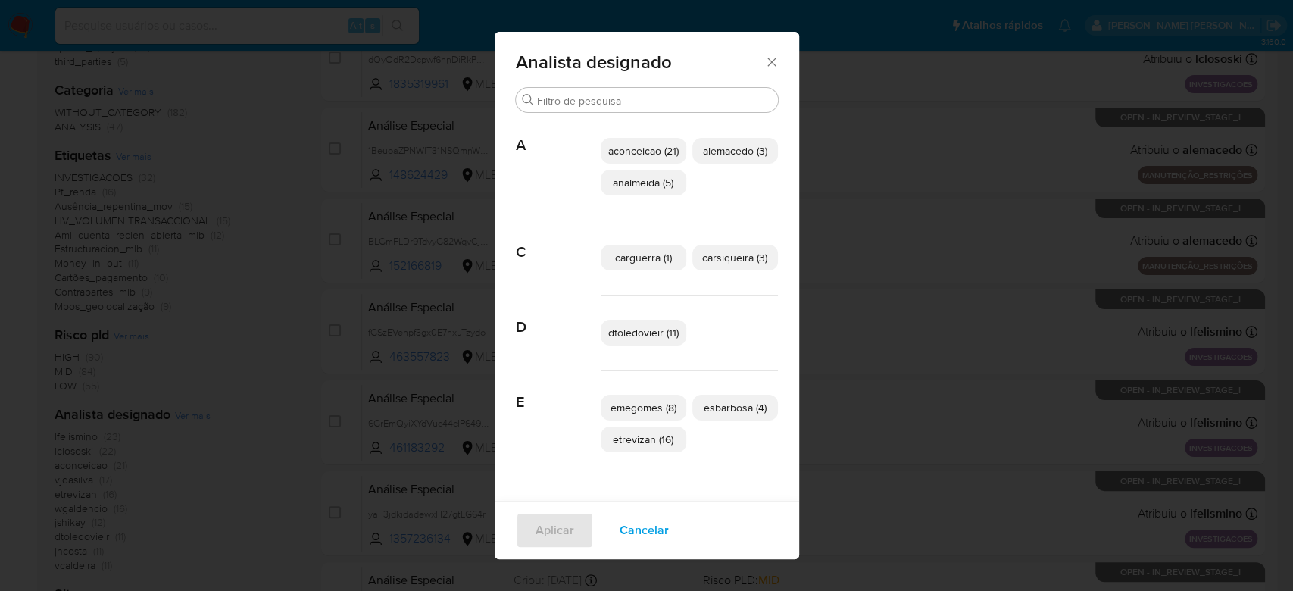
click at [713, 403] on span "esbarbosa (4)" at bounding box center [734, 407] width 63 height 15
click at [552, 529] on span "Aplicar" at bounding box center [554, 529] width 39 height 33
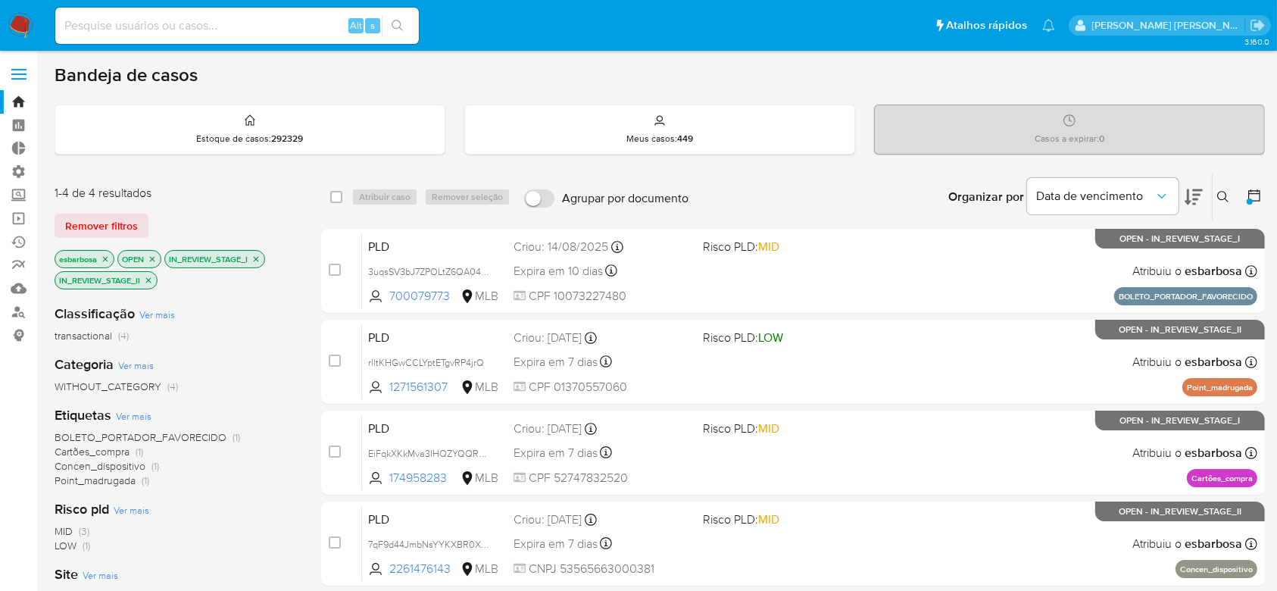
click at [105, 257] on icon "close-filter" at bounding box center [105, 258] width 5 height 5
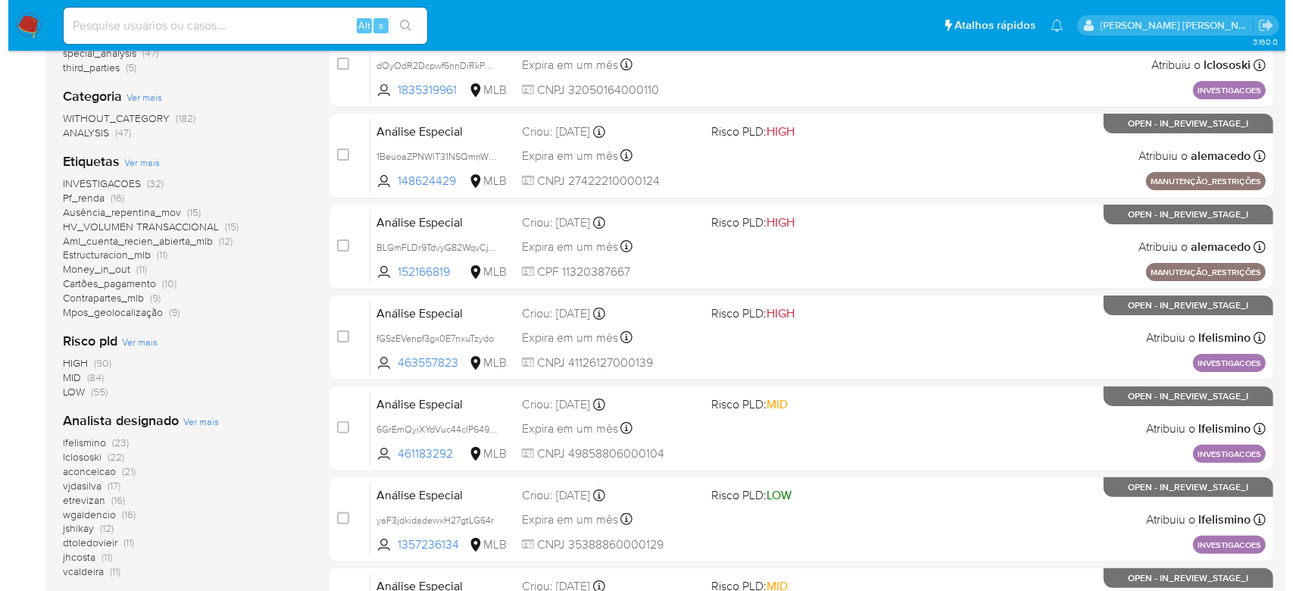
scroll to position [303, 0]
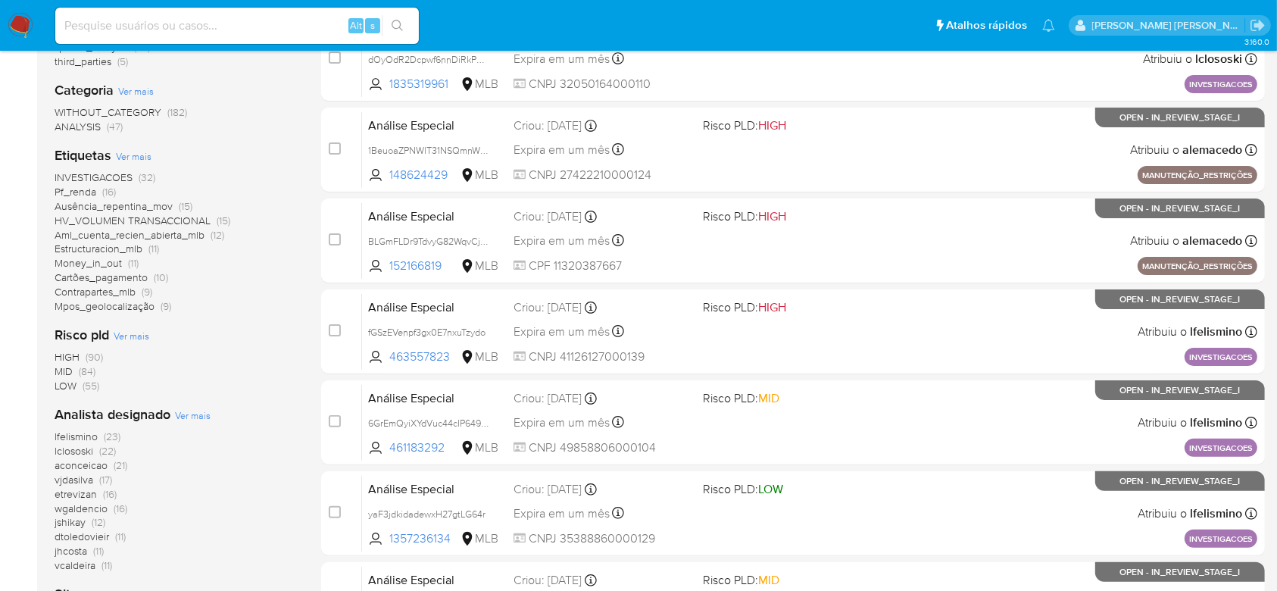
click at [185, 413] on span "Ver mais" at bounding box center [193, 415] width 36 height 14
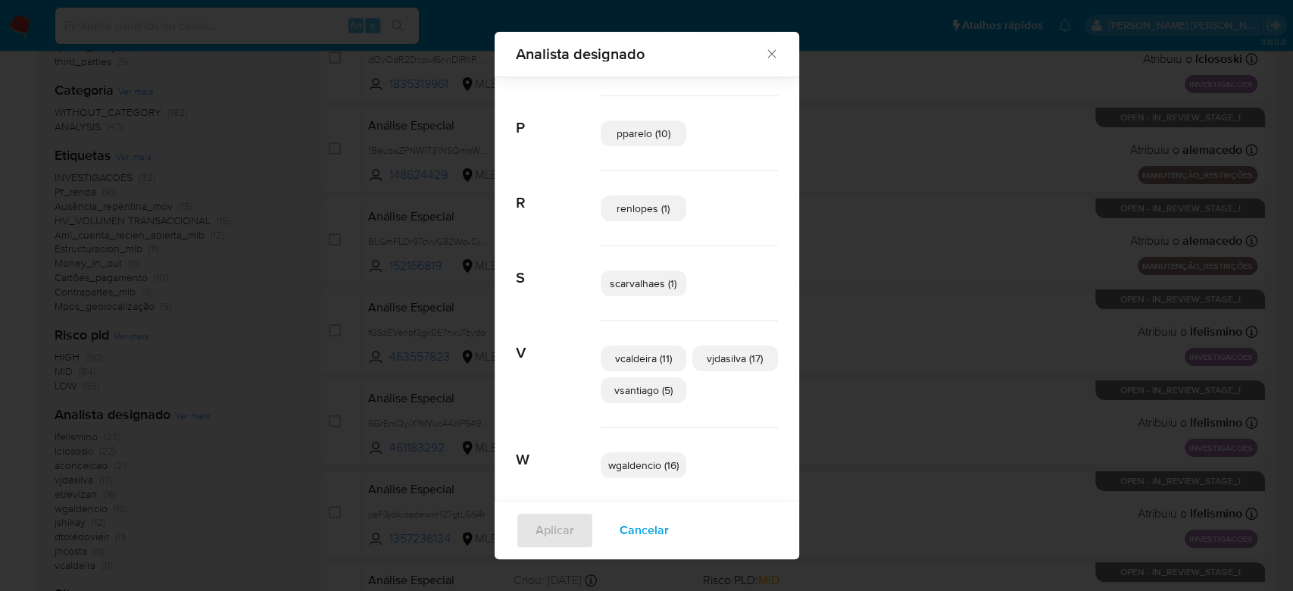
scroll to position [625, 0]
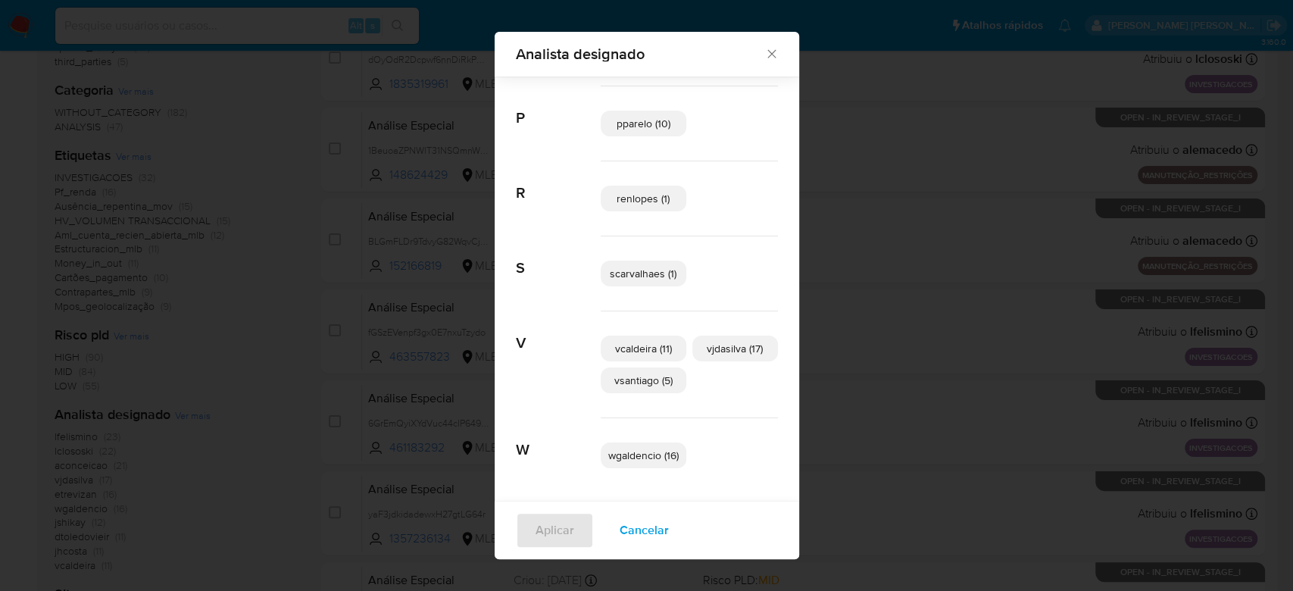
click at [637, 457] on span "wgaldencio (16)" at bounding box center [643, 455] width 70 height 15
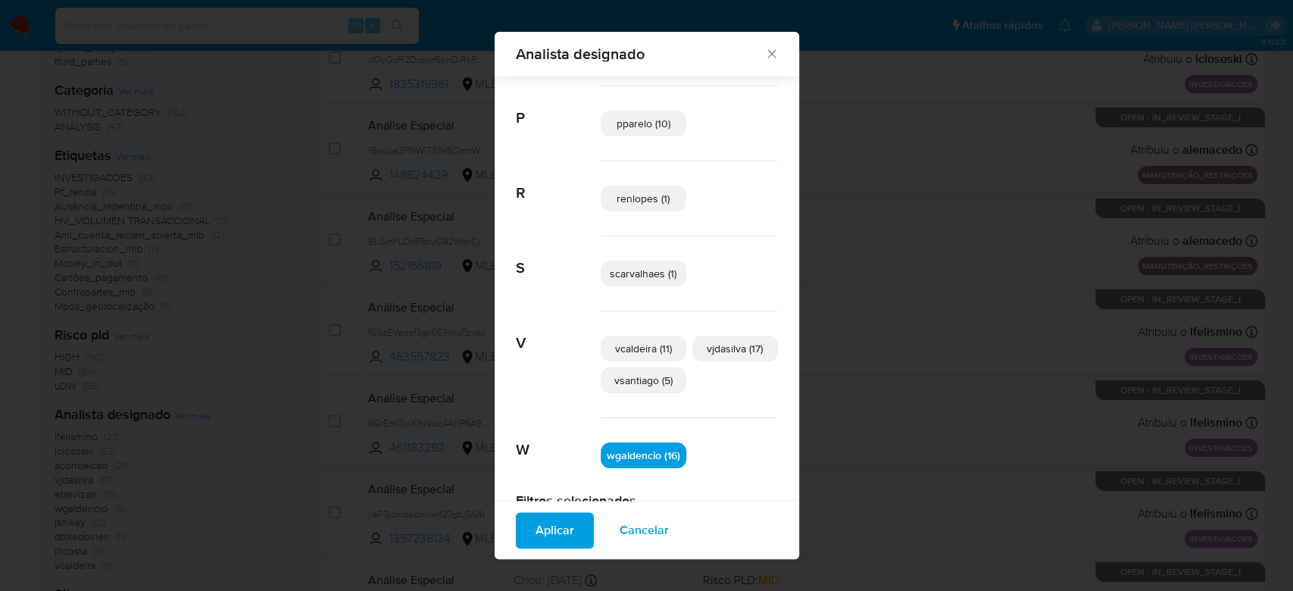
click at [548, 534] on span "Aplicar" at bounding box center [554, 529] width 39 height 33
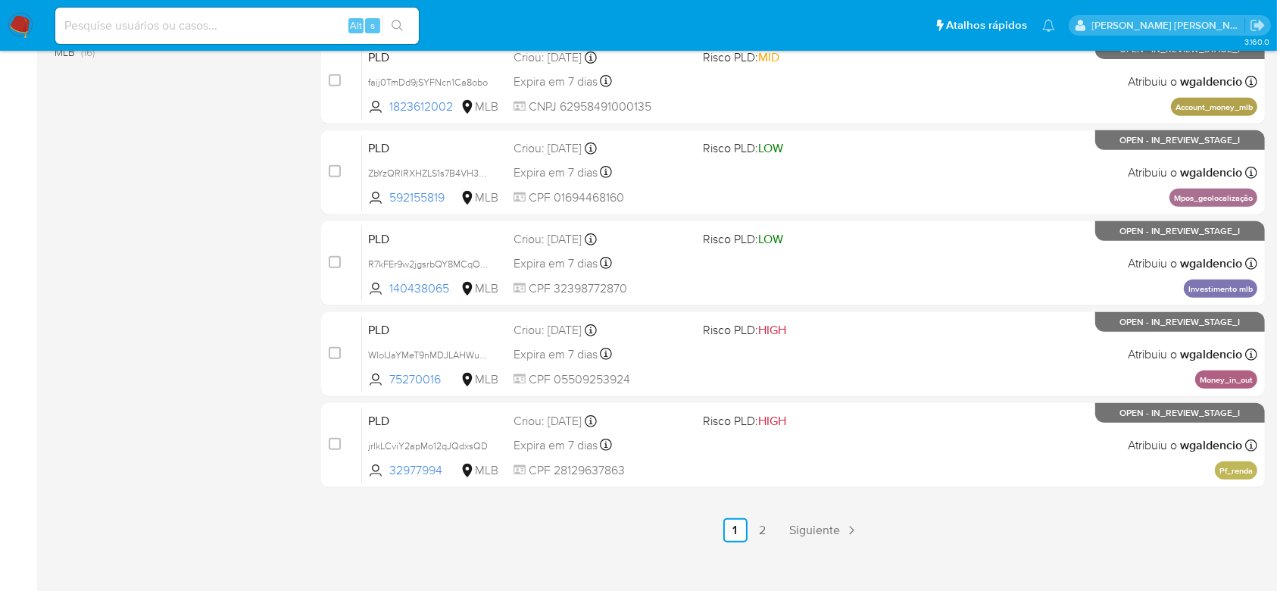
scroll to position [658, 0]
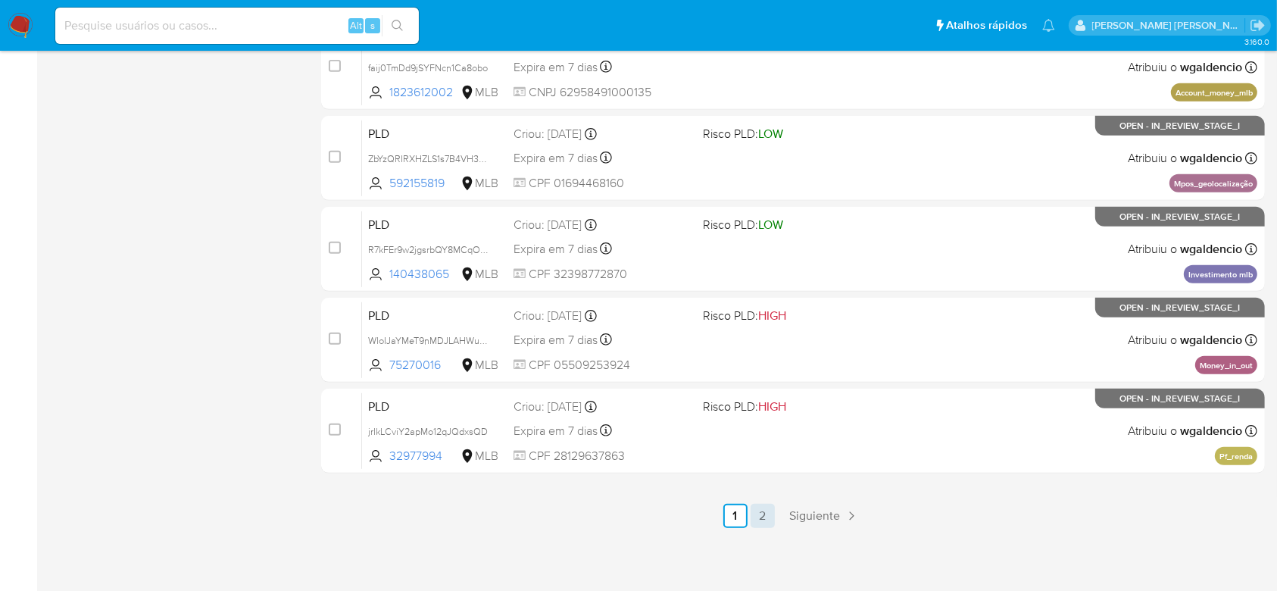
click at [761, 516] on link "2" at bounding box center [762, 516] width 24 height 24
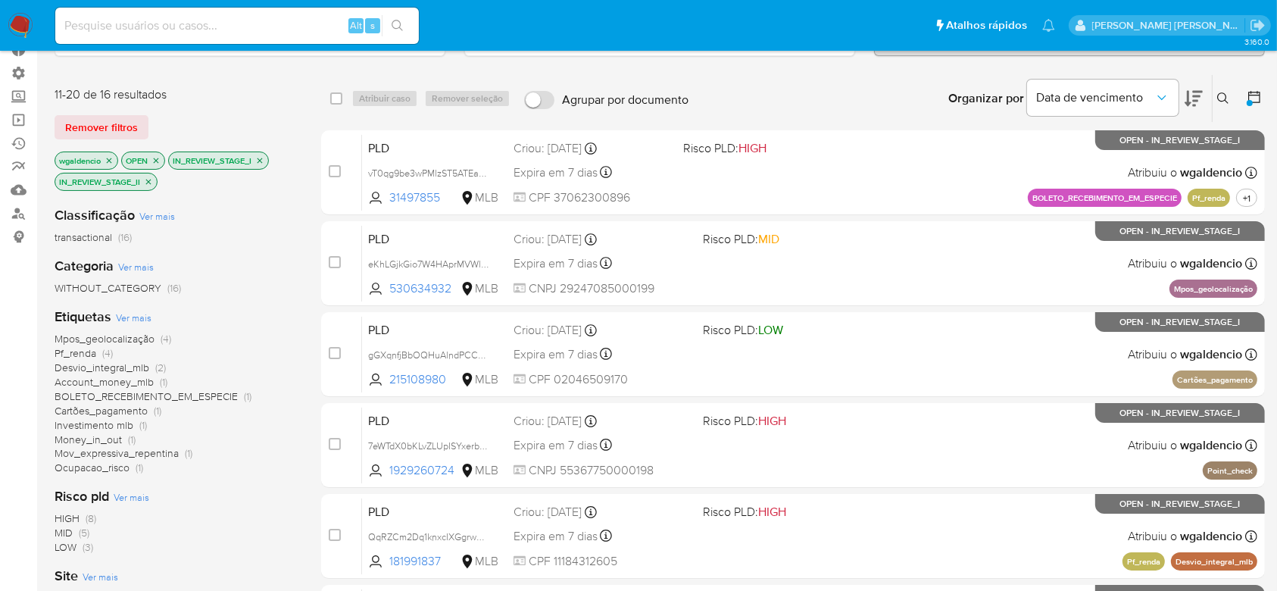
scroll to position [48, 0]
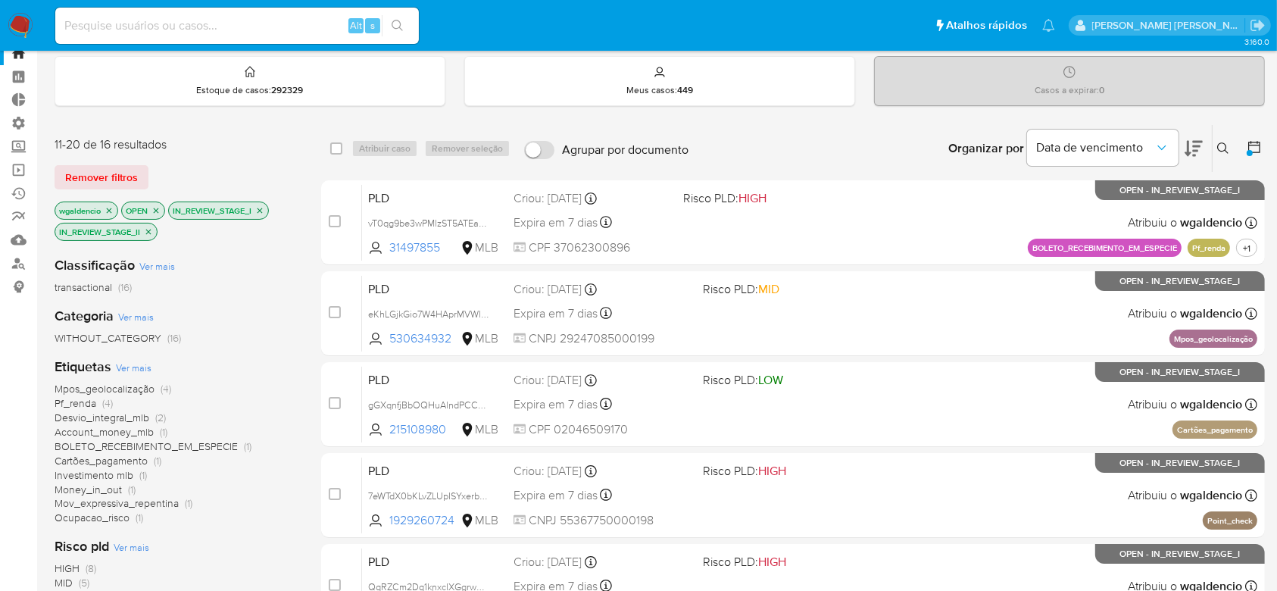
click at [111, 212] on icon "close-filter" at bounding box center [109, 210] width 9 height 9
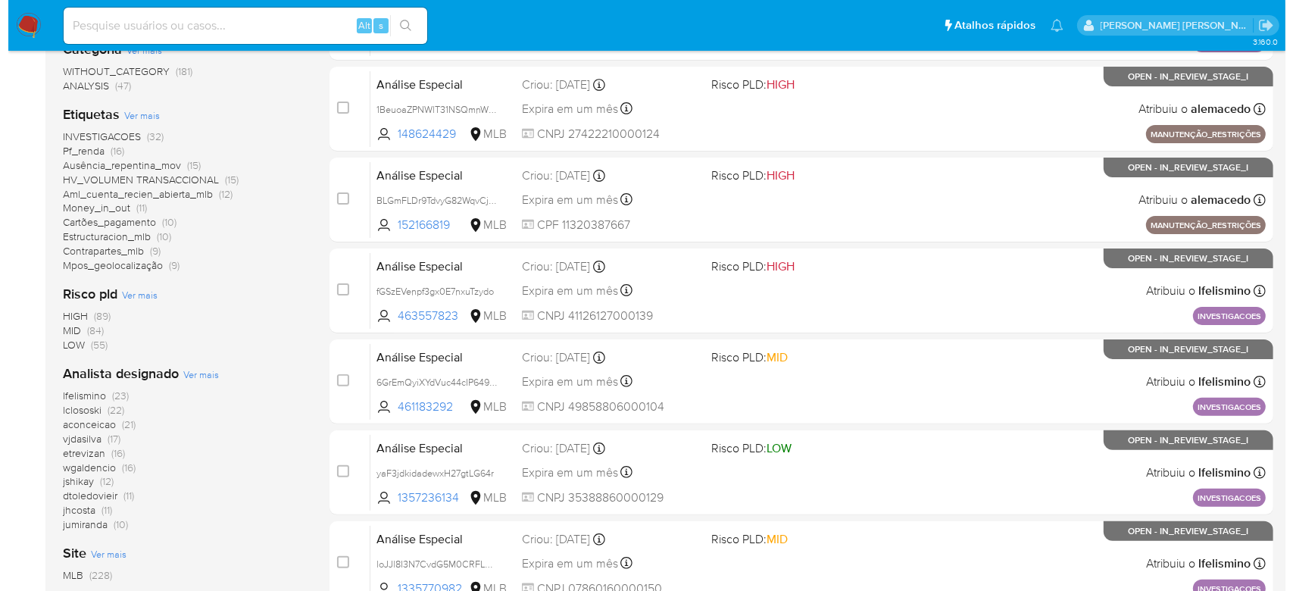
scroll to position [351, 0]
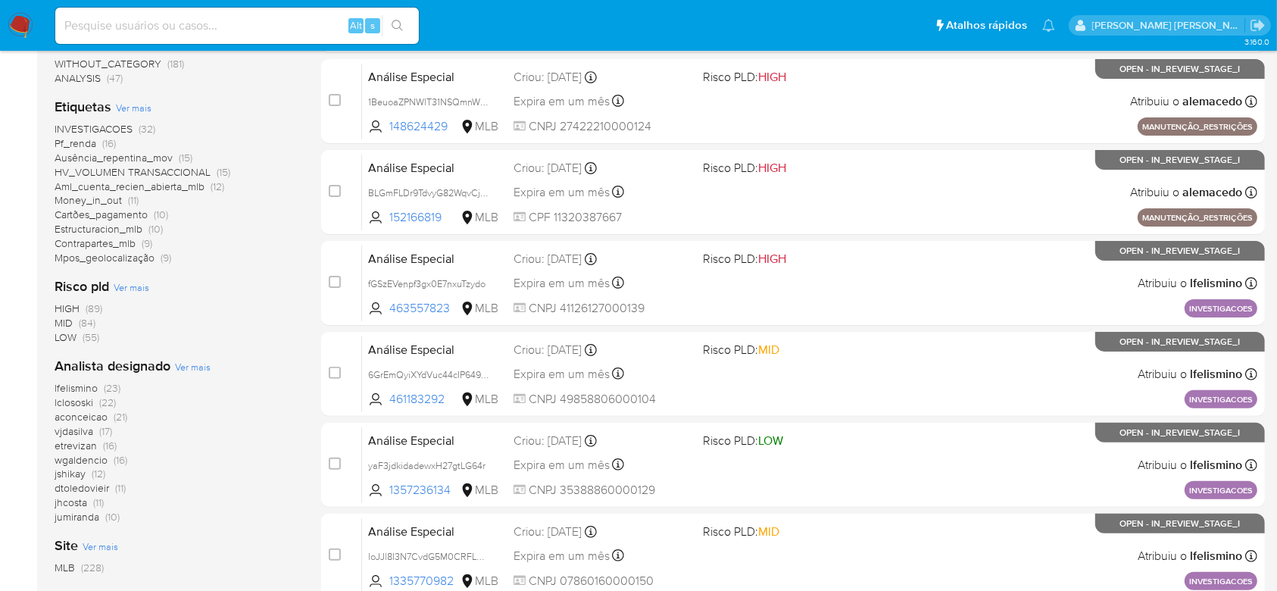
click at [178, 360] on span "Ver mais" at bounding box center [193, 367] width 36 height 14
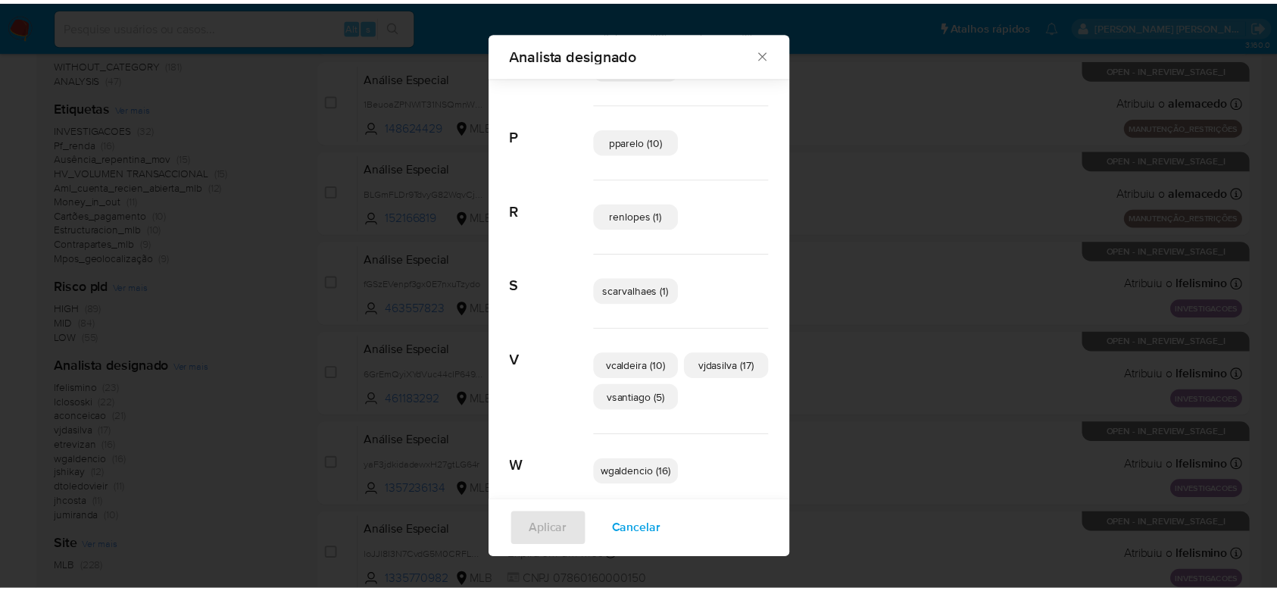
scroll to position [625, 0]
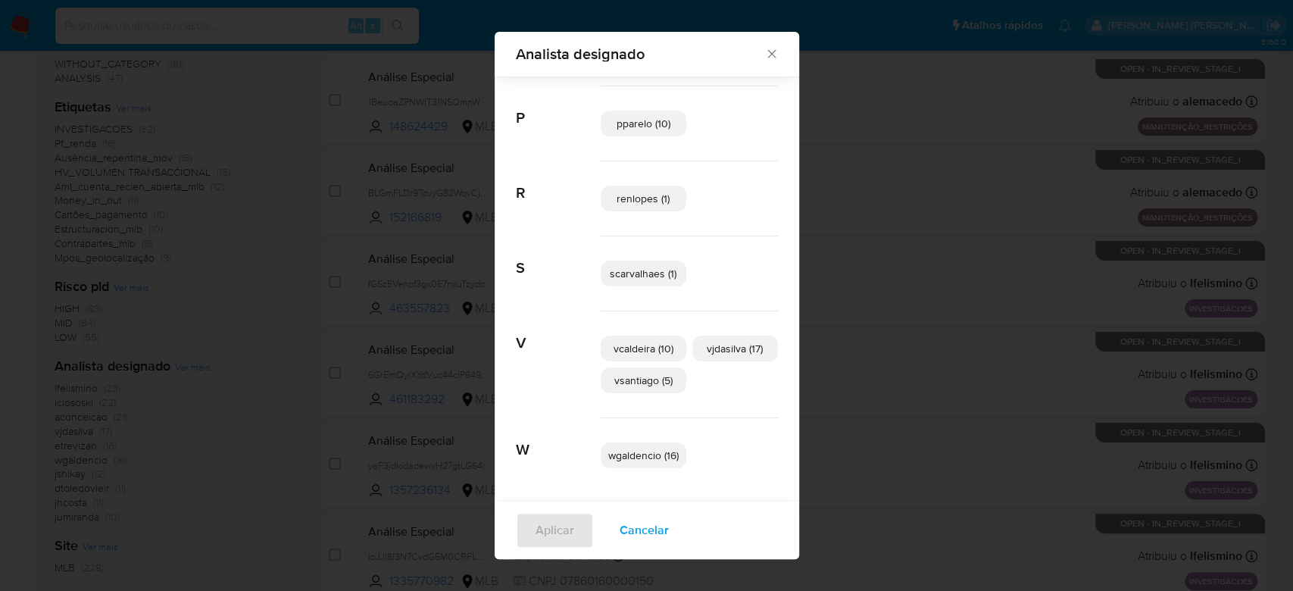
click at [764, 59] on icon "Fechar" at bounding box center [771, 53] width 15 height 15
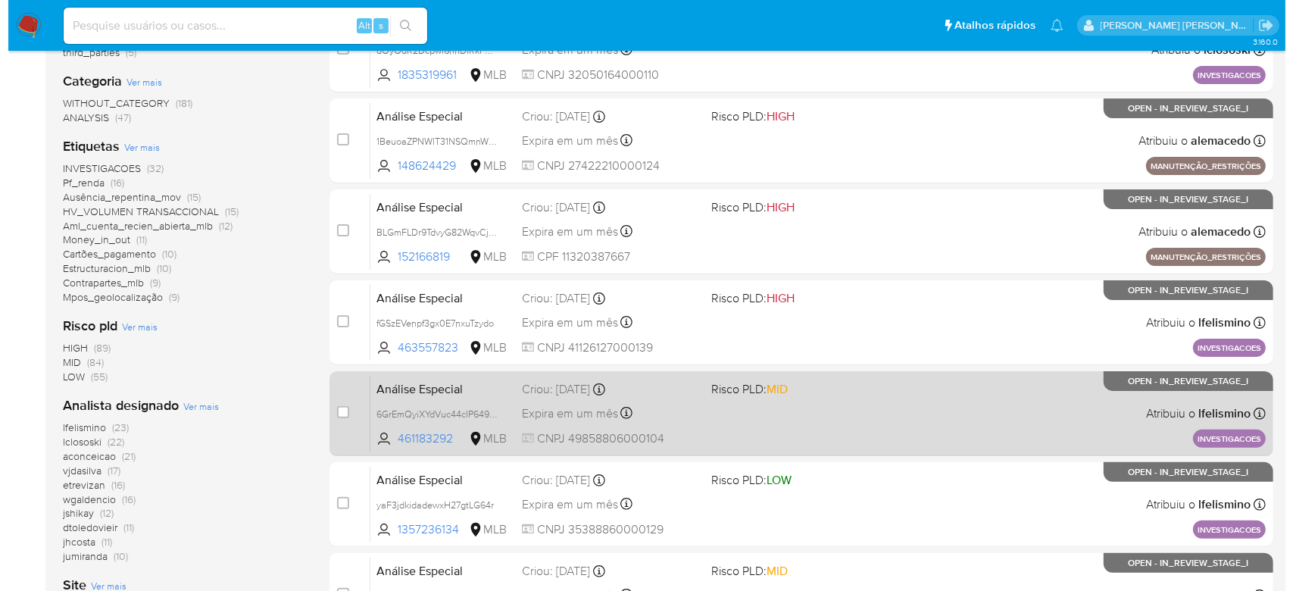
scroll to position [351, 0]
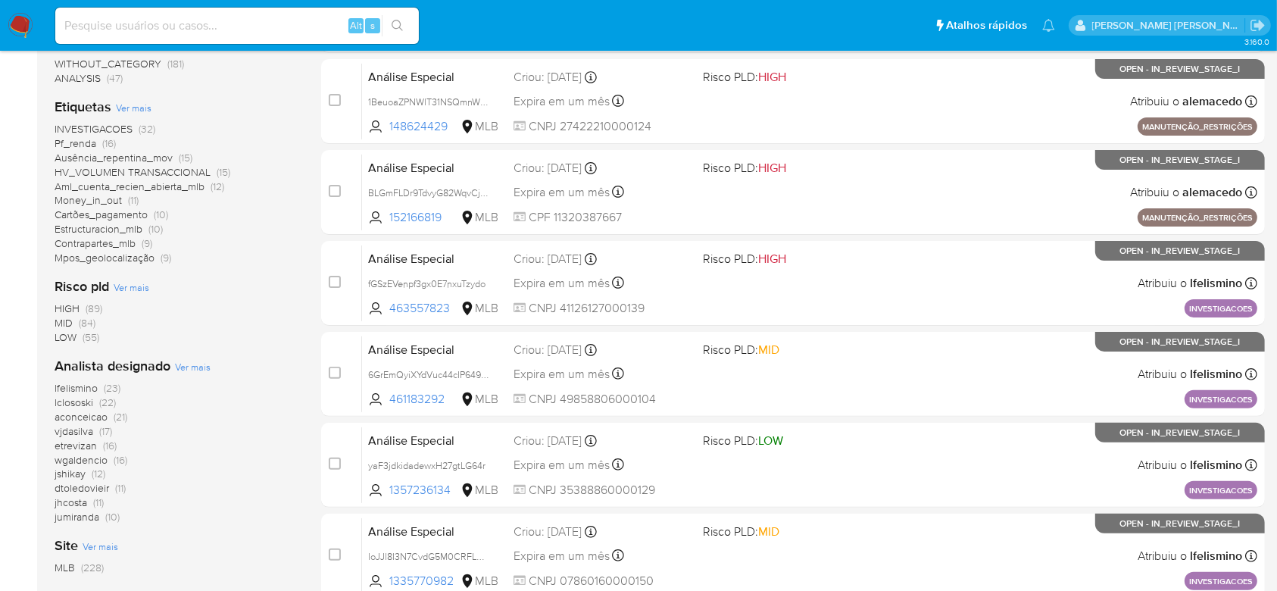
click at [186, 363] on span "Ver mais" at bounding box center [193, 367] width 36 height 14
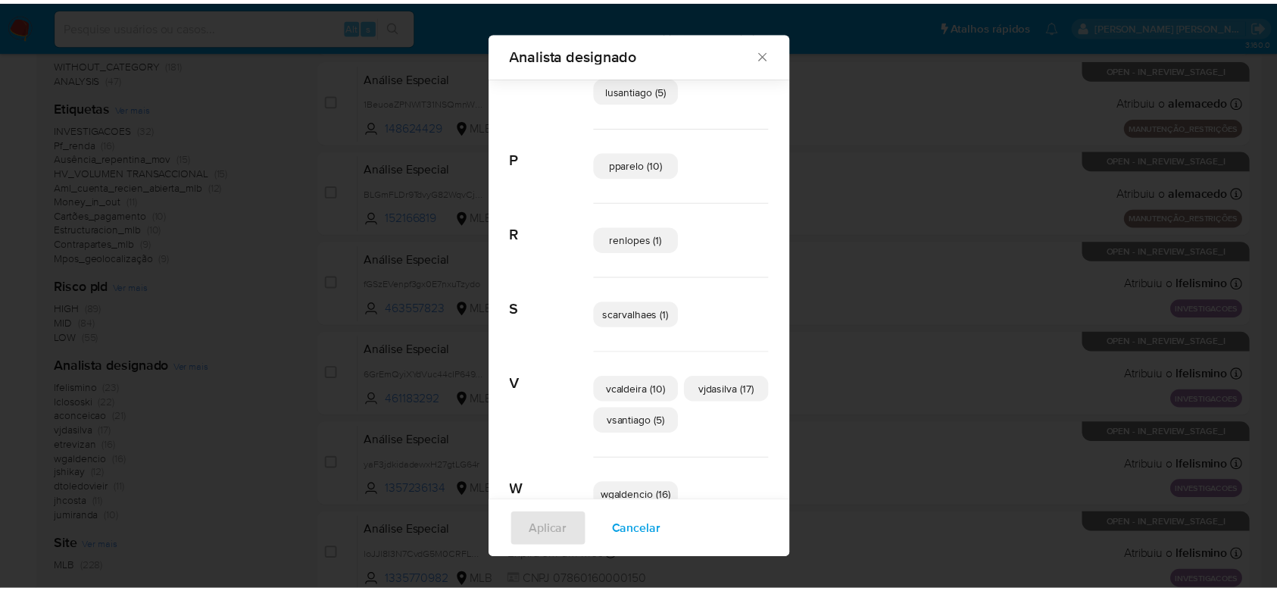
scroll to position [625, 0]
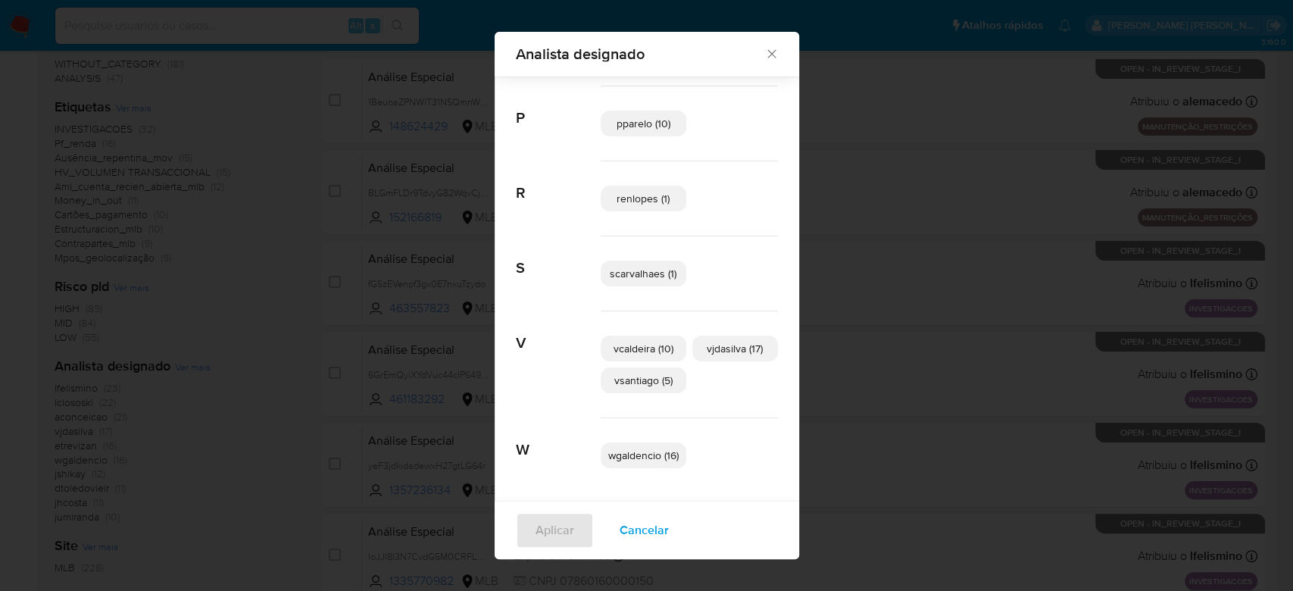
click at [767, 51] on icon "Fechar" at bounding box center [771, 54] width 8 height 8
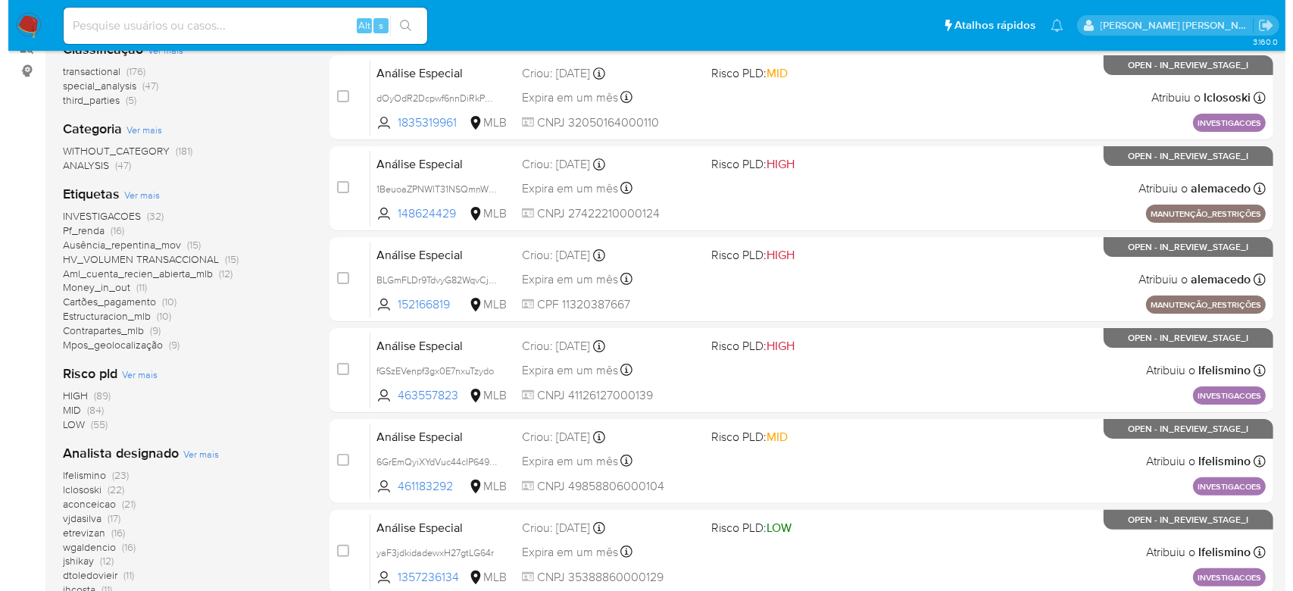
scroll to position [251, 0]
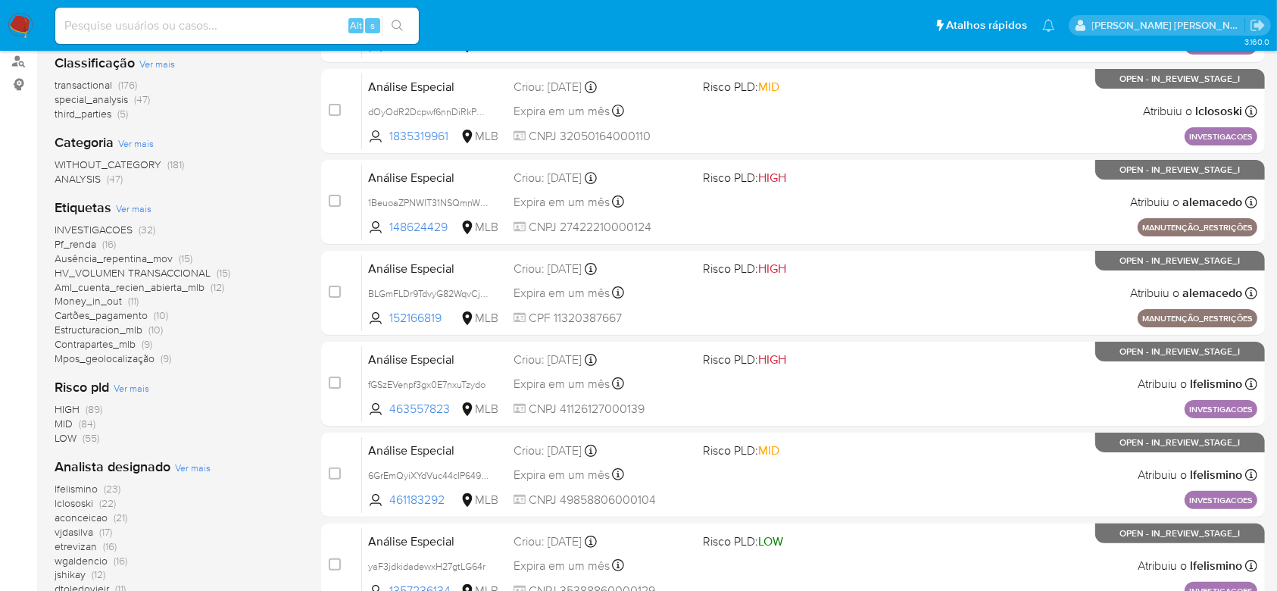
click at [178, 473] on div "Analista designado Ver mais lfelismino (23) lclososki (22) aconceicao (21) vjda…" at bounding box center [176, 540] width 242 height 167
click at [194, 465] on span "Ver mais" at bounding box center [193, 467] width 36 height 14
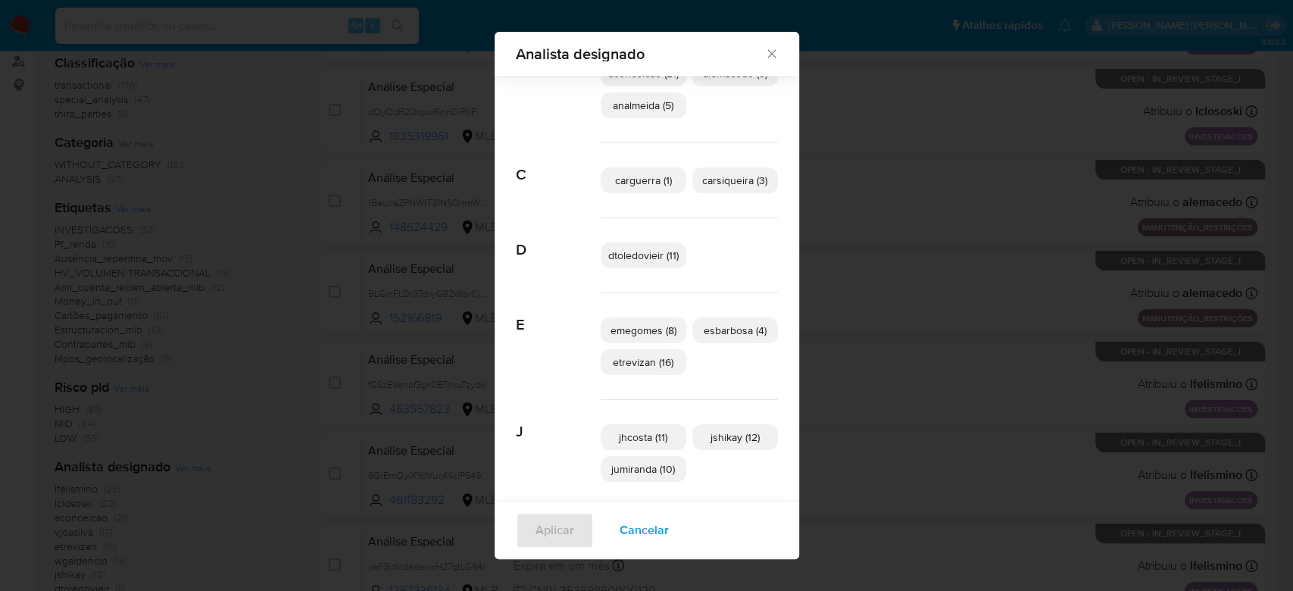
scroll to position [55, 0]
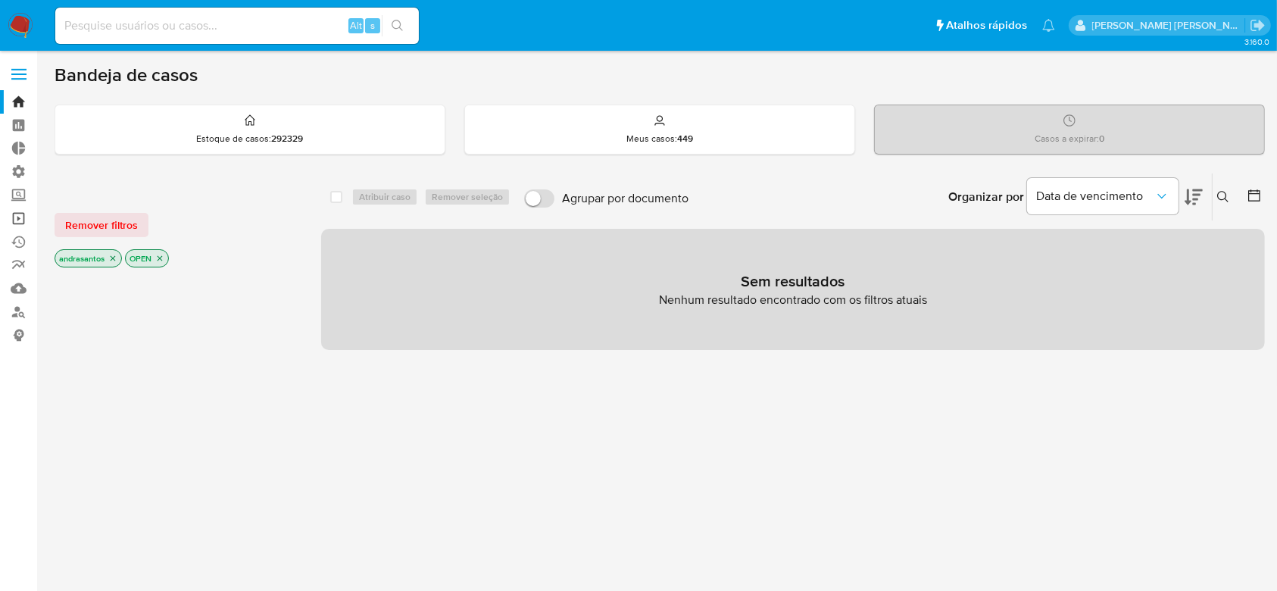
click at [19, 220] on link "Operações em massa" at bounding box center [90, 218] width 180 height 23
